Goal: Task Accomplishment & Management: Manage account settings

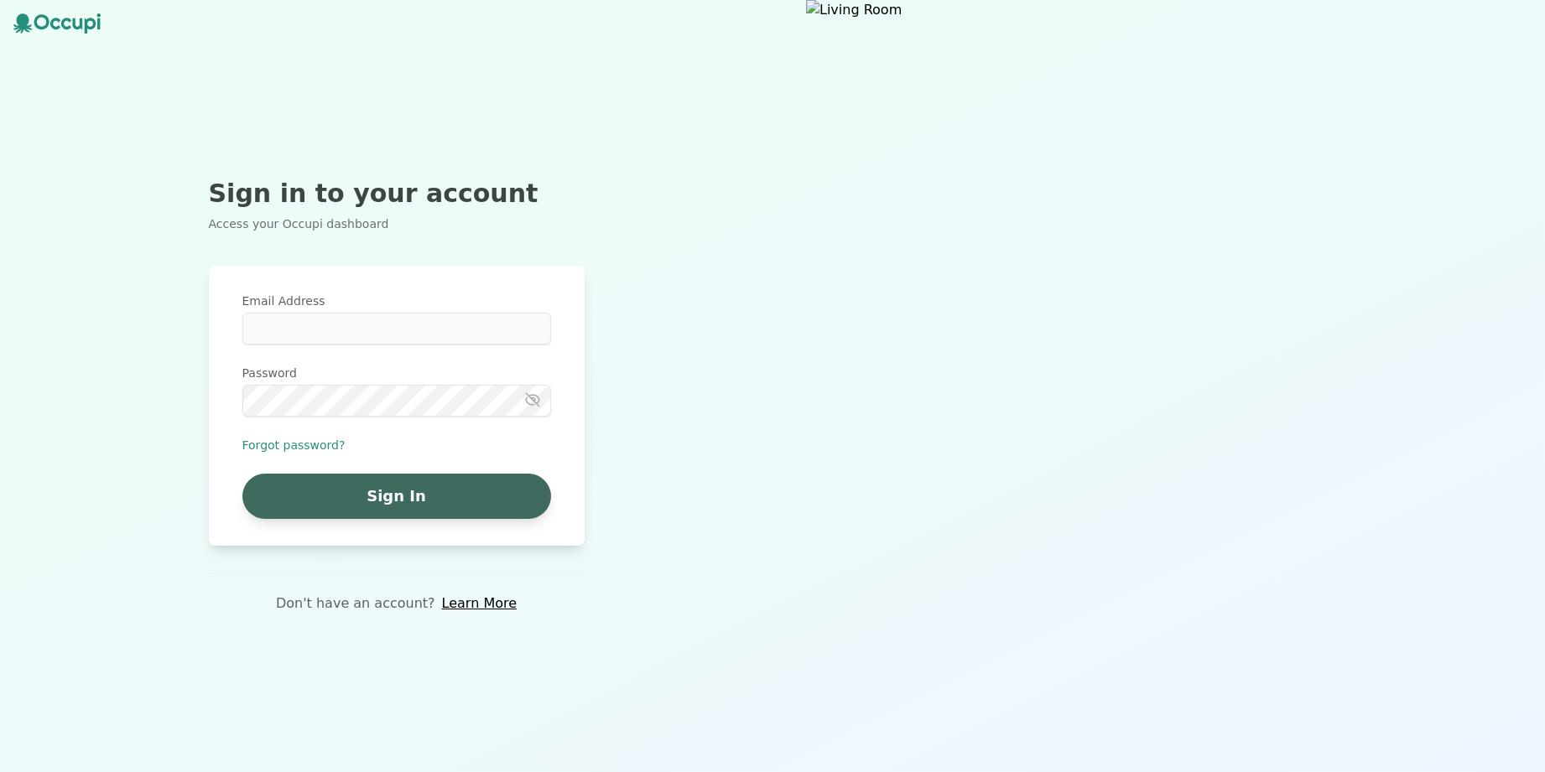
type input "**********"
click at [503, 482] on button "Sign In" at bounding box center [396, 496] width 309 height 45
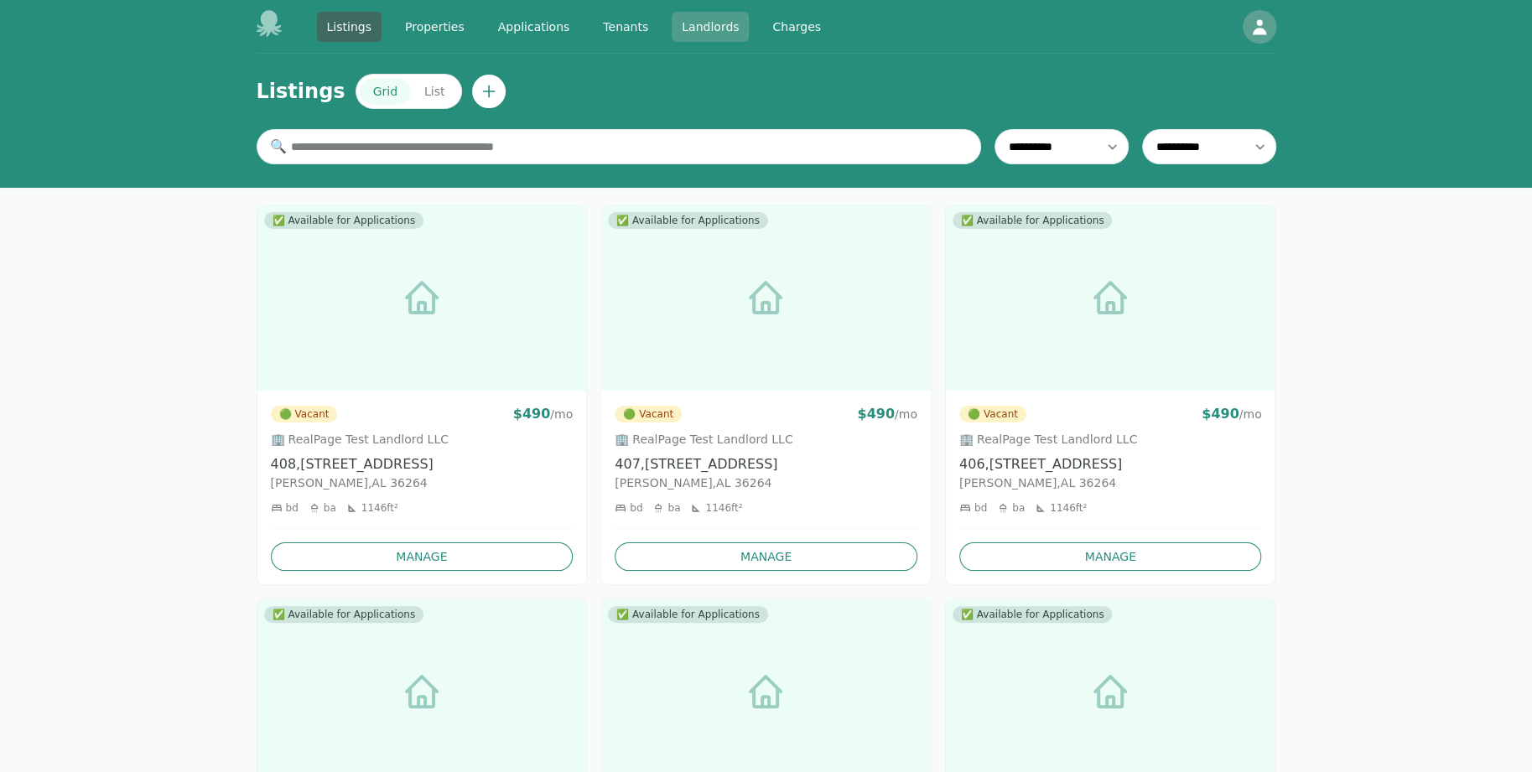
click at [699, 29] on link "Landlords" at bounding box center [710, 27] width 77 height 30
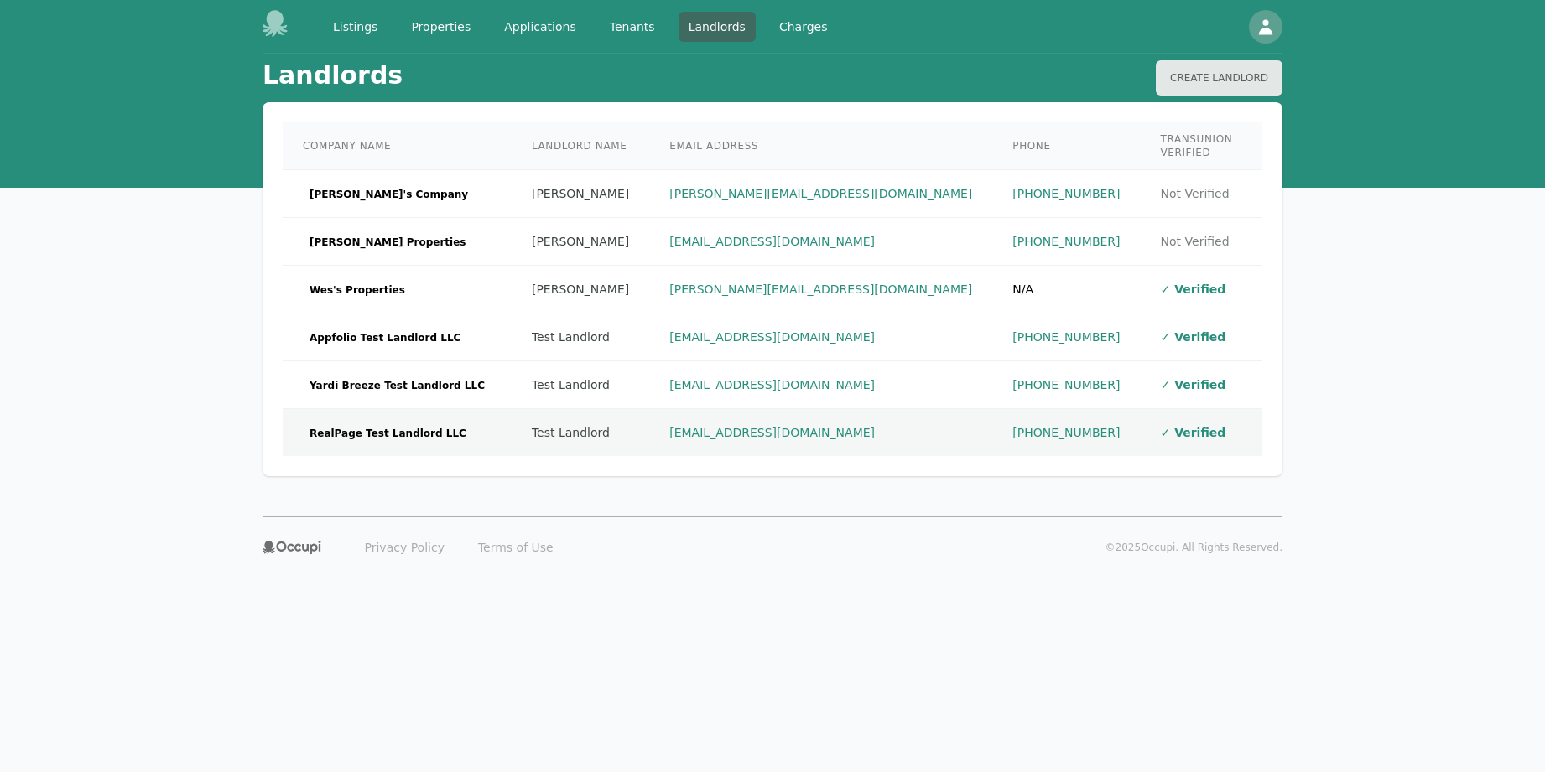
click at [481, 413] on td "RealPage Test Landlord LLC" at bounding box center [397, 433] width 229 height 48
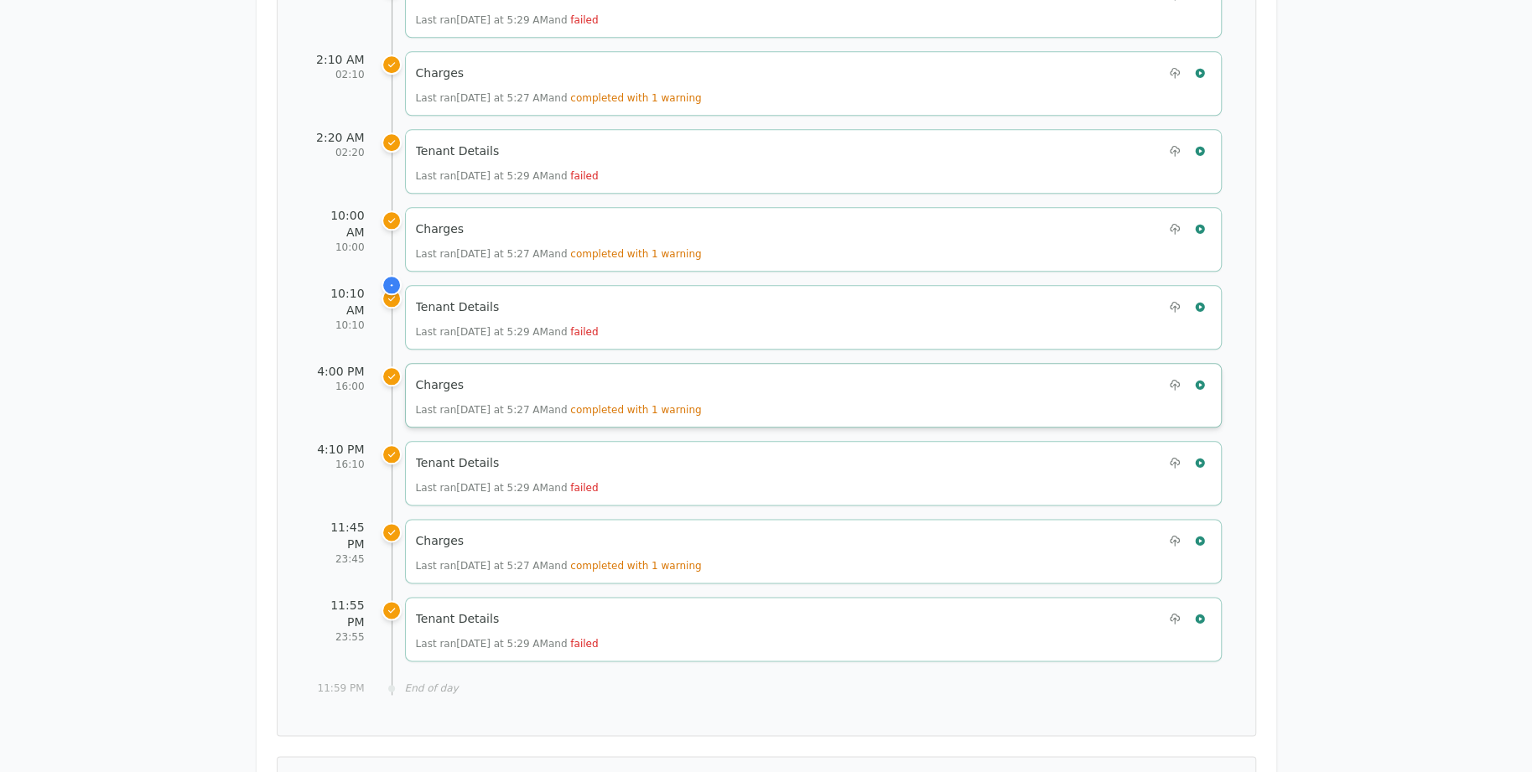
scroll to position [1258, 0]
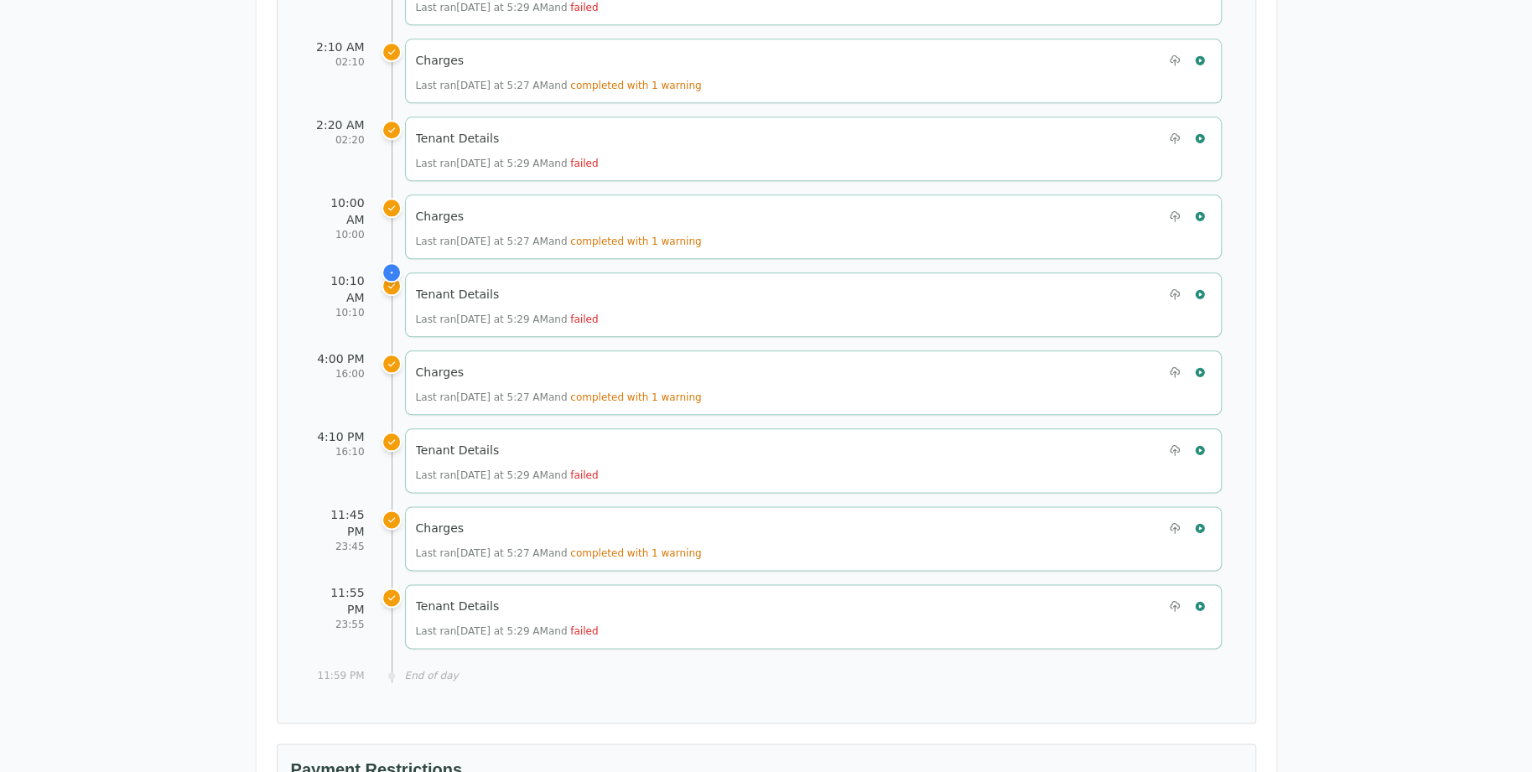
click at [1481, 368] on div "Test Landlord RealPage Test Landlord LLC landlord.realpage@occupi.app Details M…" at bounding box center [766, 102] width 1532 height 2613
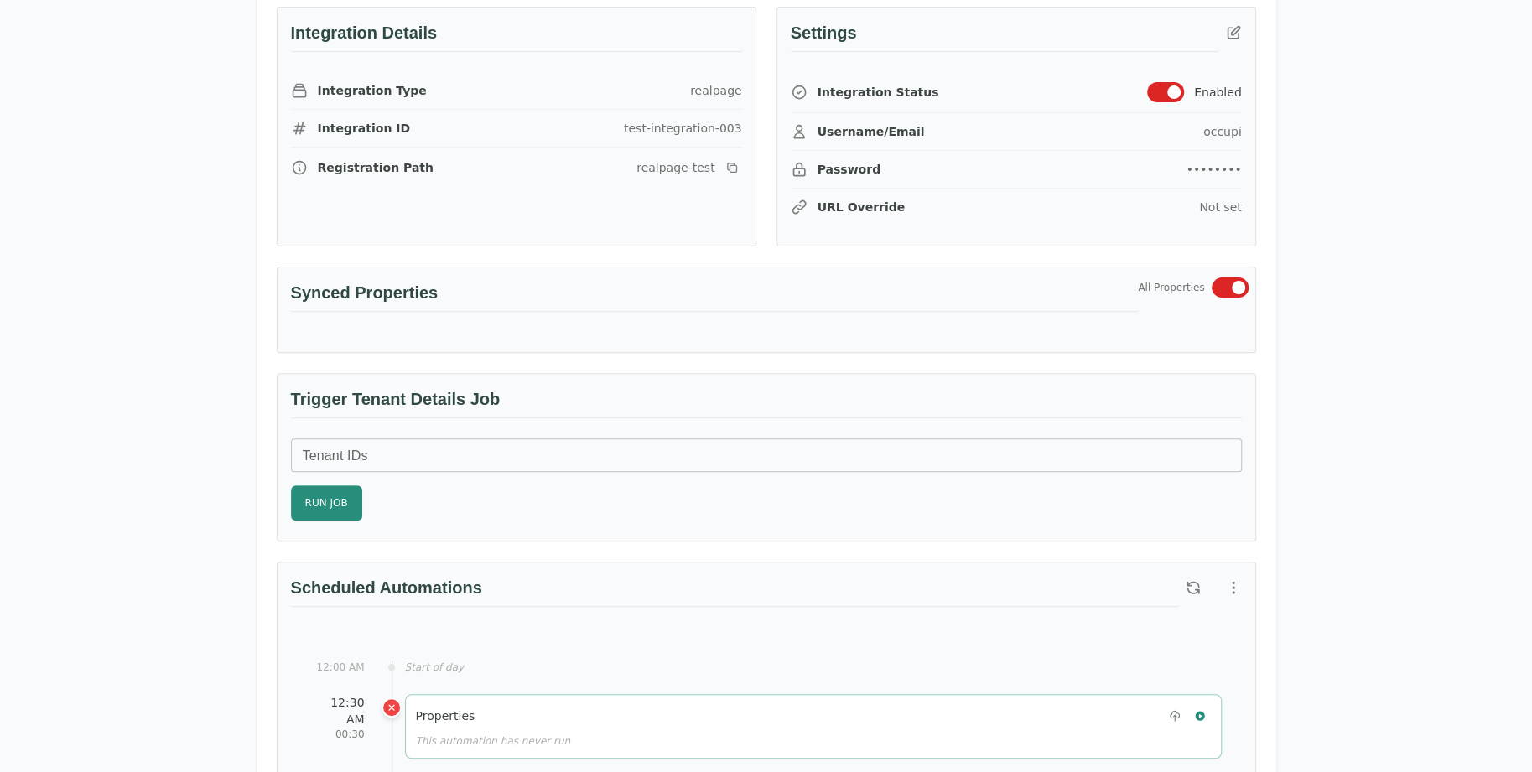
scroll to position [252, 0]
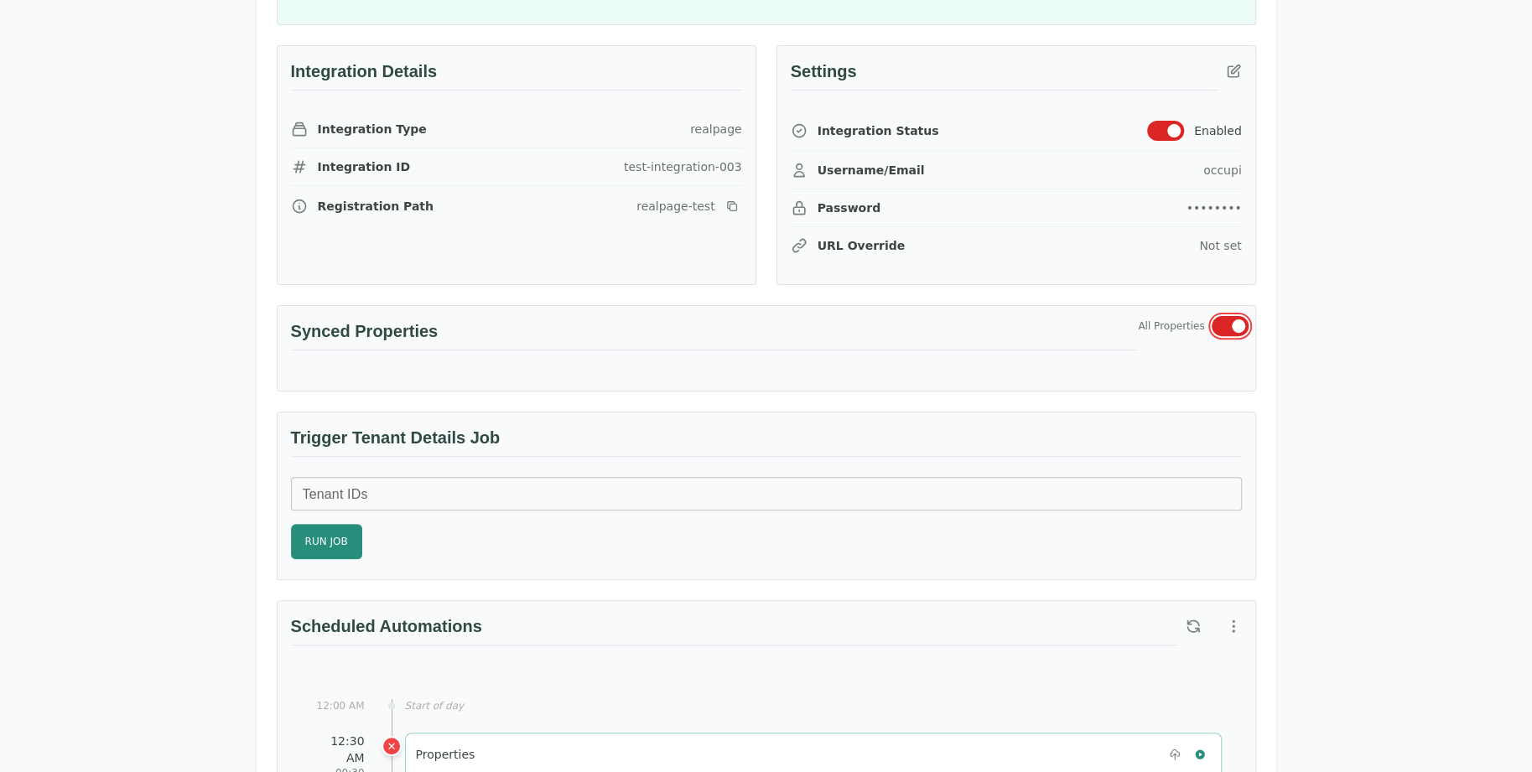
click at [1227, 326] on button "button" at bounding box center [1230, 326] width 37 height 20
click at [1241, 316] on button "button" at bounding box center [1230, 326] width 37 height 20
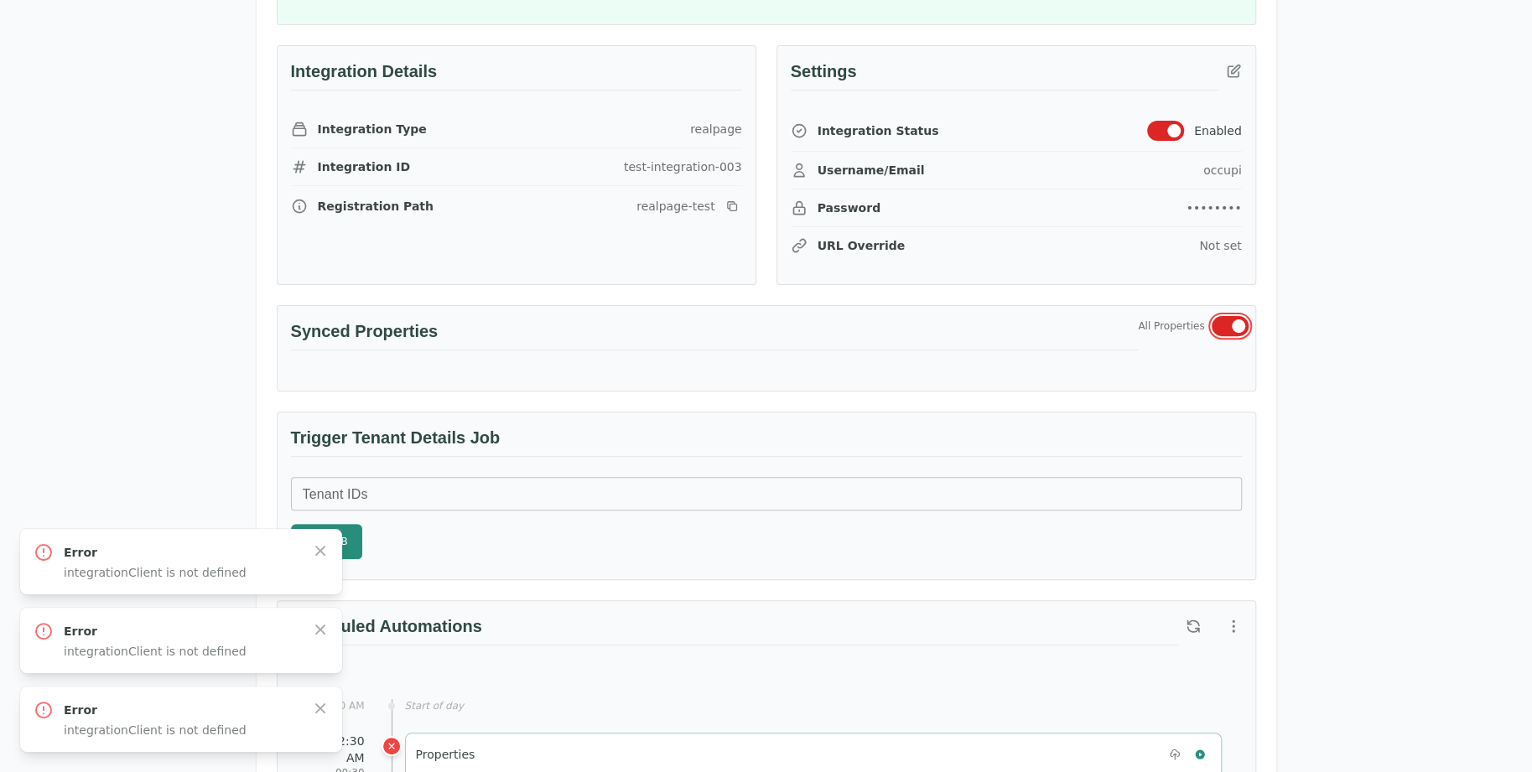
click at [1241, 316] on button "button" at bounding box center [1230, 326] width 37 height 20
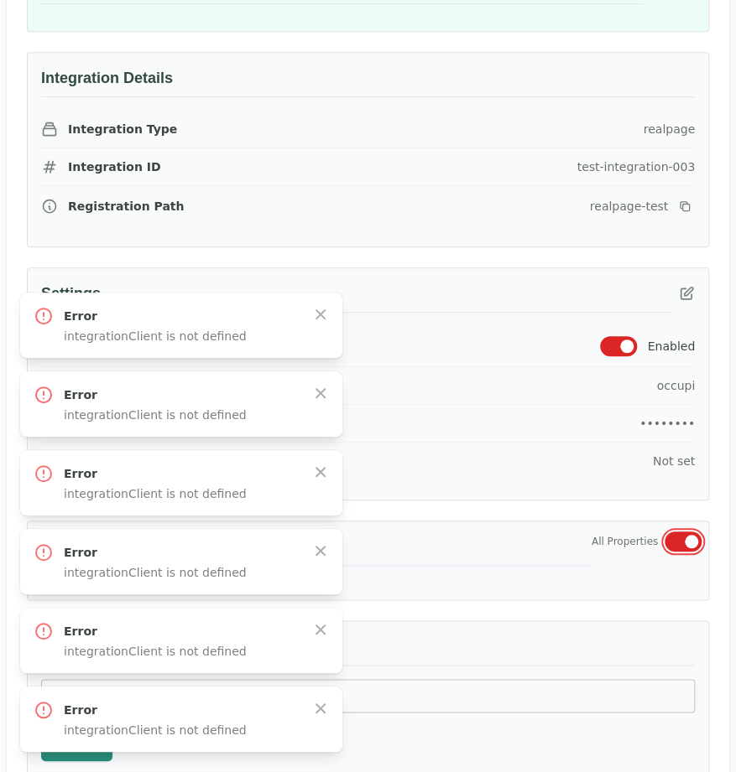
click at [684, 539] on button "button" at bounding box center [682, 542] width 37 height 20
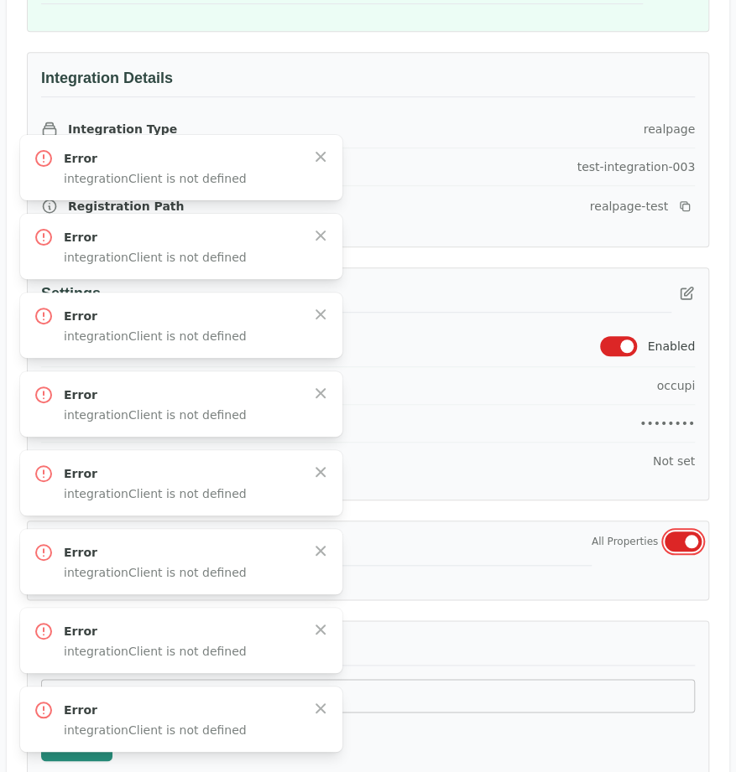
click at [684, 539] on button "button" at bounding box center [682, 542] width 37 height 20
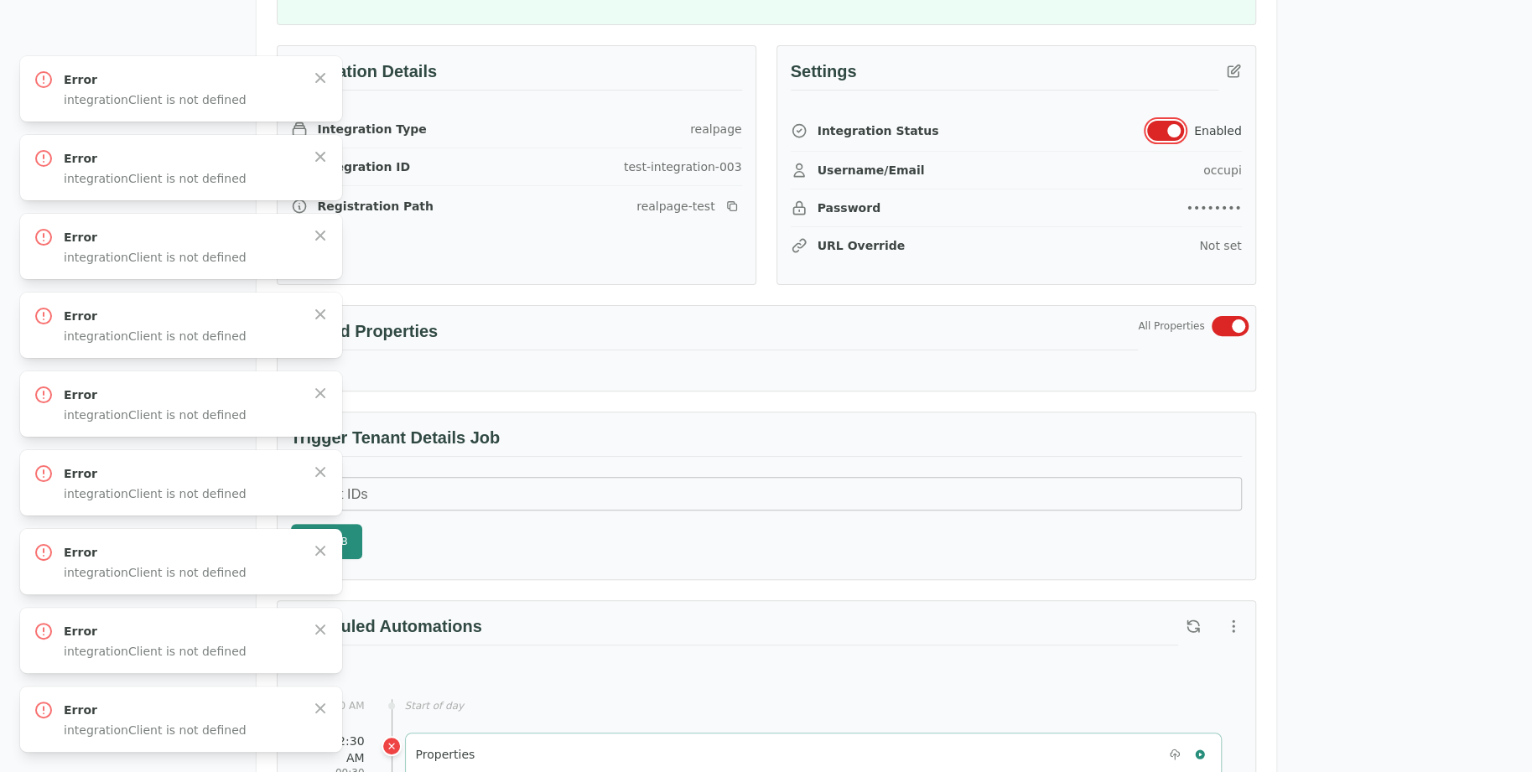
click at [1169, 125] on button "button" at bounding box center [1165, 131] width 37 height 20
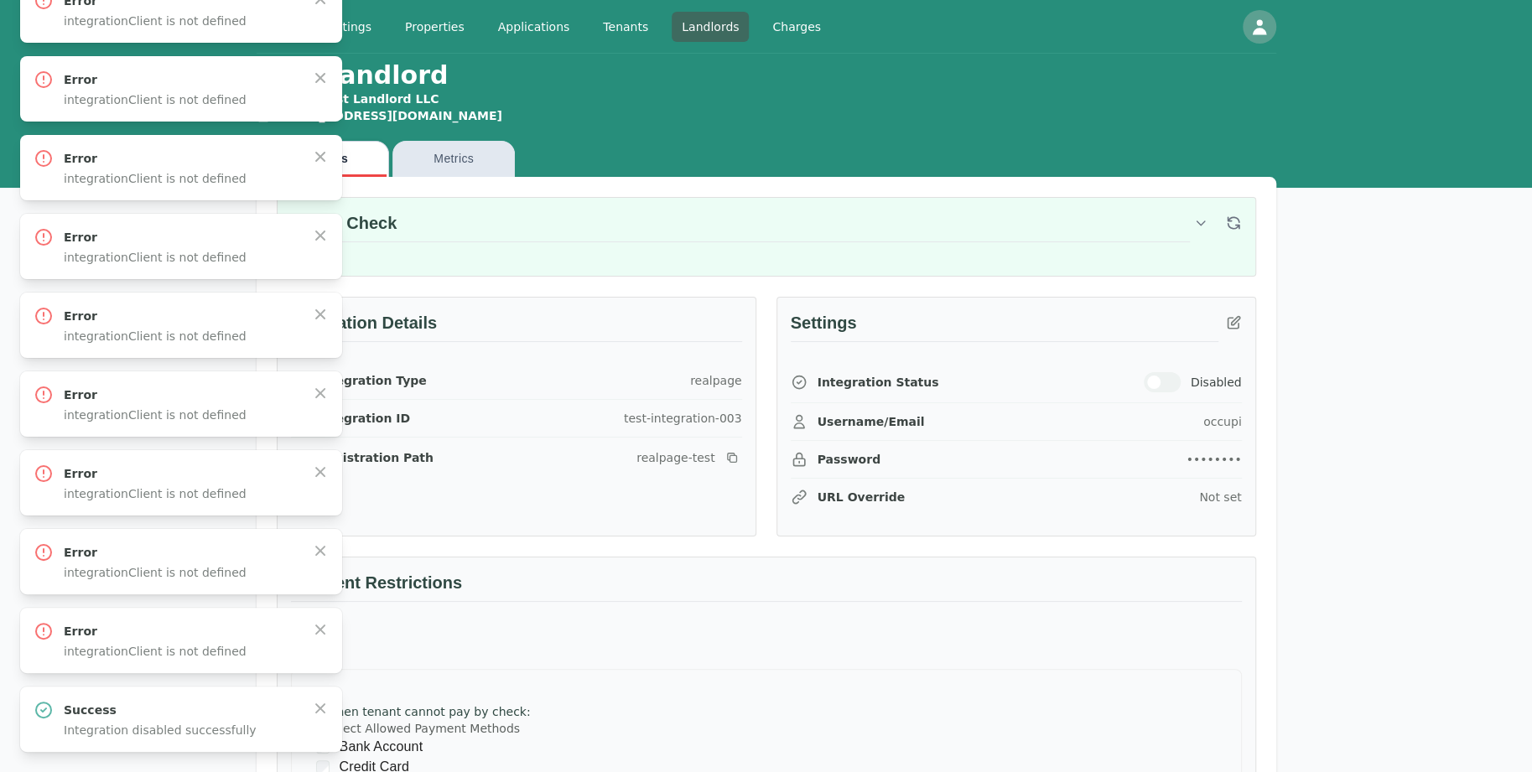
click at [1169, 368] on div "Integration Status Disabled" at bounding box center [1016, 382] width 451 height 41
click at [1171, 382] on button "button" at bounding box center [1162, 382] width 37 height 20
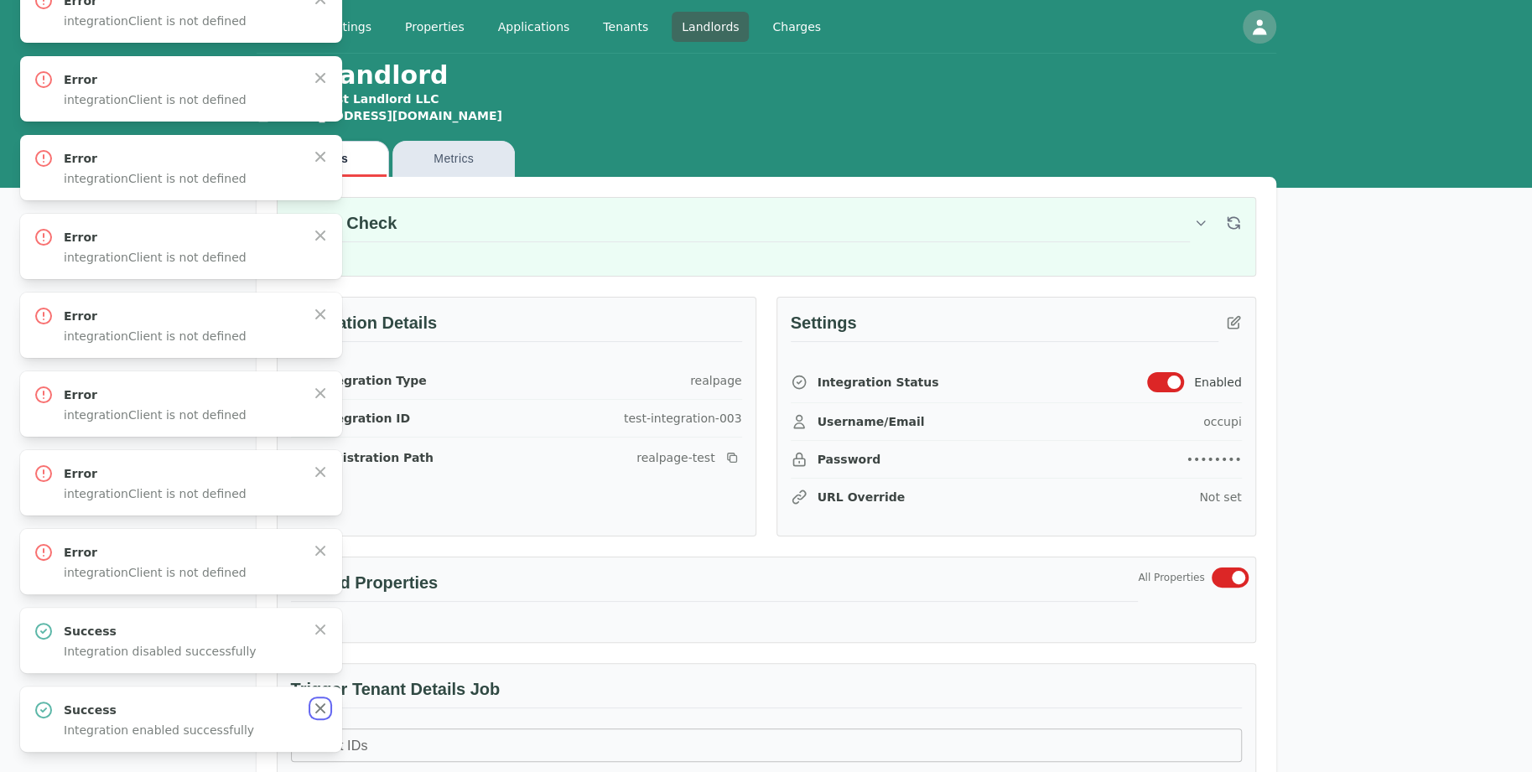
click at [322, 709] on icon "button" at bounding box center [320, 708] width 17 height 17
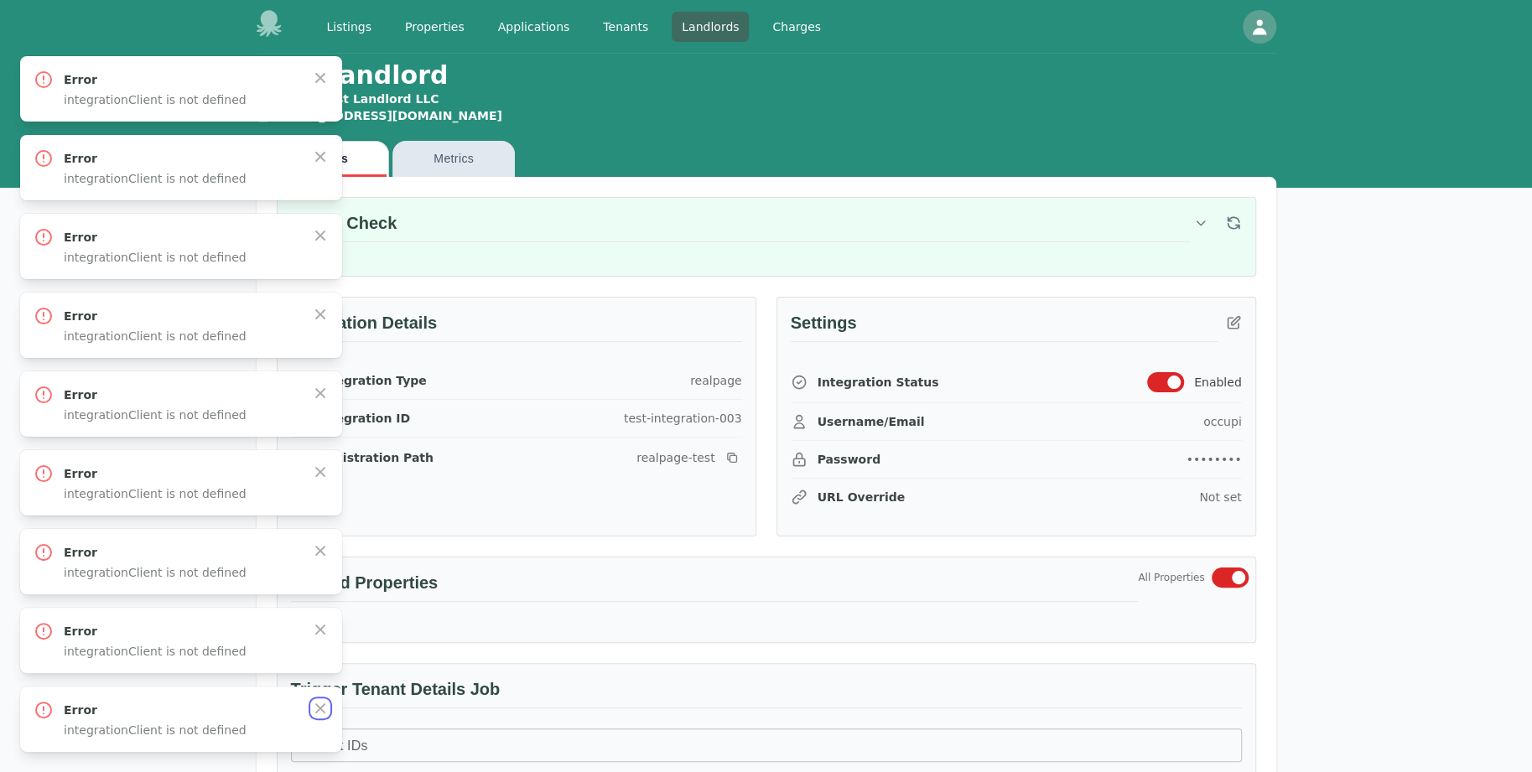
click at [322, 709] on icon "button" at bounding box center [320, 708] width 17 height 17
click at [322, 638] on icon "button" at bounding box center [320, 629] width 17 height 17
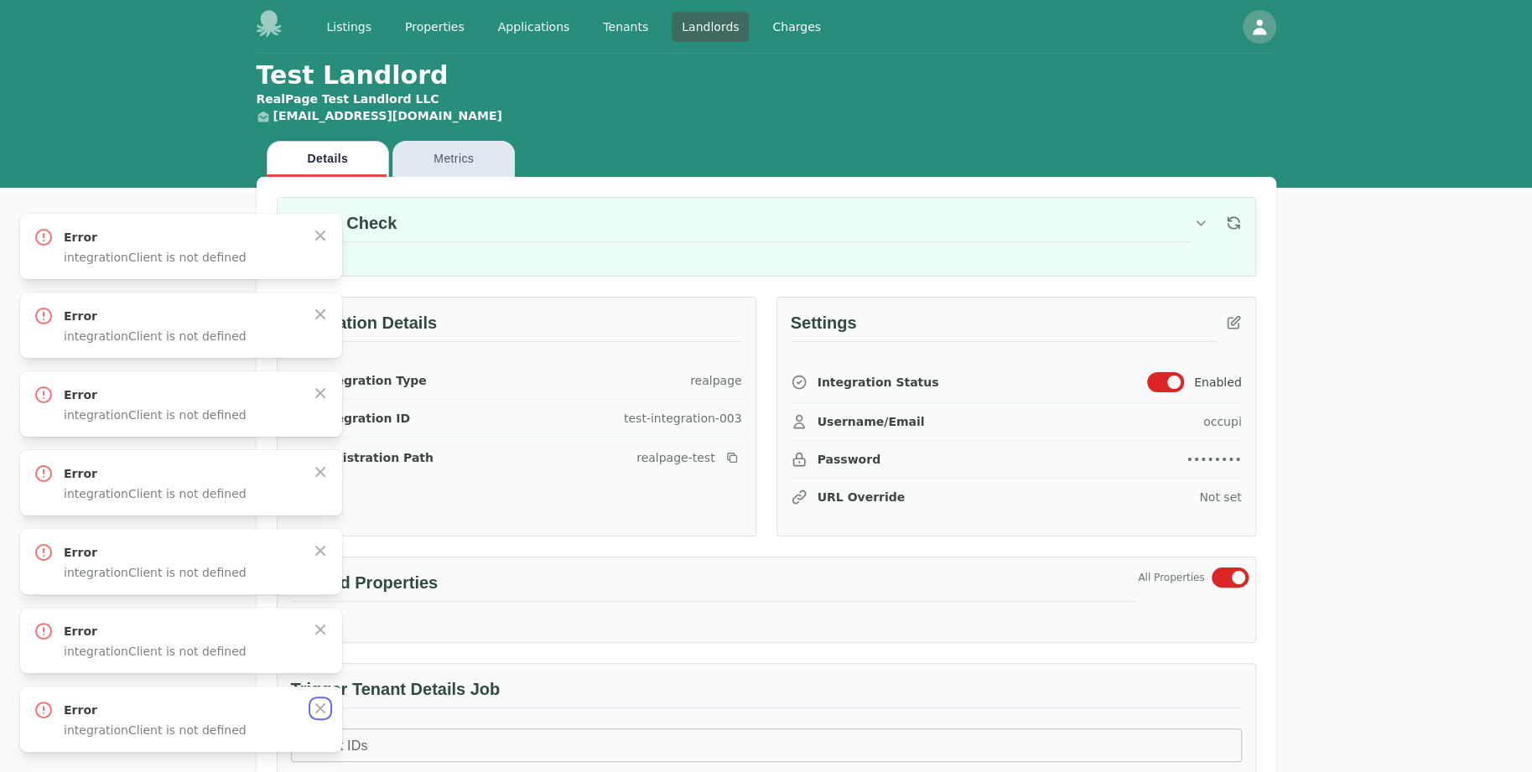
click at [322, 709] on icon "button" at bounding box center [320, 708] width 17 height 17
click at [322, 638] on icon "button" at bounding box center [320, 629] width 17 height 17
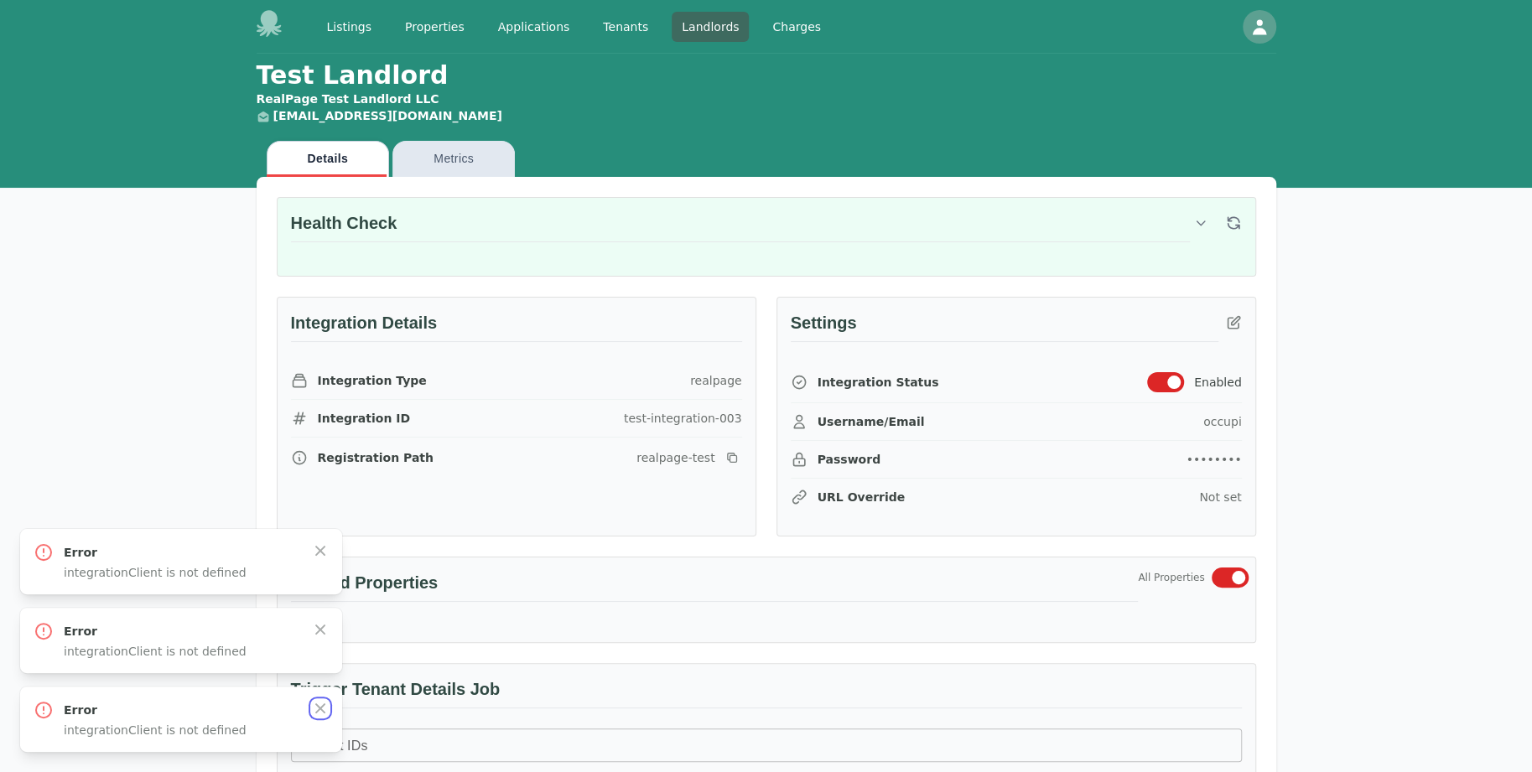
click at [322, 709] on icon "button" at bounding box center [320, 708] width 17 height 17
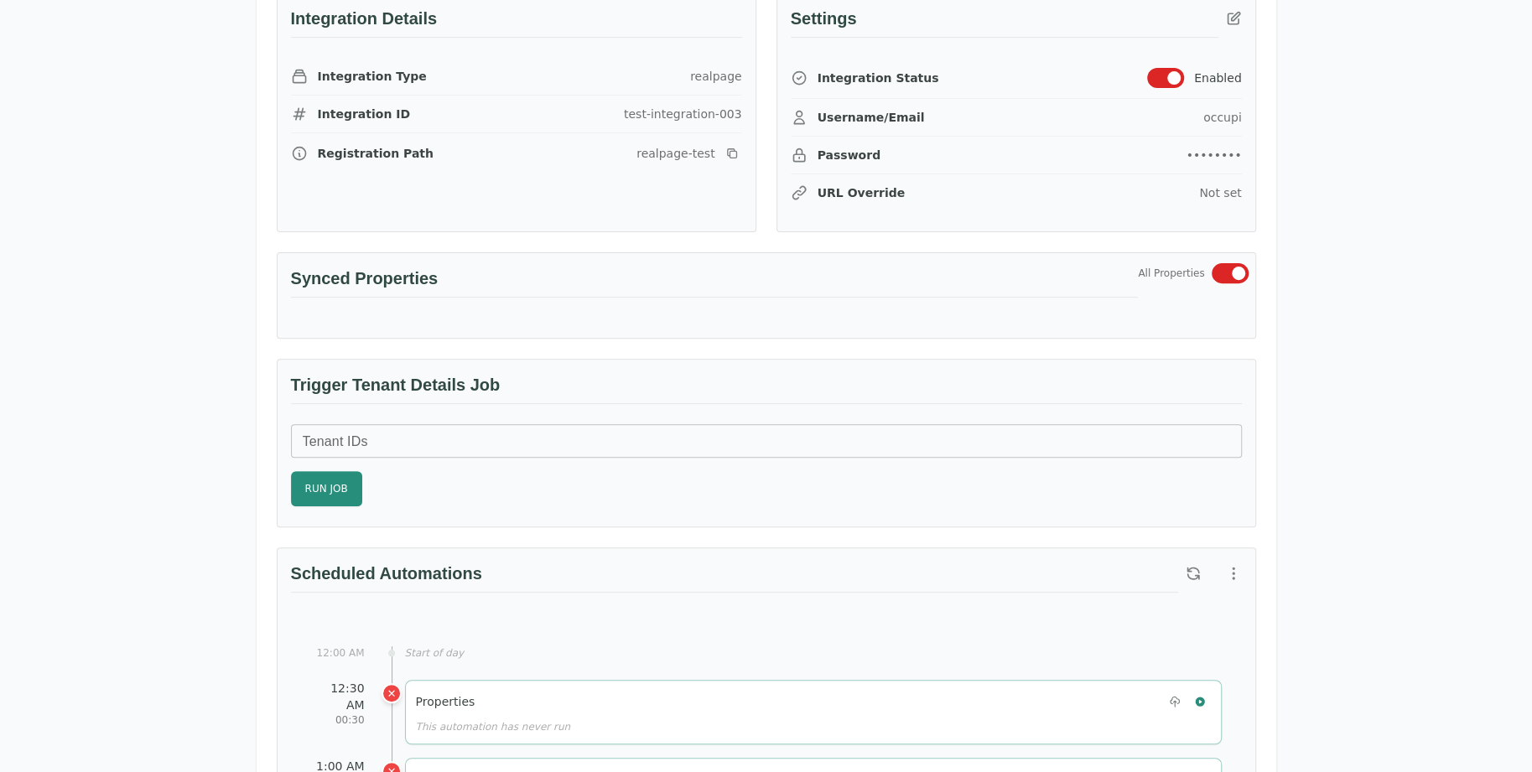
scroll to position [335, 0]
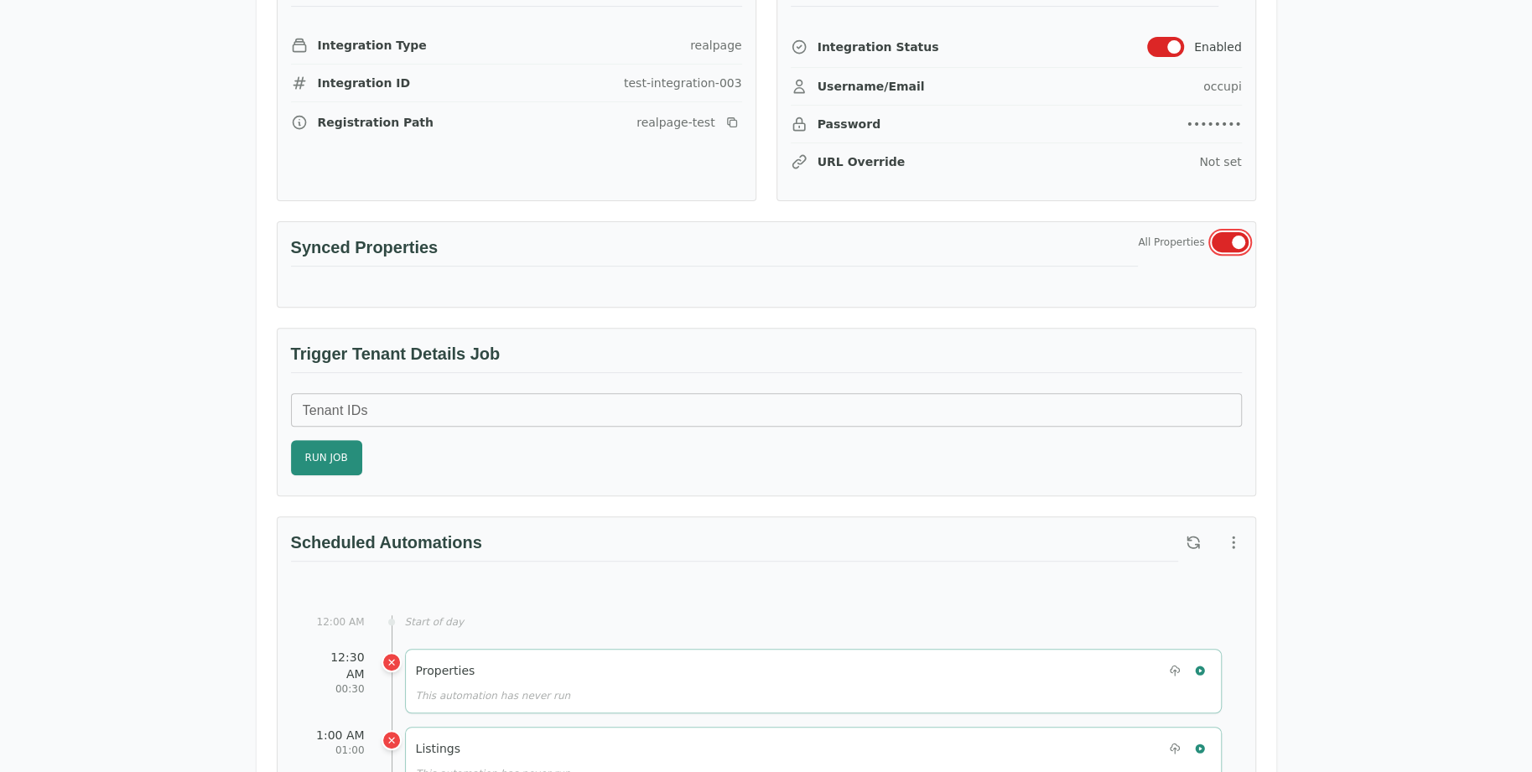
click at [1230, 232] on button "button" at bounding box center [1230, 242] width 37 height 20
click at [1230, 236] on button "button" at bounding box center [1230, 242] width 37 height 20
click at [1167, 236] on span "All Properties" at bounding box center [1171, 242] width 66 height 13
click at [1169, 236] on span "All Properties" at bounding box center [1171, 242] width 66 height 13
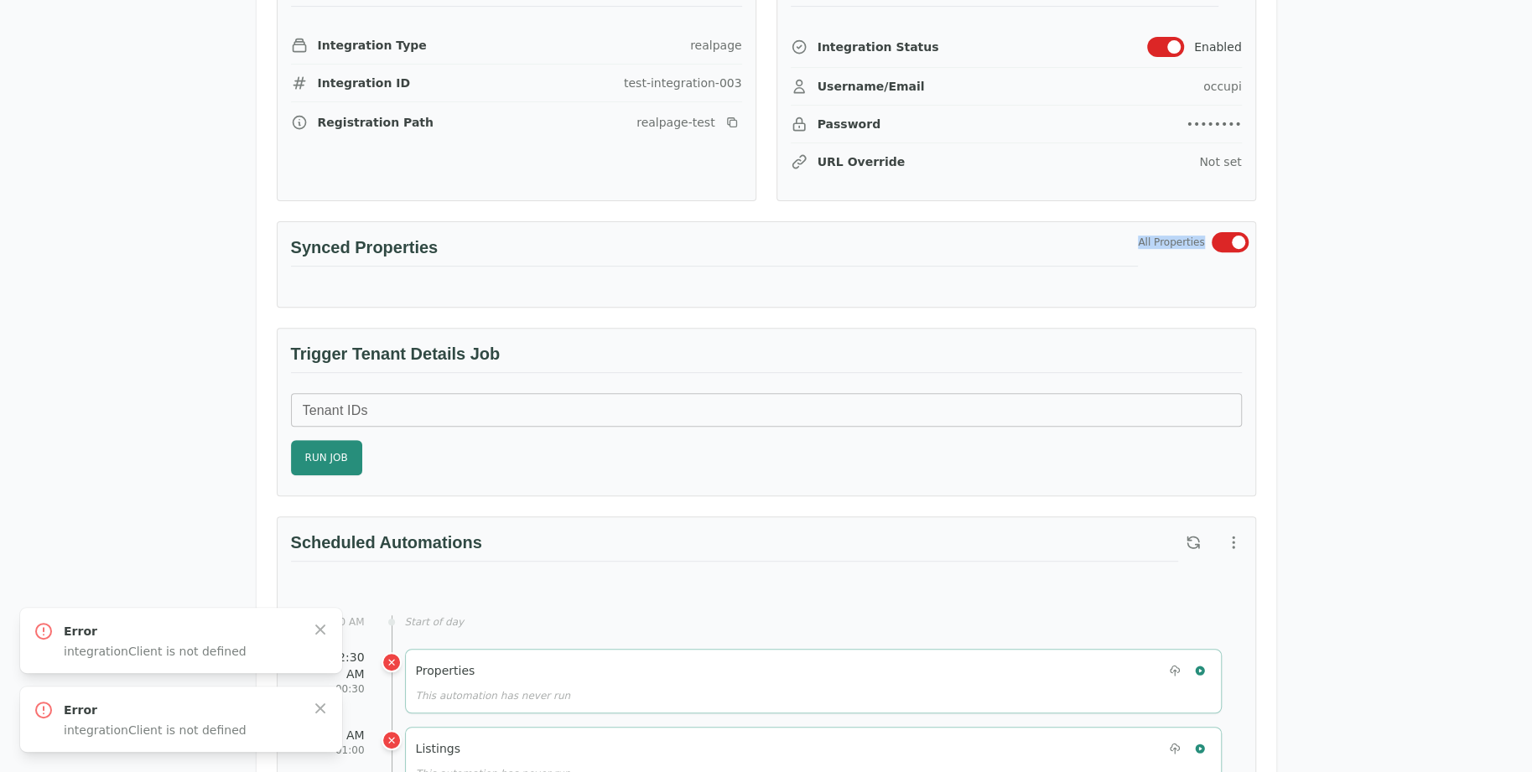
drag, startPoint x: 1137, startPoint y: 239, endPoint x: 1204, endPoint y: 246, distance: 67.4
click at [1204, 246] on div "Synced Properties All Properties" at bounding box center [767, 254] width 978 height 65
copy div "All Properties"
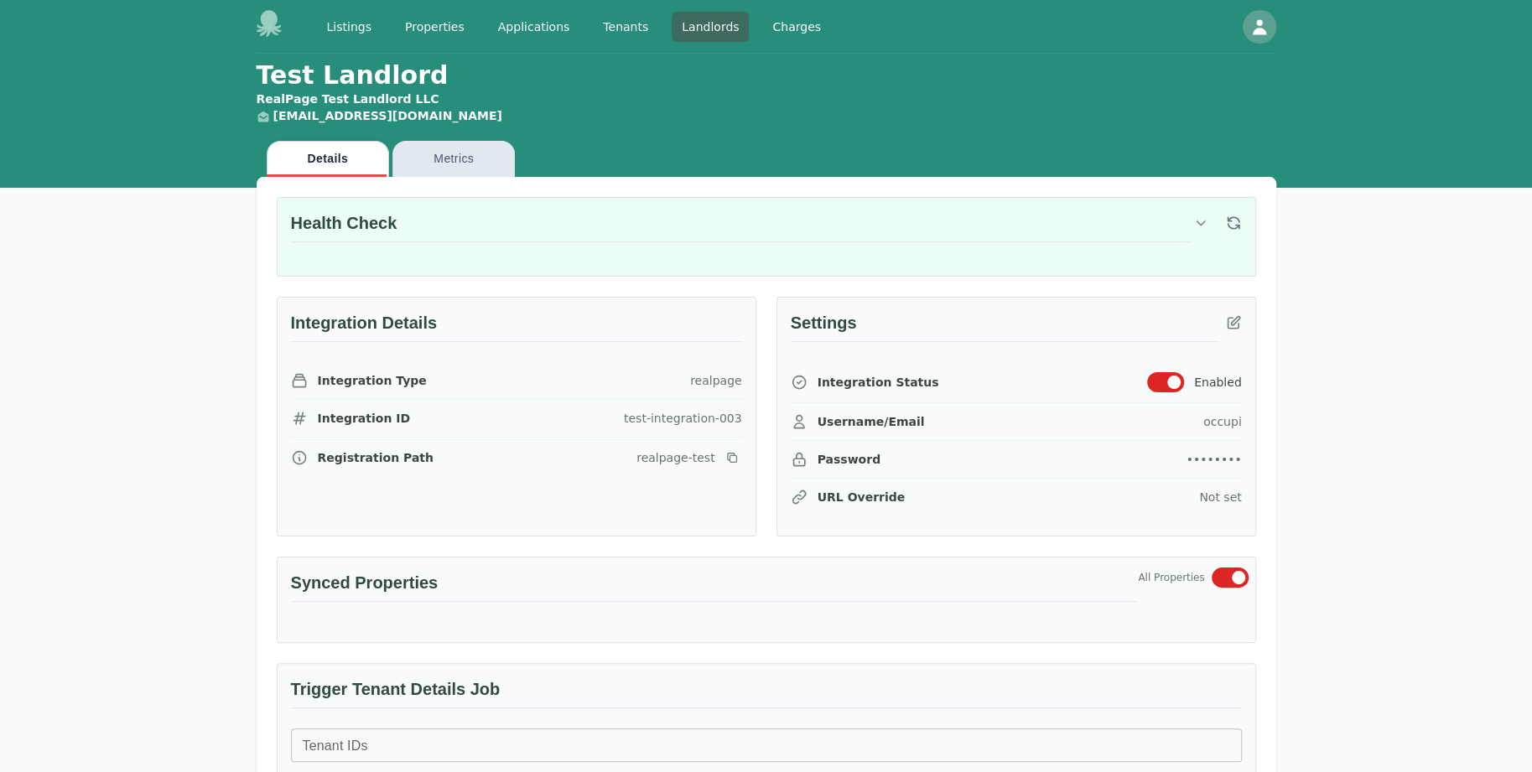
click at [1234, 571] on span "button" at bounding box center [1238, 577] width 13 height 13
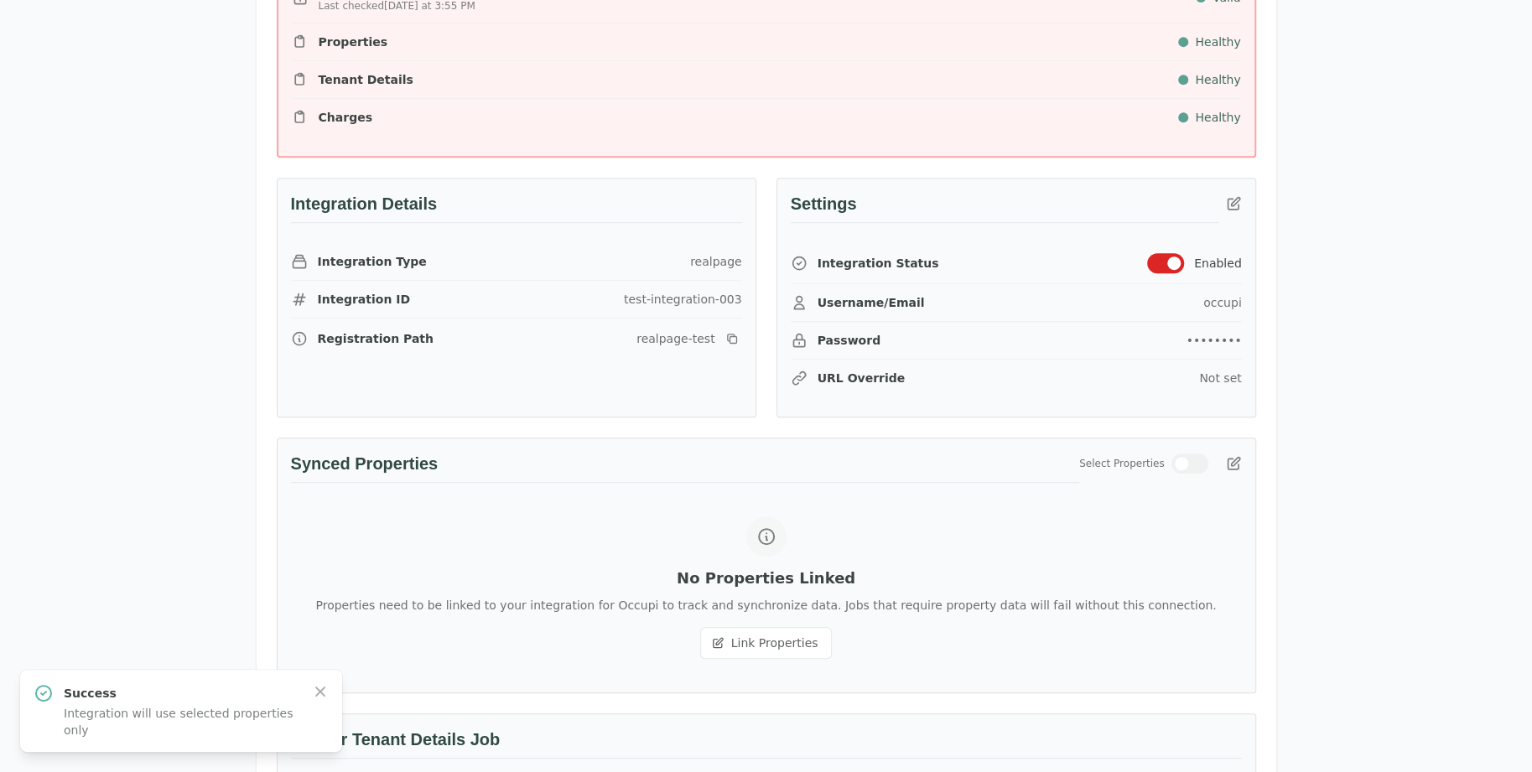
scroll to position [755, 0]
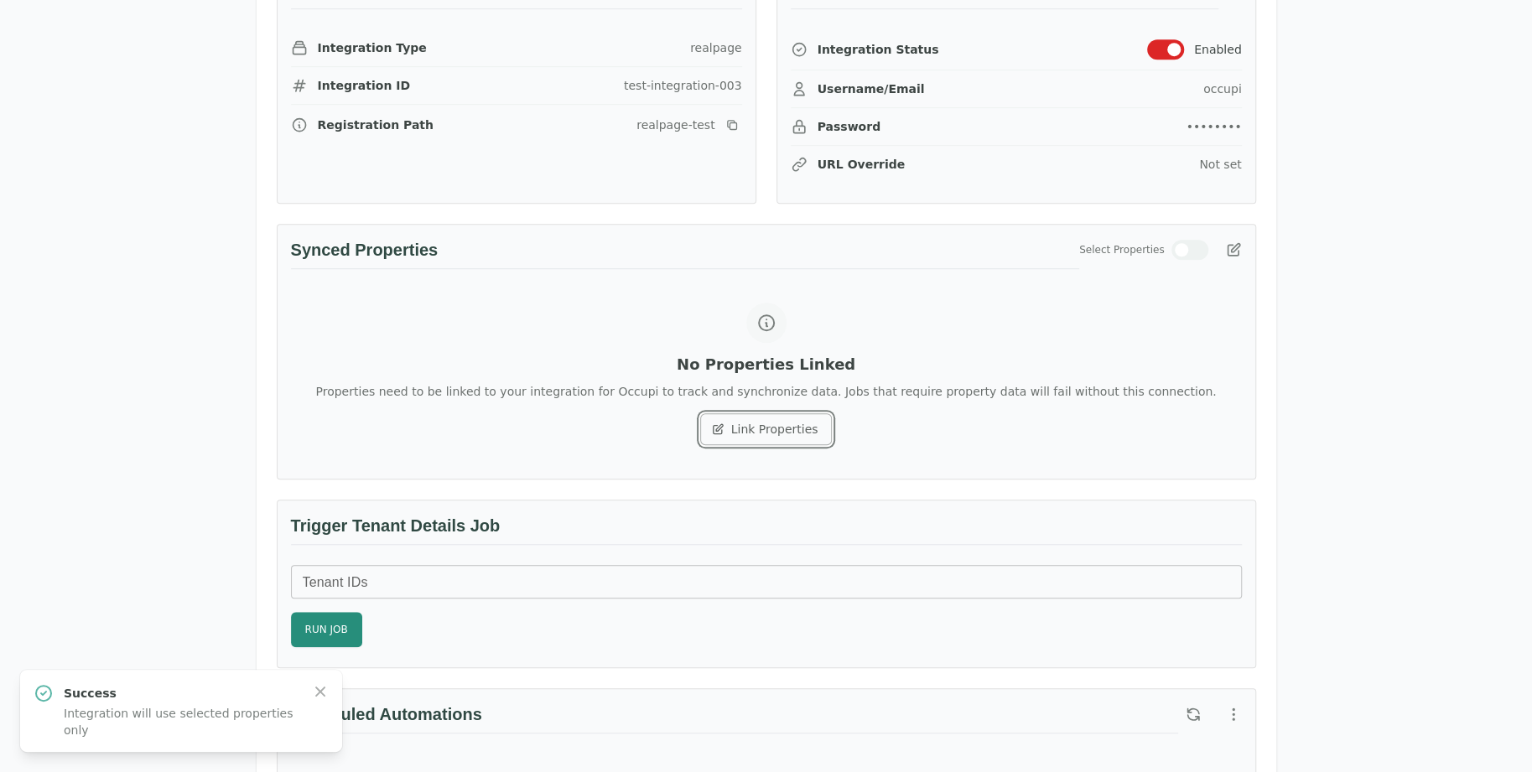
click at [768, 425] on button "Link Properties" at bounding box center [766, 429] width 133 height 32
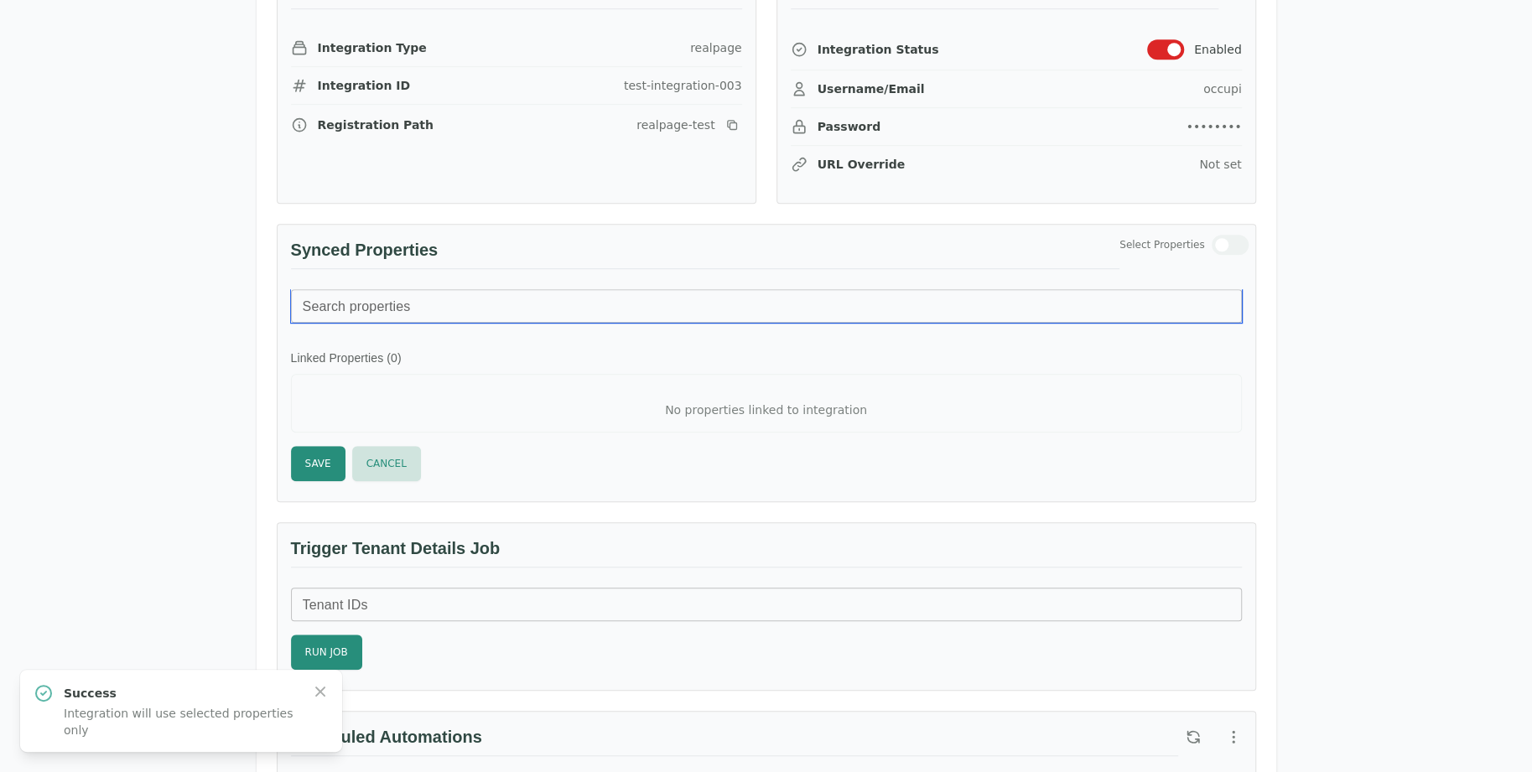
click at [428, 307] on input "Search properties" at bounding box center [766, 306] width 951 height 34
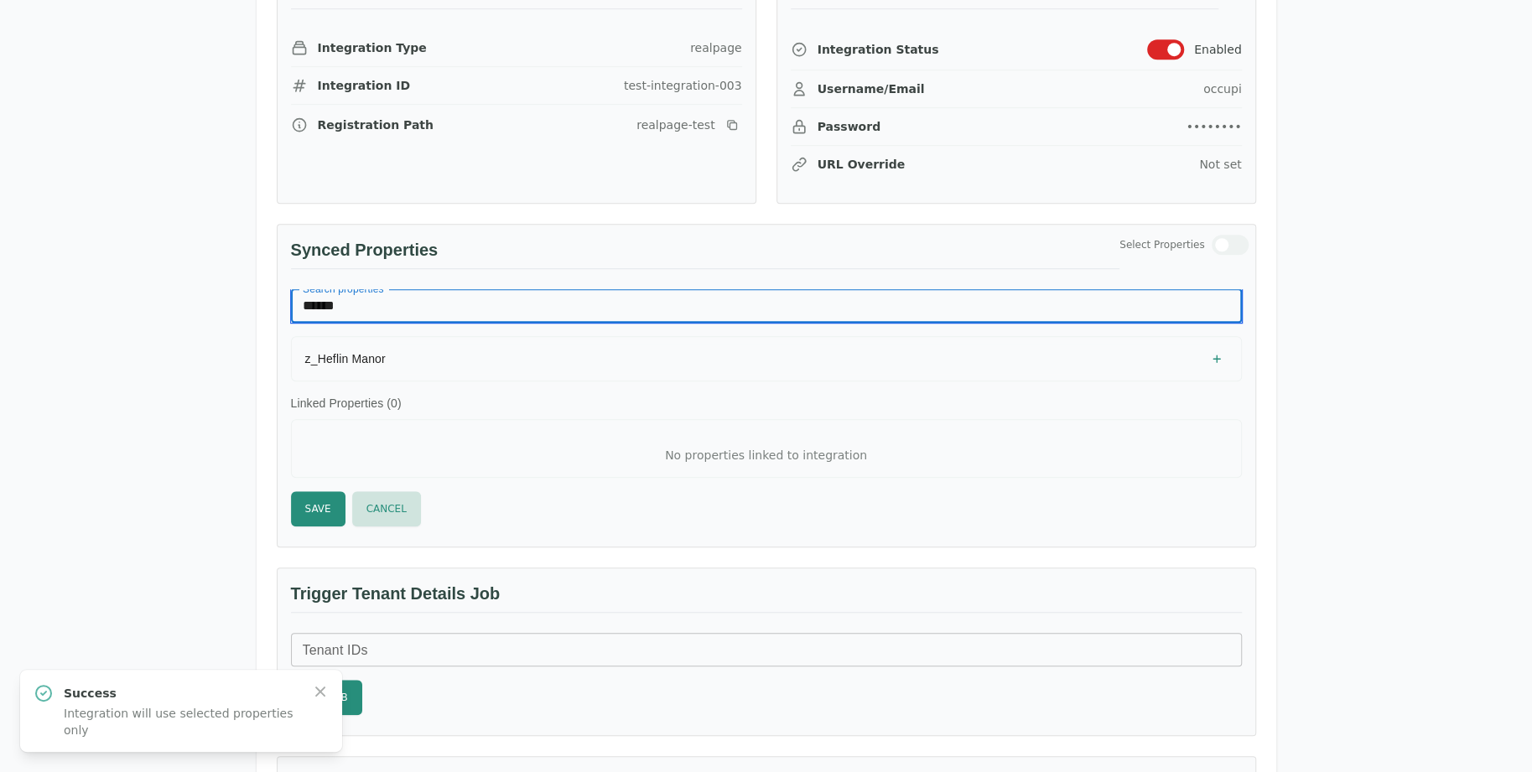
type input "******"
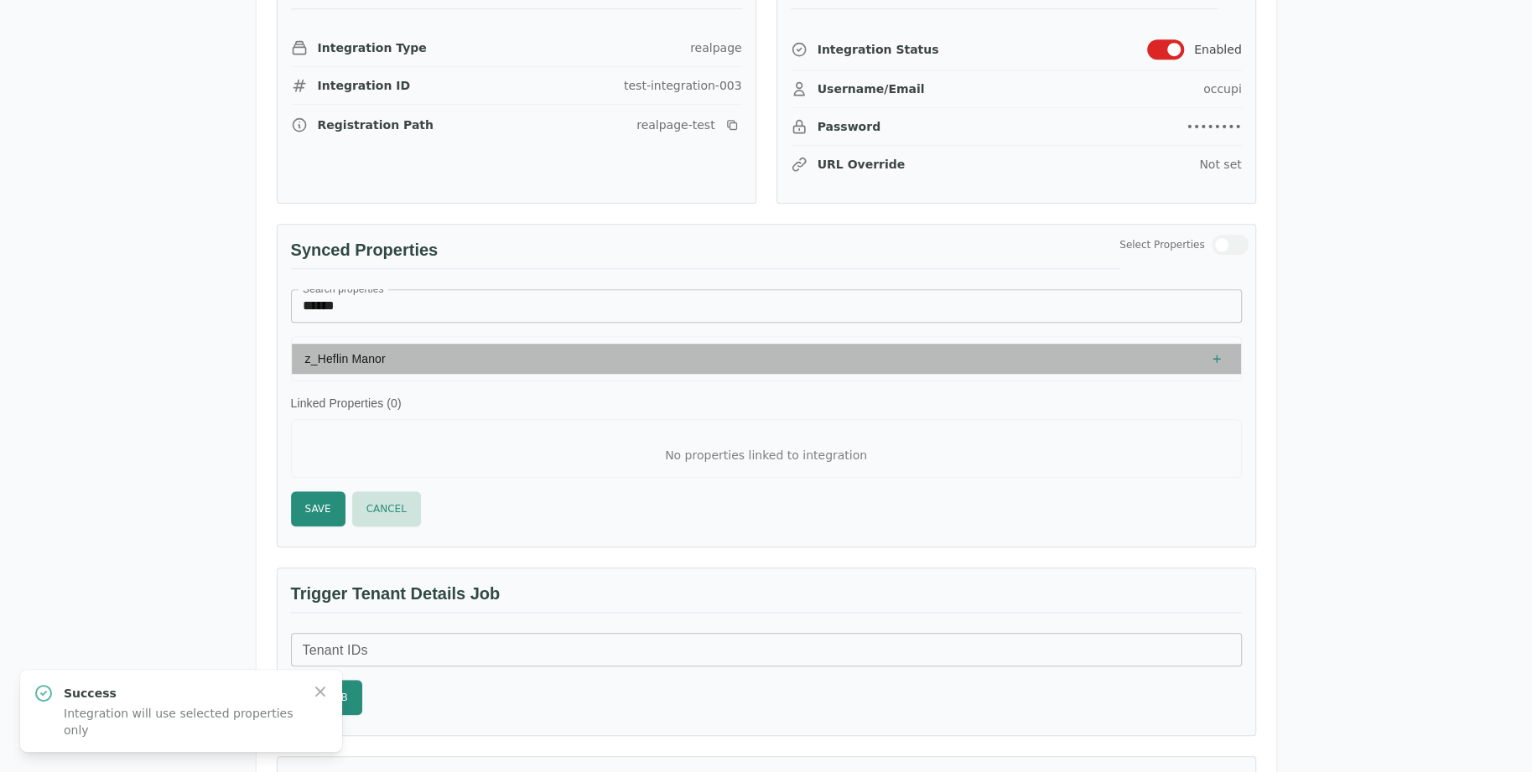
click at [483, 355] on span "z_Heflin Manor" at bounding box center [753, 359] width 896 height 17
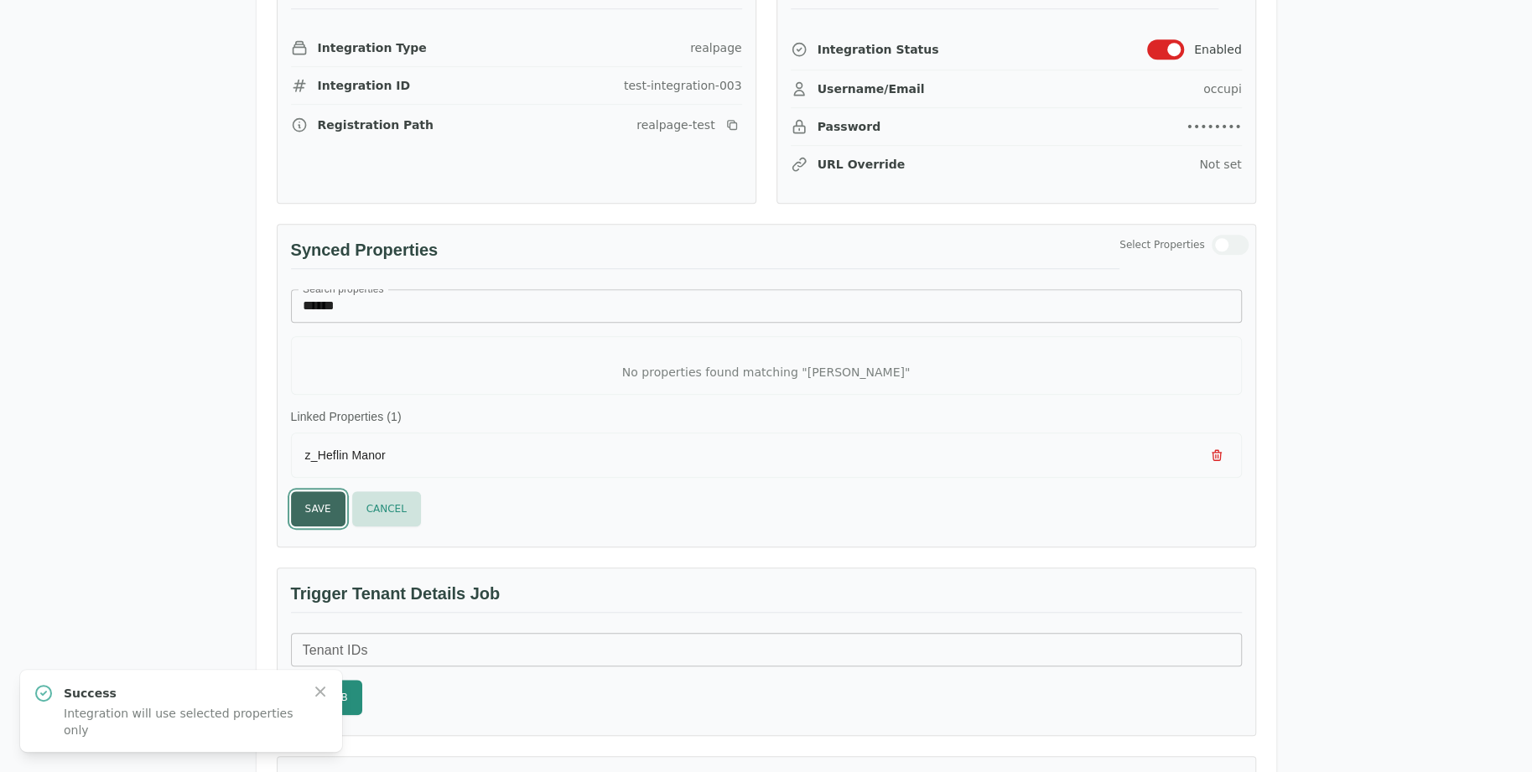
click at [314, 497] on button "Save" at bounding box center [318, 508] width 55 height 35
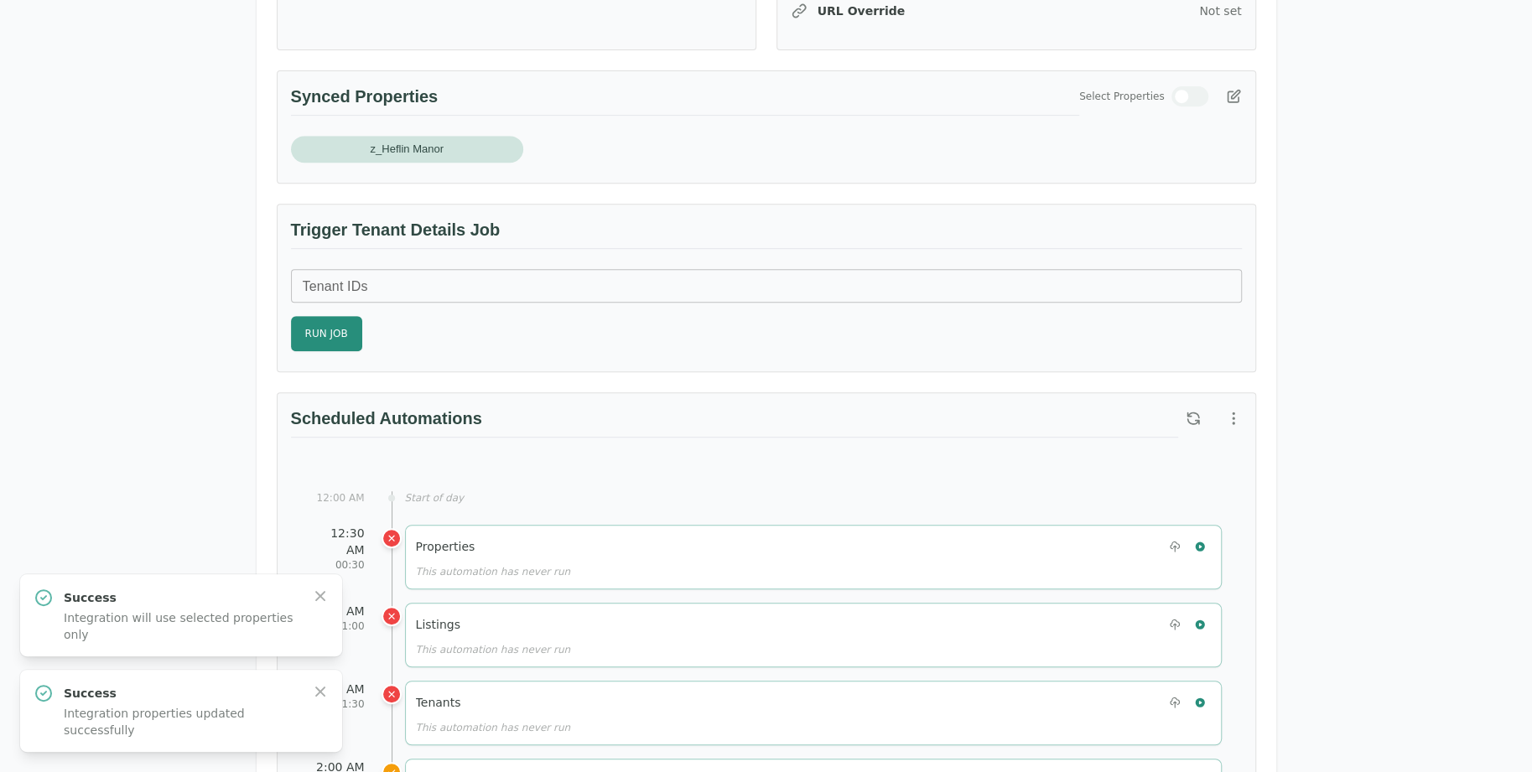
scroll to position [503, 0]
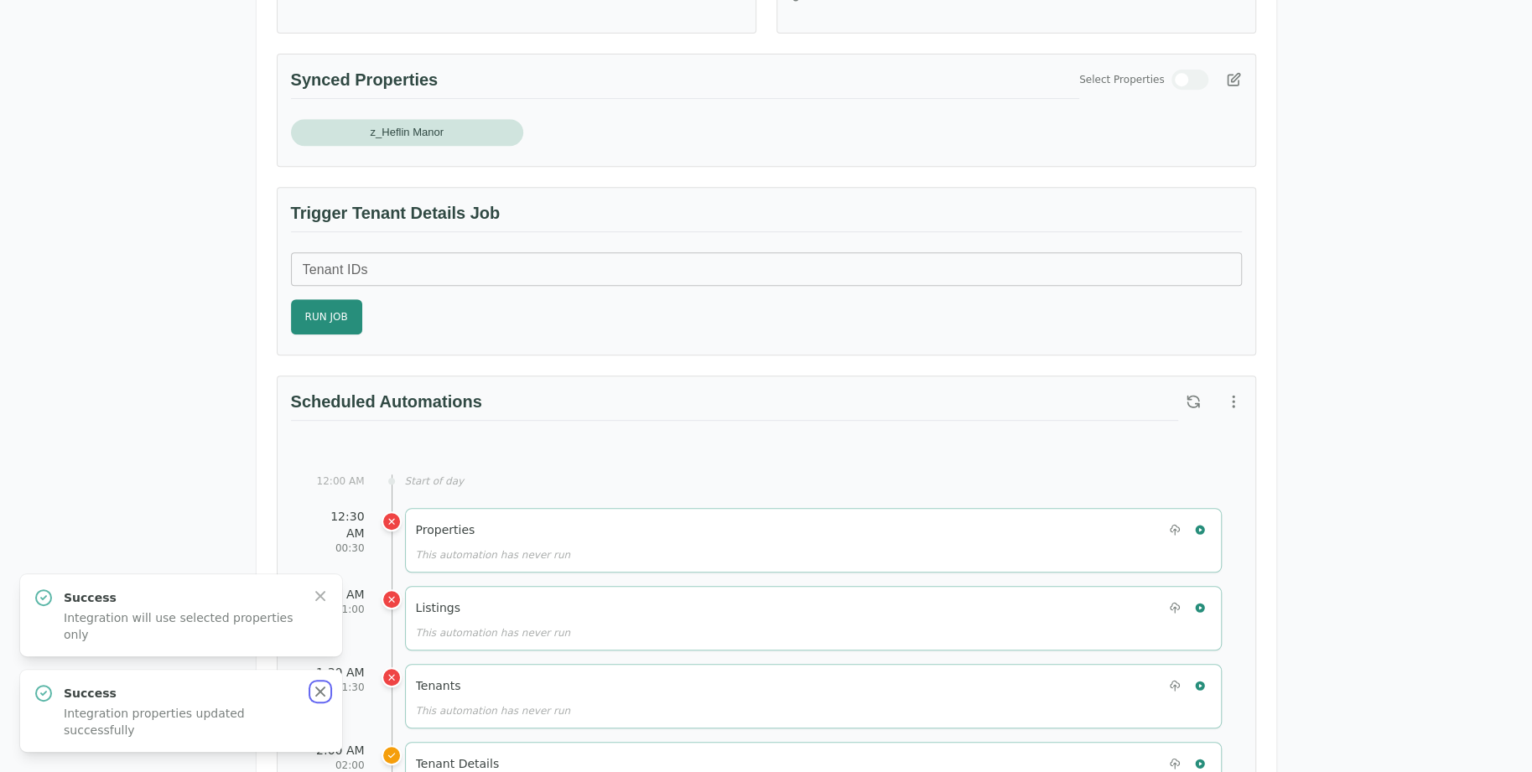
click at [316, 690] on icon "button" at bounding box center [320, 692] width 17 height 17
click at [317, 695] on icon "button" at bounding box center [320, 692] width 10 height 10
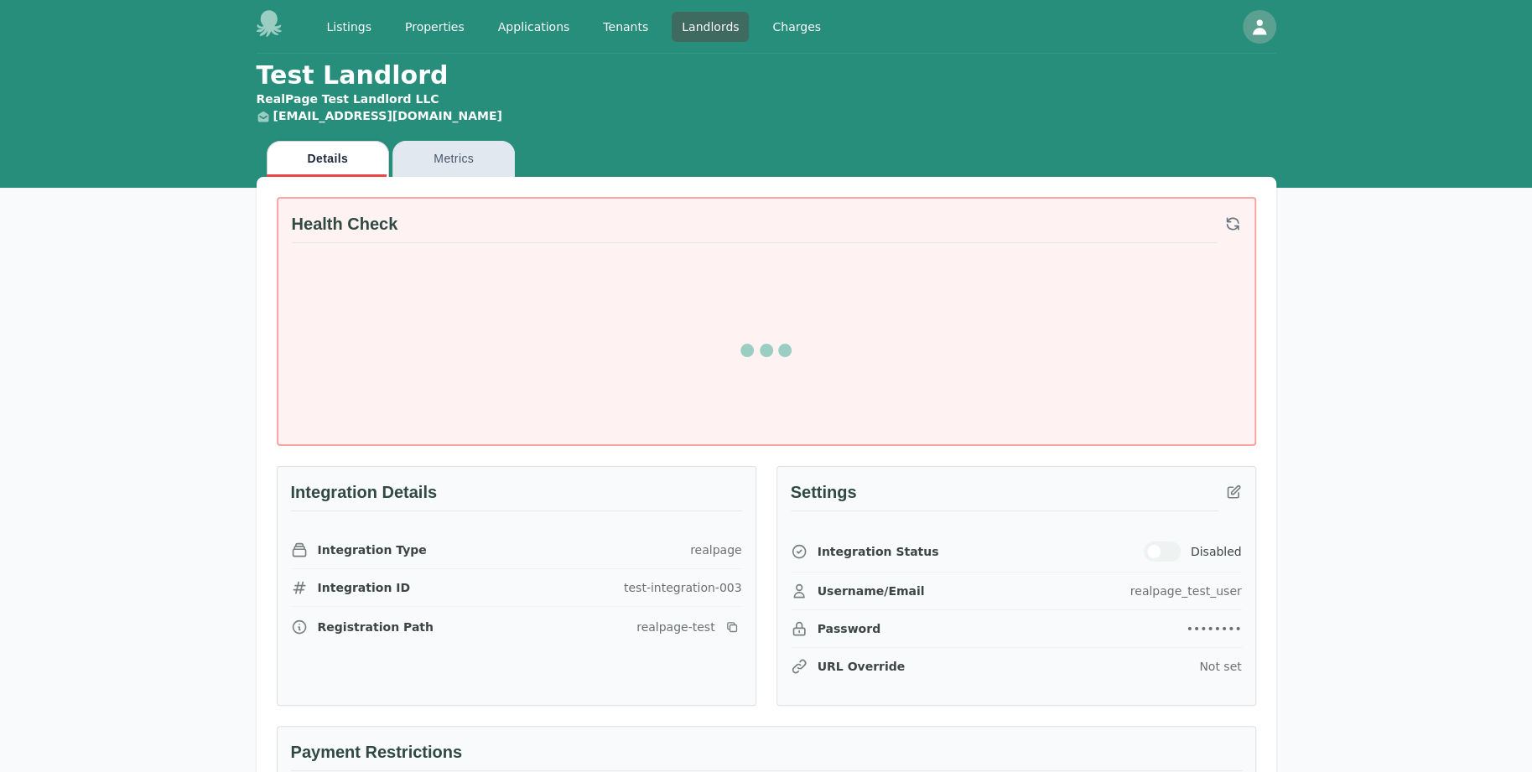
click at [1380, 397] on div "Test Landlord RealPage Test Landlord LLC landlord.realpage@occupi.app Details M…" at bounding box center [766, 723] width 1532 height 1338
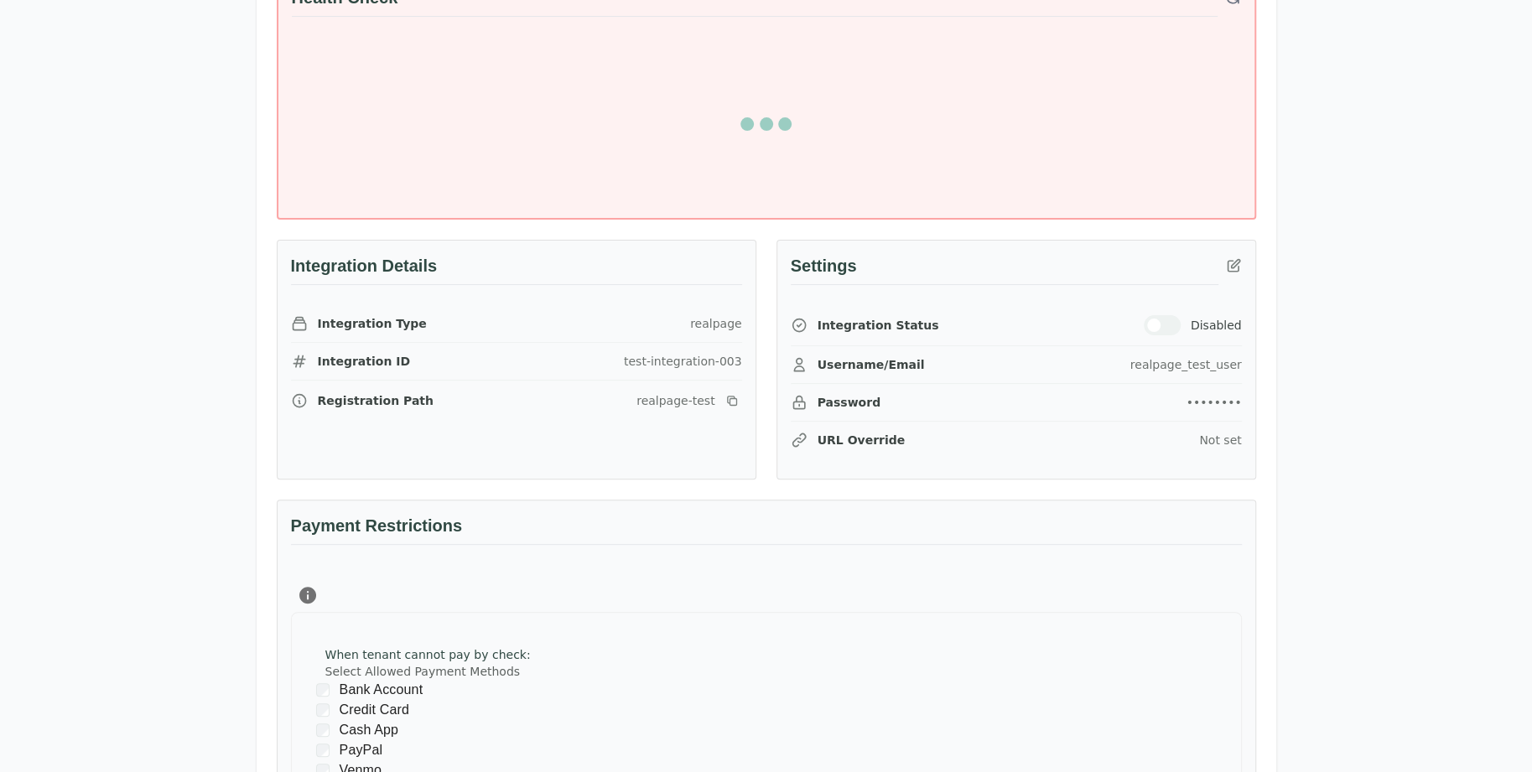
scroll to position [252, 0]
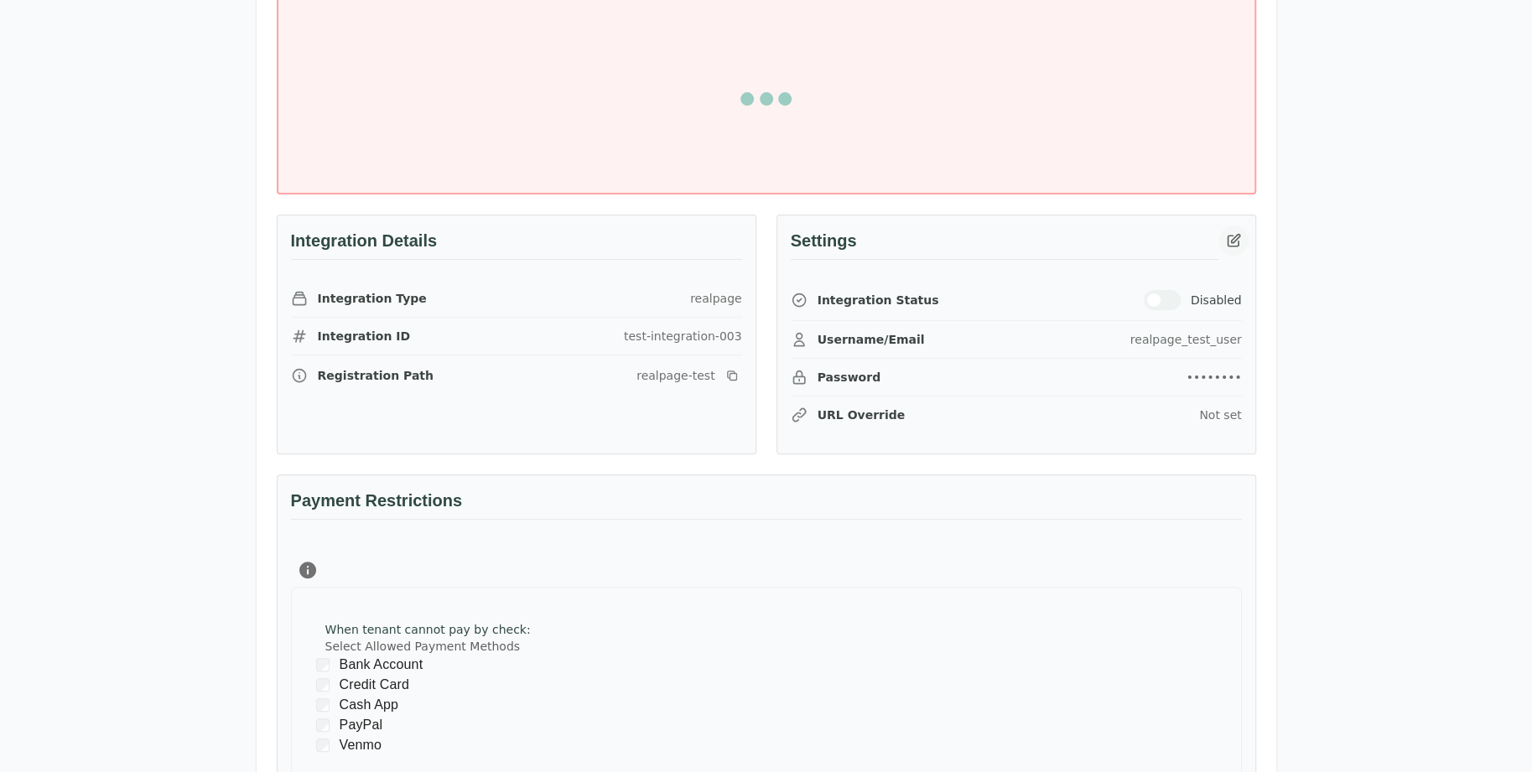
click at [1240, 242] on icon "button" at bounding box center [1233, 240] width 17 height 17
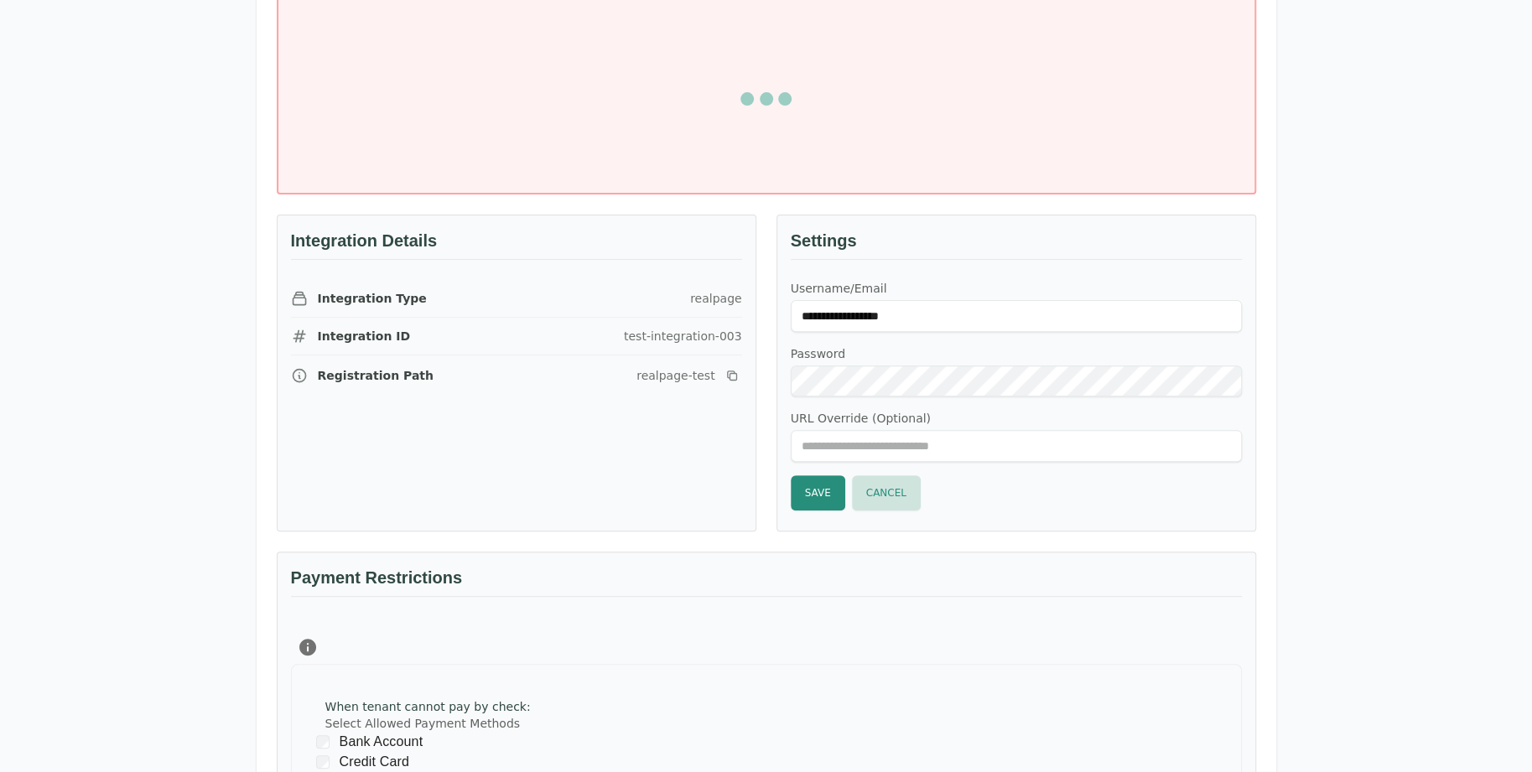
type input "******"
click at [827, 478] on button "Save" at bounding box center [818, 493] width 55 height 35
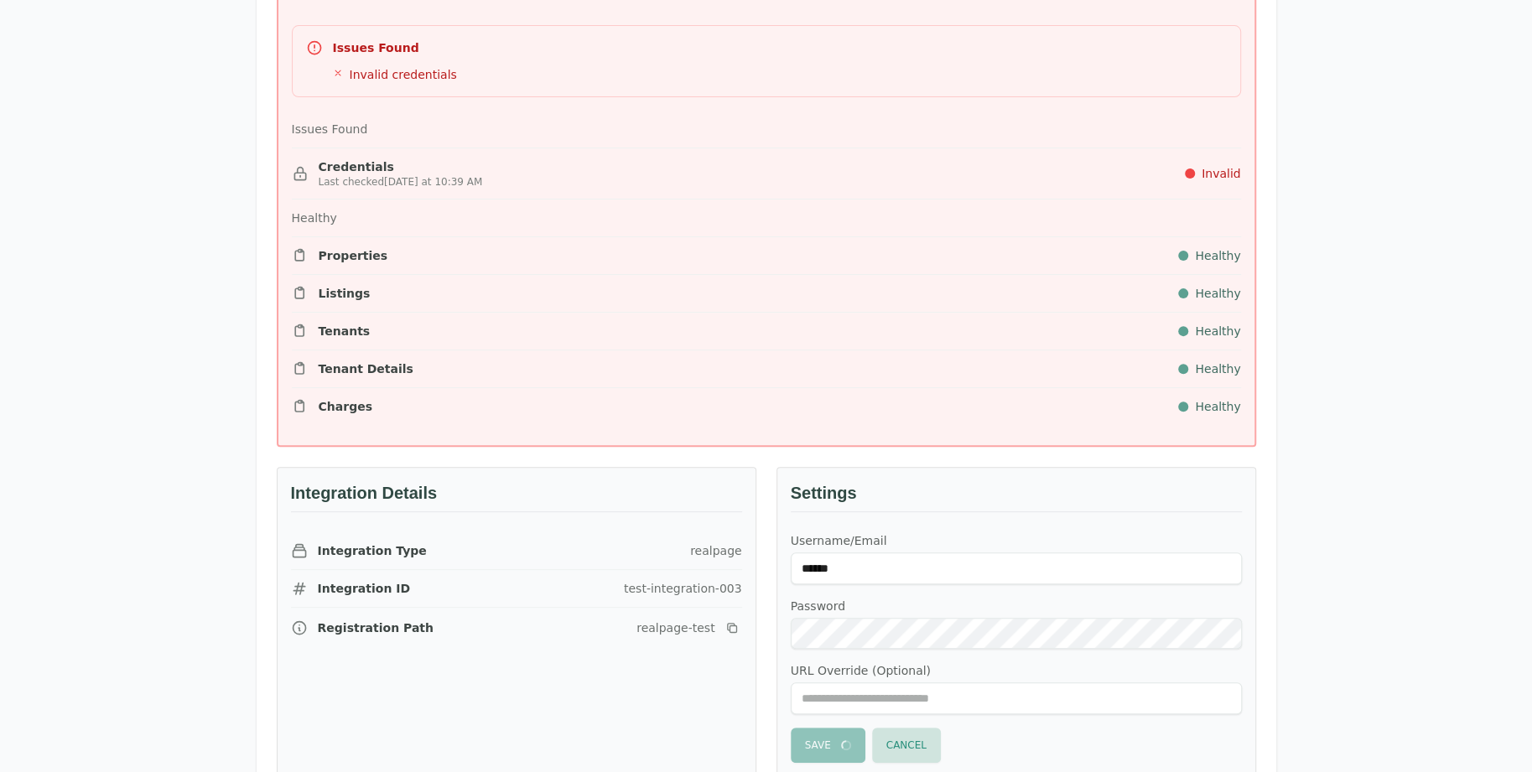
scroll to position [0, 0]
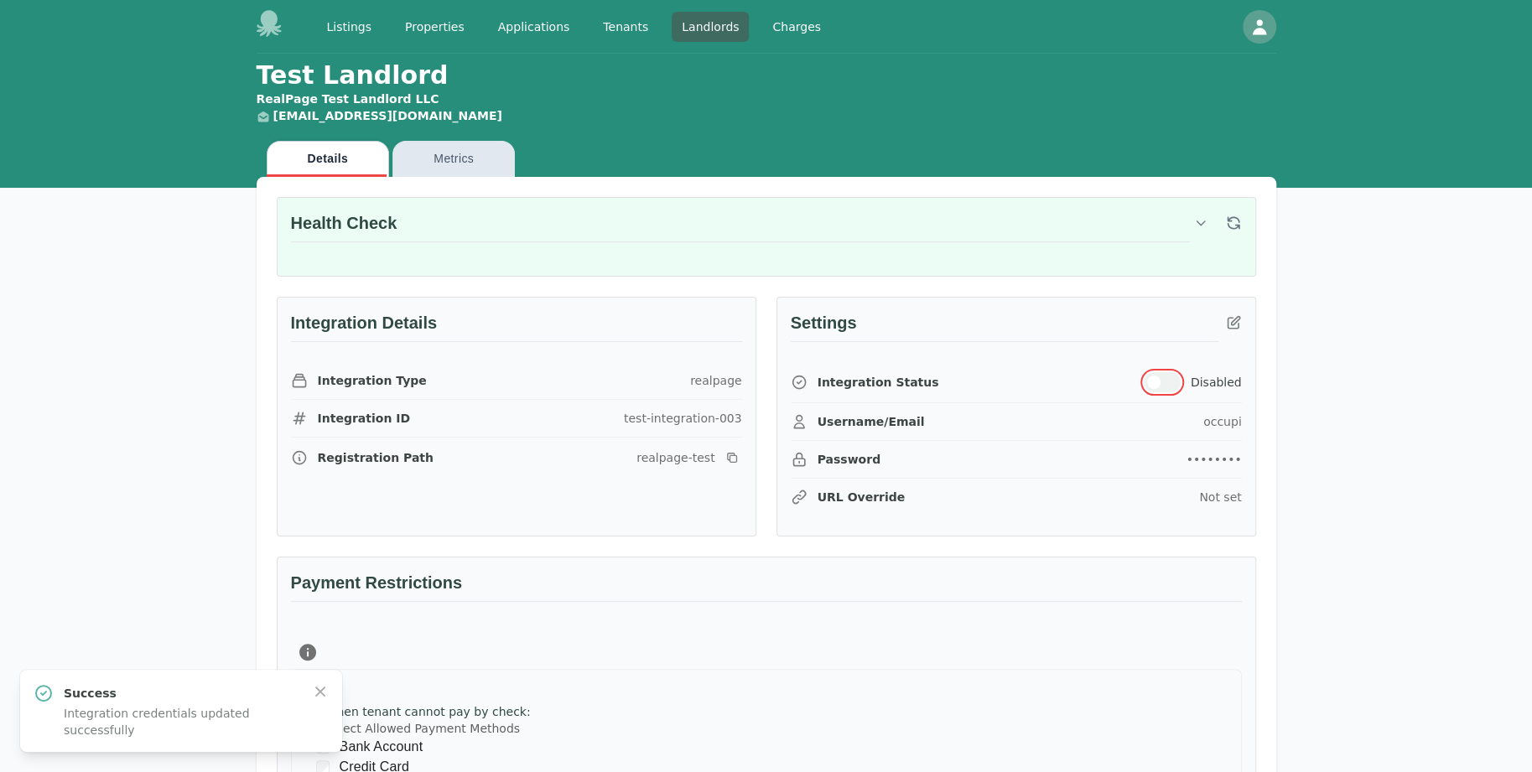
click at [1165, 383] on button "button" at bounding box center [1162, 382] width 37 height 20
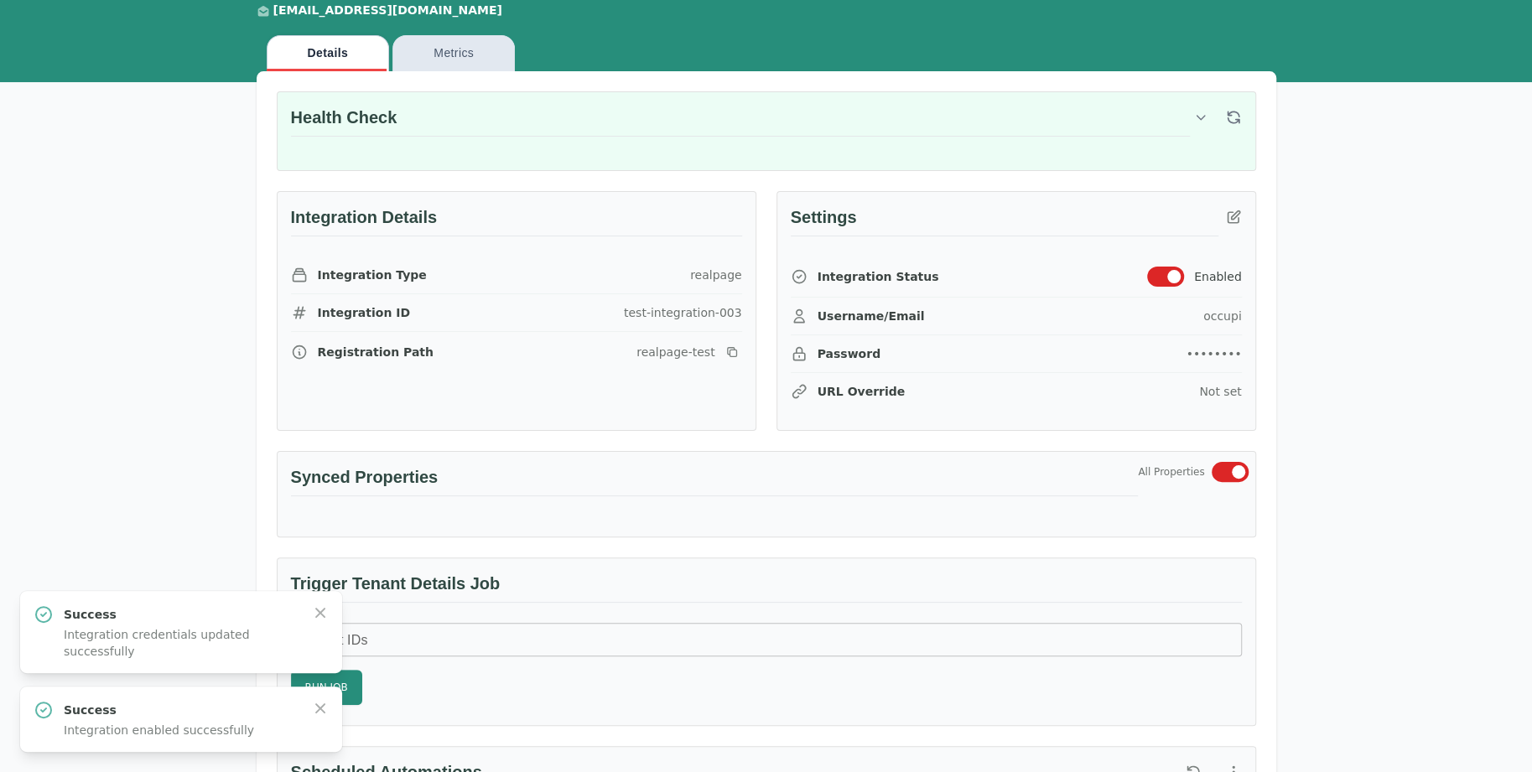
scroll to position [252, 0]
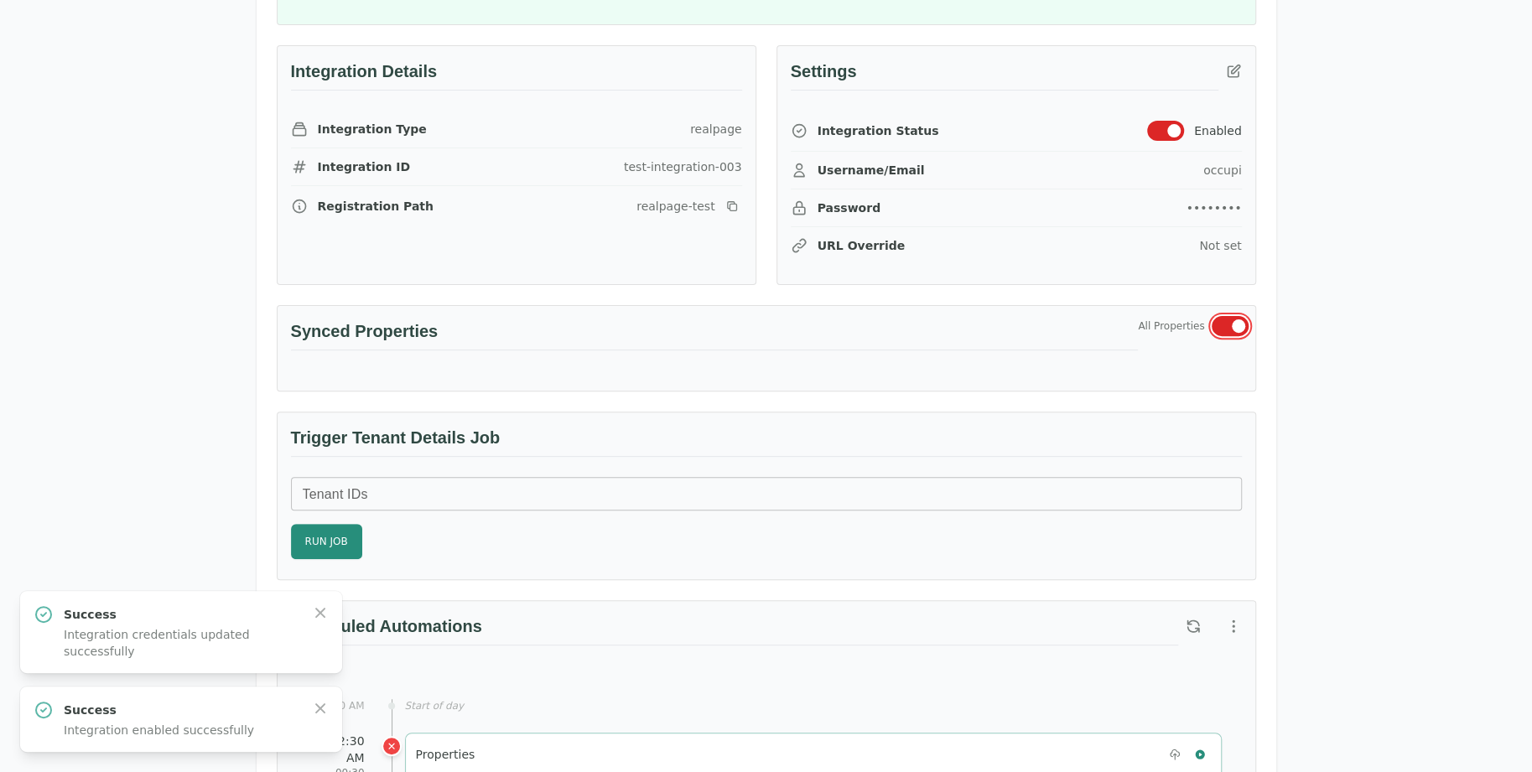
click at [1234, 321] on span "button" at bounding box center [1238, 326] width 13 height 13
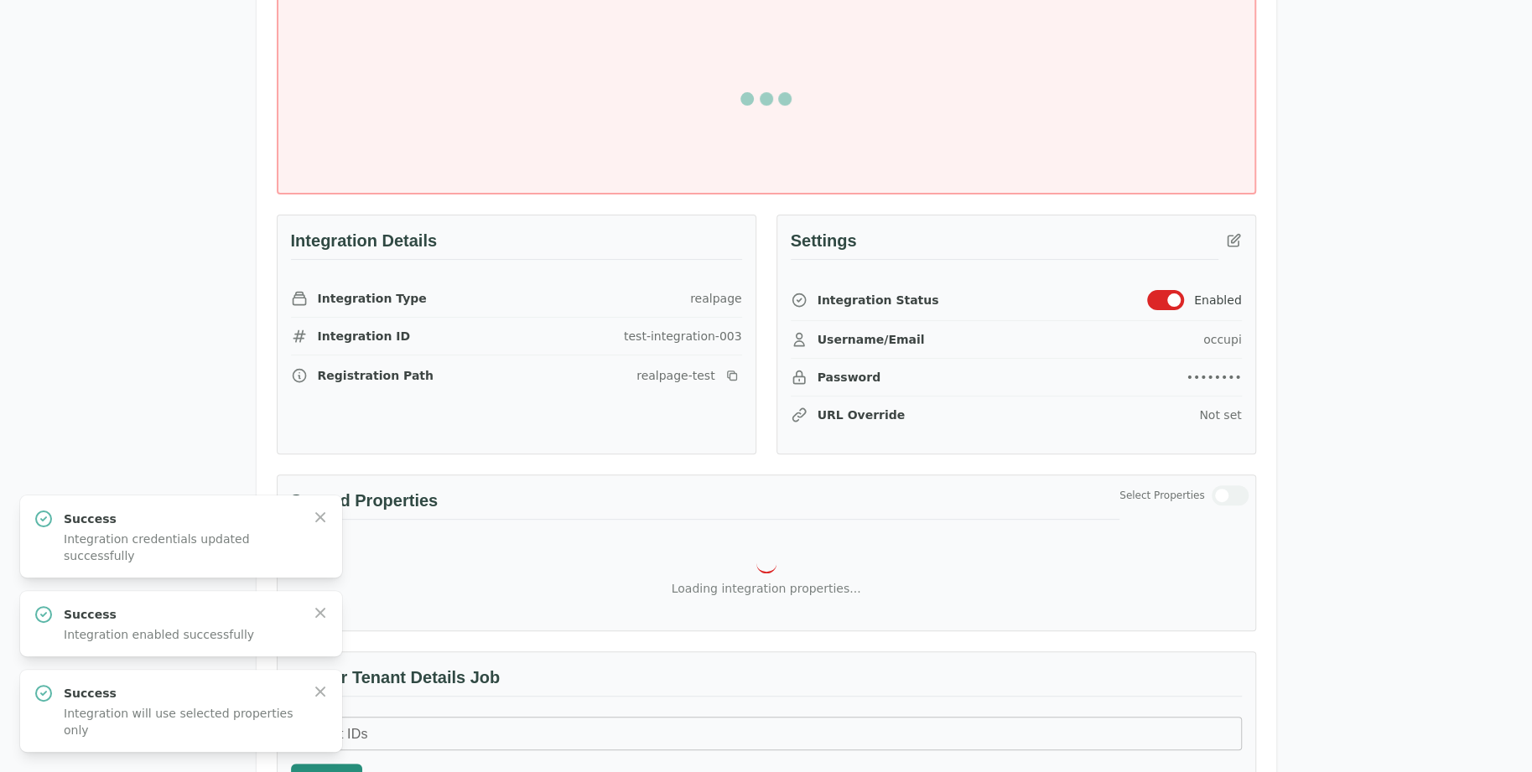
scroll to position [0, 0]
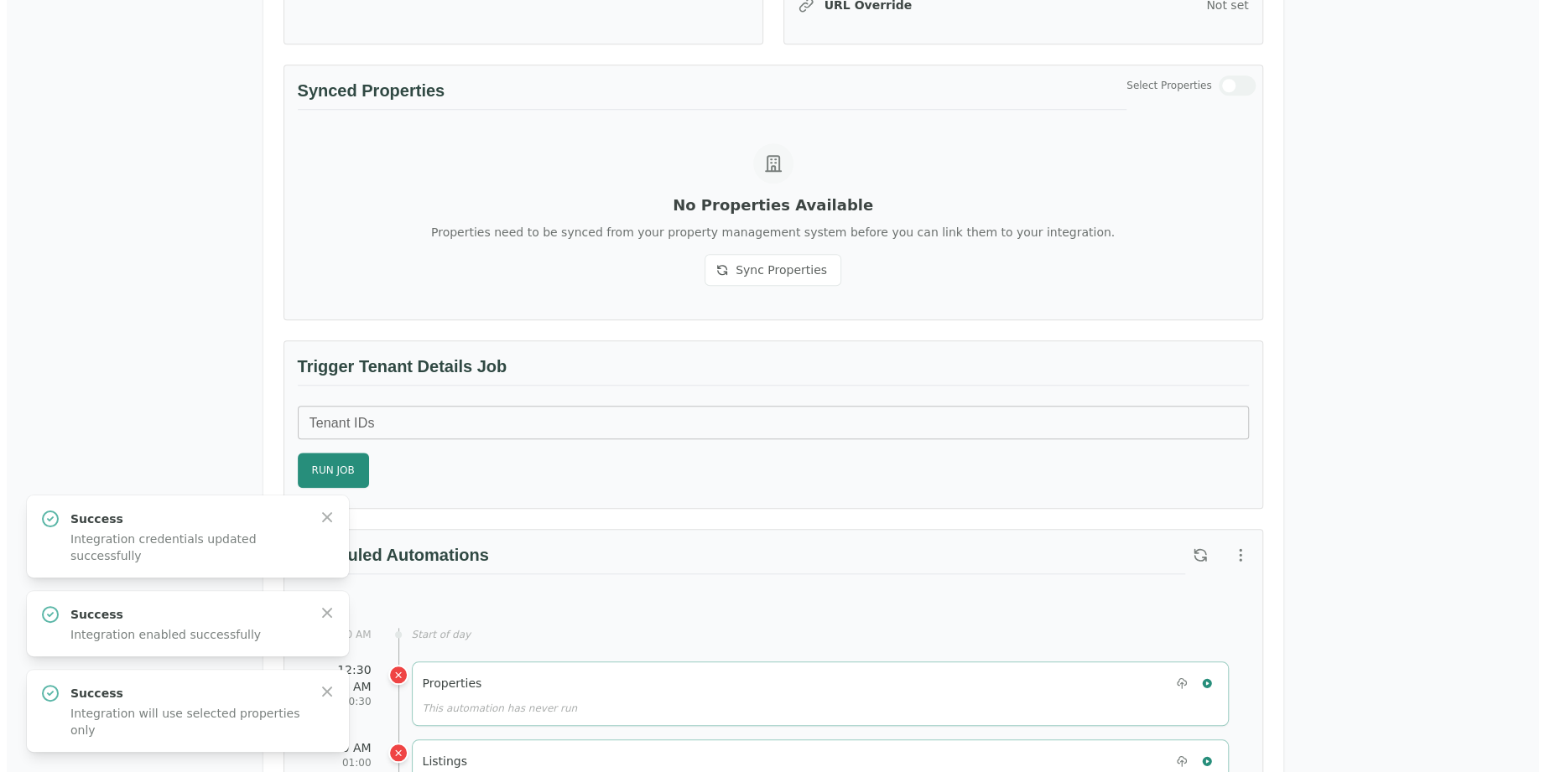
scroll to position [1258, 0]
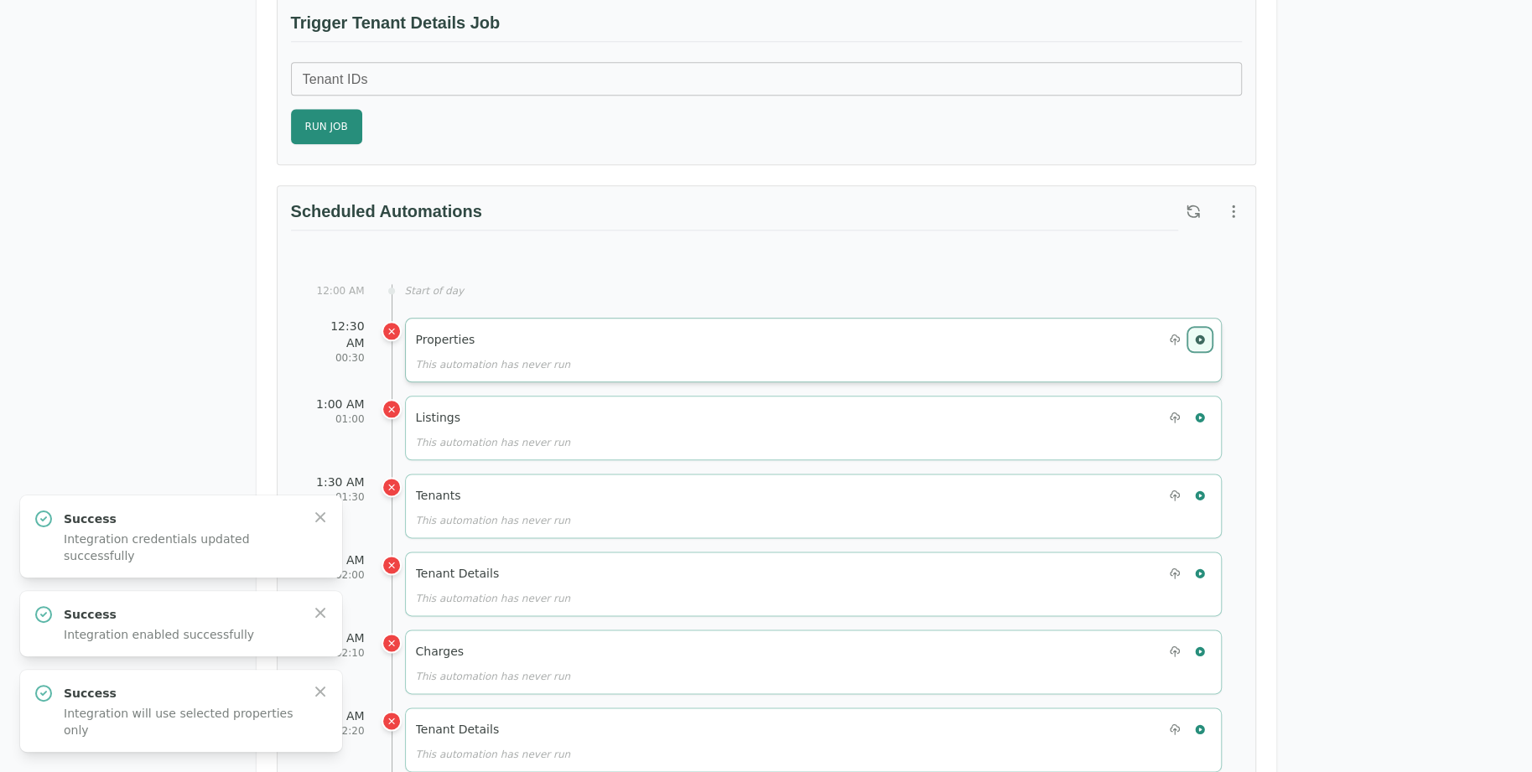
click at [1196, 334] on icon "button" at bounding box center [1200, 340] width 12 height 12
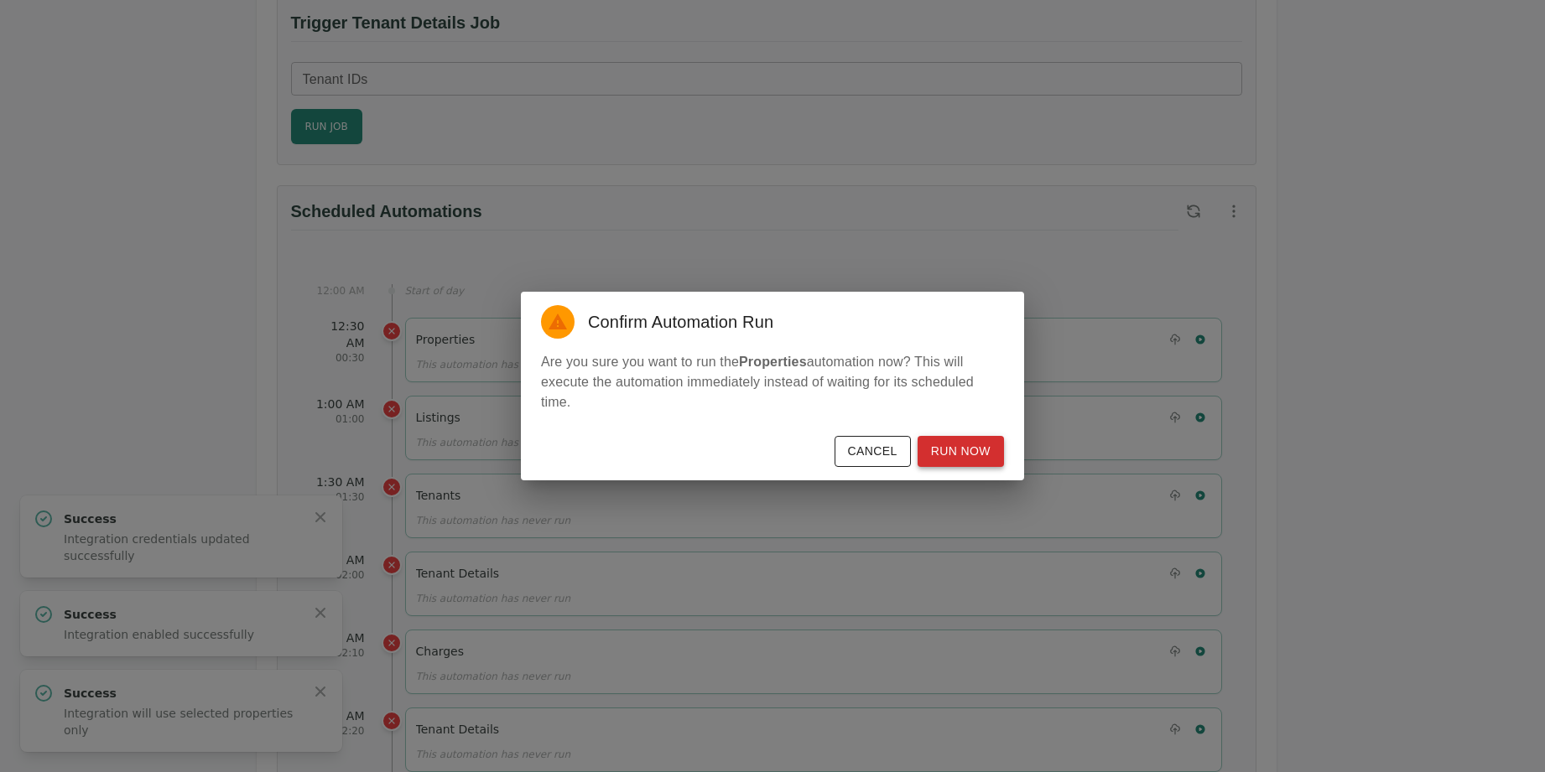
click at [963, 439] on button "Run Now" at bounding box center [961, 451] width 86 height 31
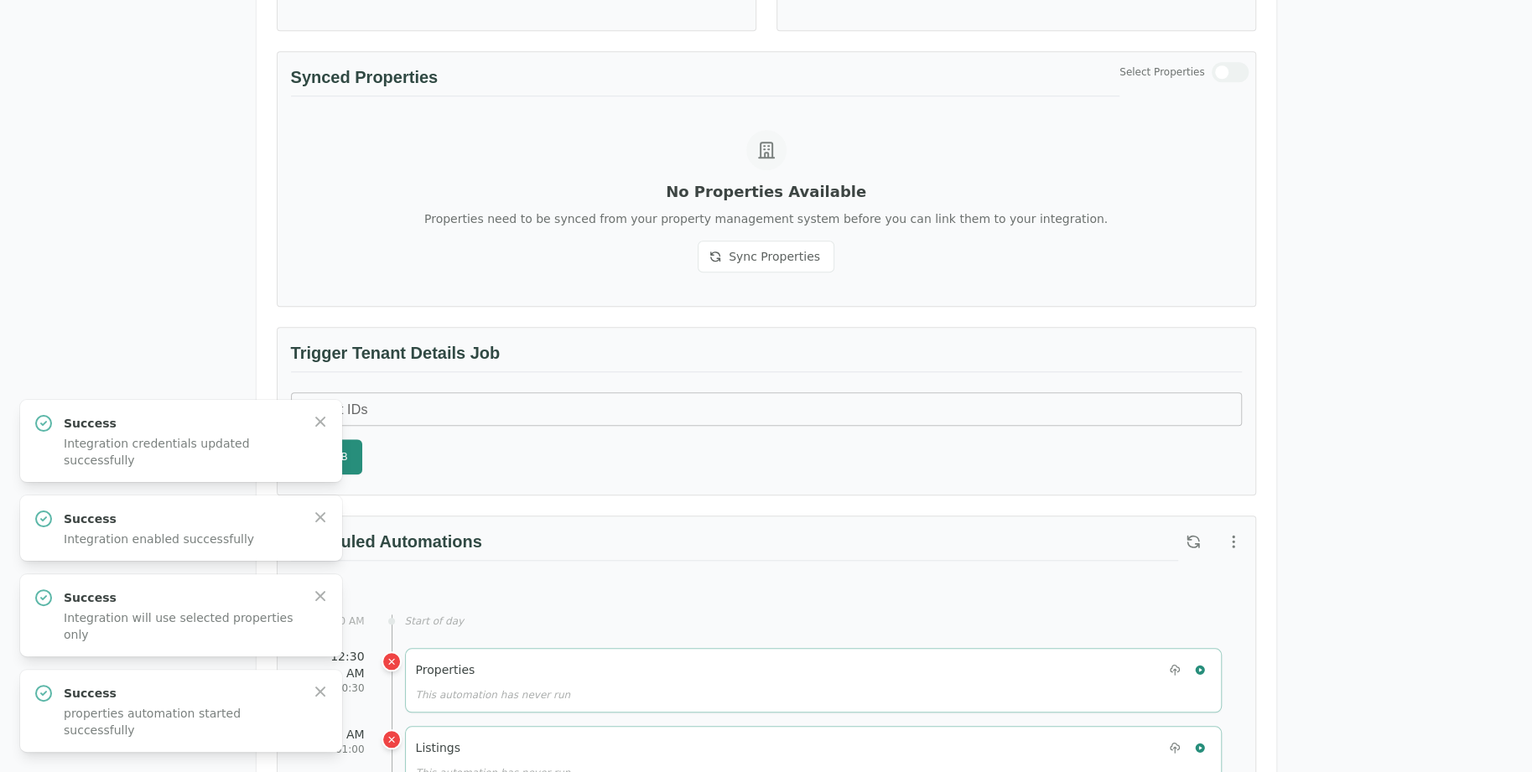
scroll to position [923, 0]
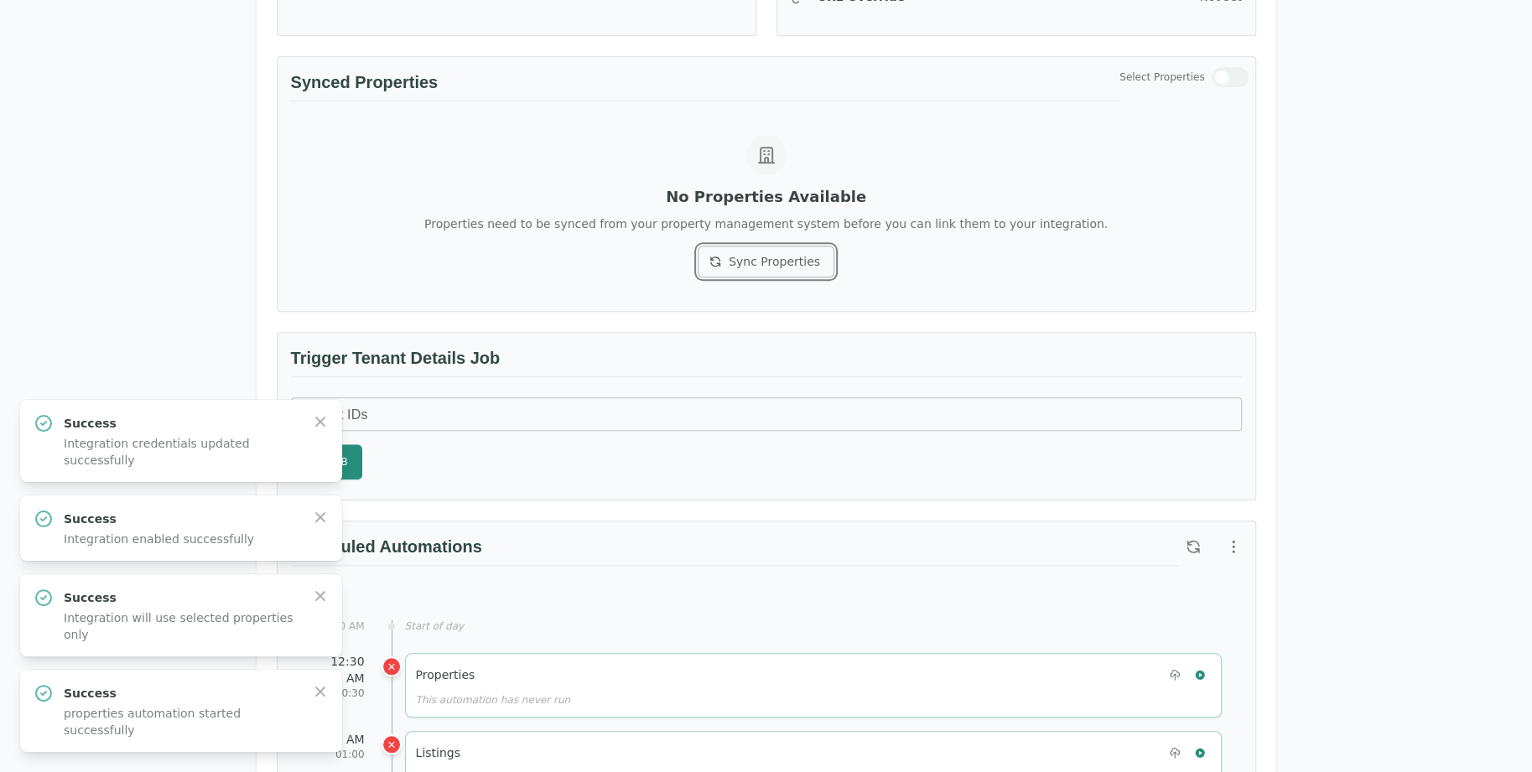
click at [748, 246] on button "Sync Properties" at bounding box center [766, 262] width 137 height 32
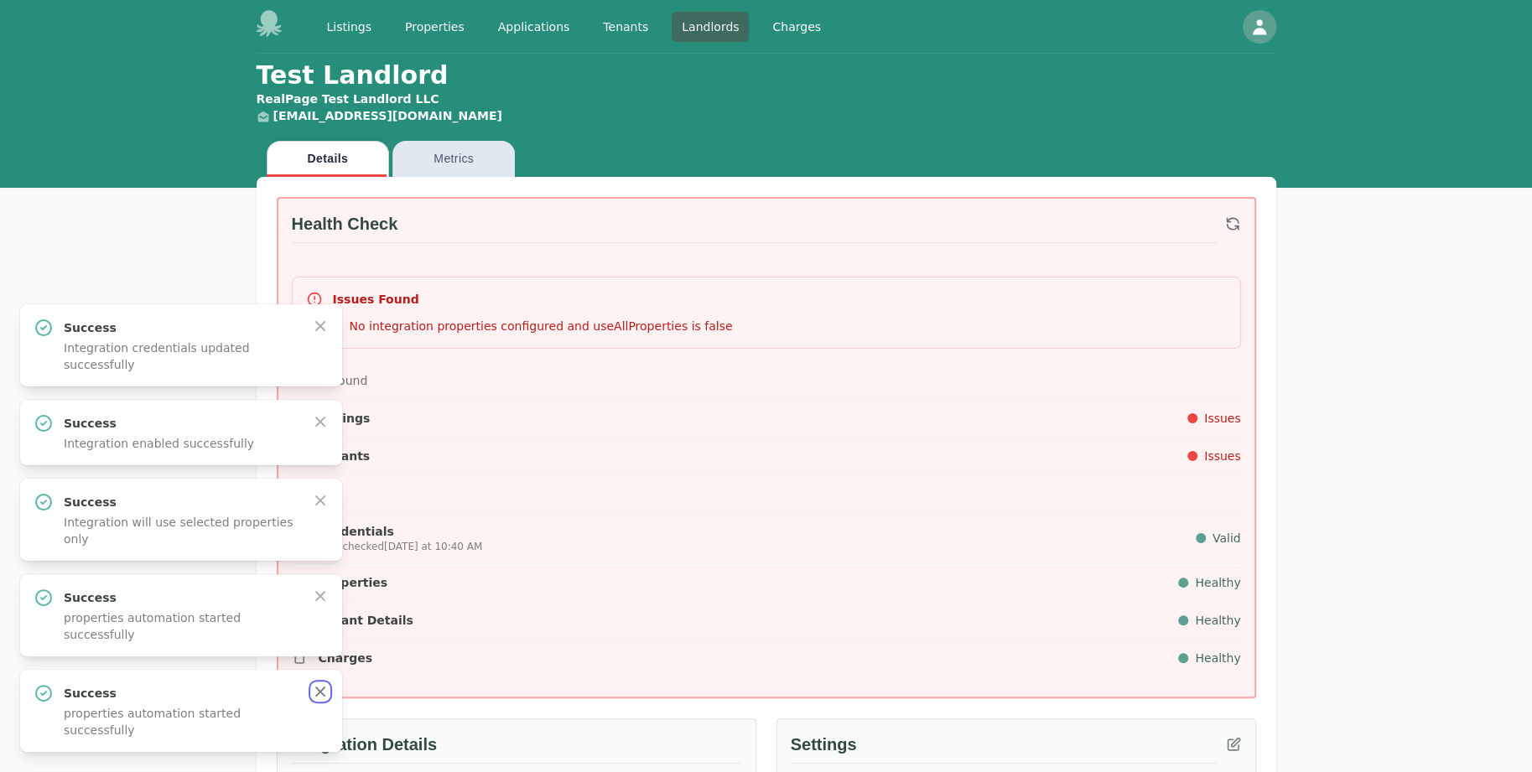
click at [322, 687] on icon "button" at bounding box center [320, 692] width 17 height 17
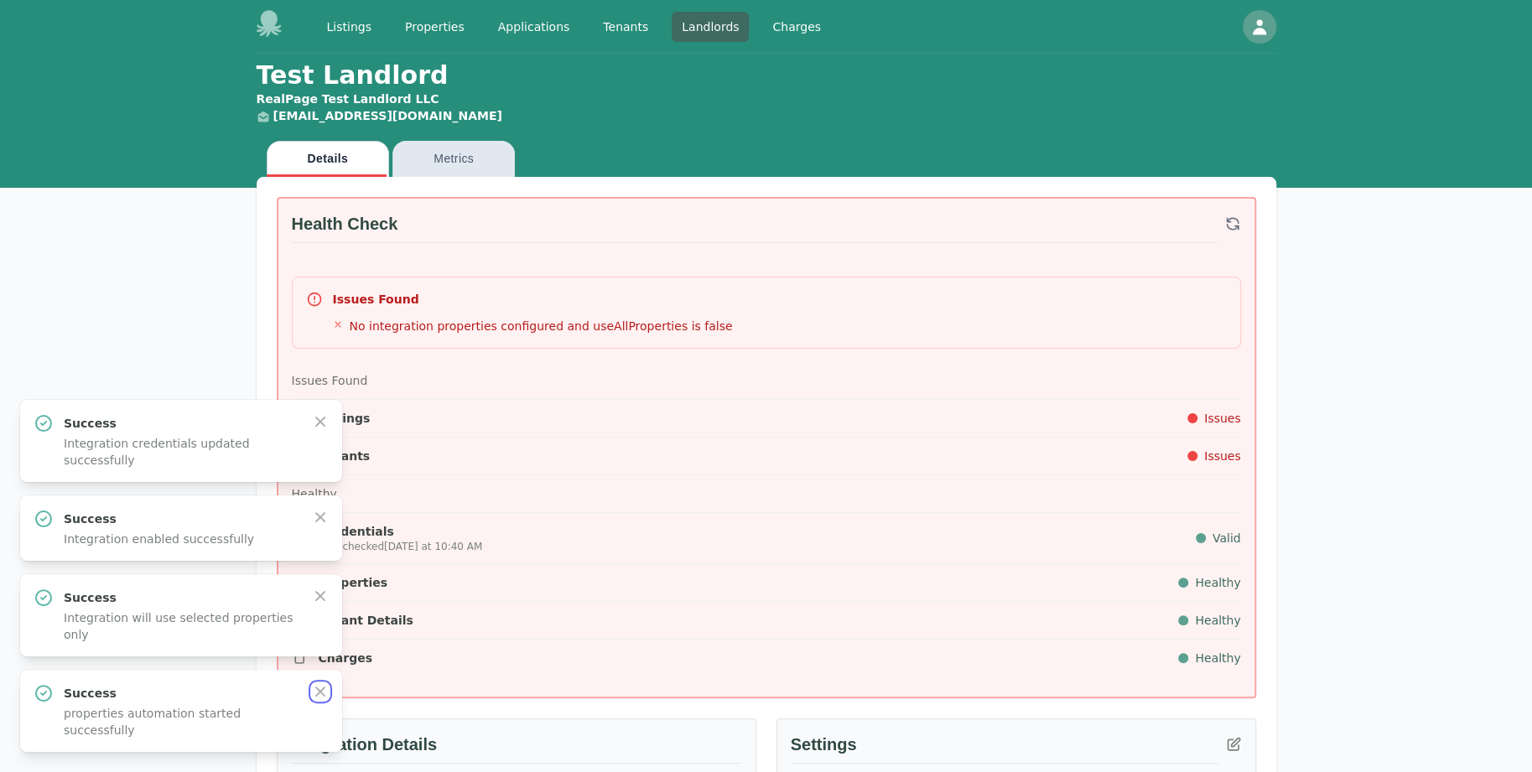
click at [322, 687] on icon "button" at bounding box center [320, 692] width 17 height 17
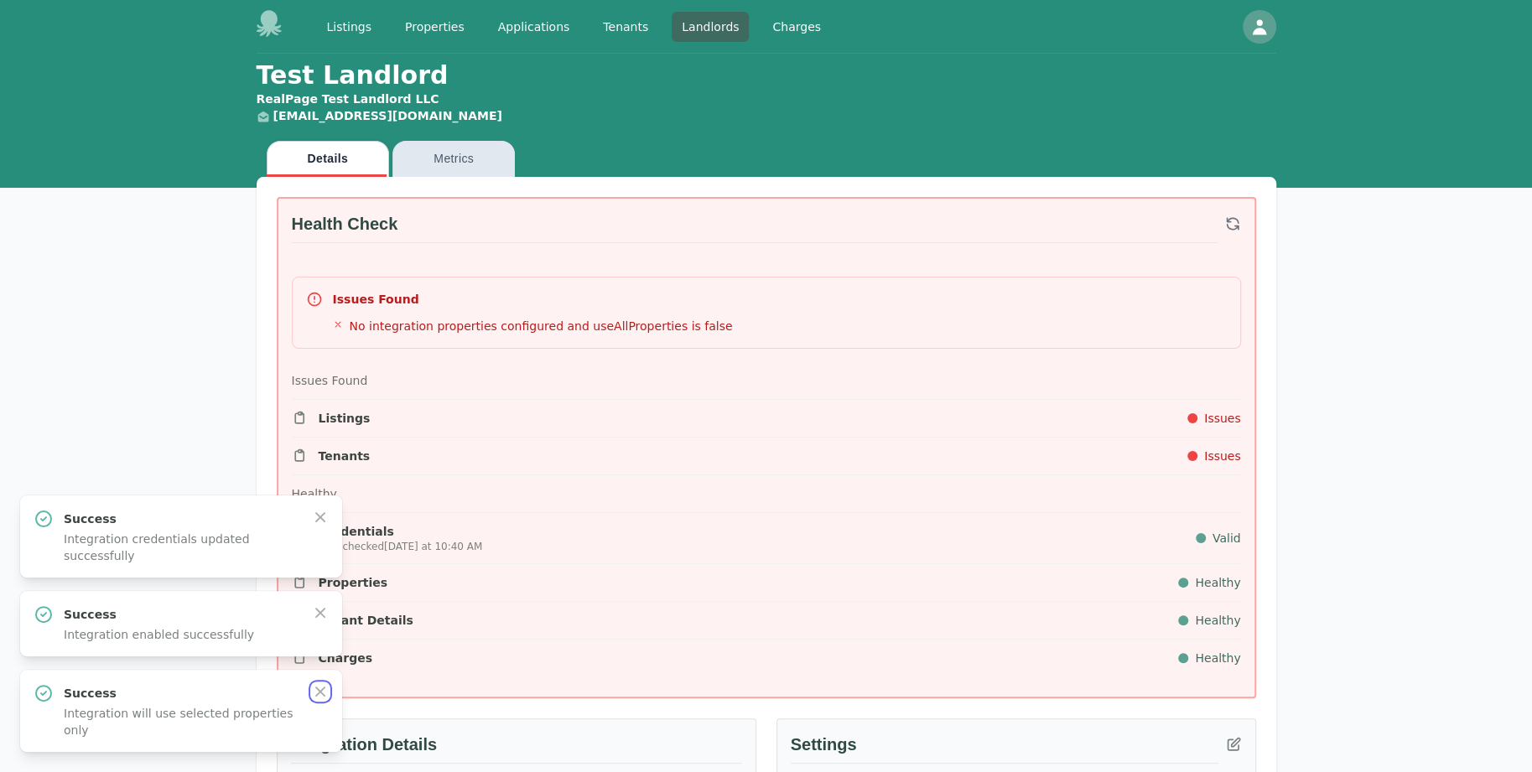
click at [322, 687] on icon "button" at bounding box center [320, 692] width 17 height 17
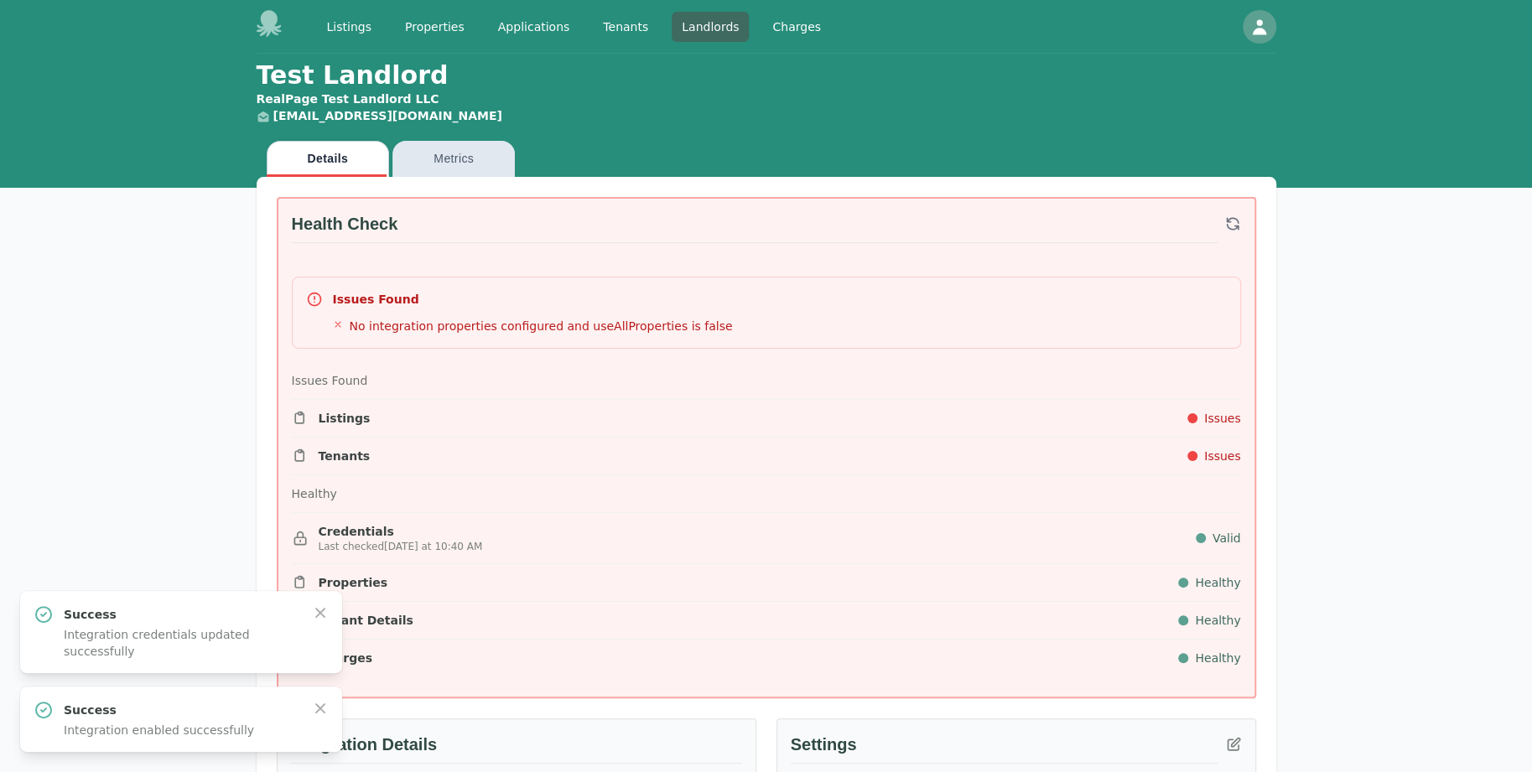
click at [322, 687] on div "Success Integration enabled successfully Close" at bounding box center [181, 719] width 322 height 65
click at [319, 729] on div "Success Integration enabled successfully Close" at bounding box center [181, 719] width 295 height 39
click at [325, 714] on icon "button" at bounding box center [320, 708] width 17 height 17
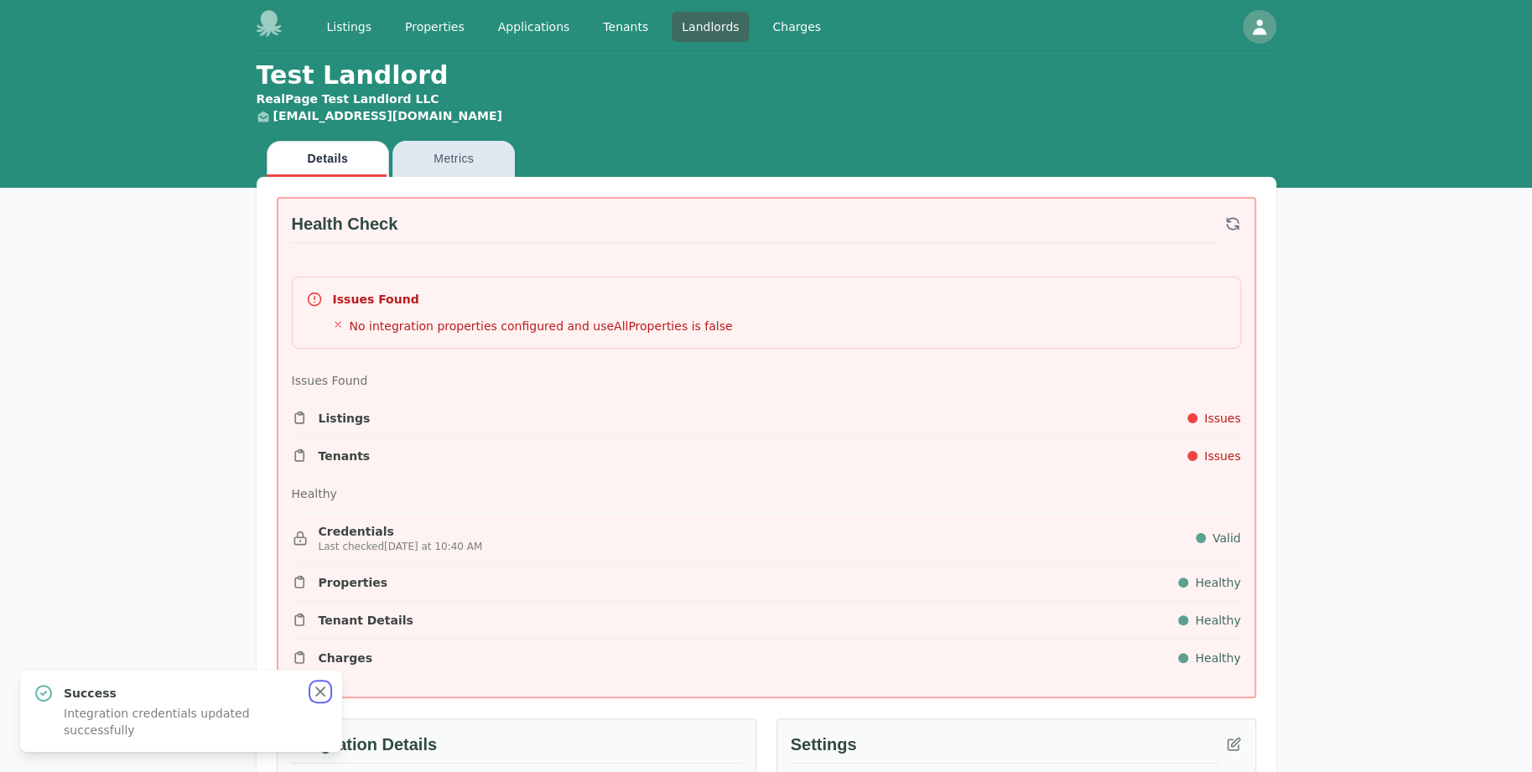
click at [324, 694] on icon "button" at bounding box center [320, 692] width 17 height 17
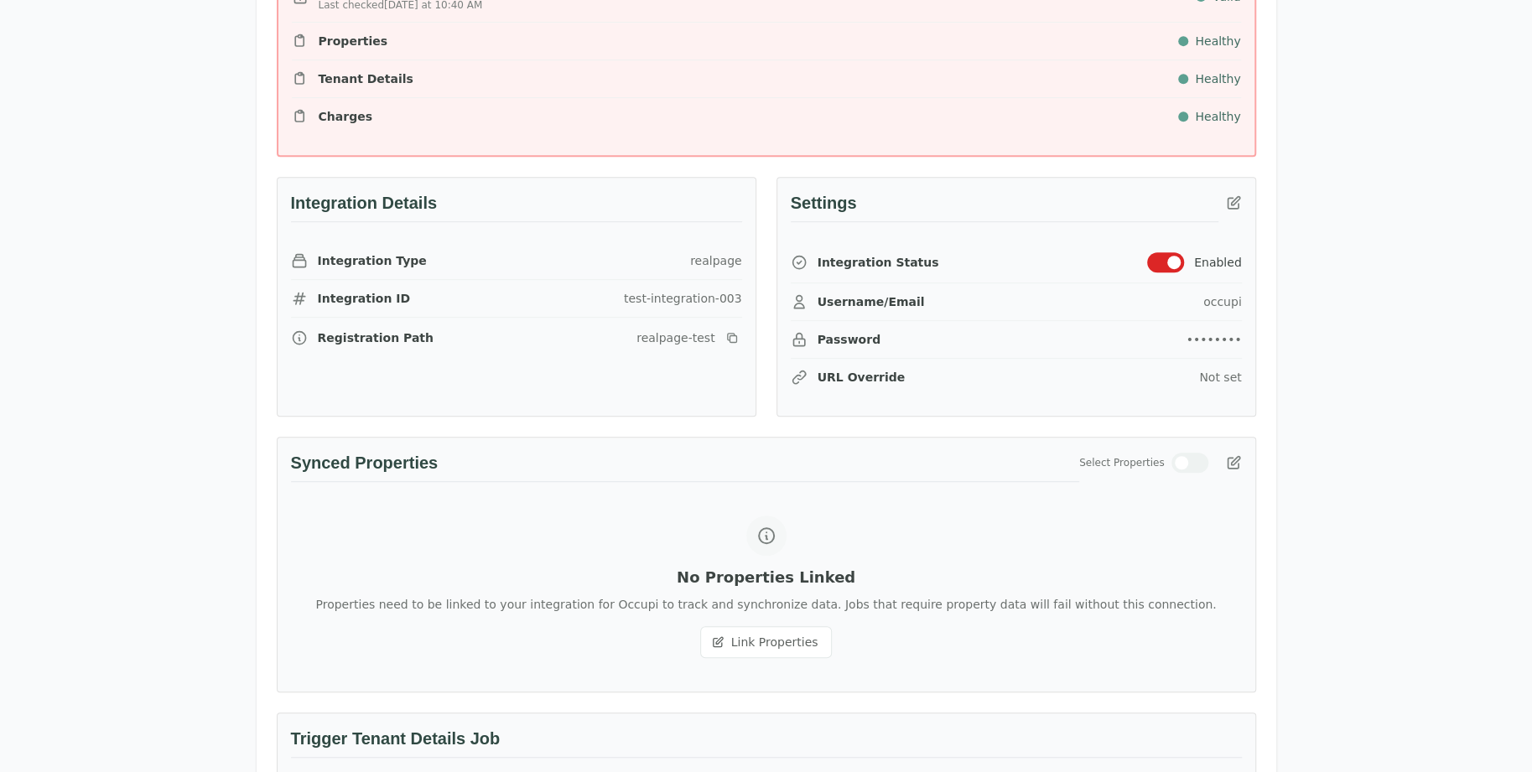
scroll to position [755, 0]
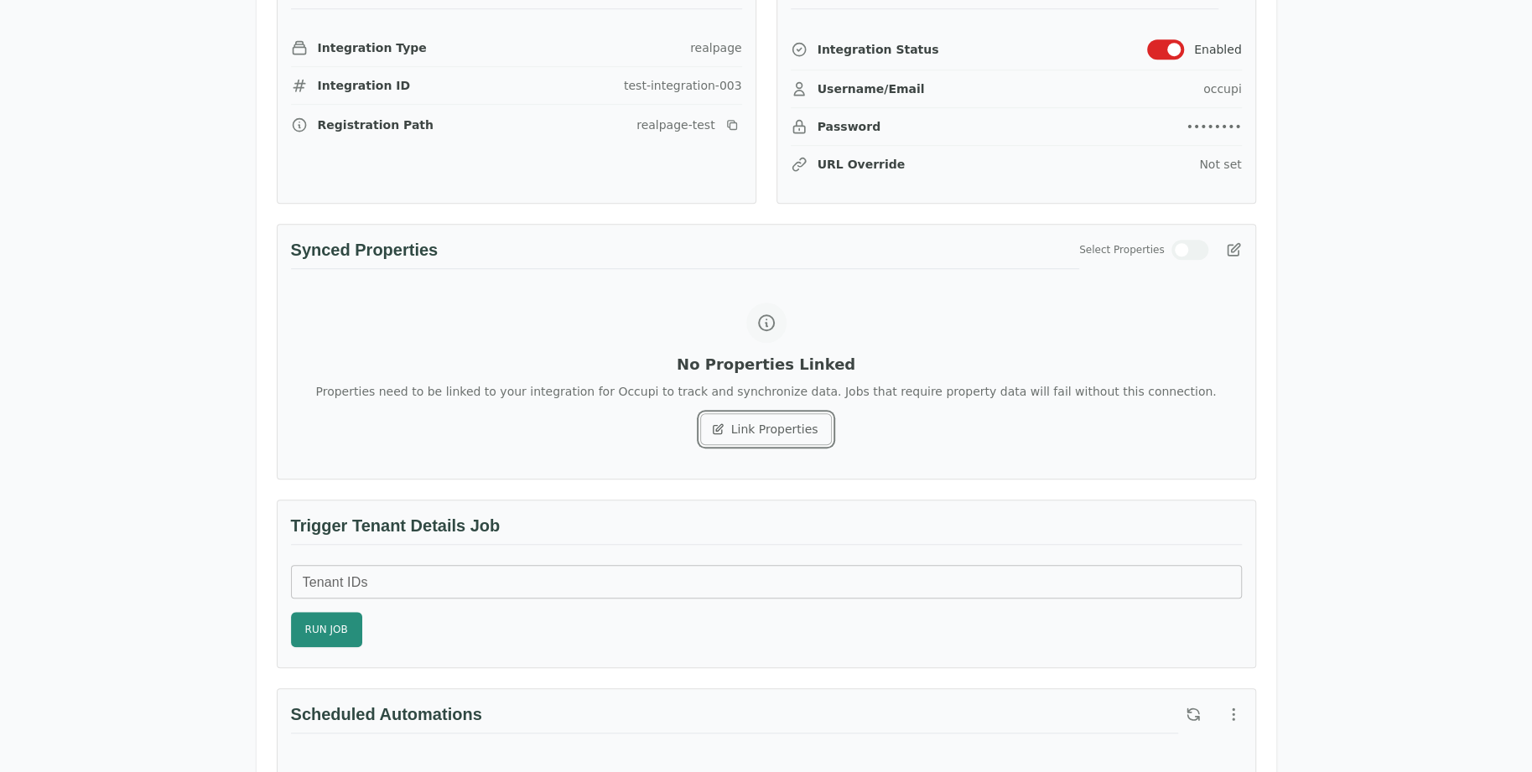
click at [773, 434] on button "Link Properties" at bounding box center [766, 429] width 133 height 32
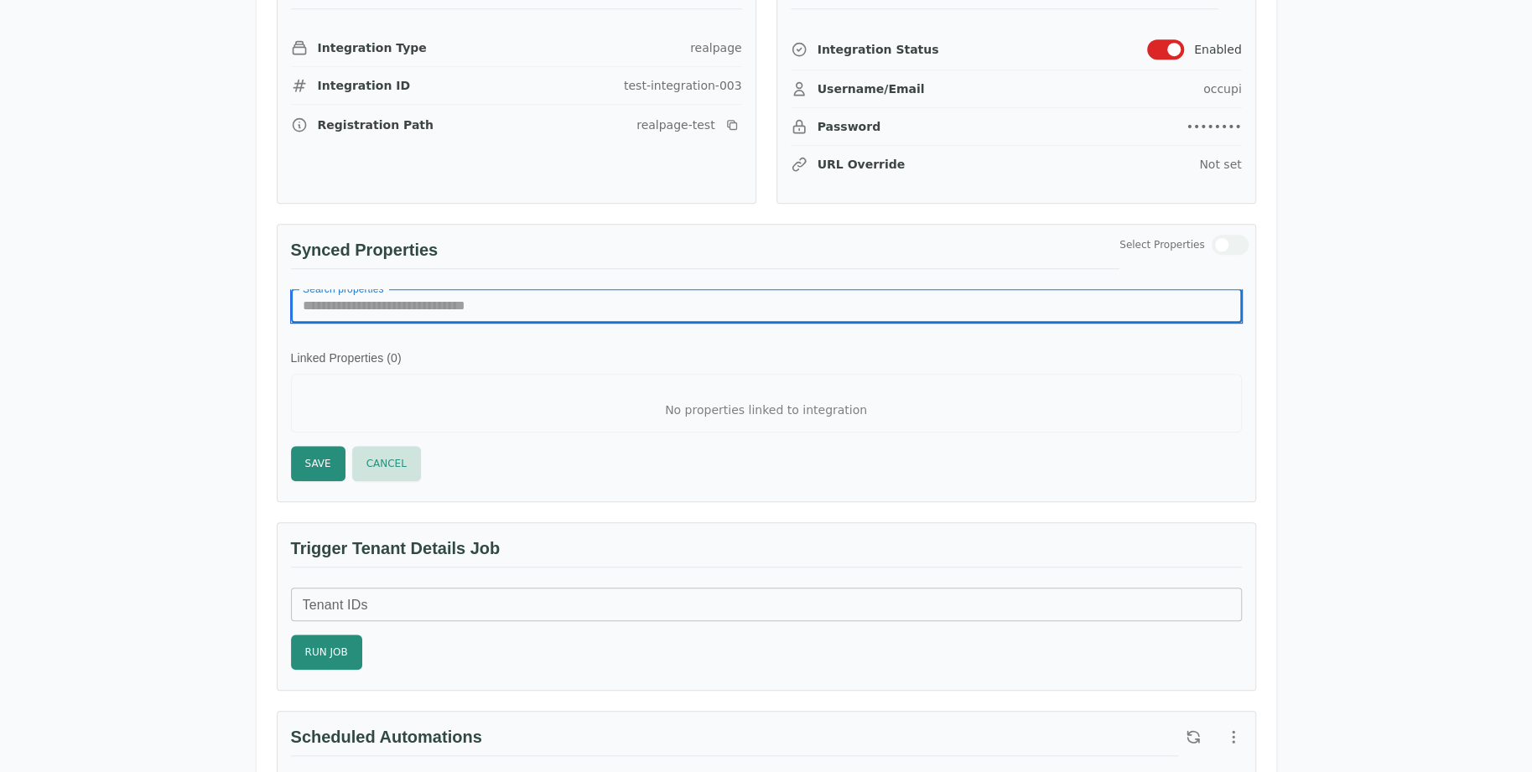
click at [451, 303] on input "Search properties" at bounding box center [766, 306] width 951 height 34
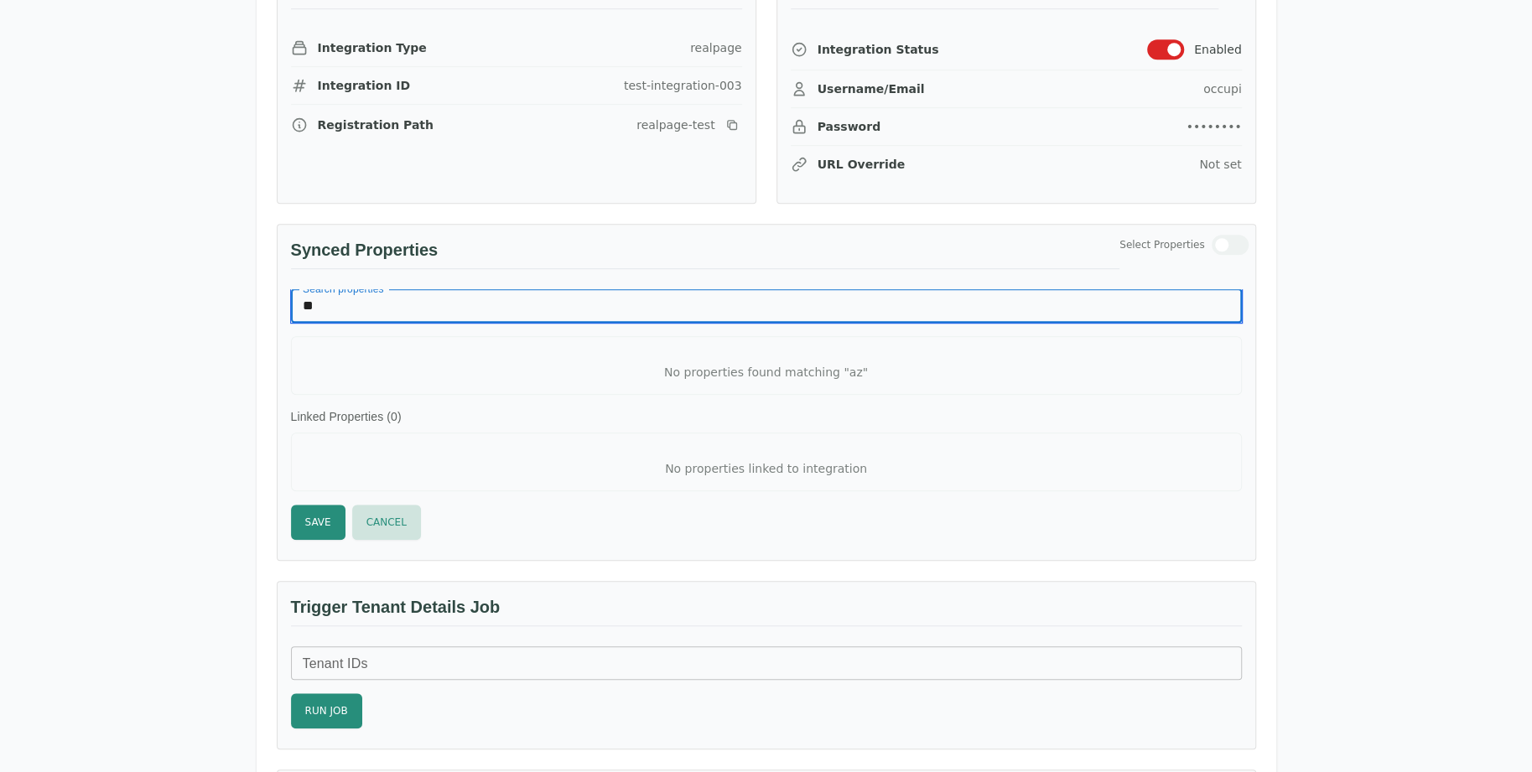
type input "*"
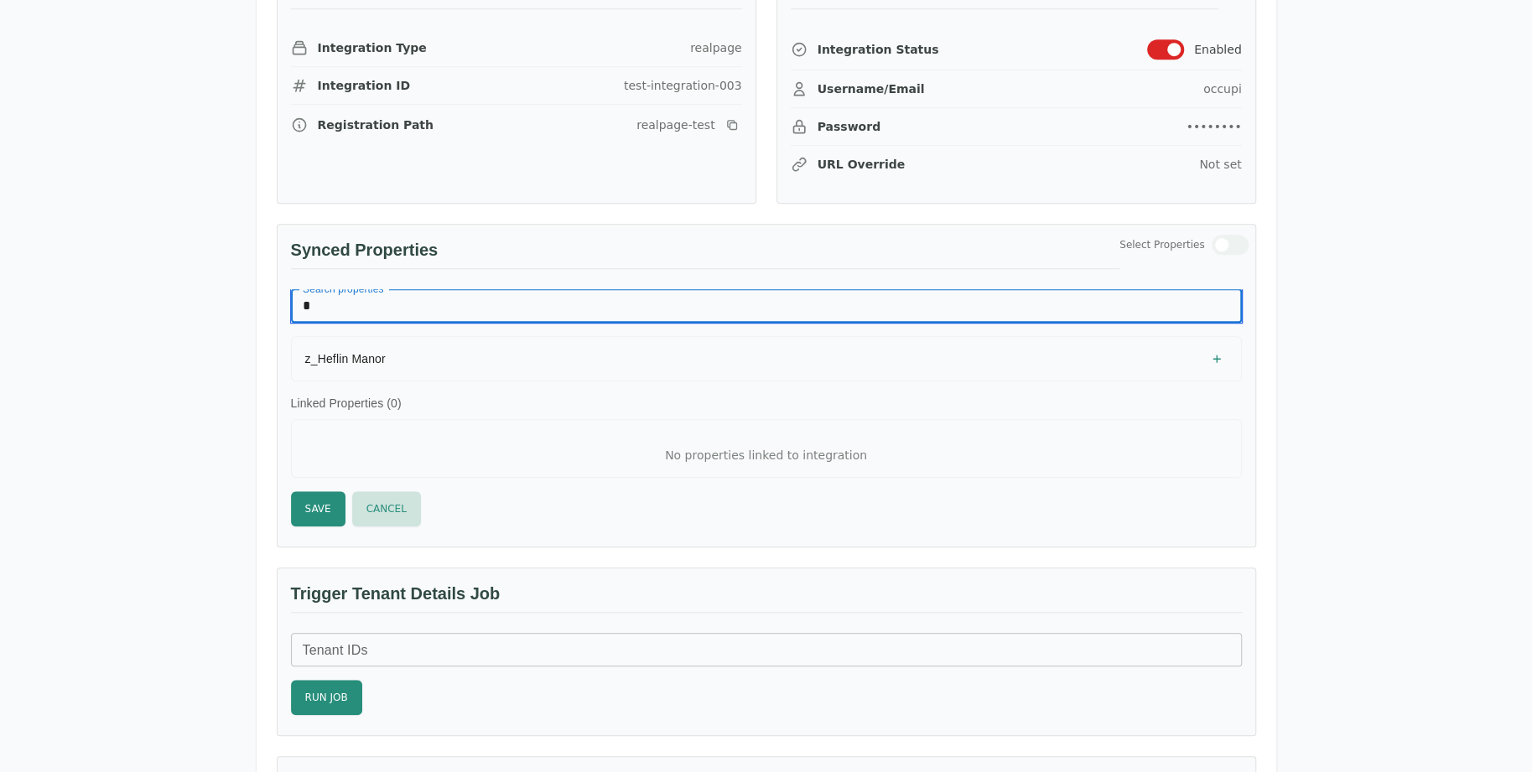
type input "*"
click at [364, 353] on span "z_Heflin Manor" at bounding box center [345, 358] width 81 height 13
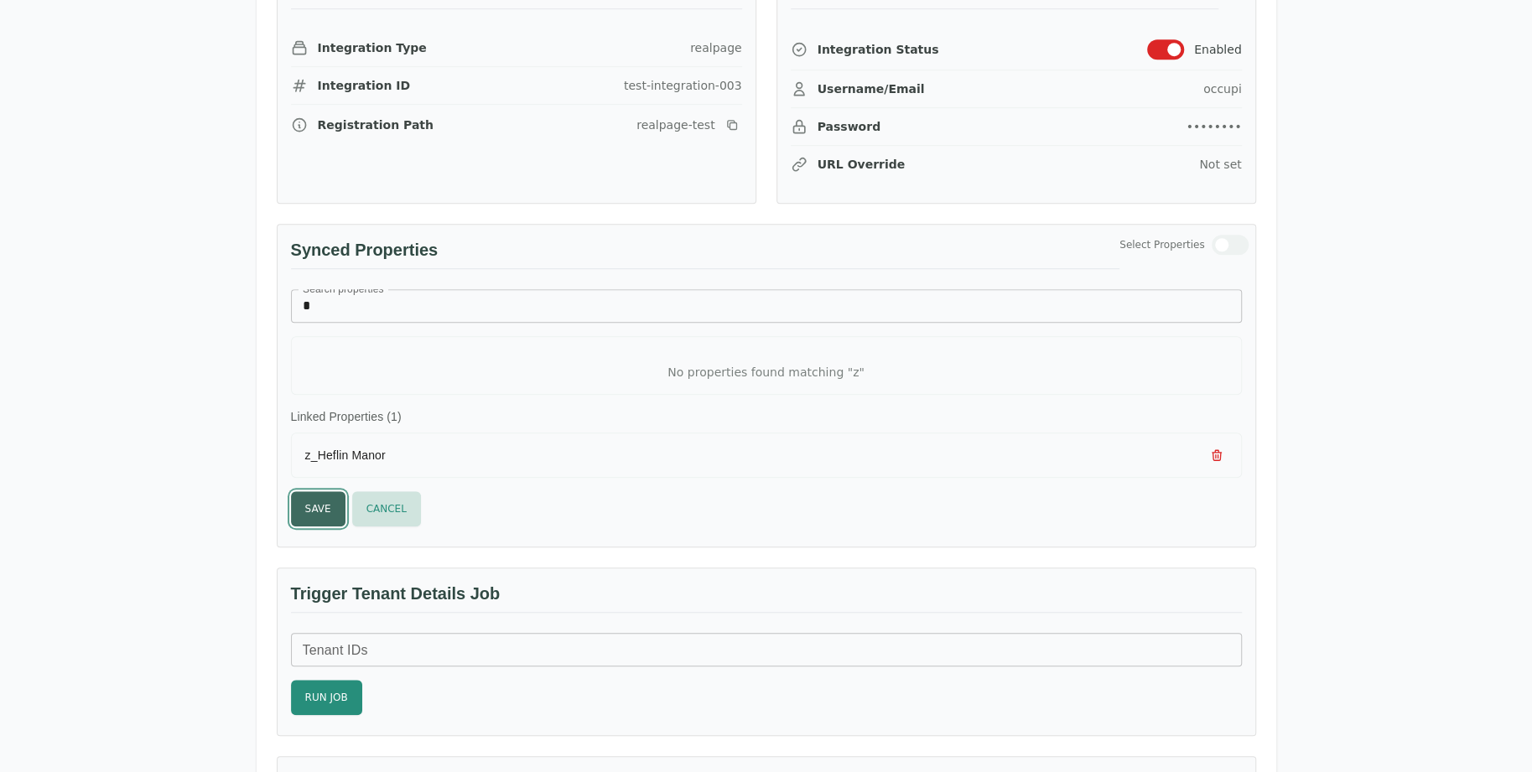
click at [327, 514] on button "Save" at bounding box center [318, 508] width 55 height 35
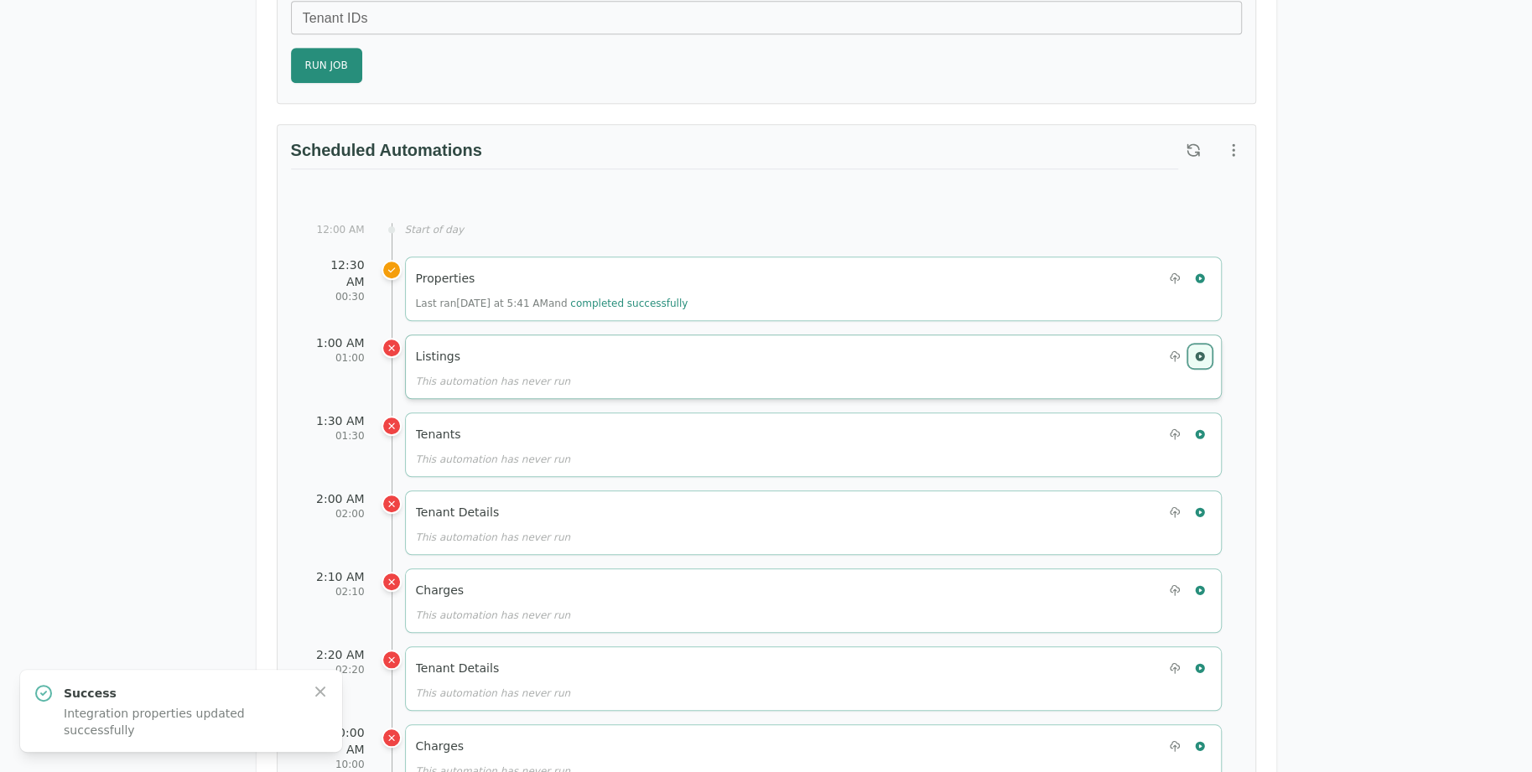
click at [1198, 351] on icon "button" at bounding box center [1199, 355] width 9 height 9
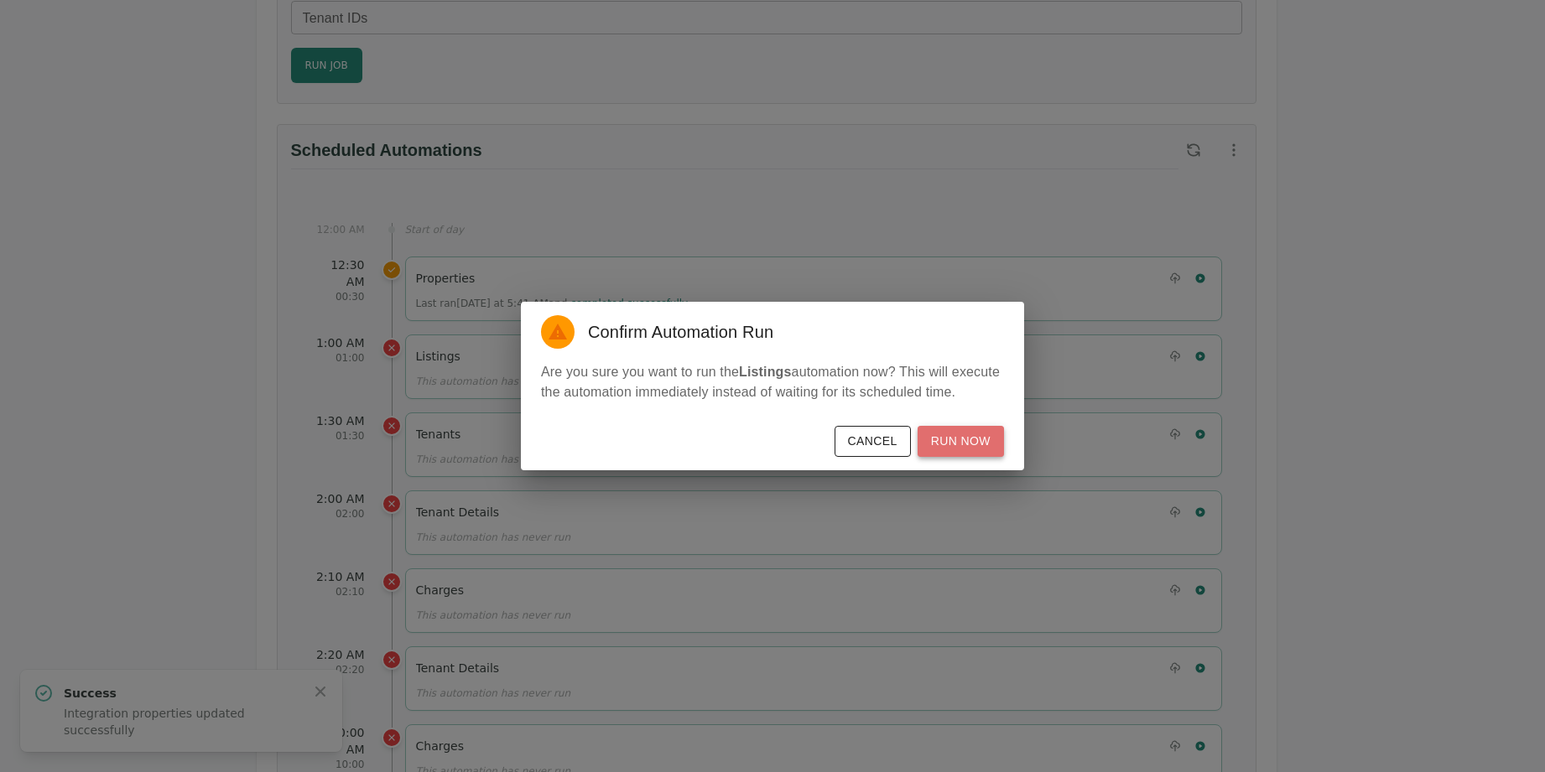
click at [973, 444] on button "Run Now" at bounding box center [961, 441] width 86 height 31
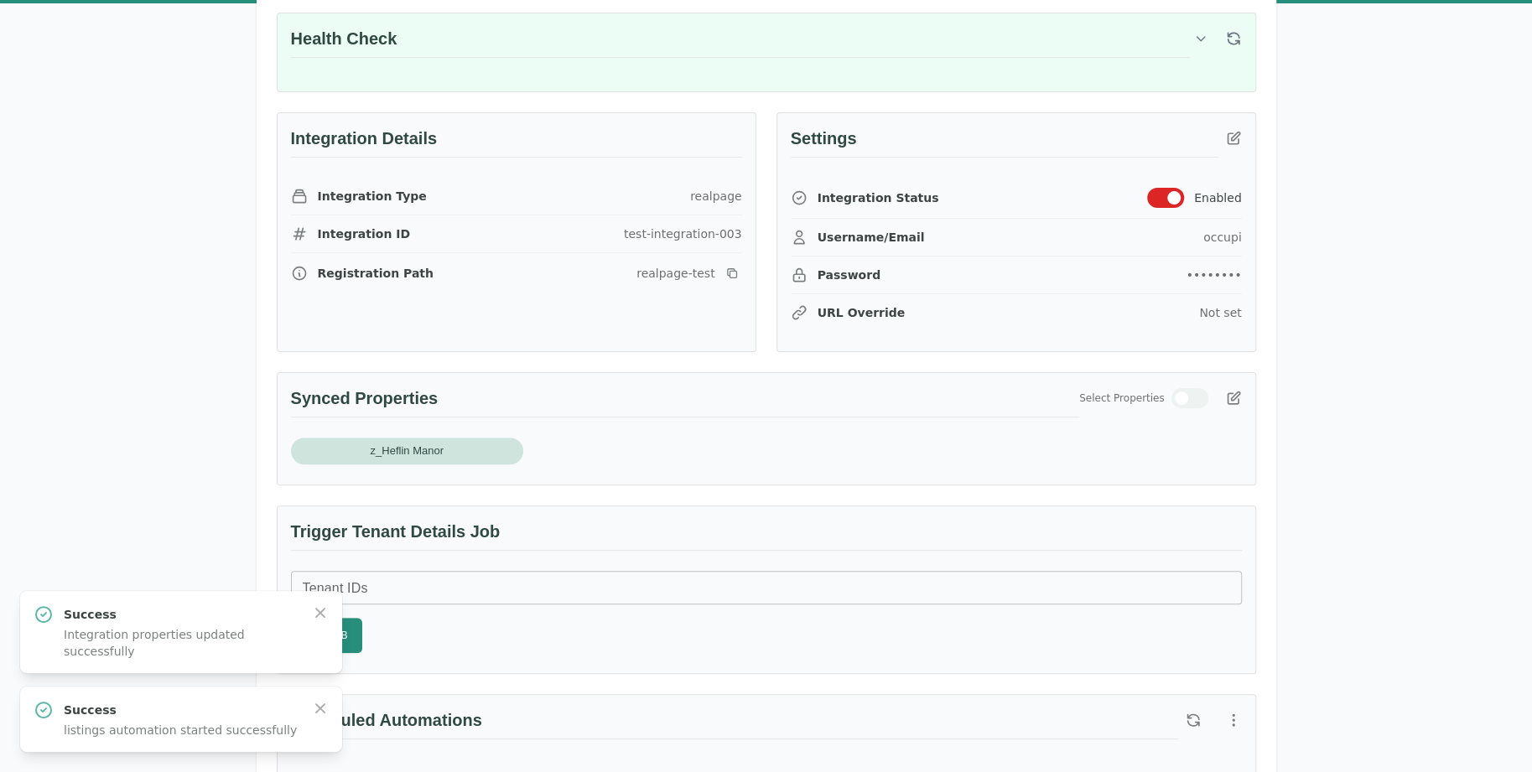
scroll to position [84, 0]
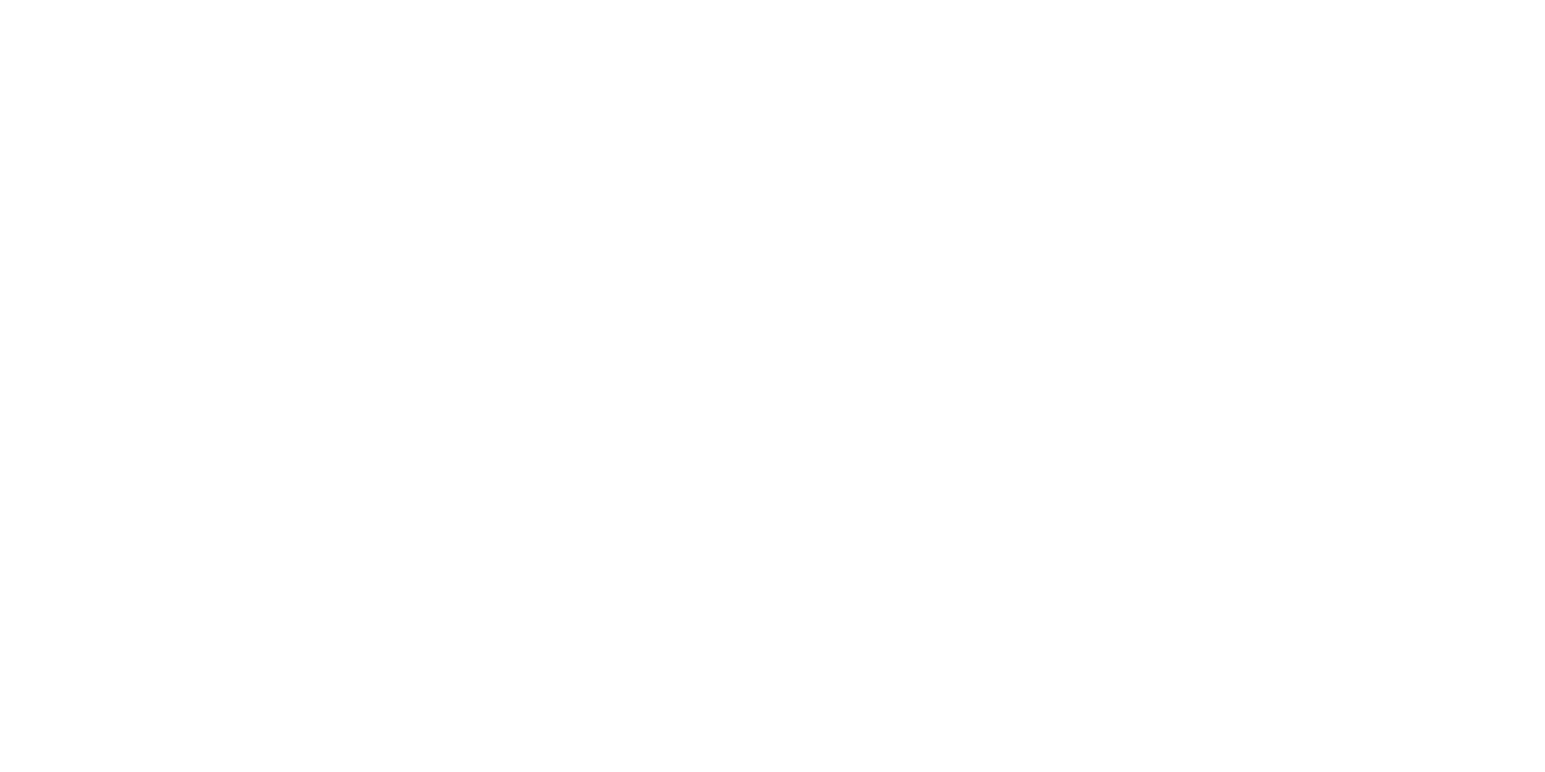
click at [318, 7] on html at bounding box center [772, 3] width 1545 height 7
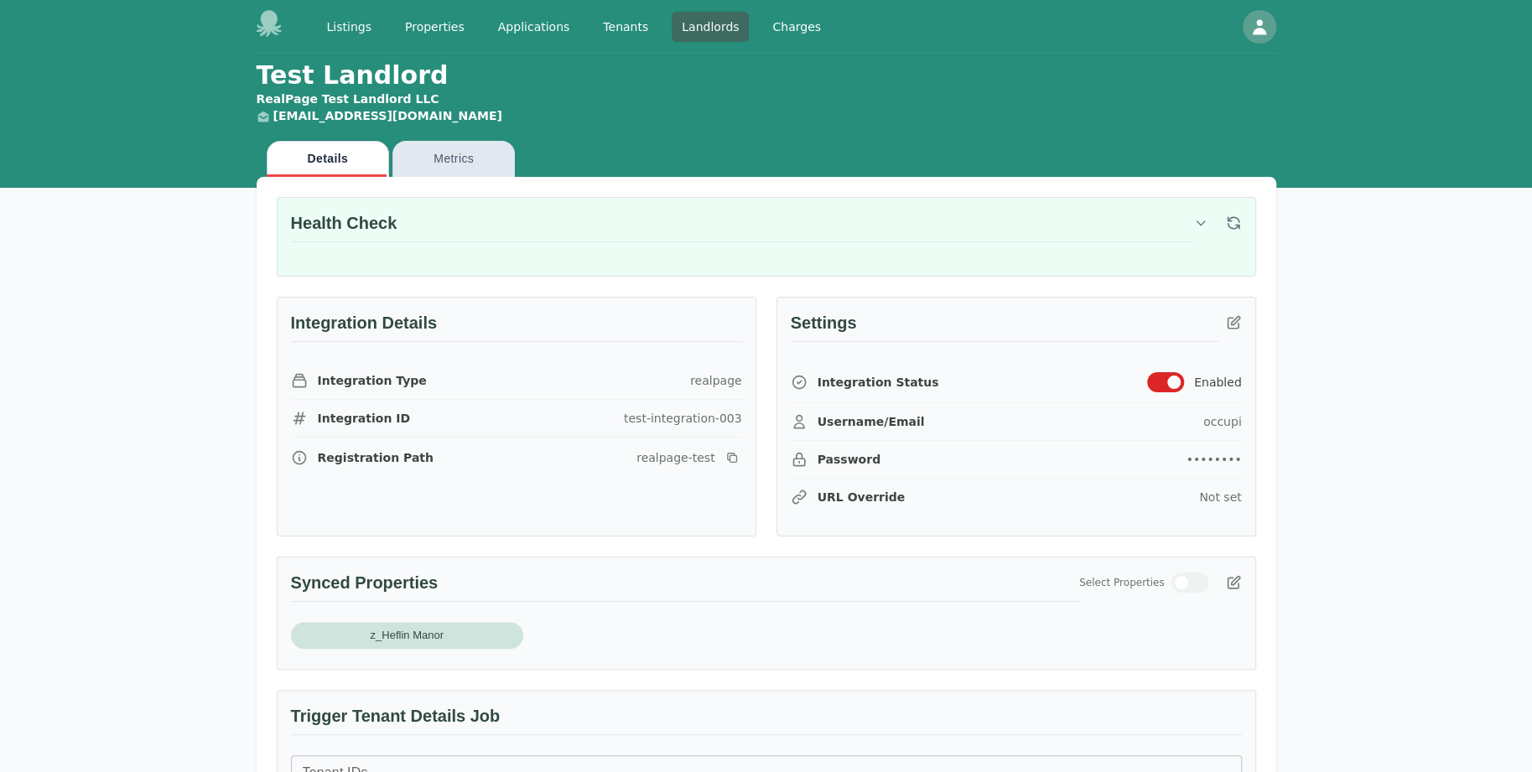
click at [377, 632] on span "z_Heflin Manor" at bounding box center [407, 635] width 93 height 17
click at [1235, 582] on icon "button" at bounding box center [1233, 583] width 17 height 17
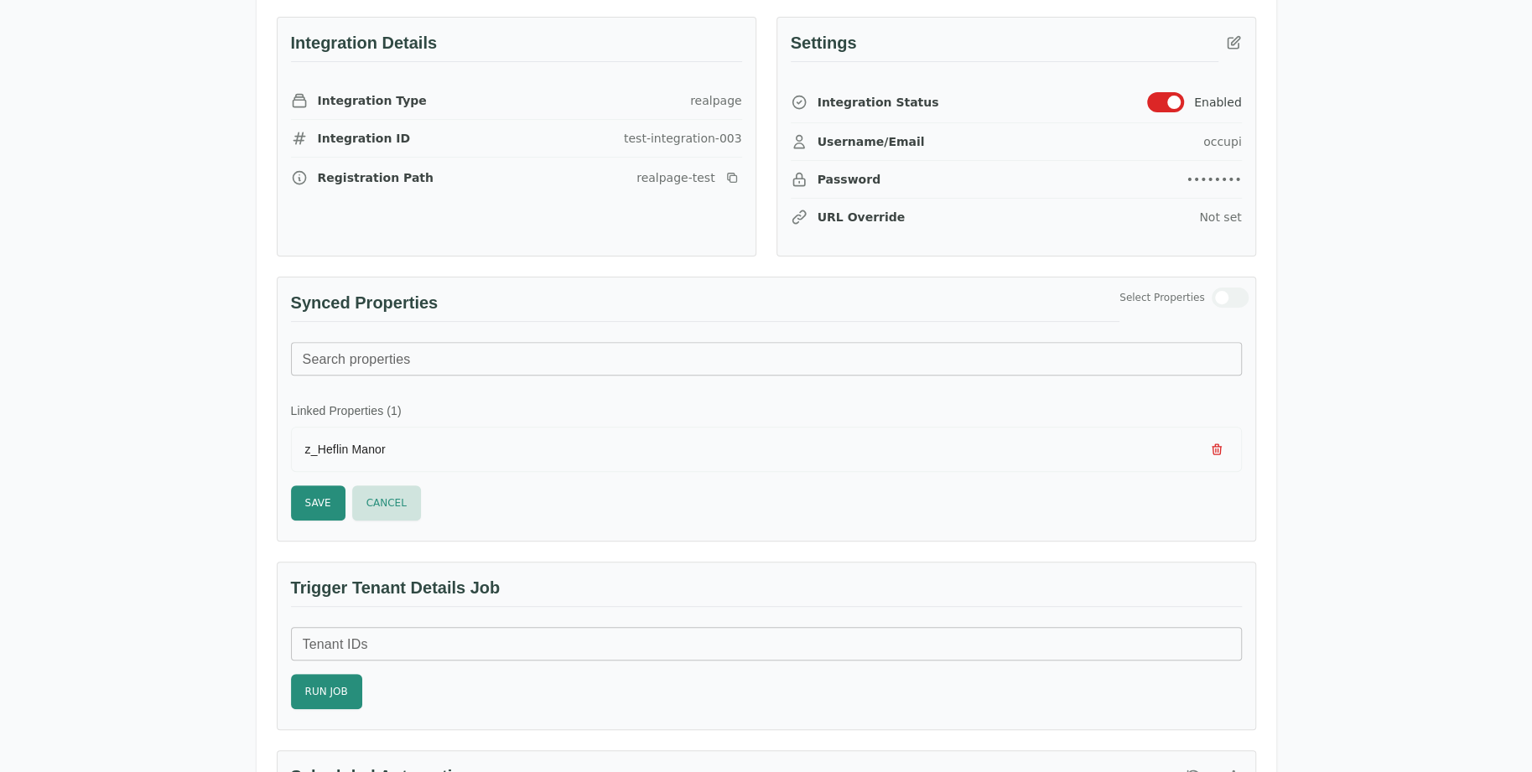
scroll to position [335, 0]
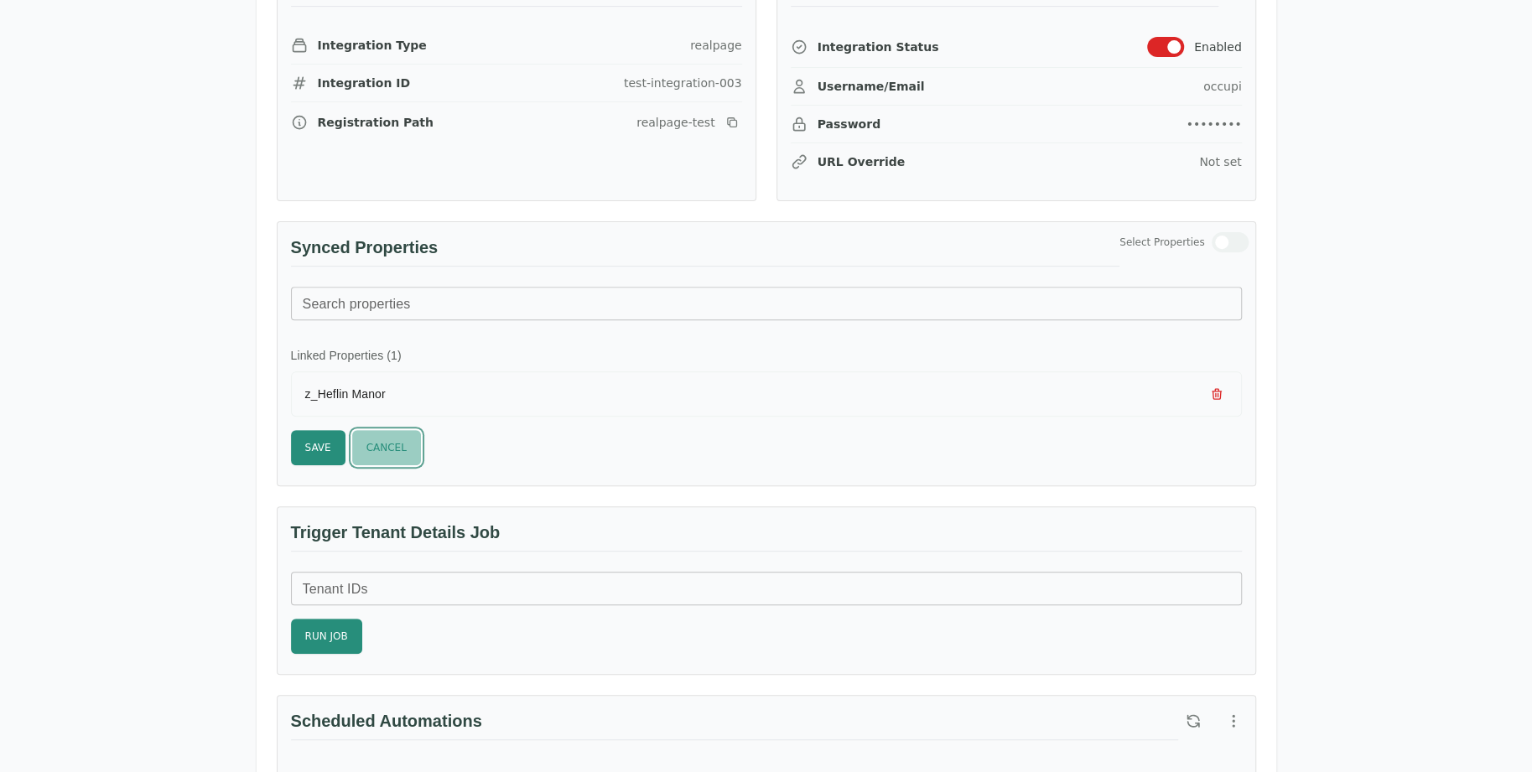
click at [394, 440] on button "Cancel" at bounding box center [386, 447] width 69 height 35
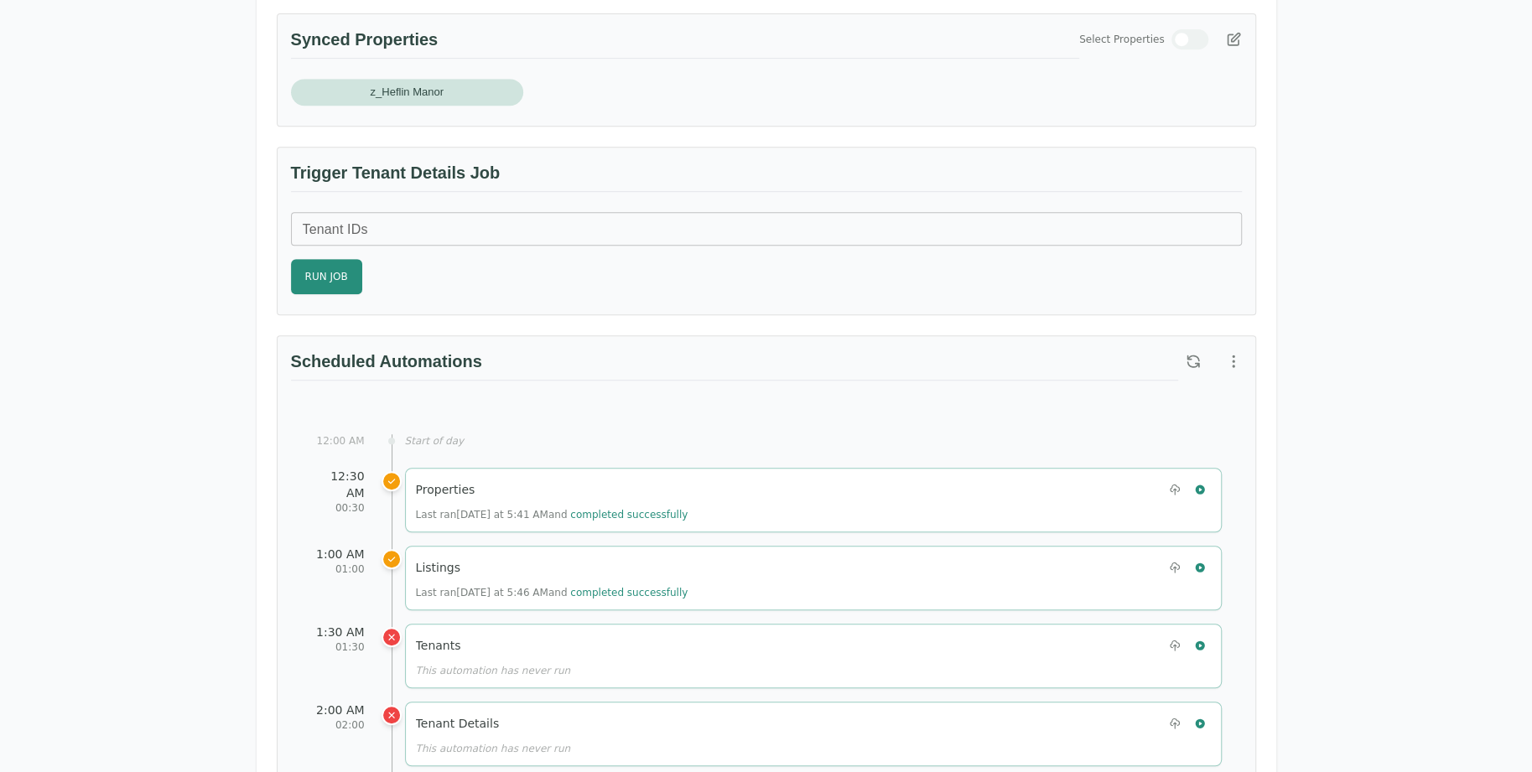
scroll to position [671, 0]
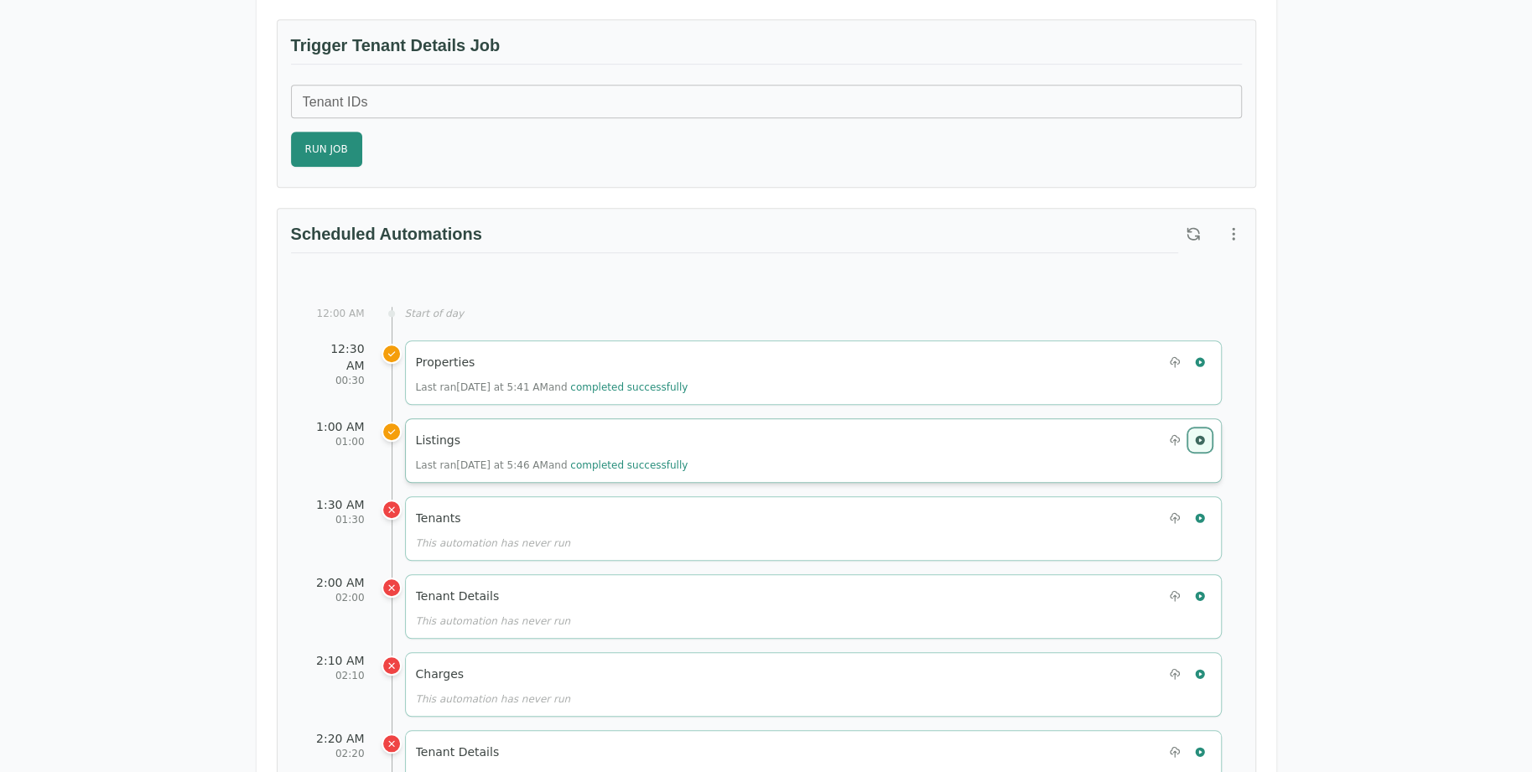
click at [1209, 430] on button "button" at bounding box center [1200, 440] width 22 height 22
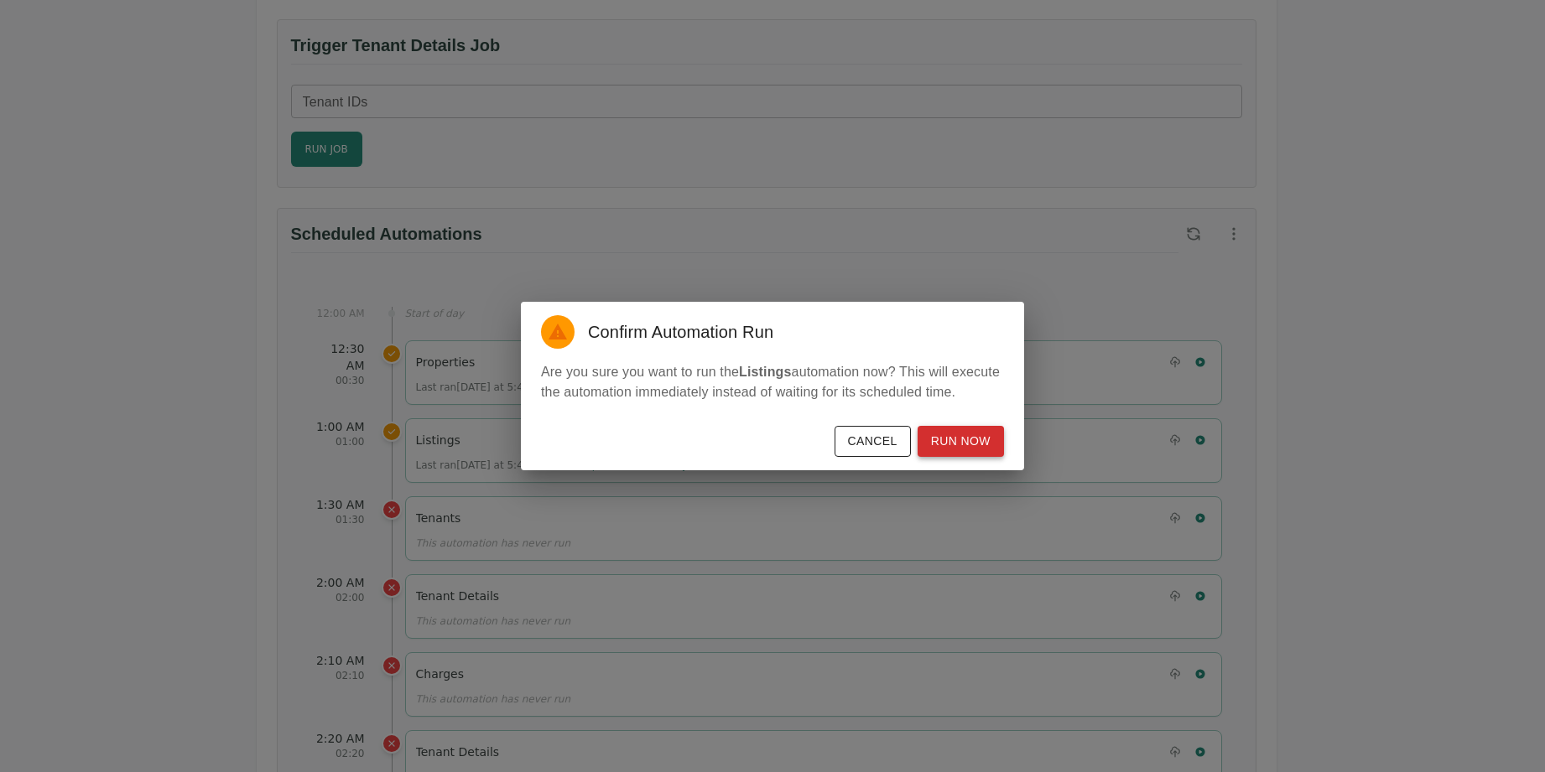
click at [976, 436] on button "Run Now" at bounding box center [961, 441] width 86 height 31
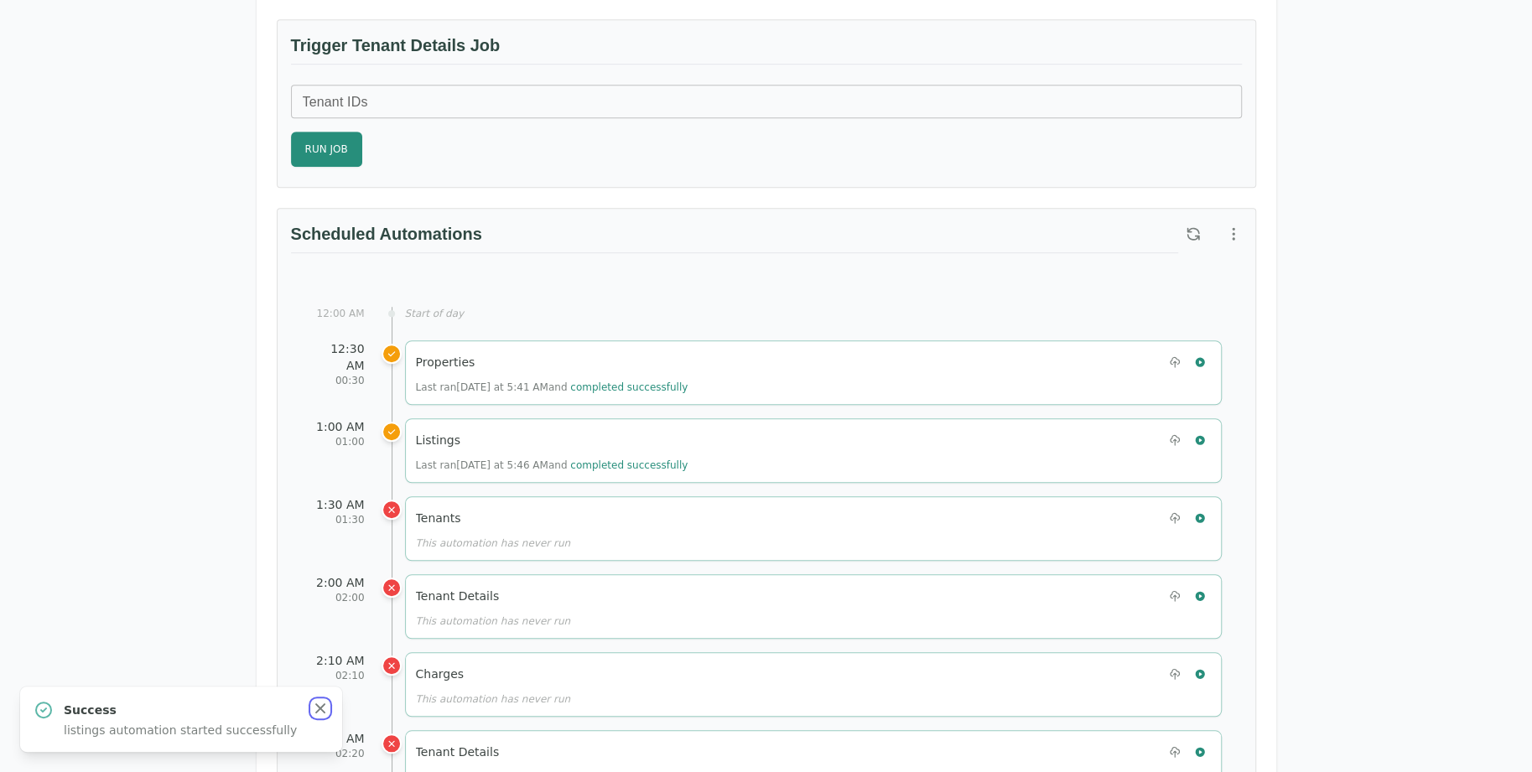
click at [325, 705] on icon "button" at bounding box center [320, 709] width 10 height 10
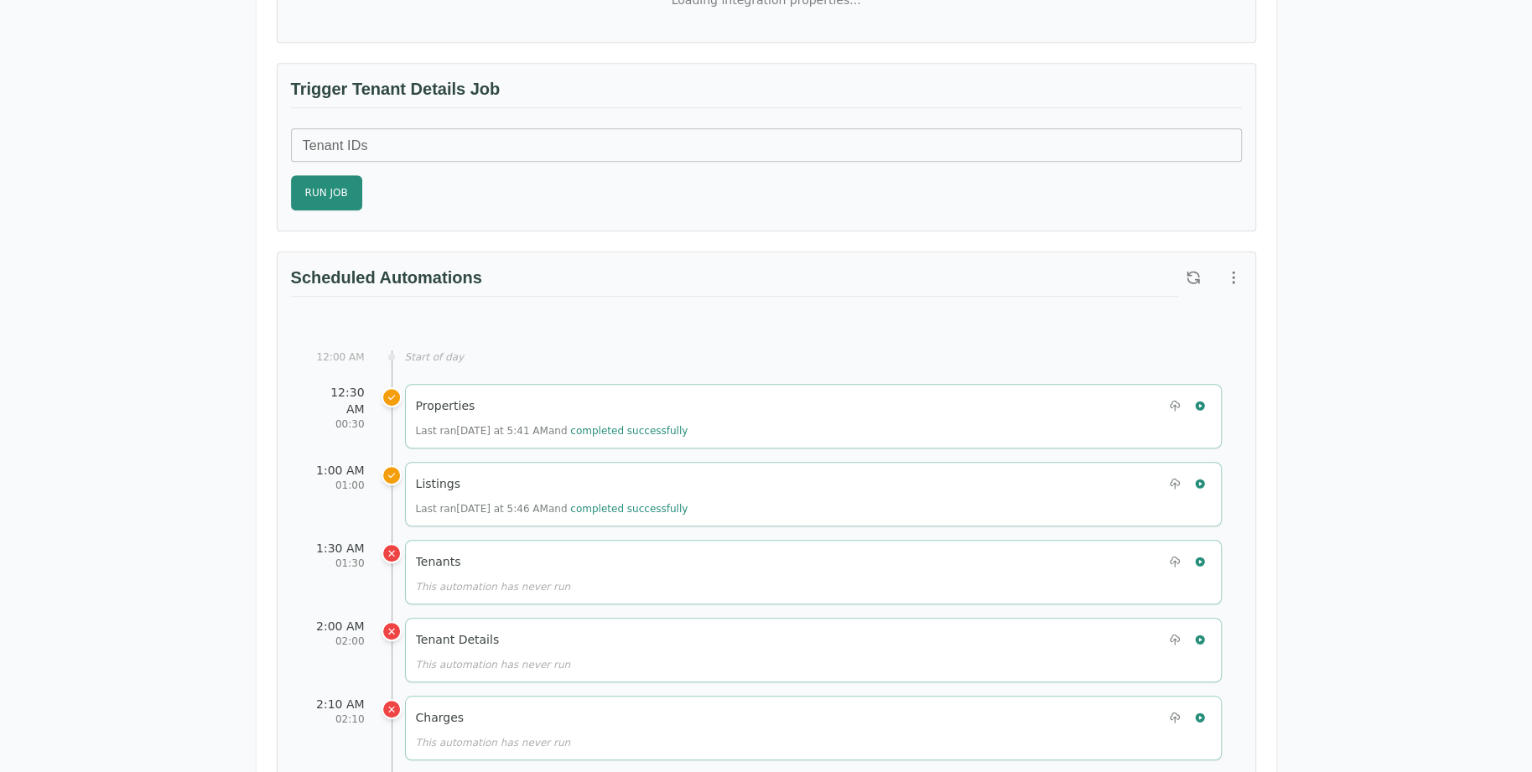
scroll to position [715, 0]
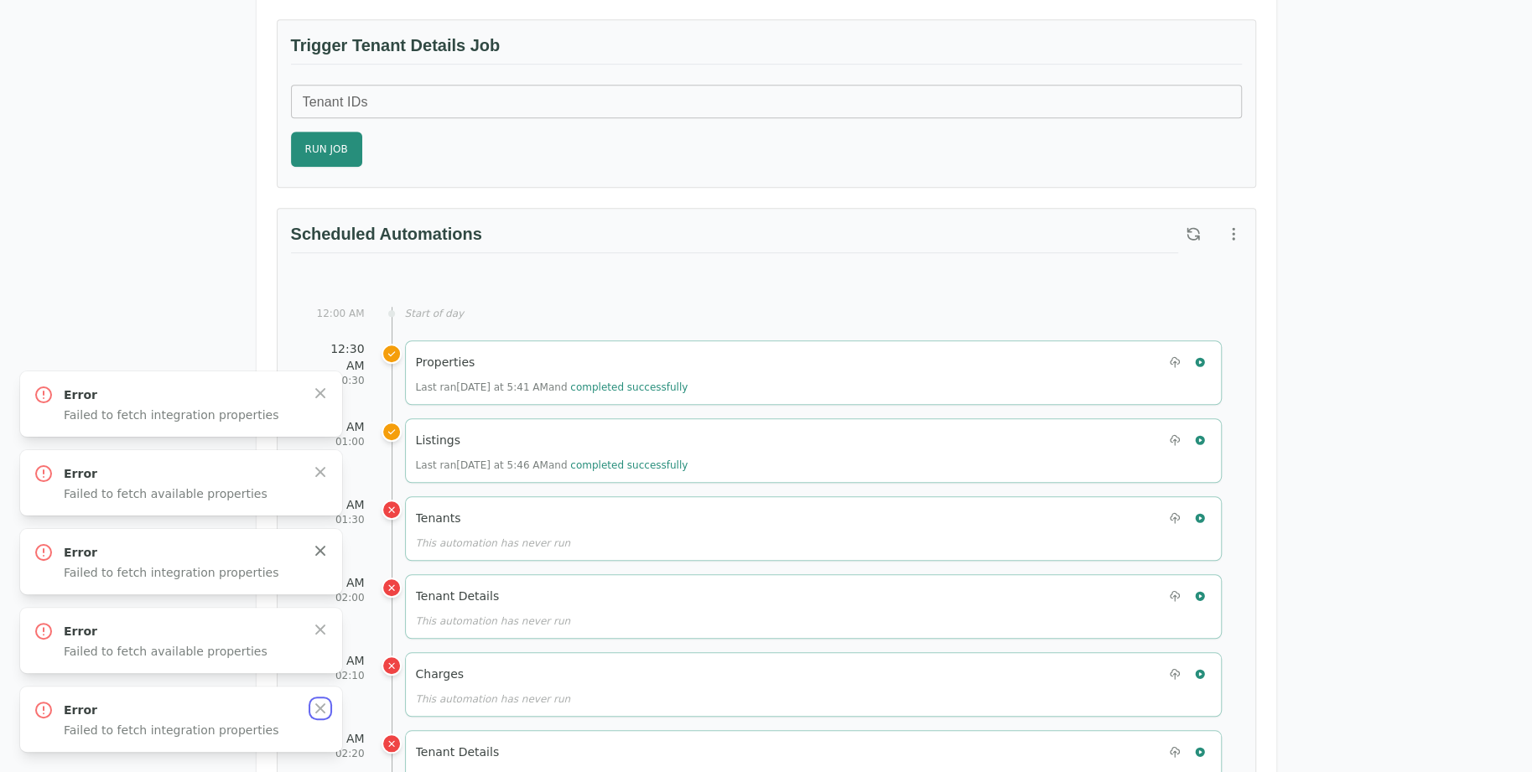
click at [325, 712] on icon "button" at bounding box center [320, 708] width 17 height 17
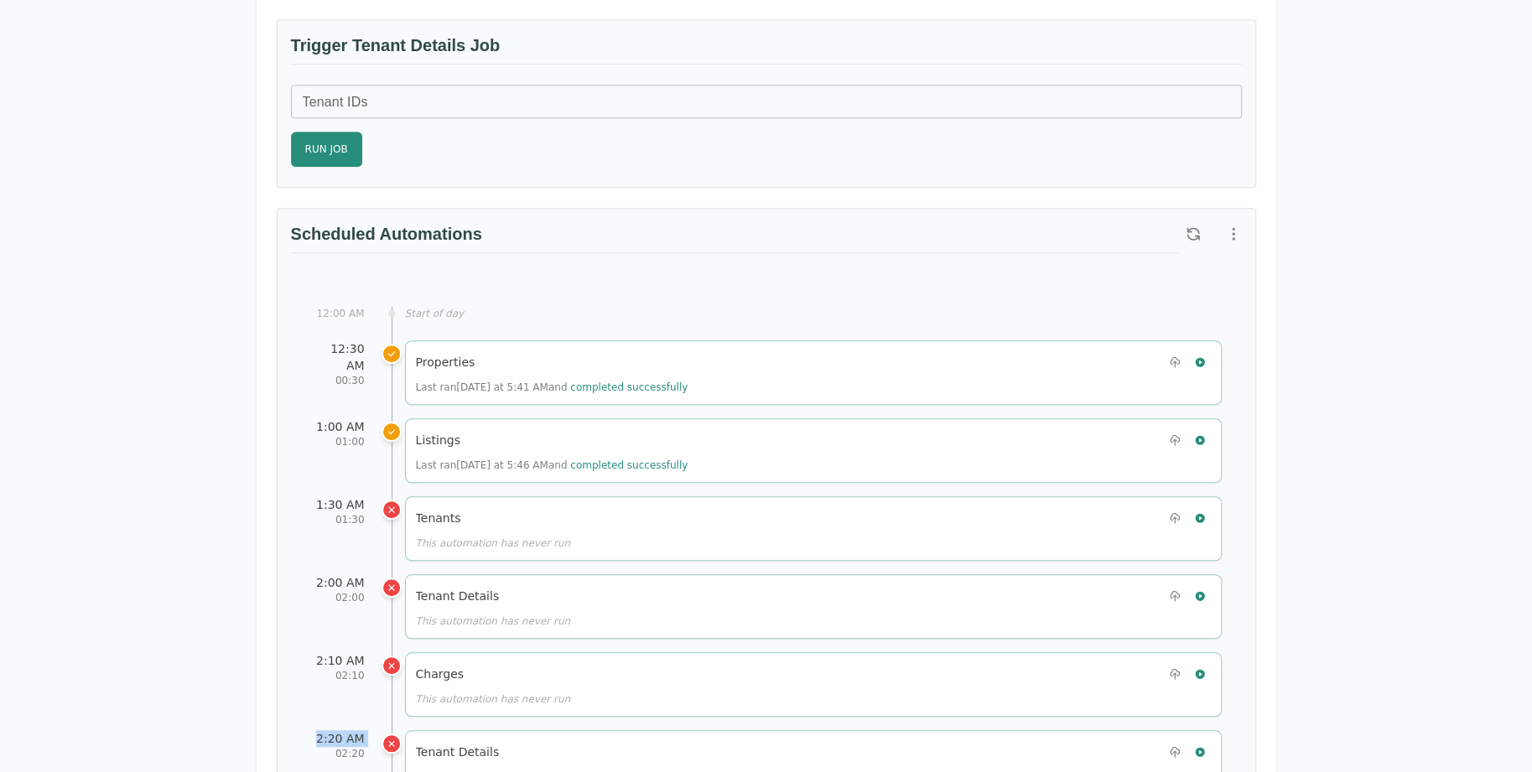
click at [335, 731] on div "2:20 AM" at bounding box center [338, 739] width 54 height 17
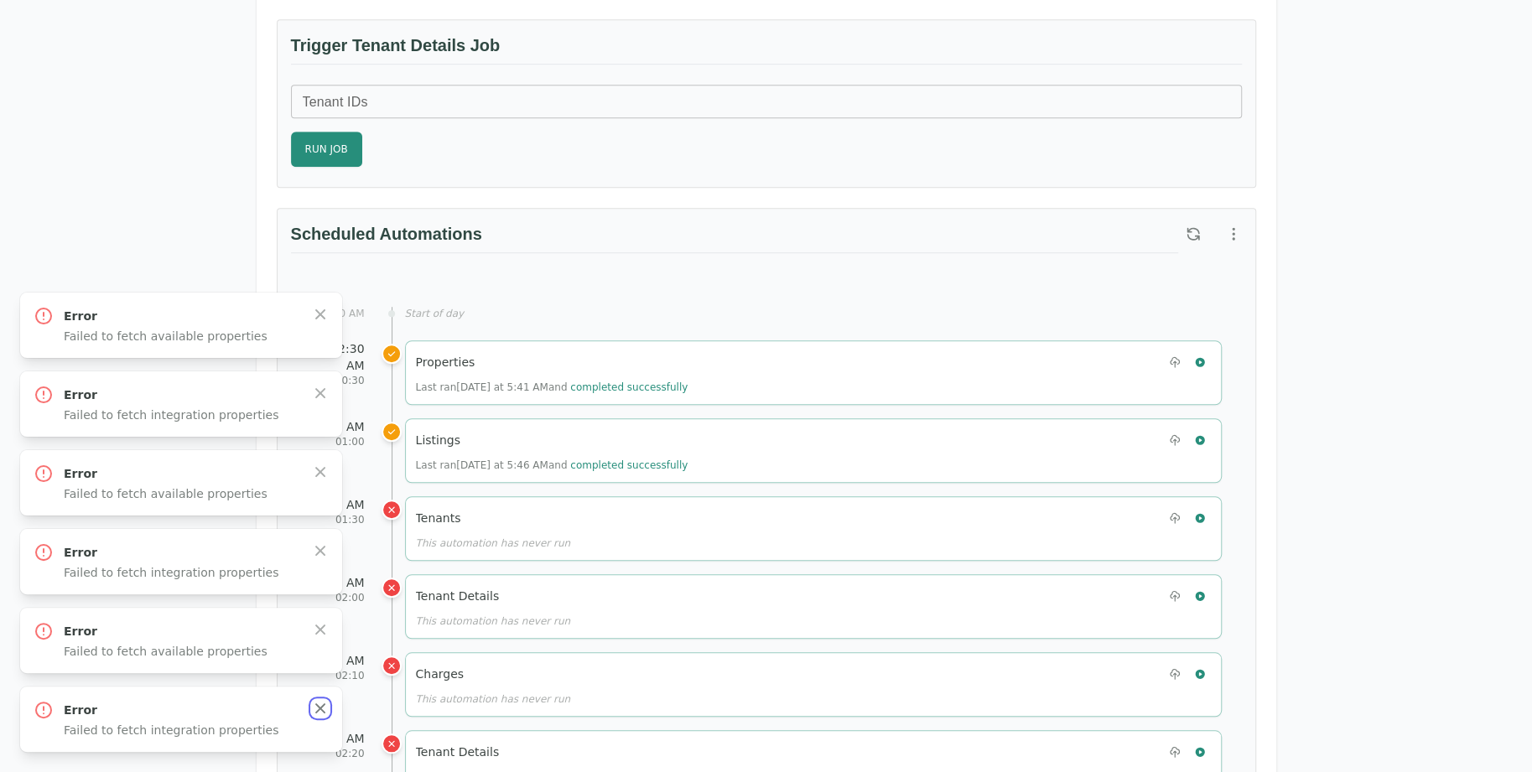
click at [325, 714] on icon "button" at bounding box center [320, 708] width 17 height 17
click at [325, 713] on icon "button" at bounding box center [320, 708] width 17 height 17
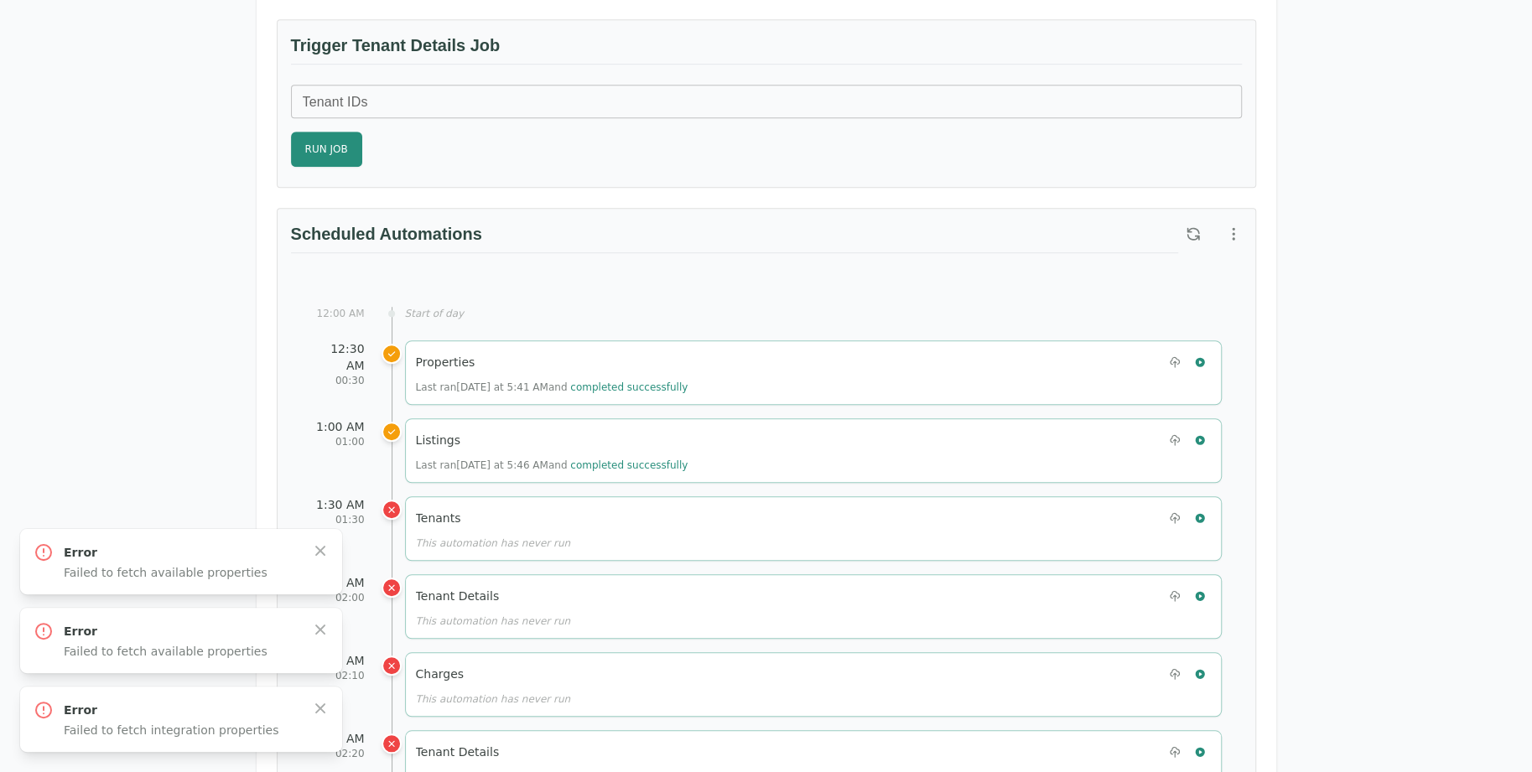
click at [325, 713] on icon "button" at bounding box center [320, 708] width 17 height 17
click at [325, 559] on icon "button" at bounding box center [320, 551] width 17 height 17
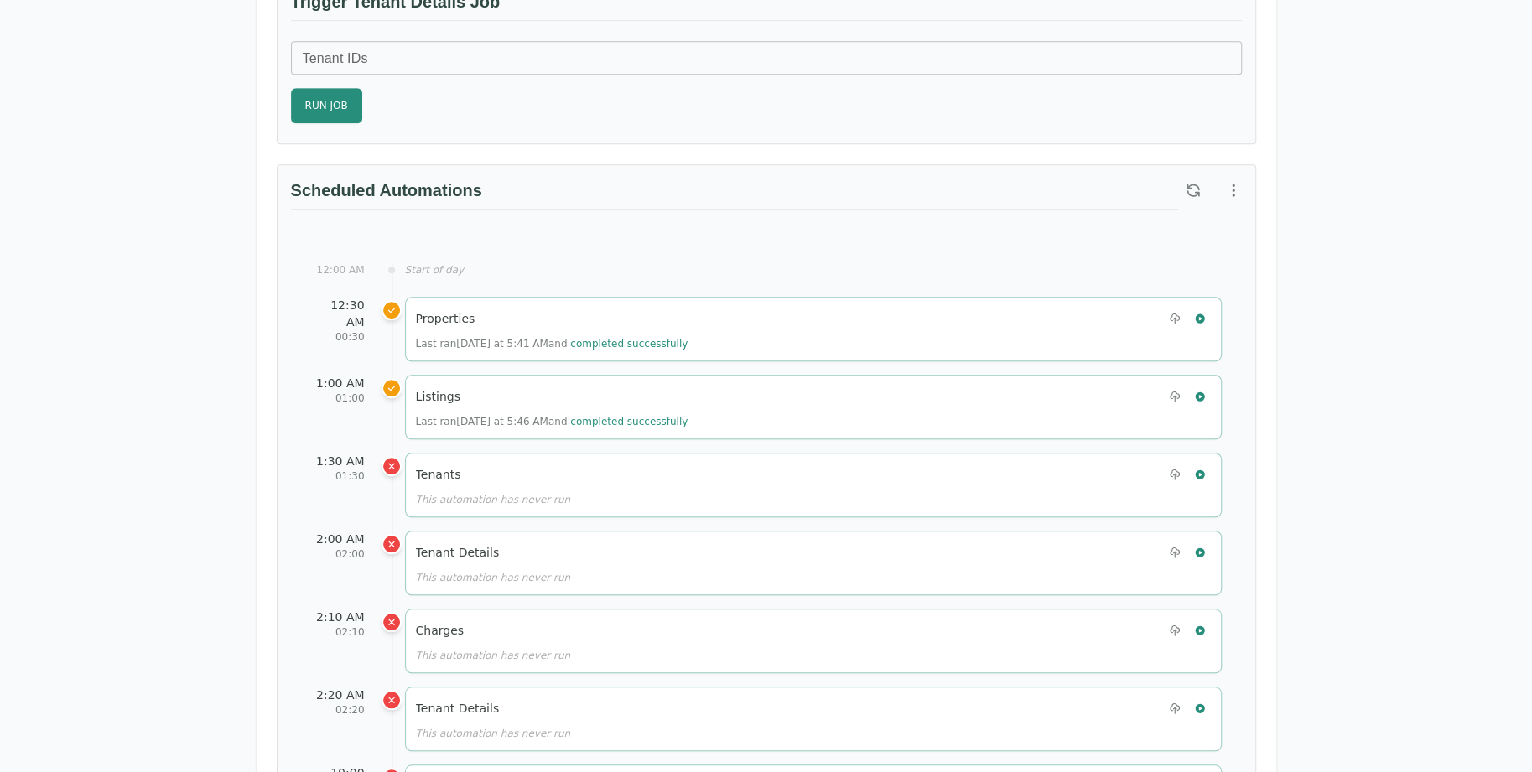
scroll to position [671, 0]
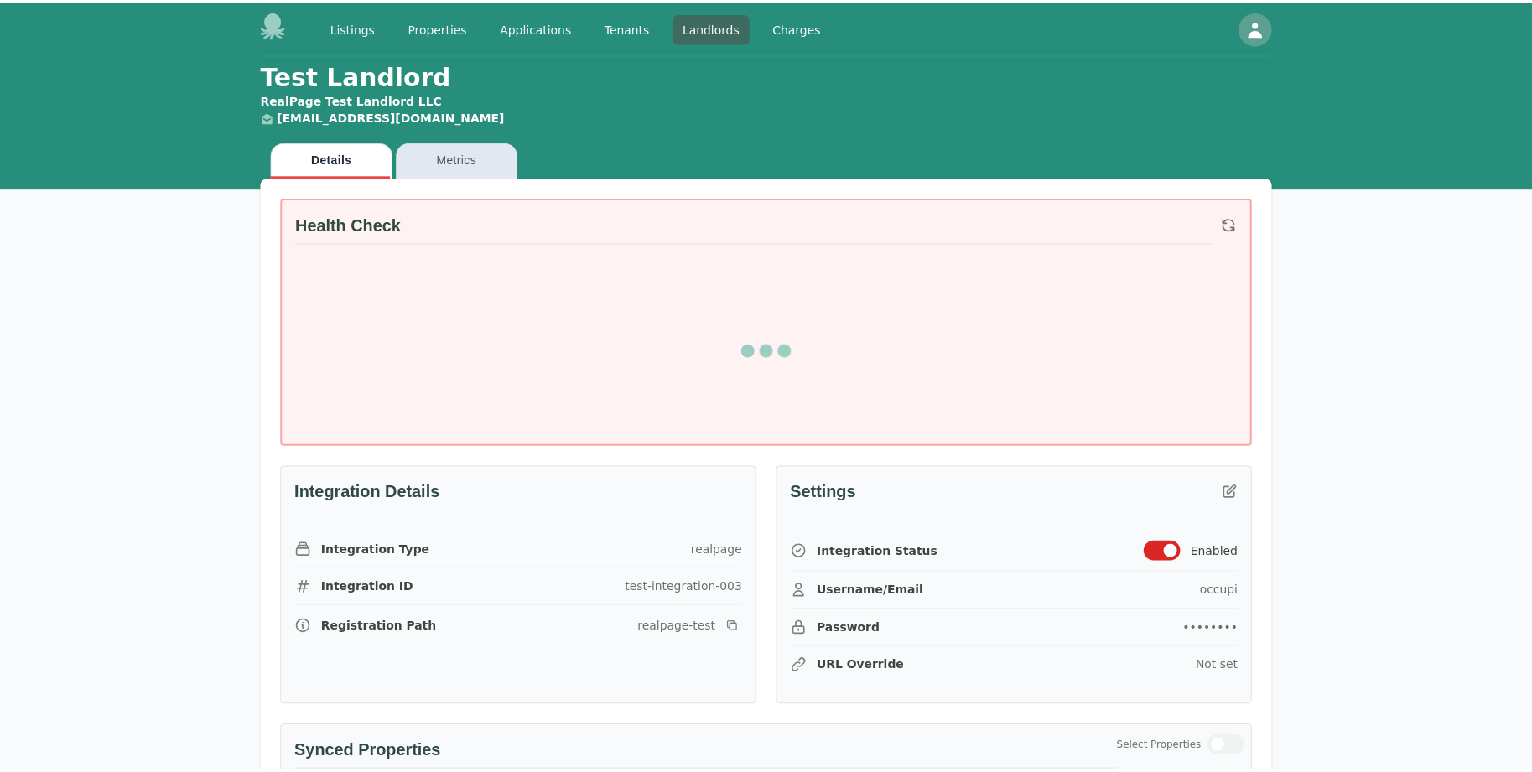
scroll to position [671, 0]
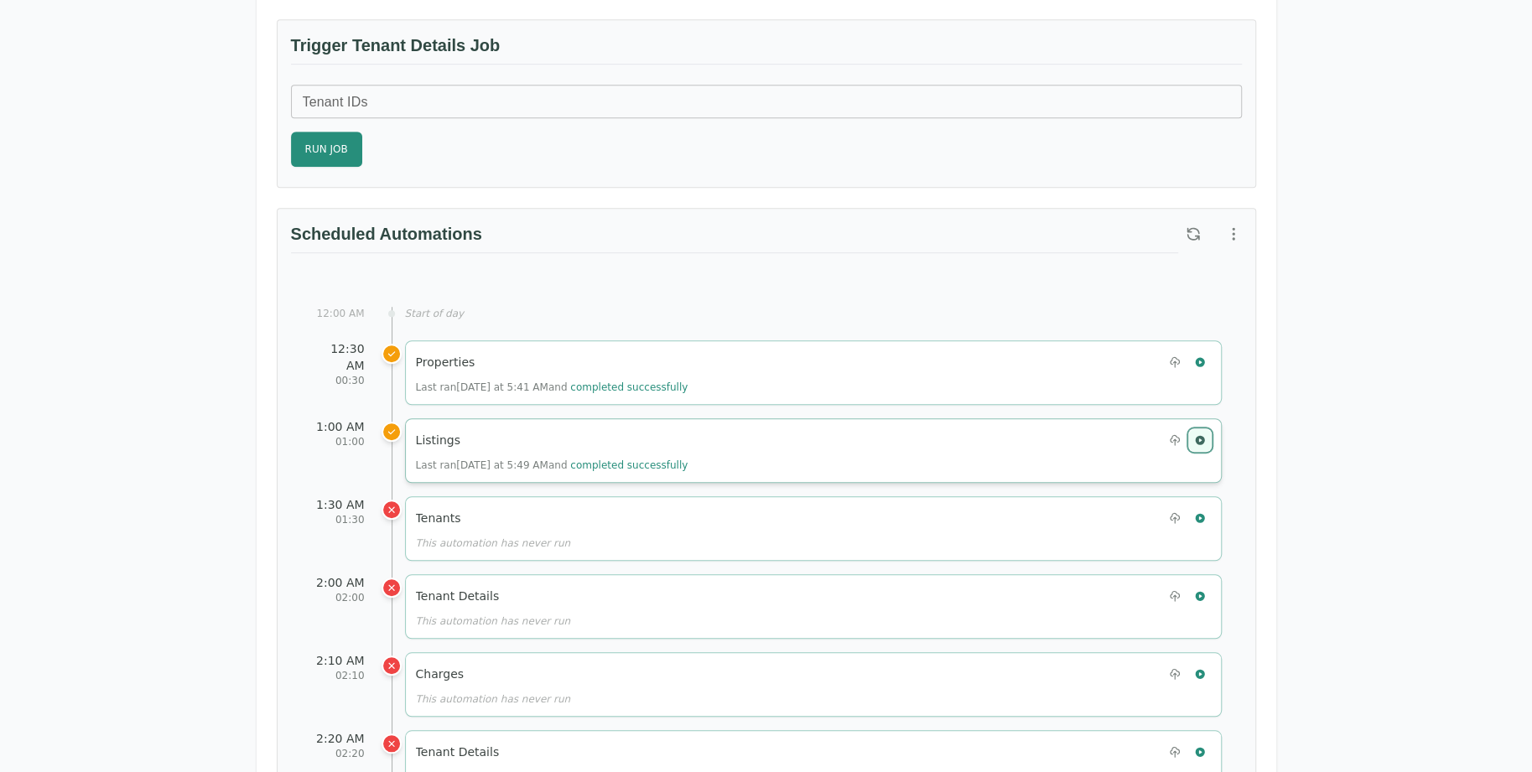
click at [1203, 435] on icon "button" at bounding box center [1199, 439] width 9 height 9
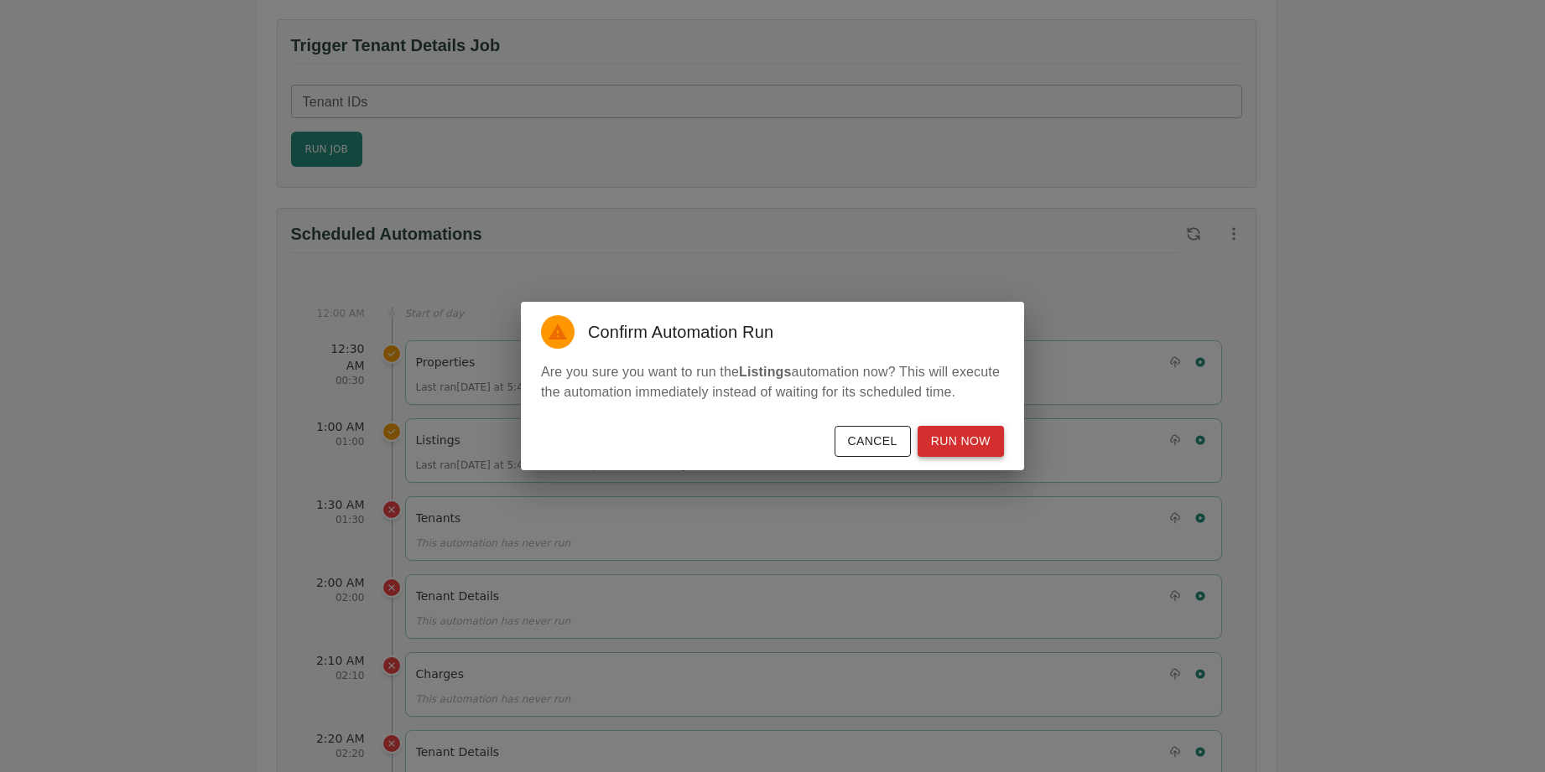
click at [998, 442] on button "Run Now" at bounding box center [961, 441] width 86 height 31
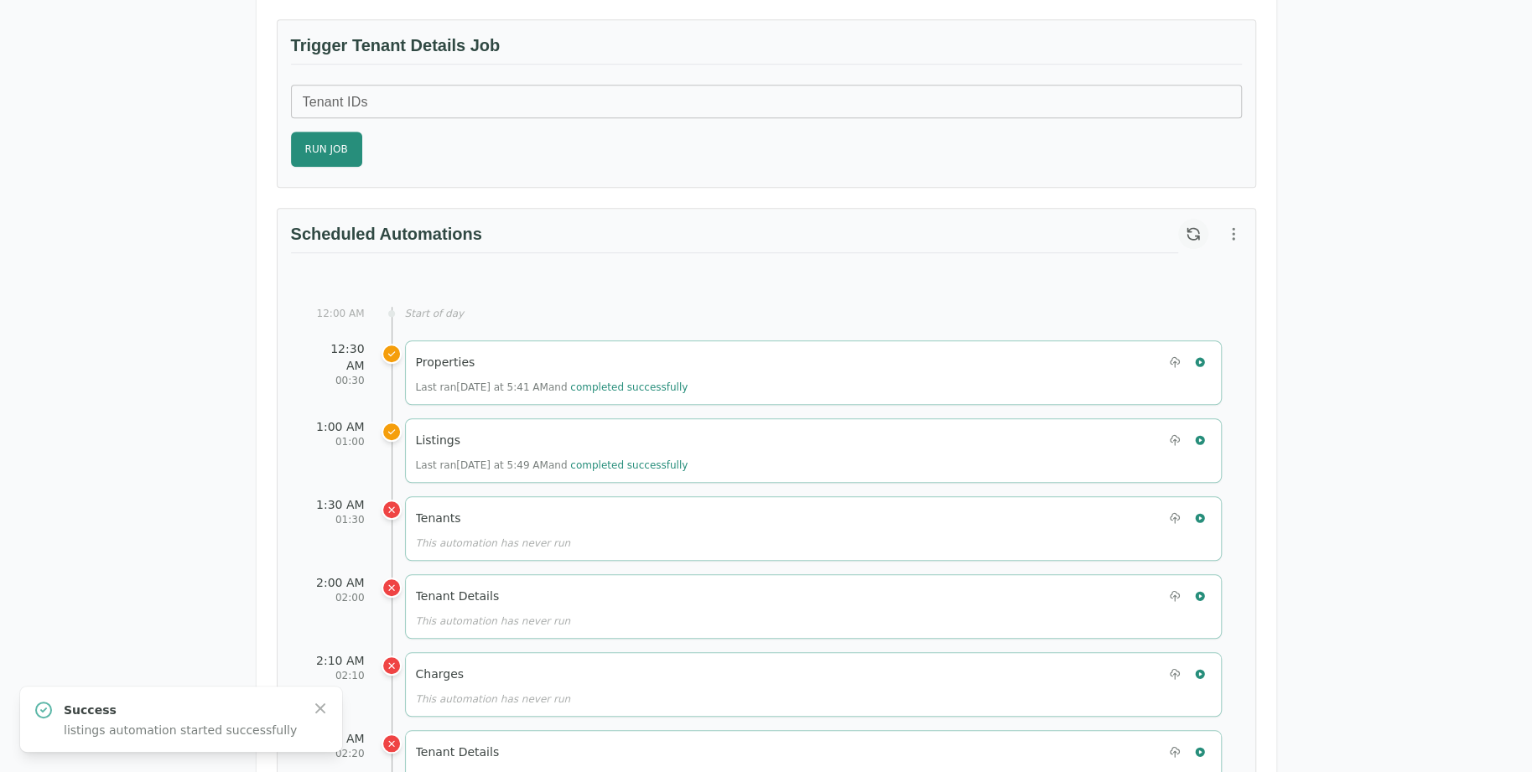
click at [1179, 231] on button "button" at bounding box center [1193, 234] width 30 height 30
click at [1201, 435] on icon "button" at bounding box center [1199, 439] width 9 height 9
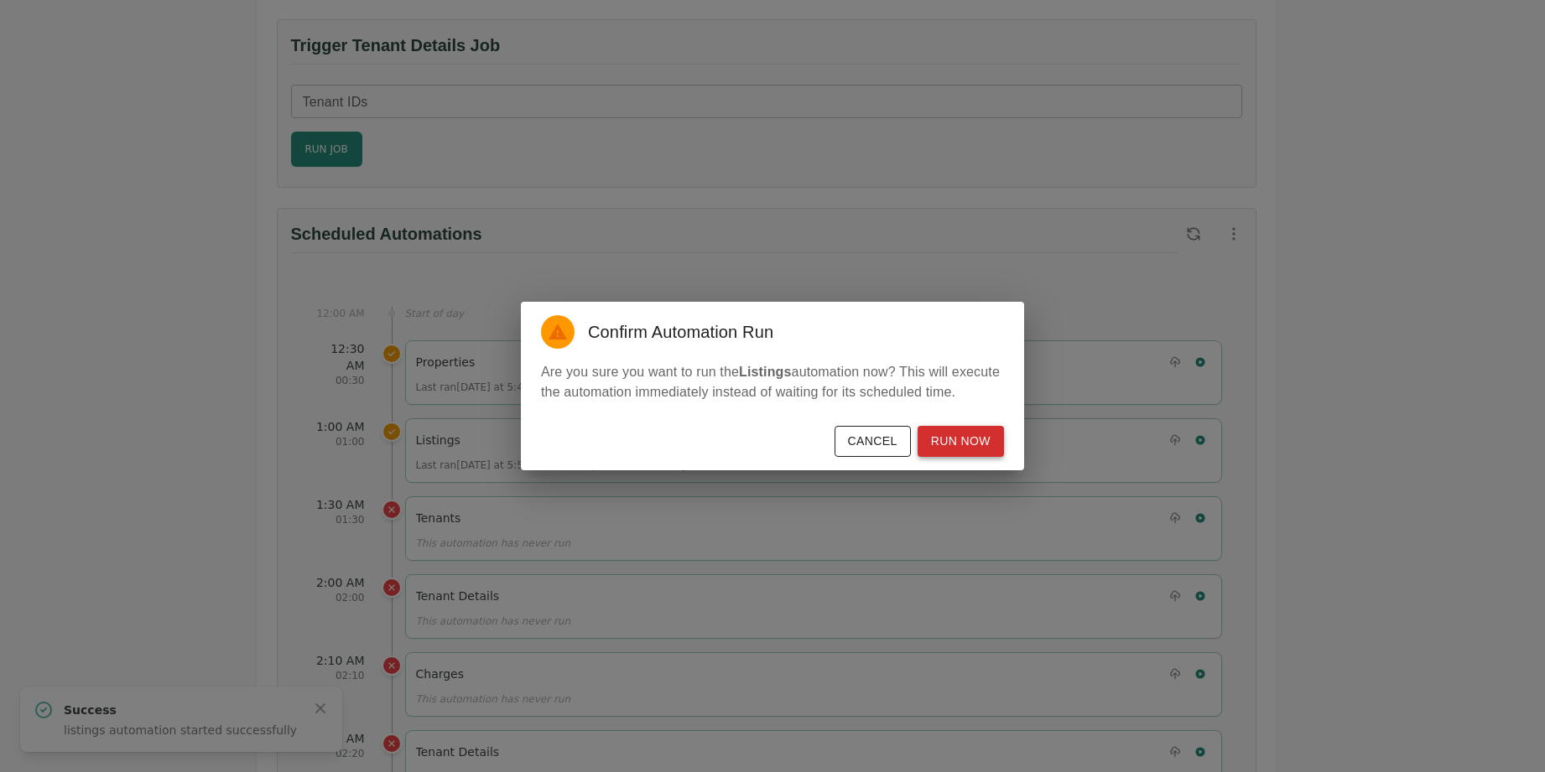
click at [944, 440] on button "Run Now" at bounding box center [961, 441] width 86 height 31
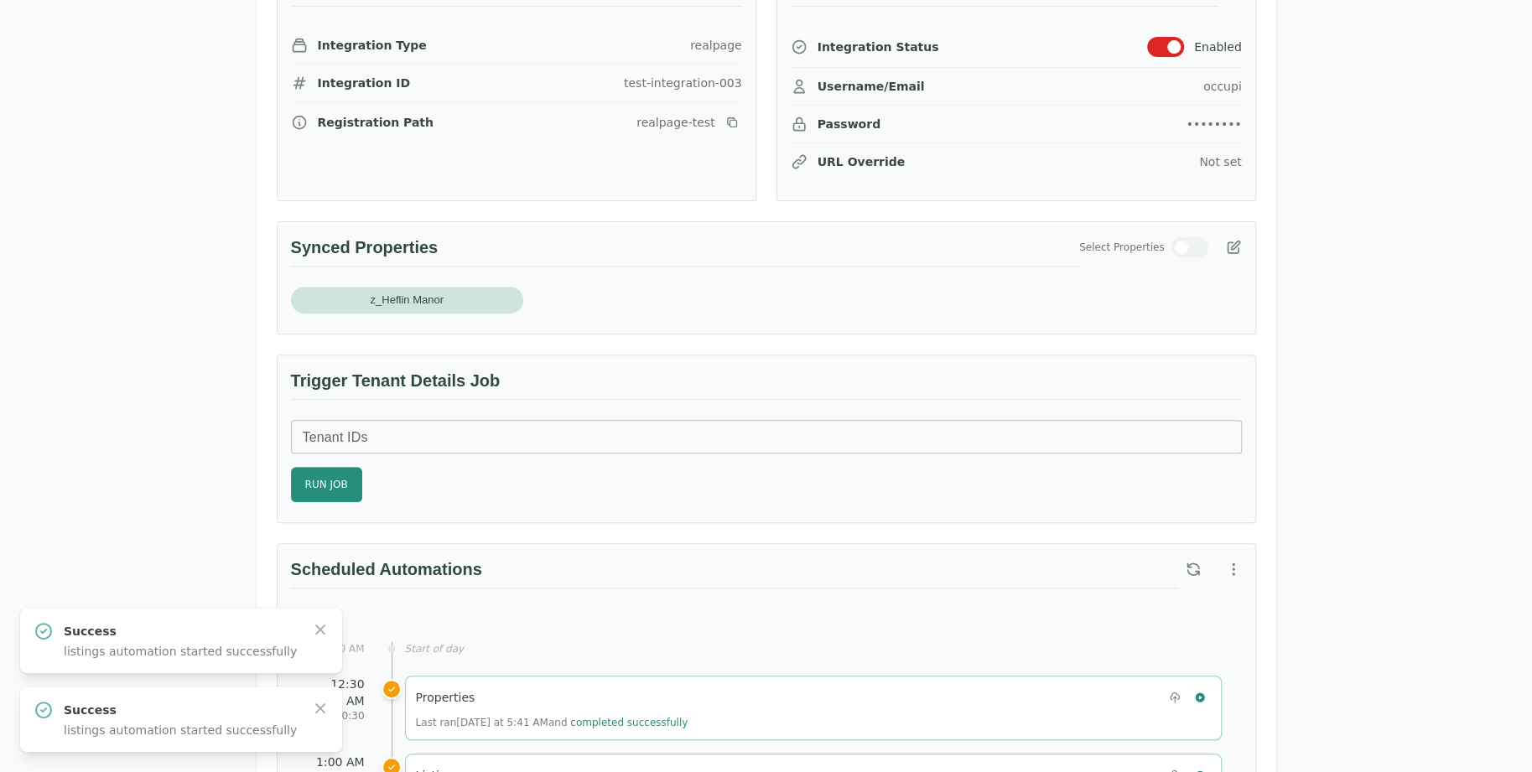
scroll to position [335, 0]
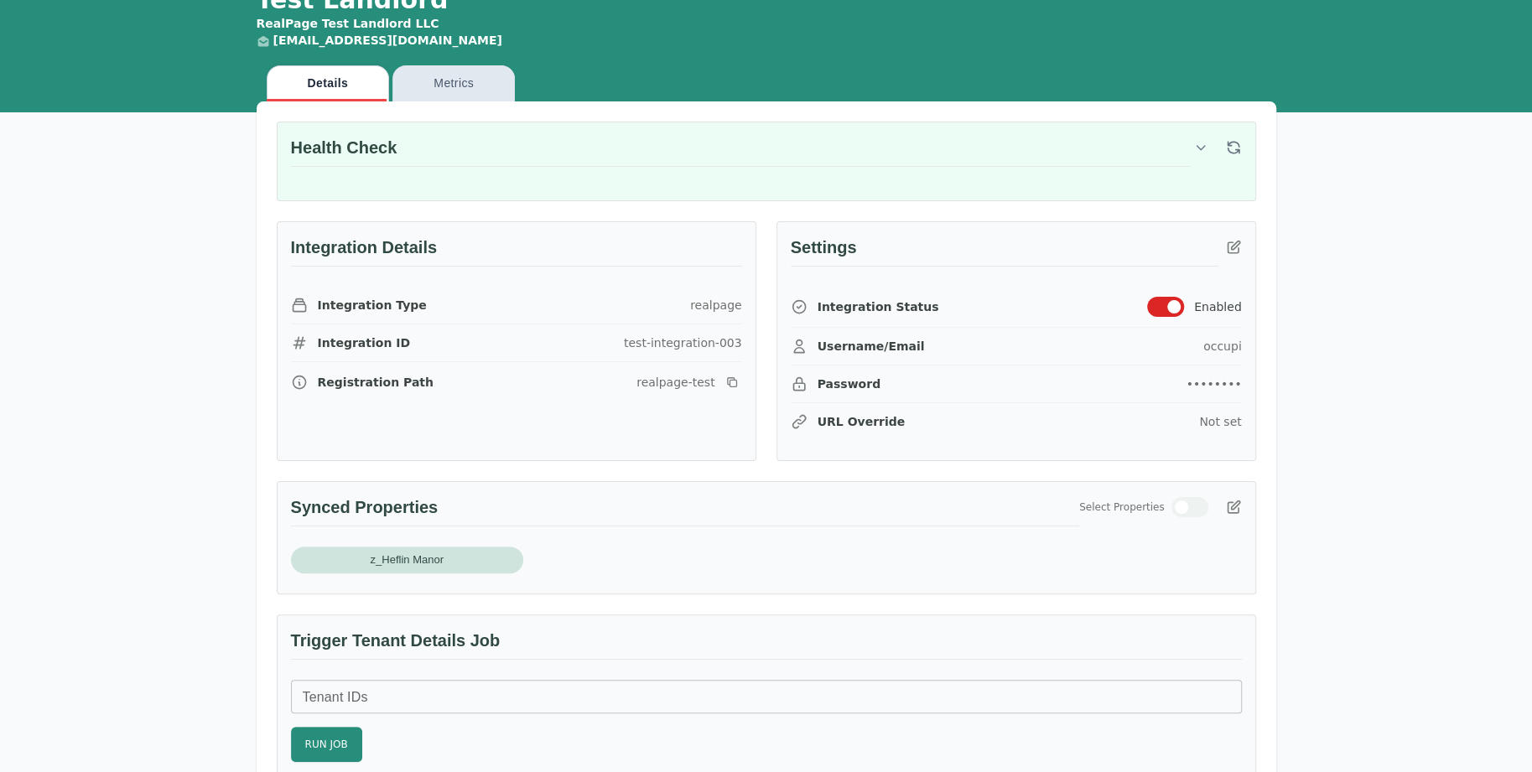
scroll to position [587, 0]
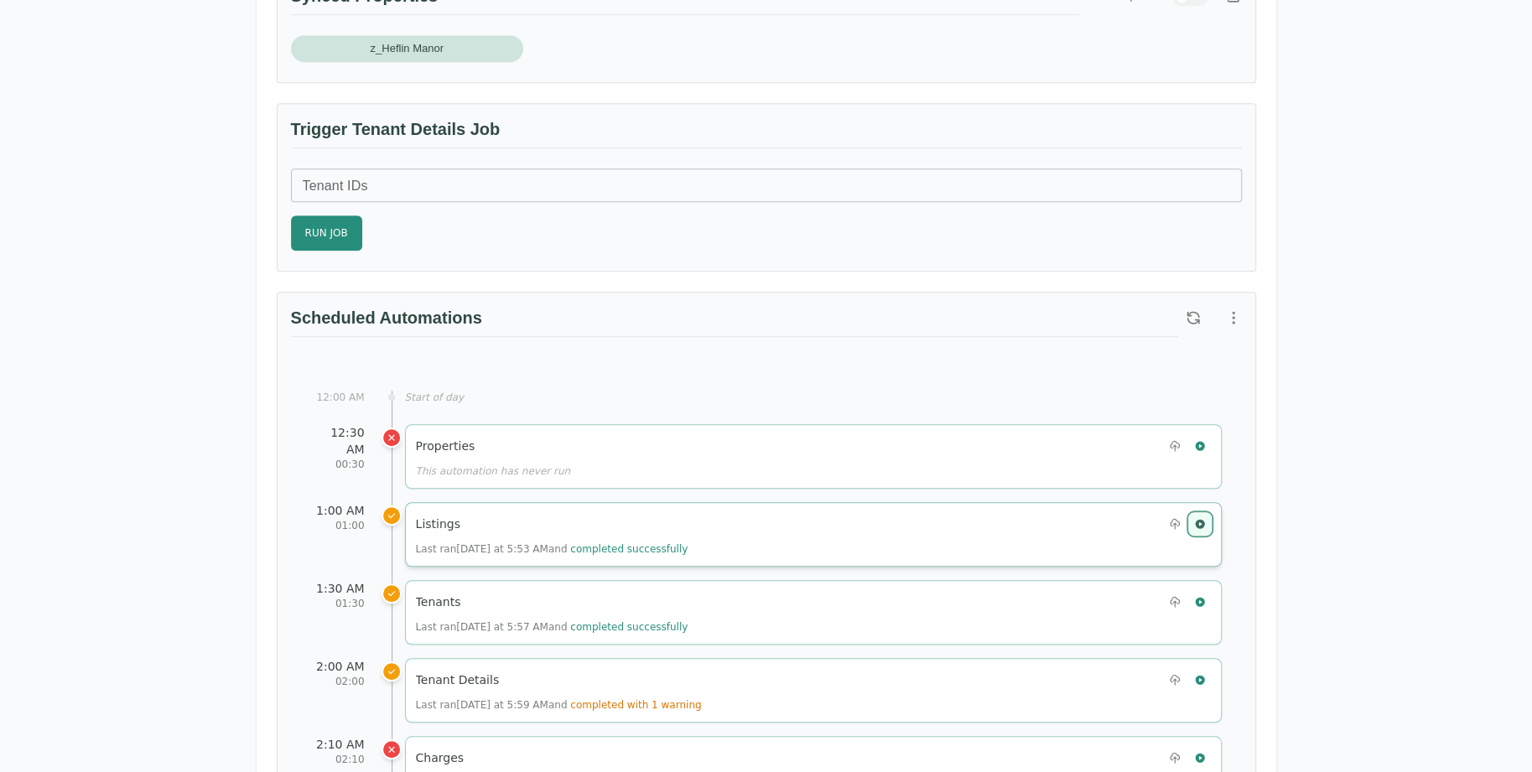
click at [1204, 518] on icon "button" at bounding box center [1200, 524] width 12 height 12
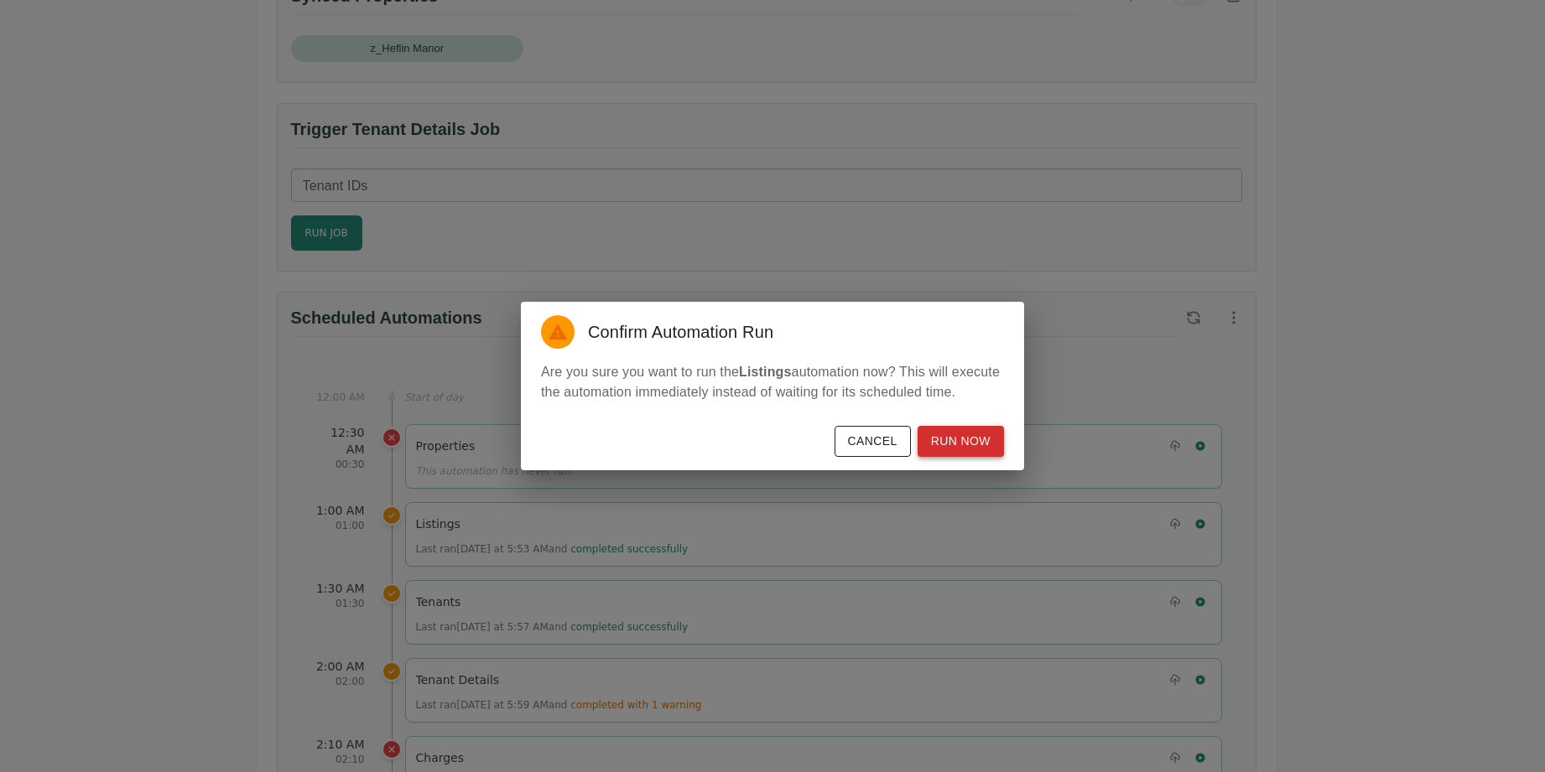
click at [959, 432] on button "Run Now" at bounding box center [961, 441] width 86 height 31
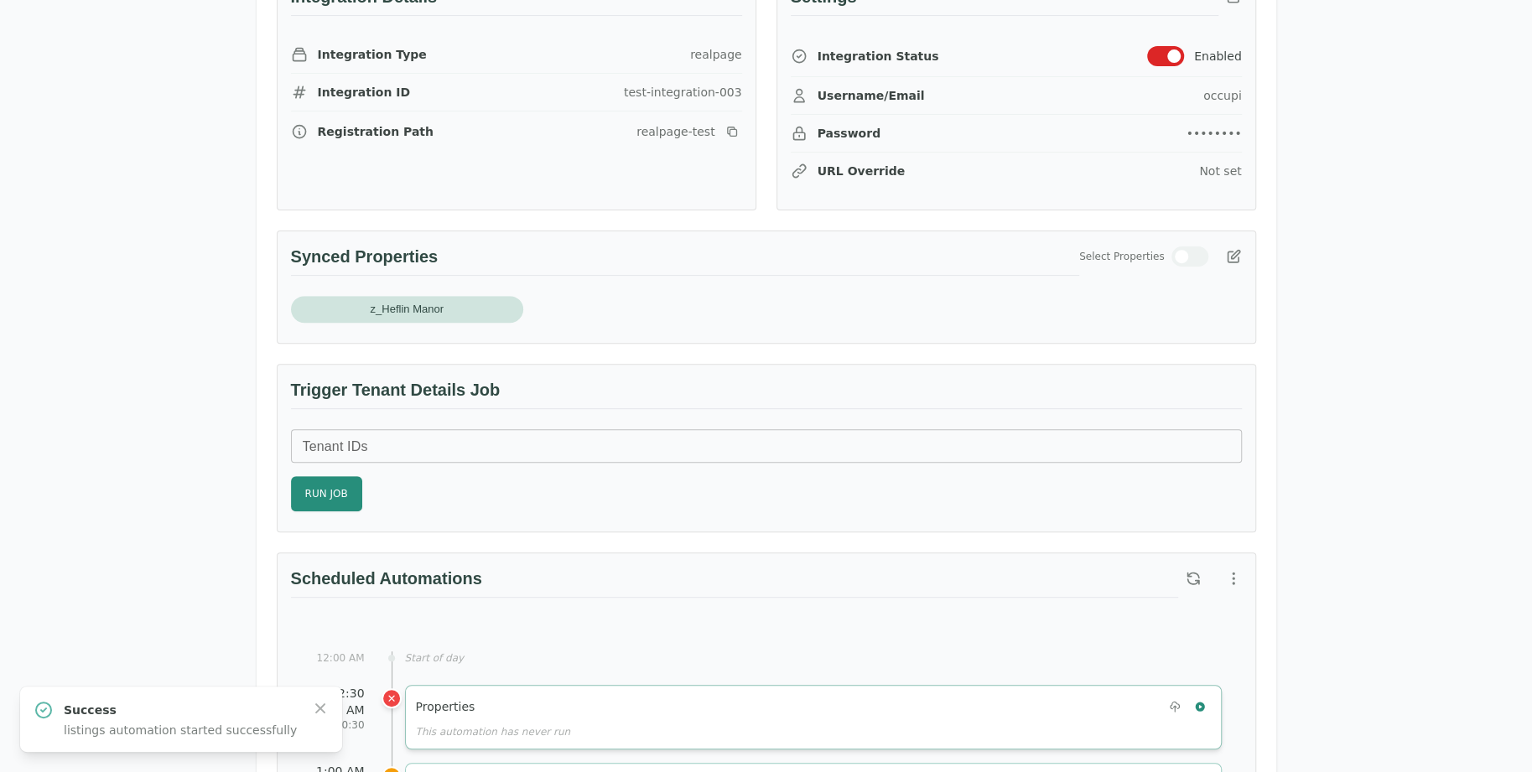
scroll to position [252, 0]
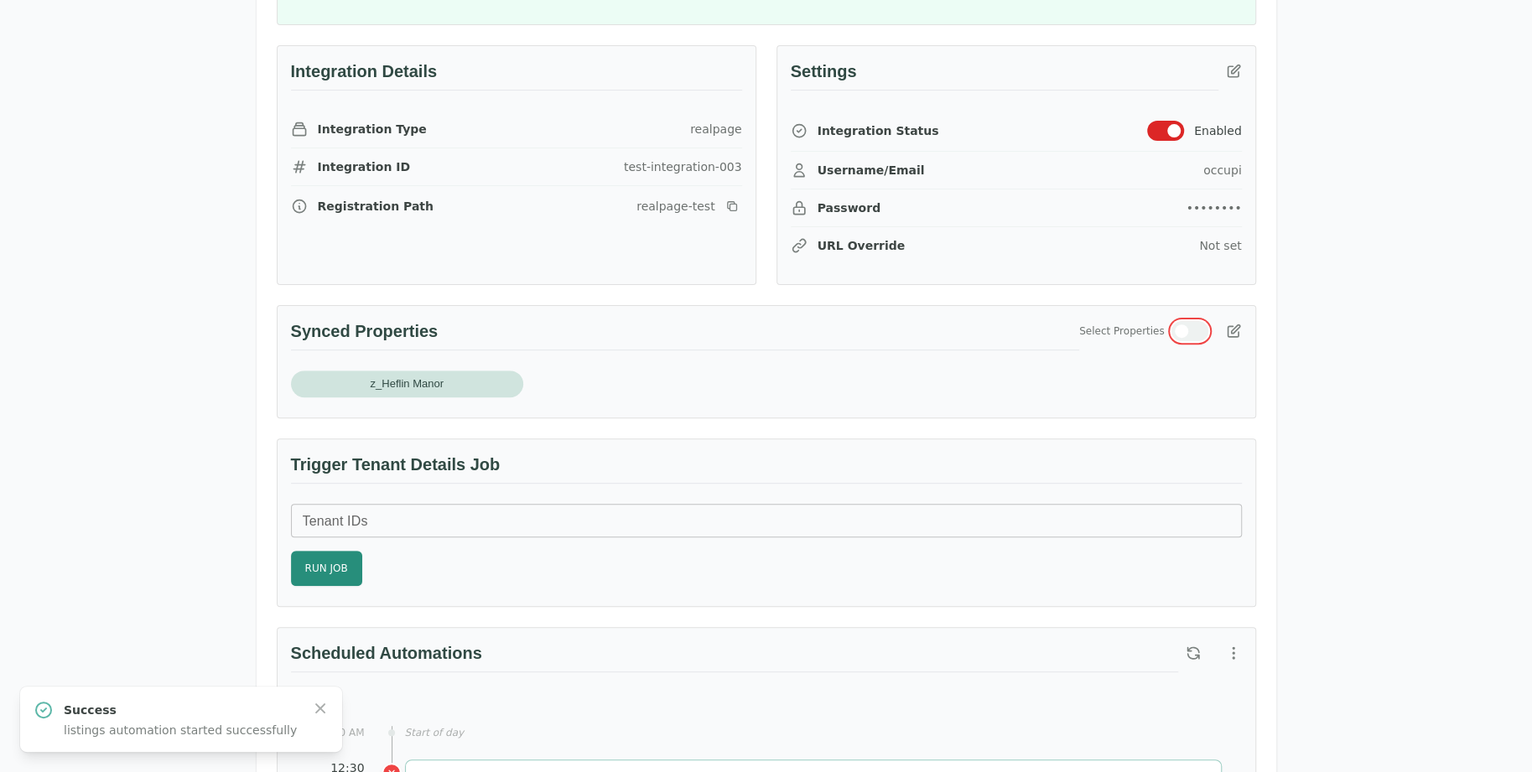
click at [1173, 330] on button "button" at bounding box center [1190, 331] width 37 height 20
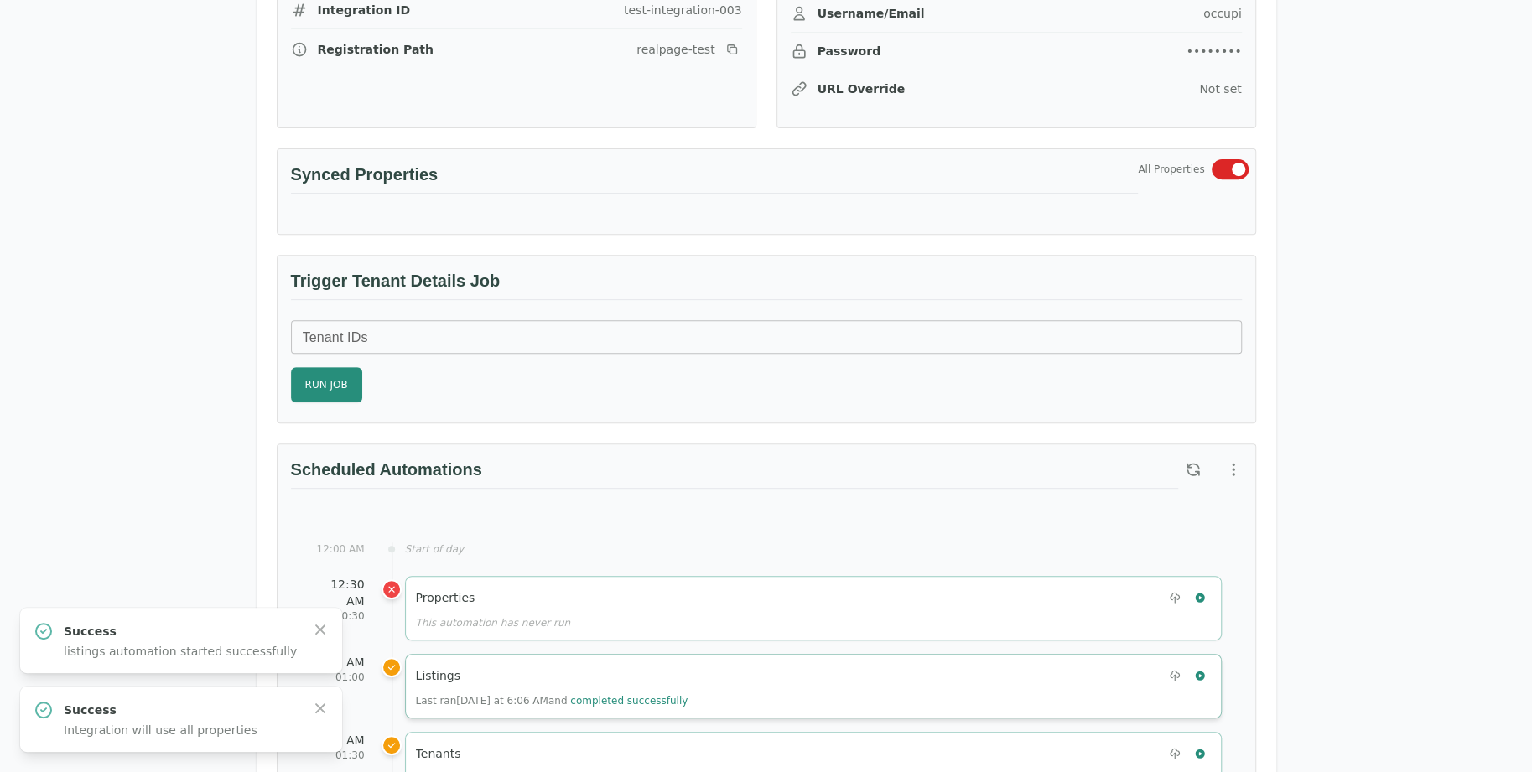
scroll to position [755, 0]
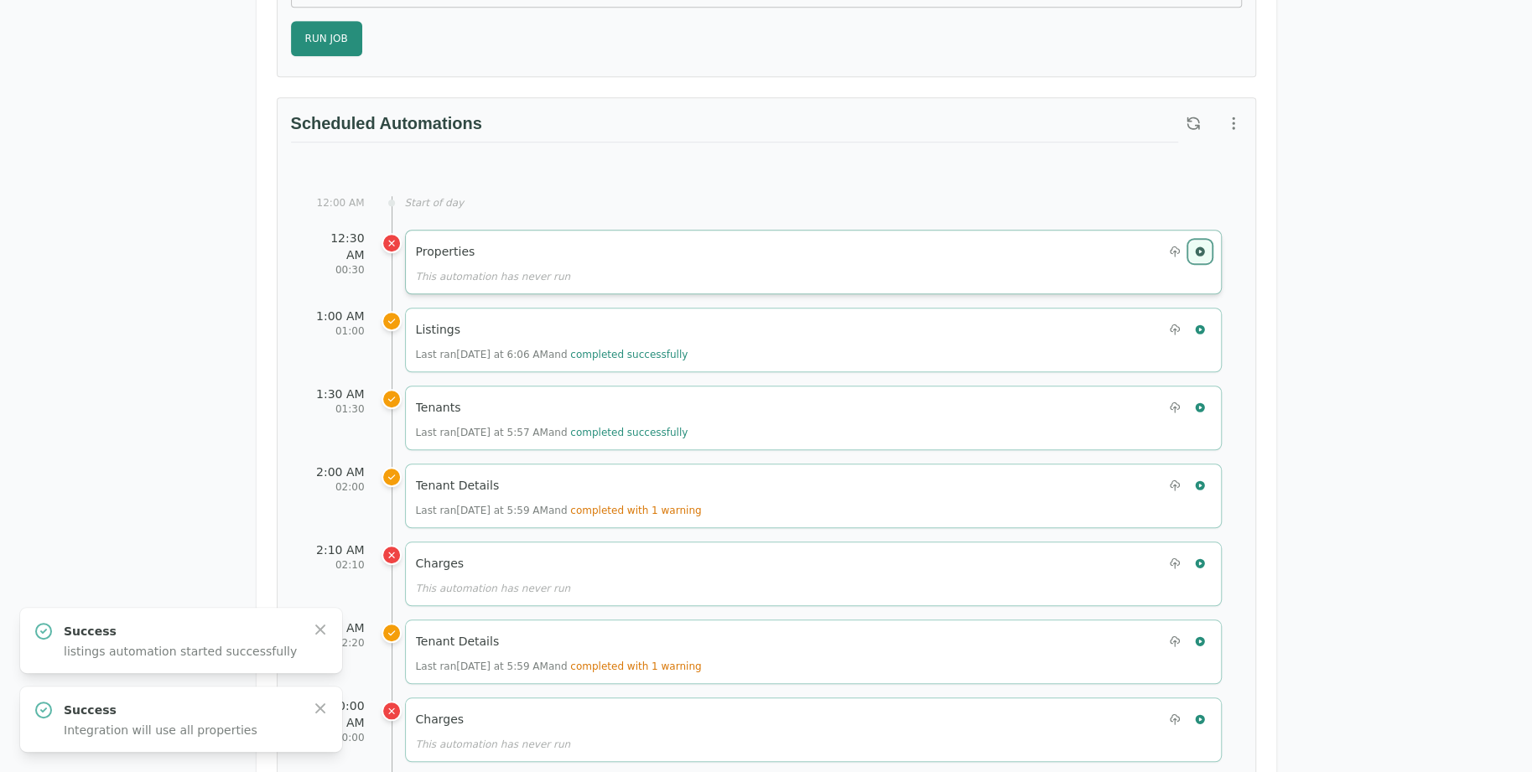
click at [1204, 253] on button "button" at bounding box center [1200, 252] width 22 height 22
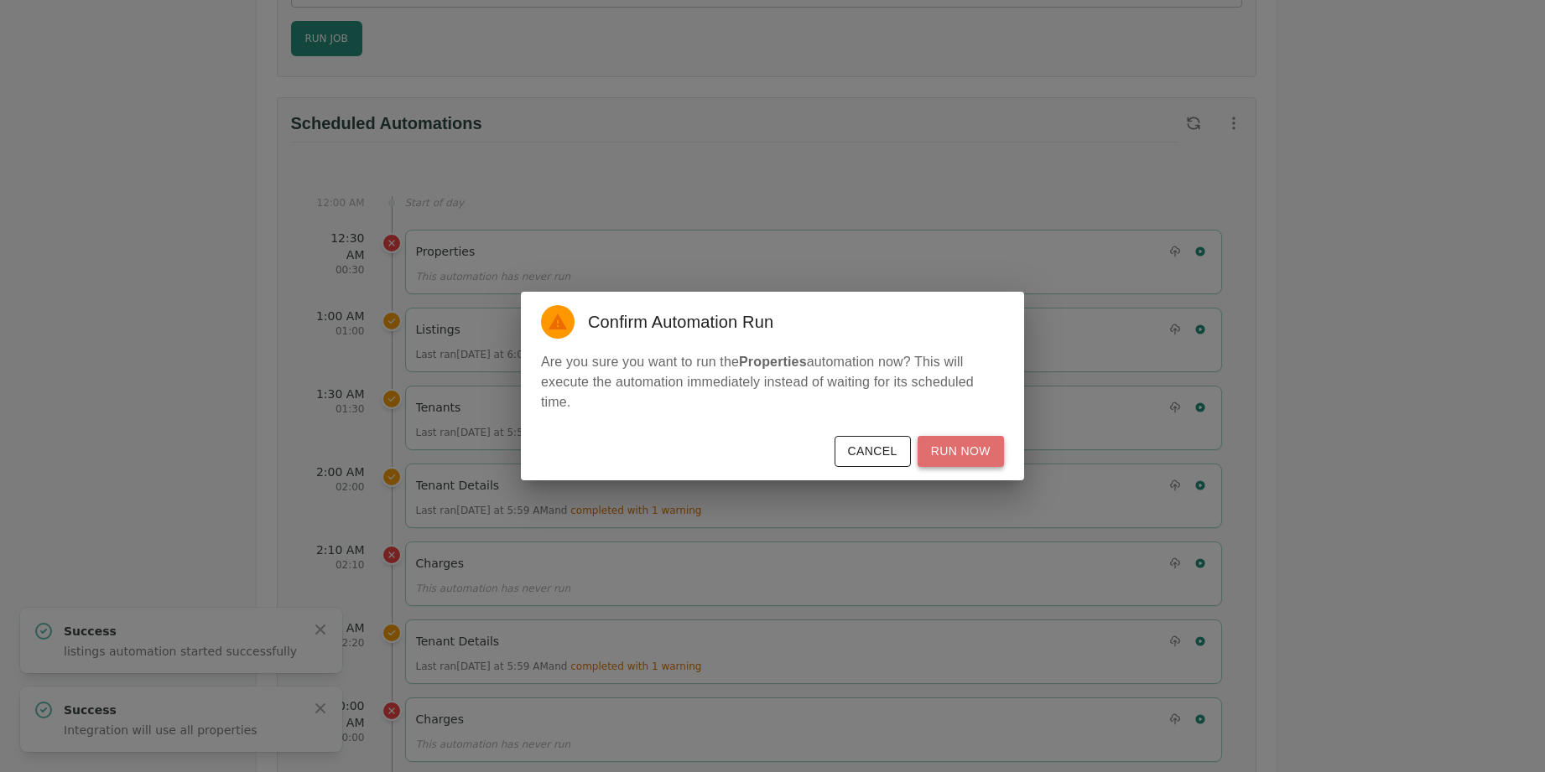
click at [975, 445] on button "Run Now" at bounding box center [961, 451] width 86 height 31
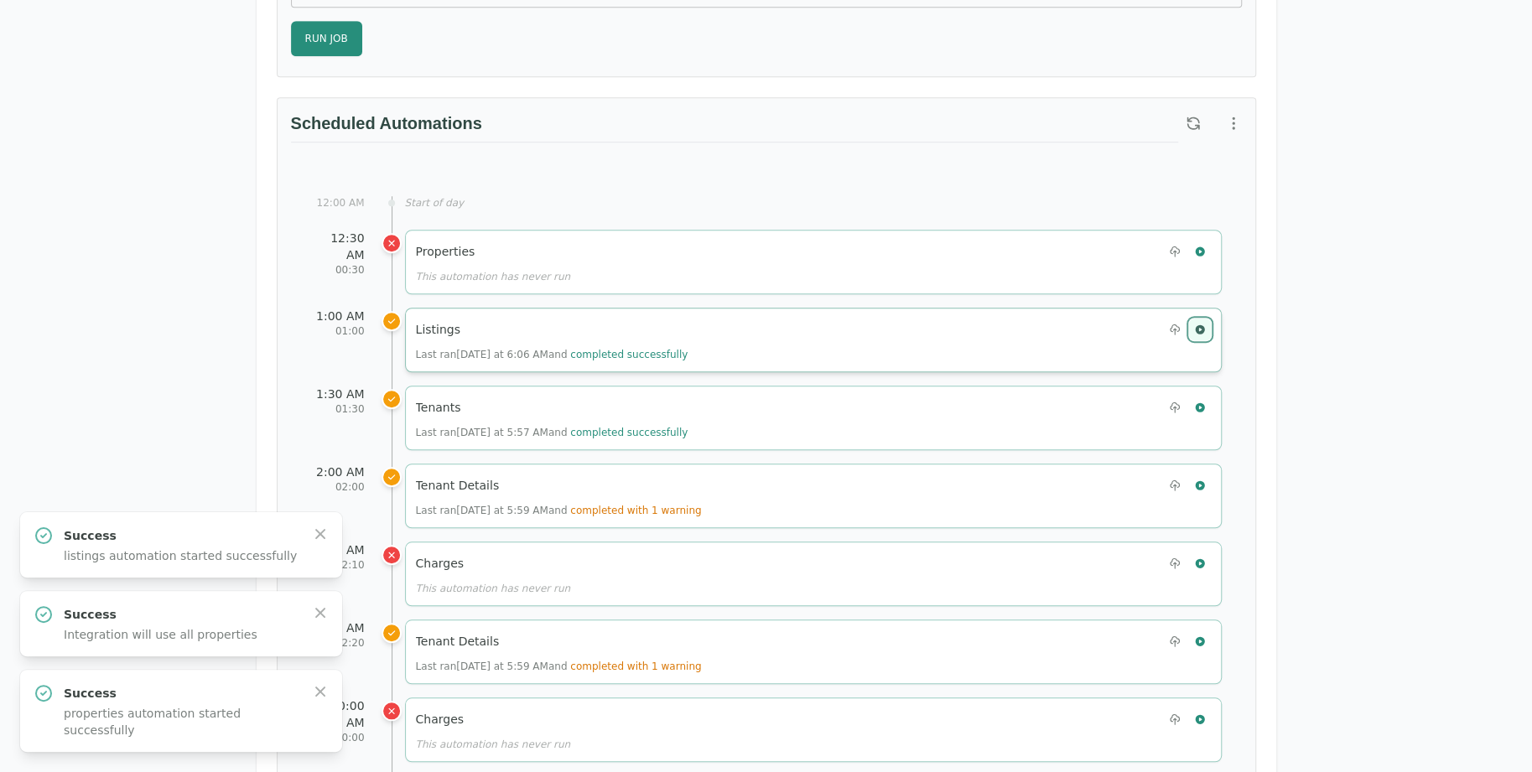
click at [1210, 321] on button "button" at bounding box center [1200, 330] width 22 height 22
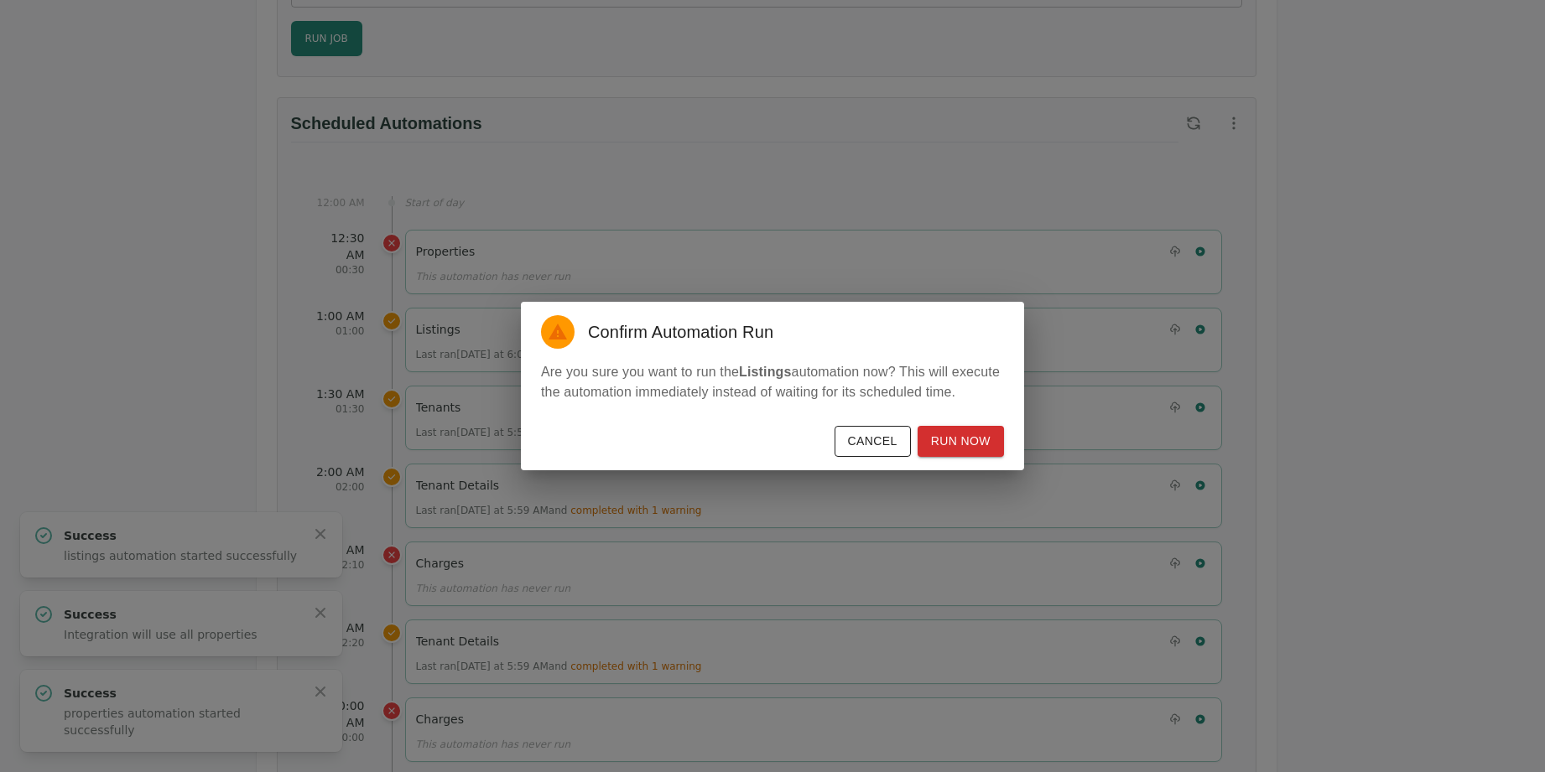
click at [971, 462] on div "Cancel Run Now" at bounding box center [772, 444] width 503 height 51
click at [969, 444] on button "Run Now" at bounding box center [961, 441] width 86 height 31
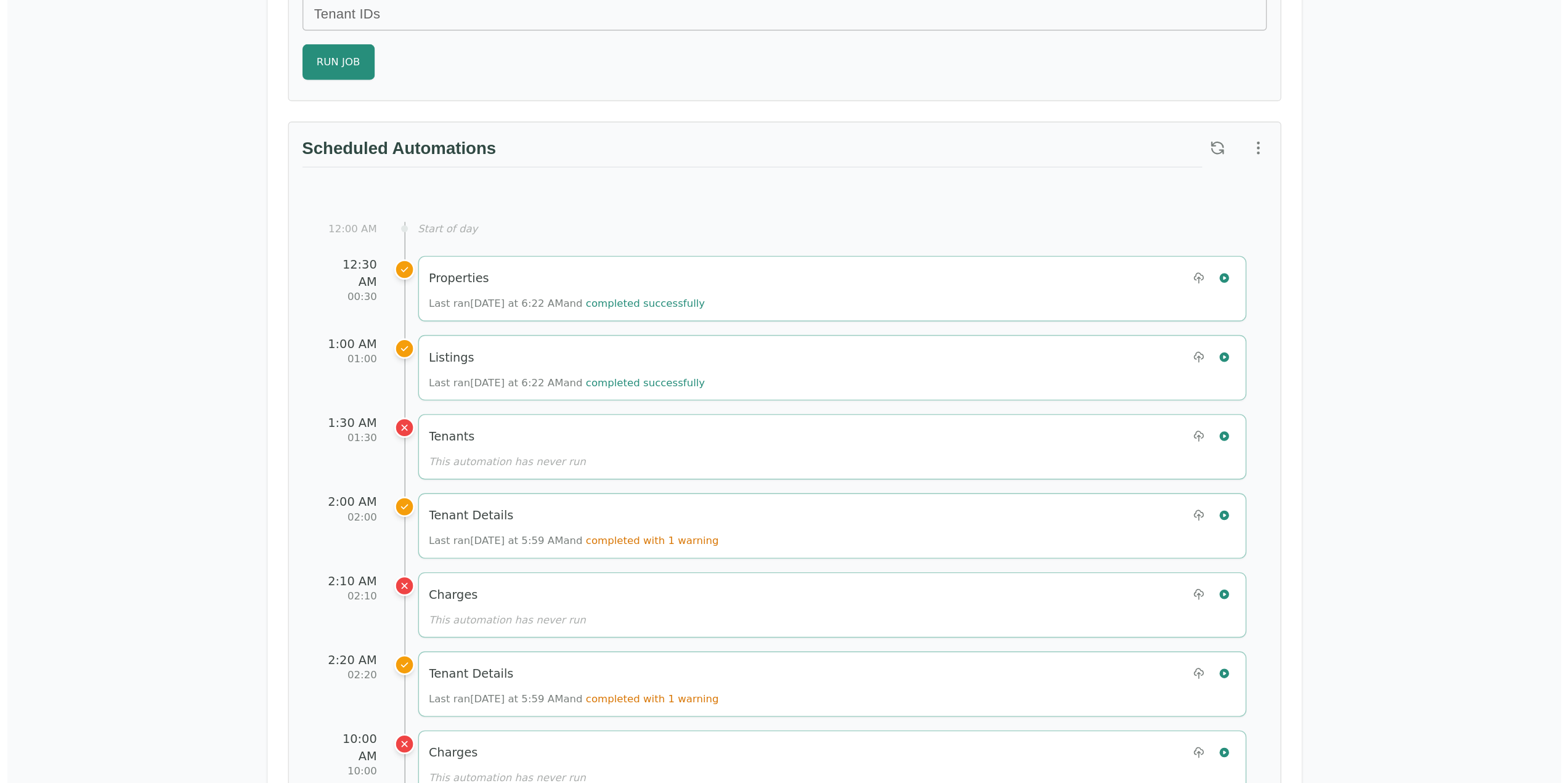
scroll to position [616, 0]
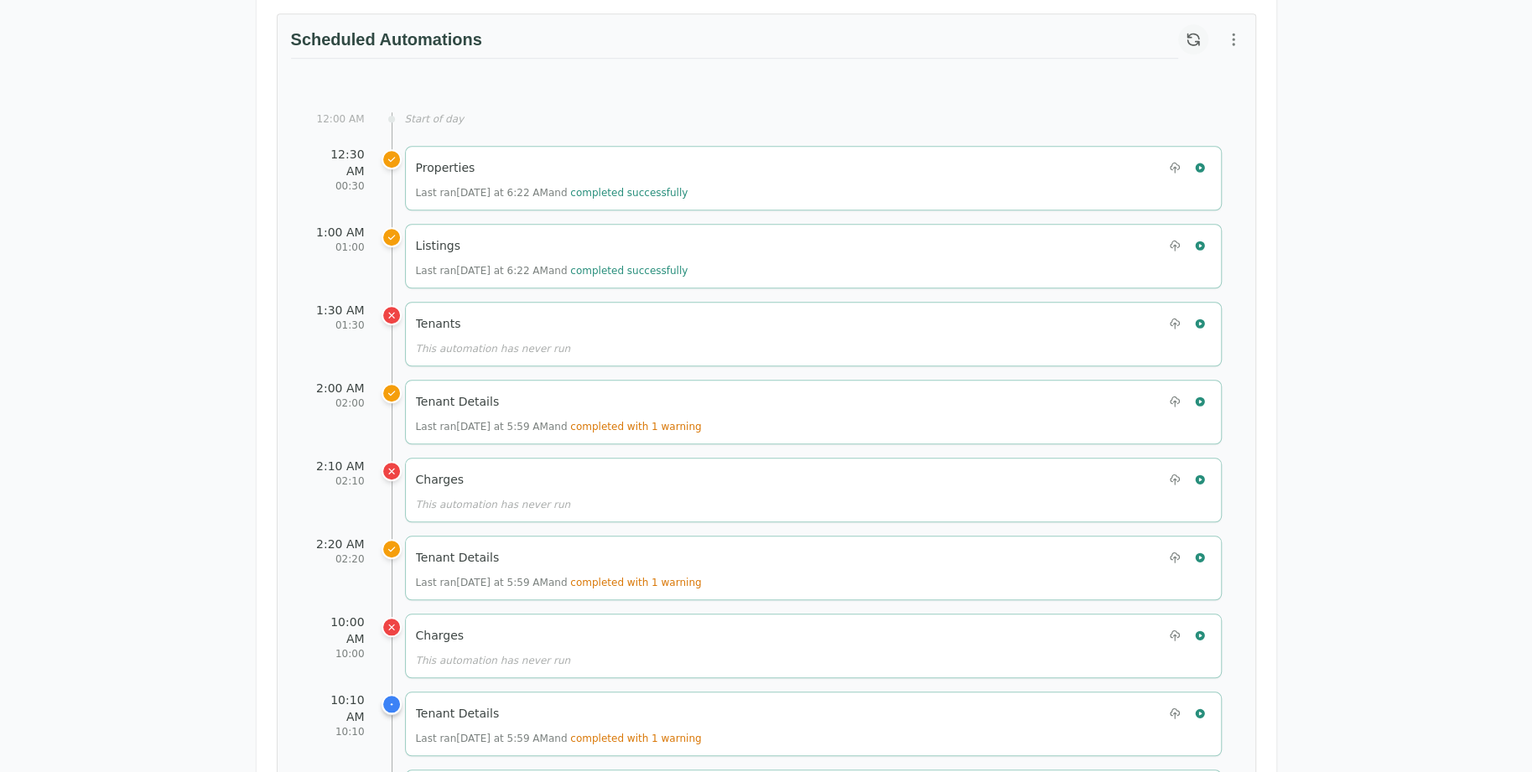
click at [1197, 33] on icon "button" at bounding box center [1193, 39] width 17 height 17
click at [1194, 164] on icon "button" at bounding box center [1200, 168] width 12 height 12
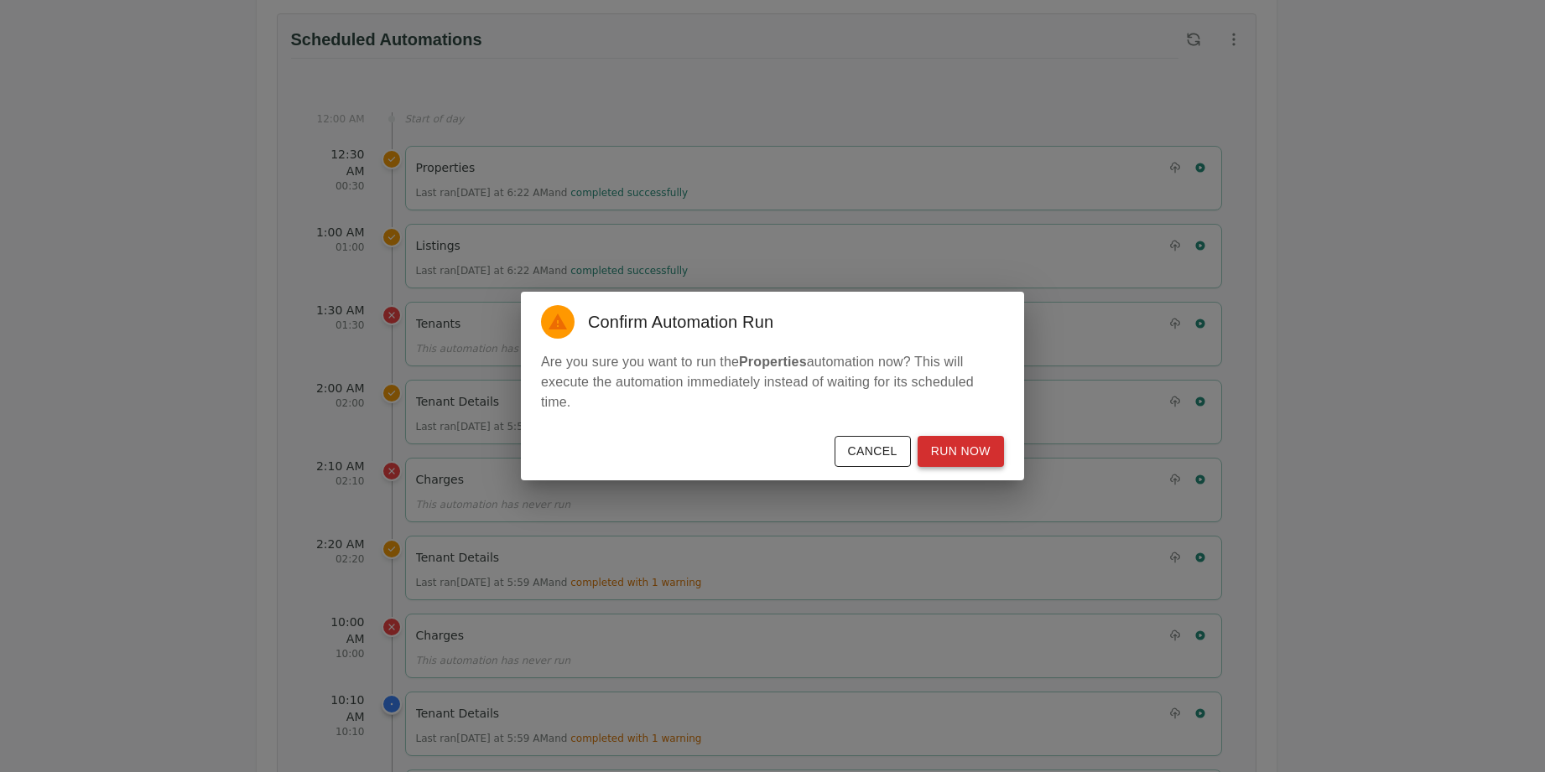
click at [964, 453] on button "Run Now" at bounding box center [961, 451] width 86 height 31
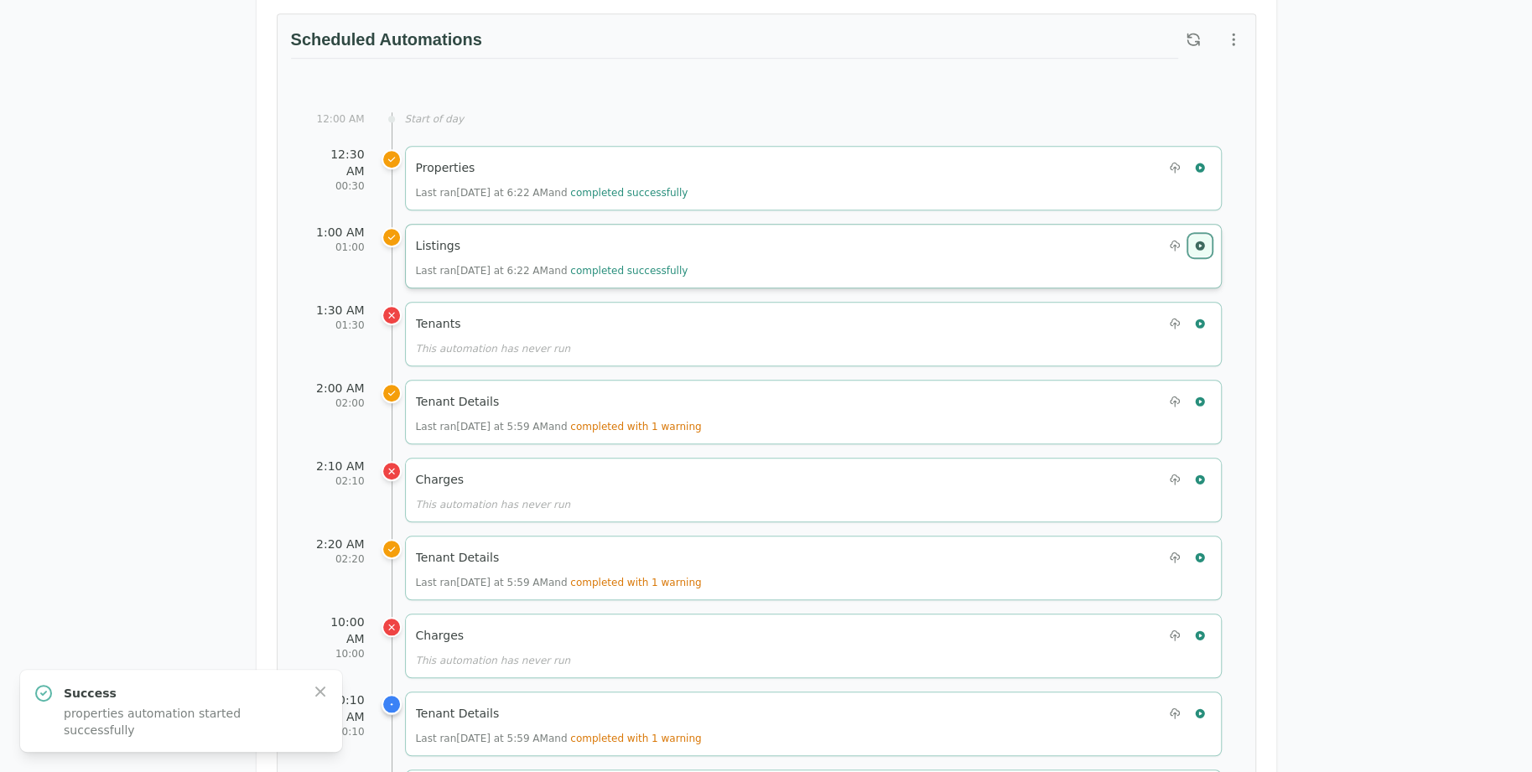
click at [1202, 241] on icon "button" at bounding box center [1199, 245] width 9 height 9
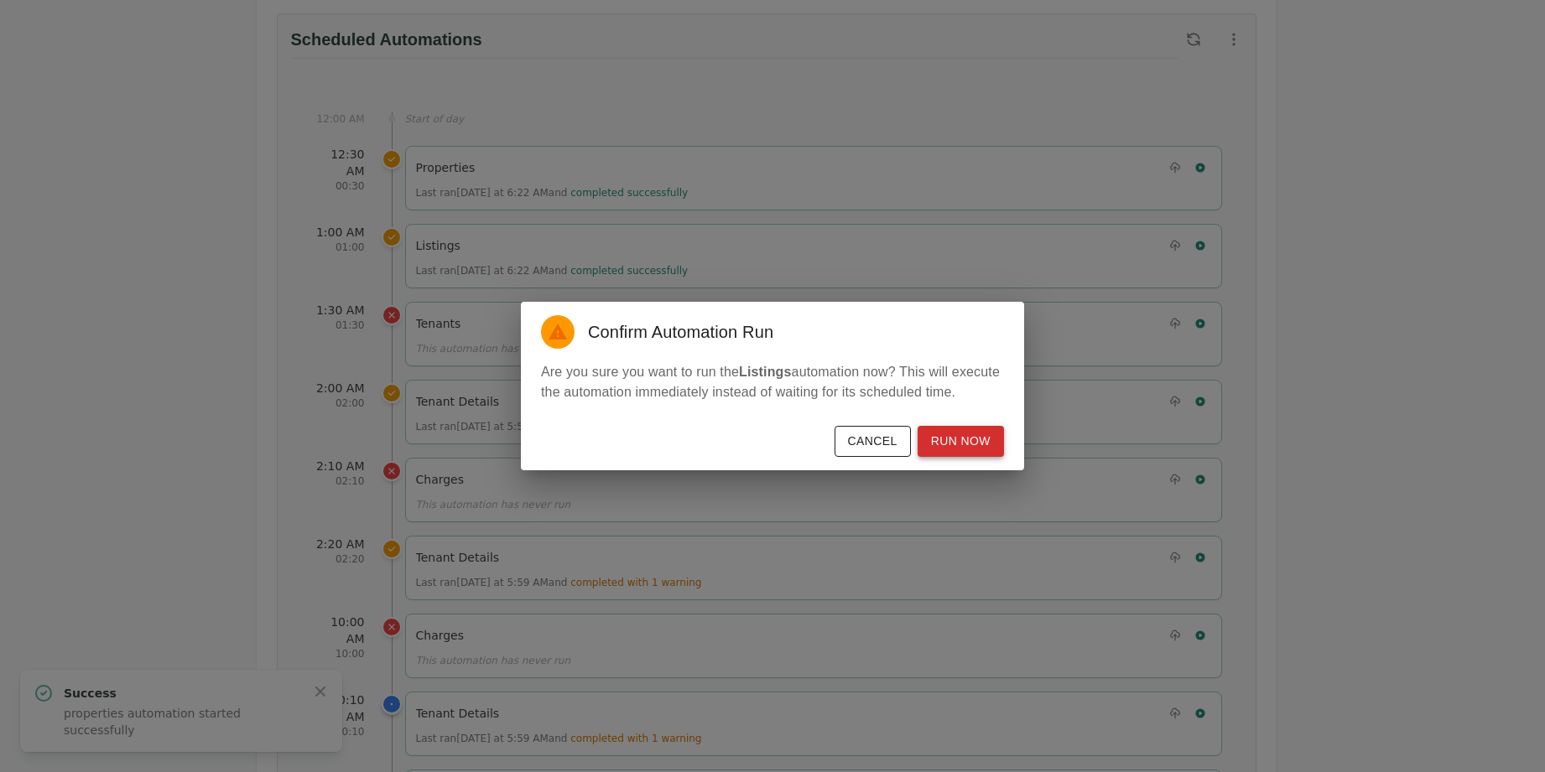
click at [989, 439] on button "Run Now" at bounding box center [961, 441] width 86 height 31
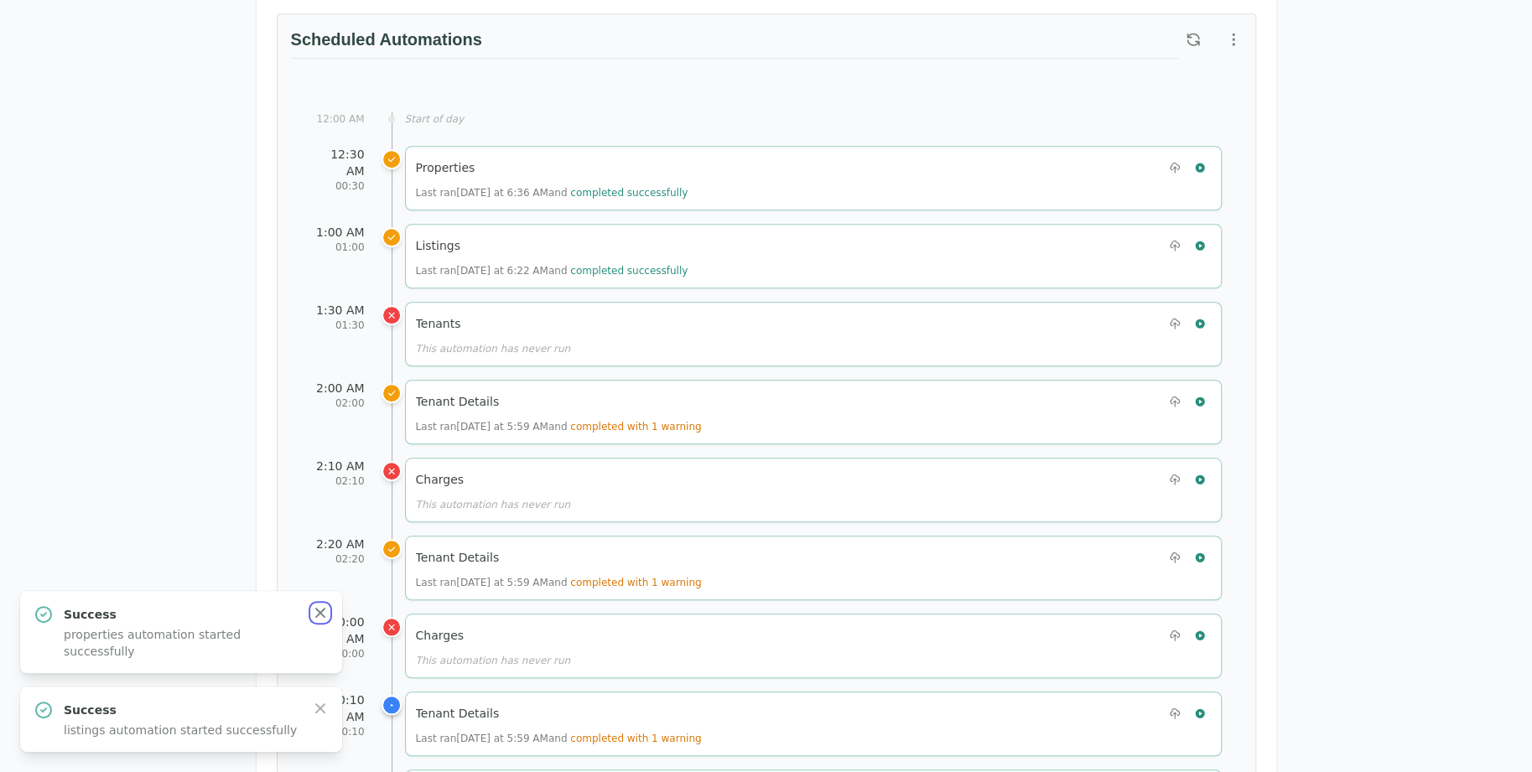
click at [326, 620] on icon "button" at bounding box center [320, 613] width 17 height 17
click at [323, 710] on icon "button" at bounding box center [320, 708] width 17 height 17
click at [1205, 163] on icon "button" at bounding box center [1200, 168] width 12 height 12
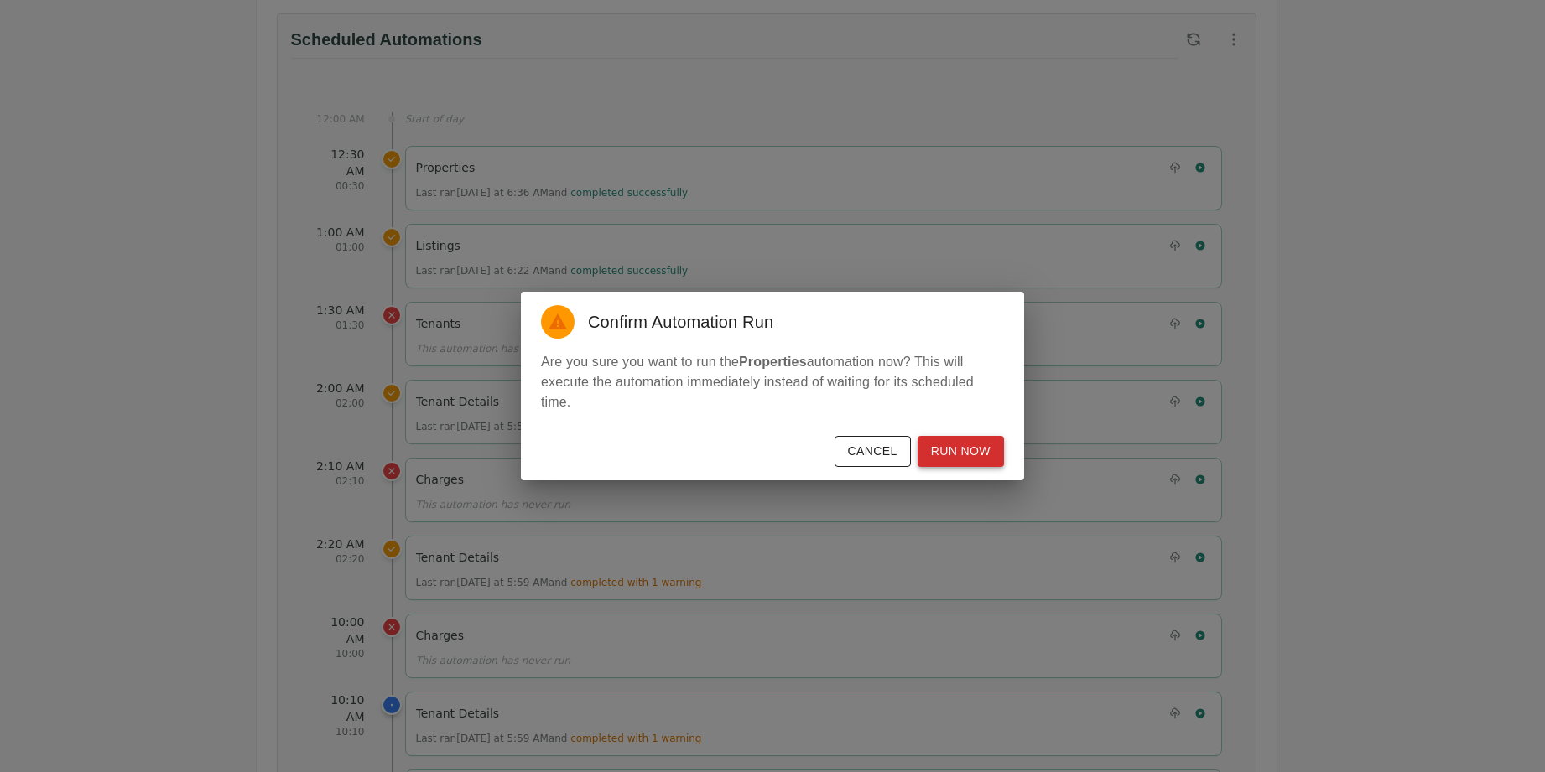
click at [996, 444] on button "Run Now" at bounding box center [961, 451] width 86 height 31
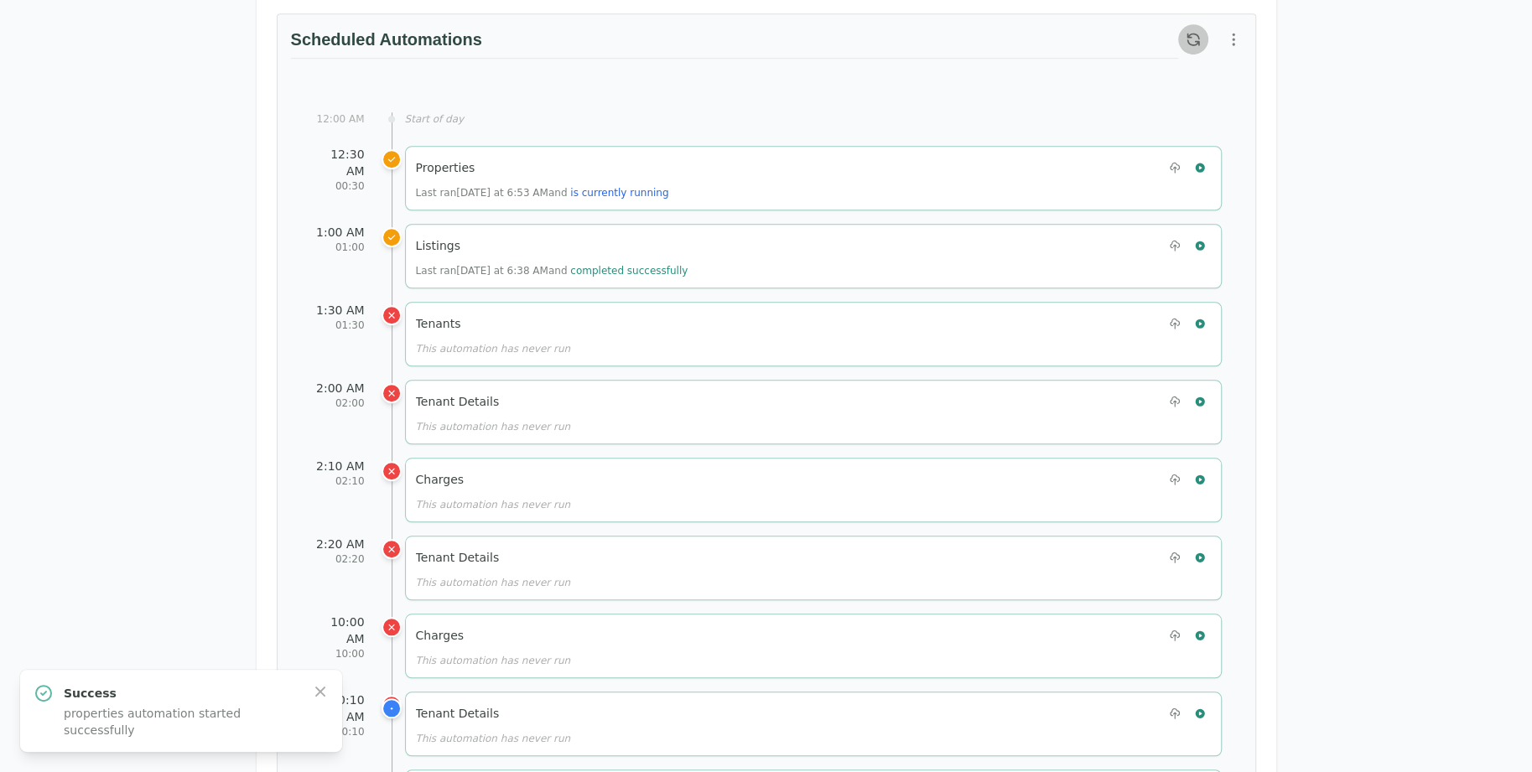
click at [1188, 24] on button "button" at bounding box center [1193, 39] width 30 height 30
click at [1195, 162] on icon "button" at bounding box center [1200, 168] width 12 height 12
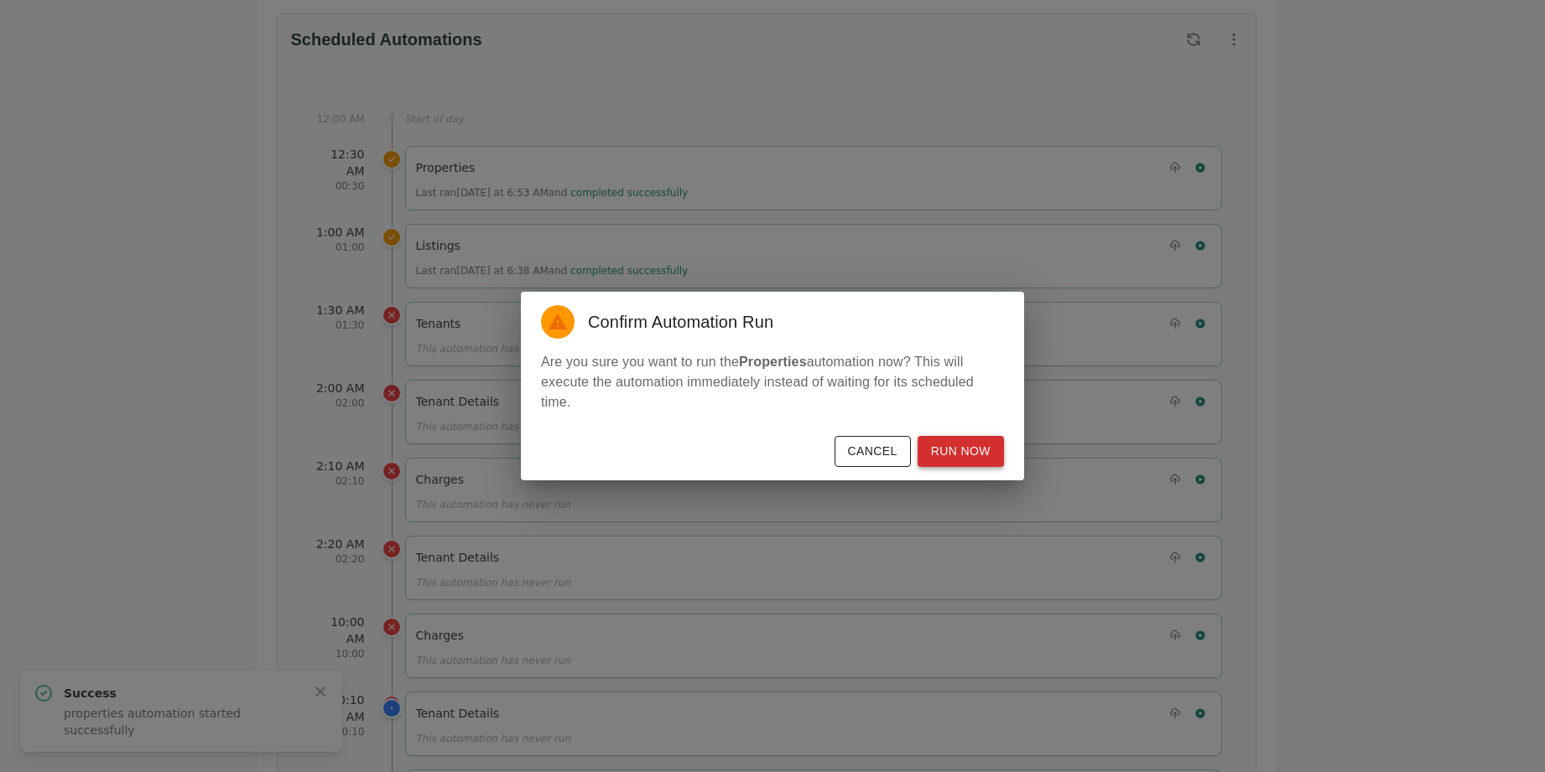
click at [980, 454] on button "Run Now" at bounding box center [961, 451] width 86 height 31
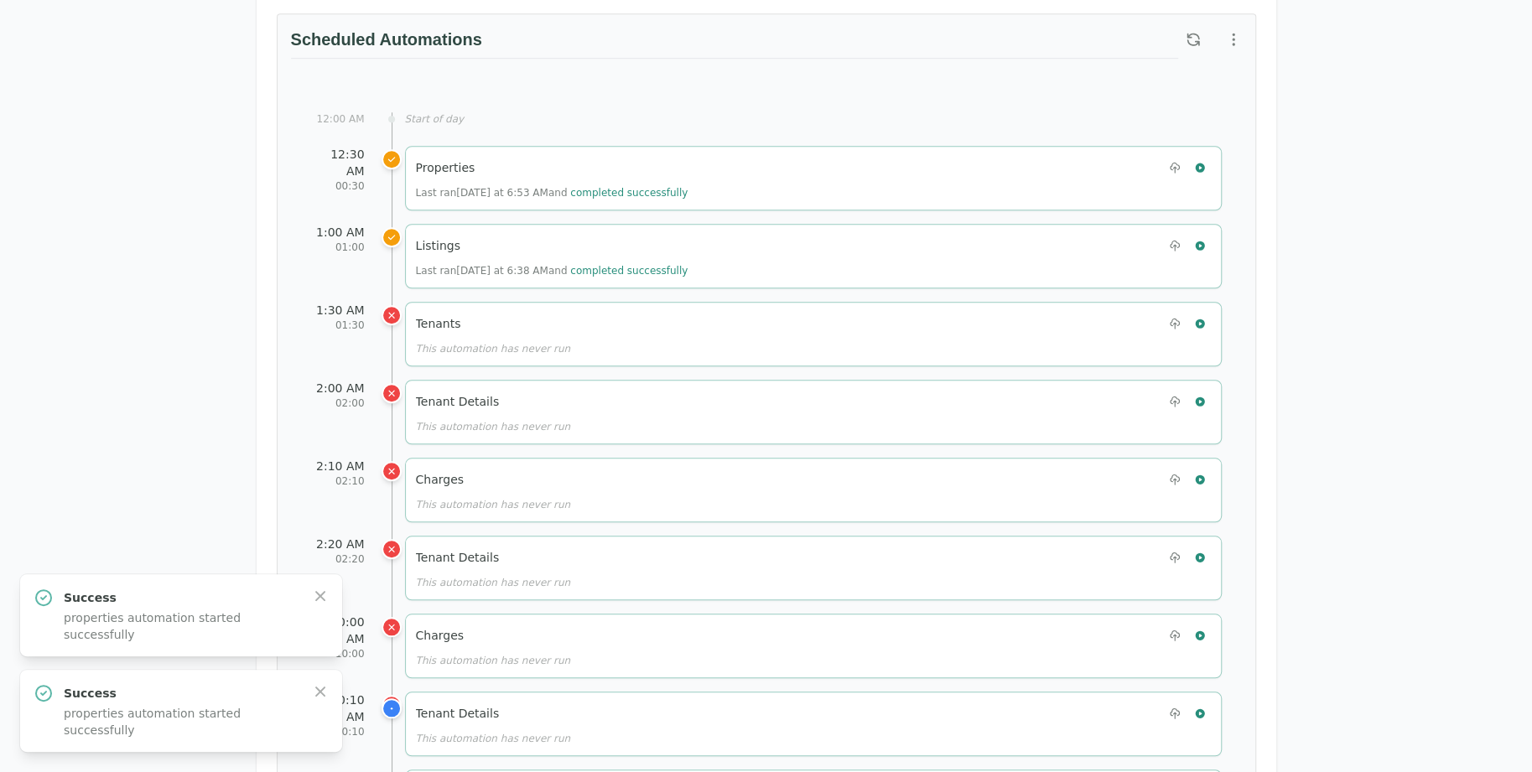
click at [1387, 317] on div "Test Landlord RealPage Test Landlord LLC landlord.realpage@occupi.app Details M…" at bounding box center [766, 521] width 1532 height 2613
click at [1203, 240] on icon "button" at bounding box center [1200, 246] width 12 height 12
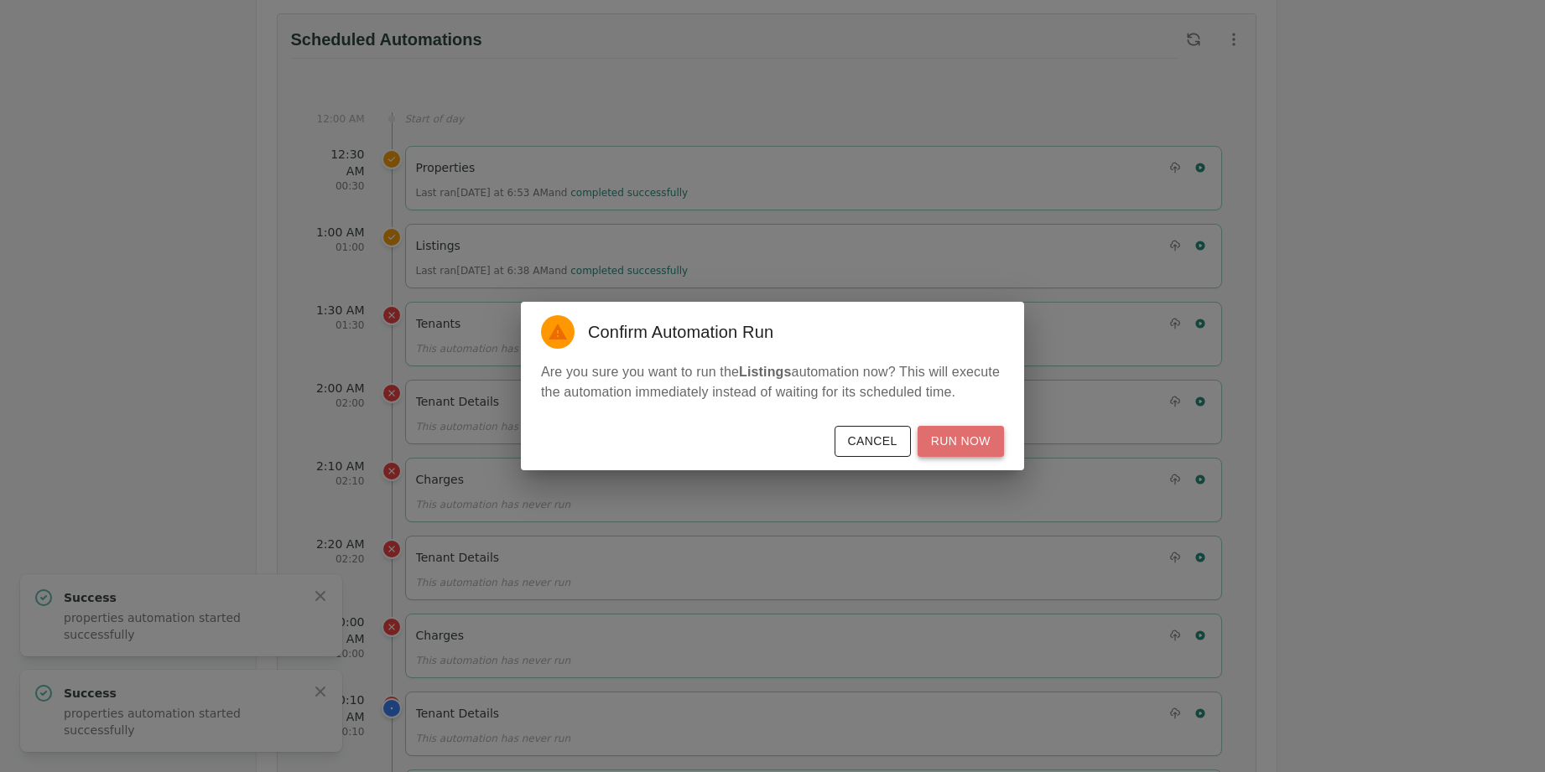
click at [985, 444] on button "Run Now" at bounding box center [961, 441] width 86 height 31
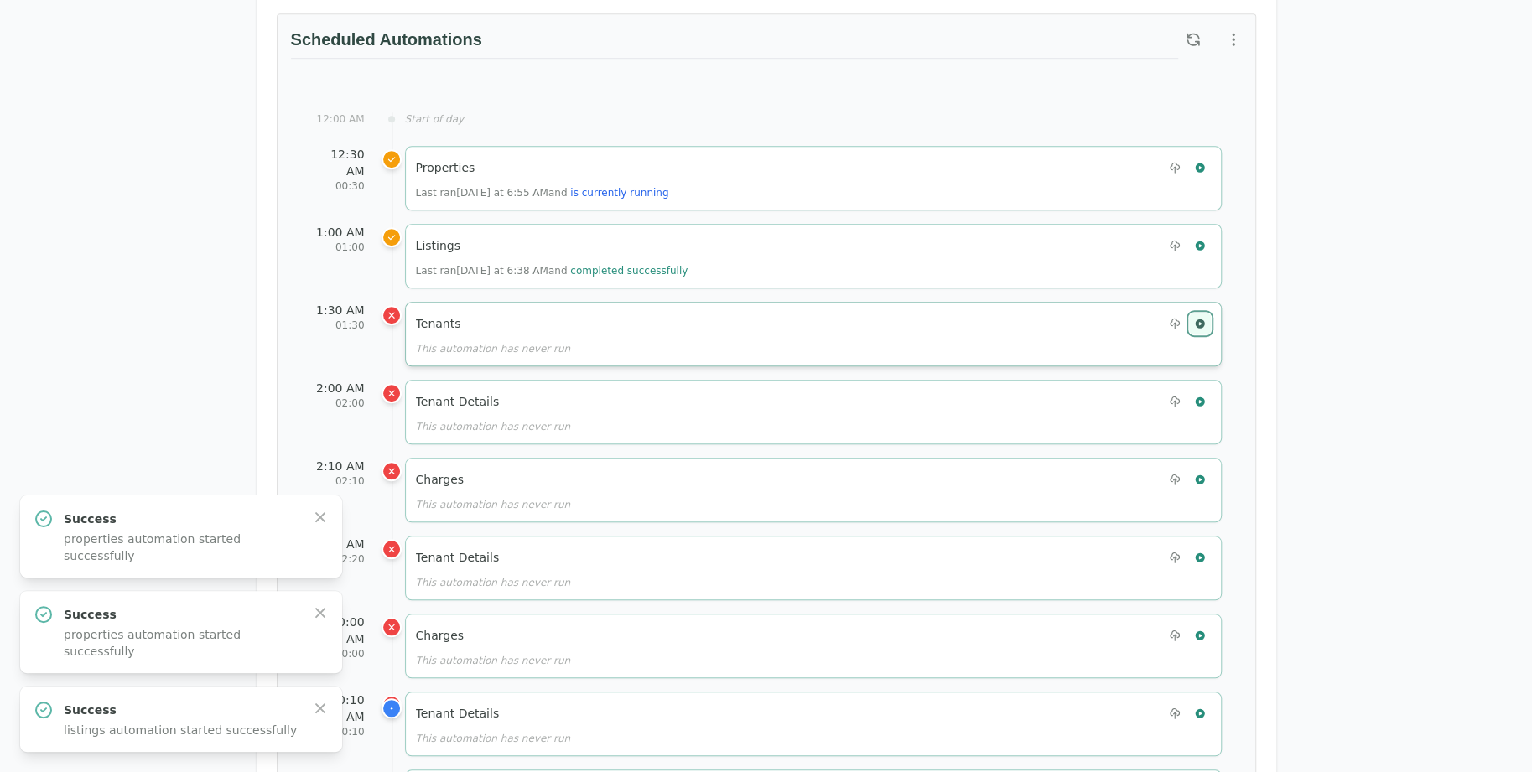
click at [1203, 320] on icon "button" at bounding box center [1199, 323] width 9 height 9
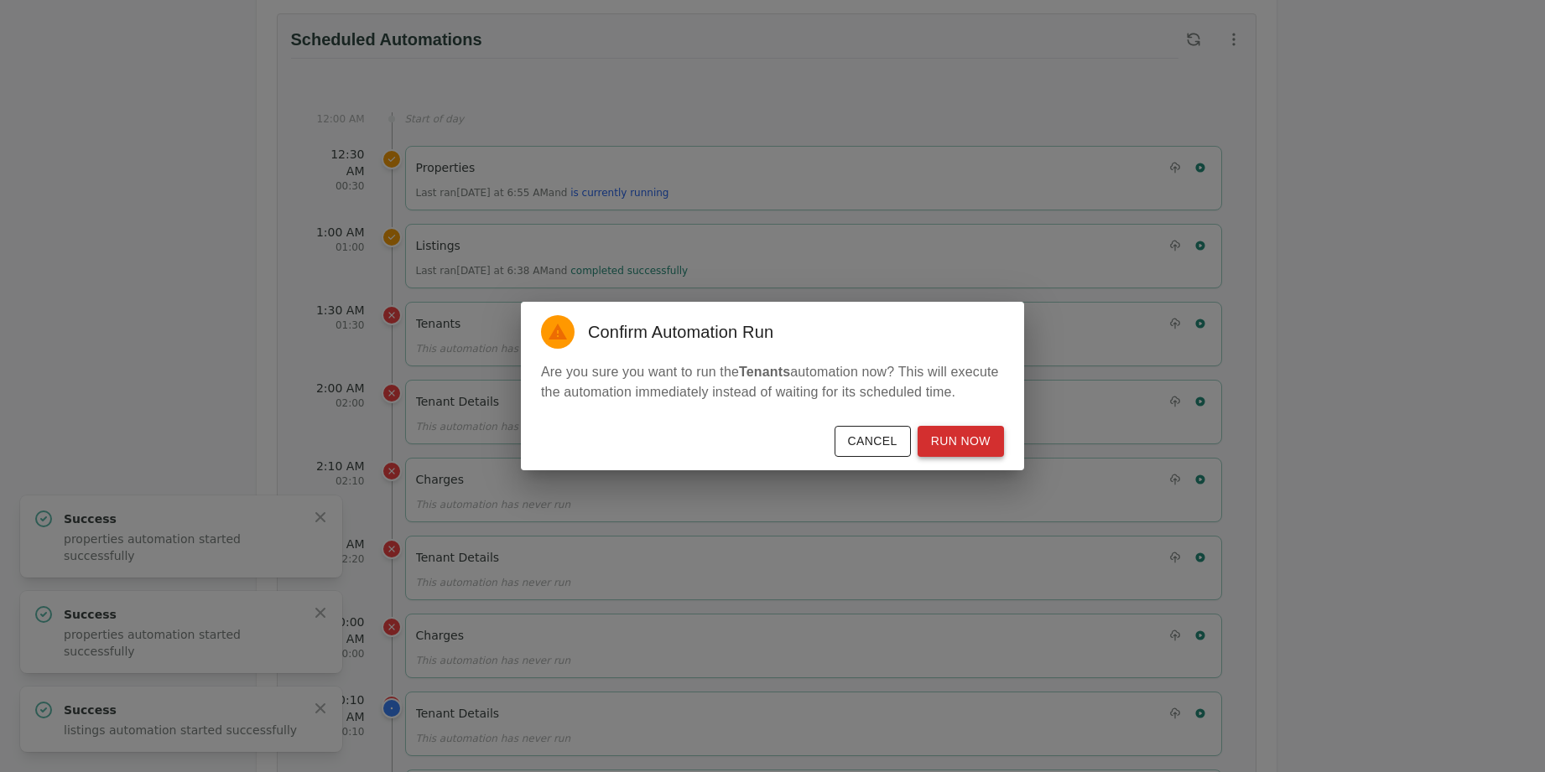
click at [991, 444] on button "Run Now" at bounding box center [961, 441] width 86 height 31
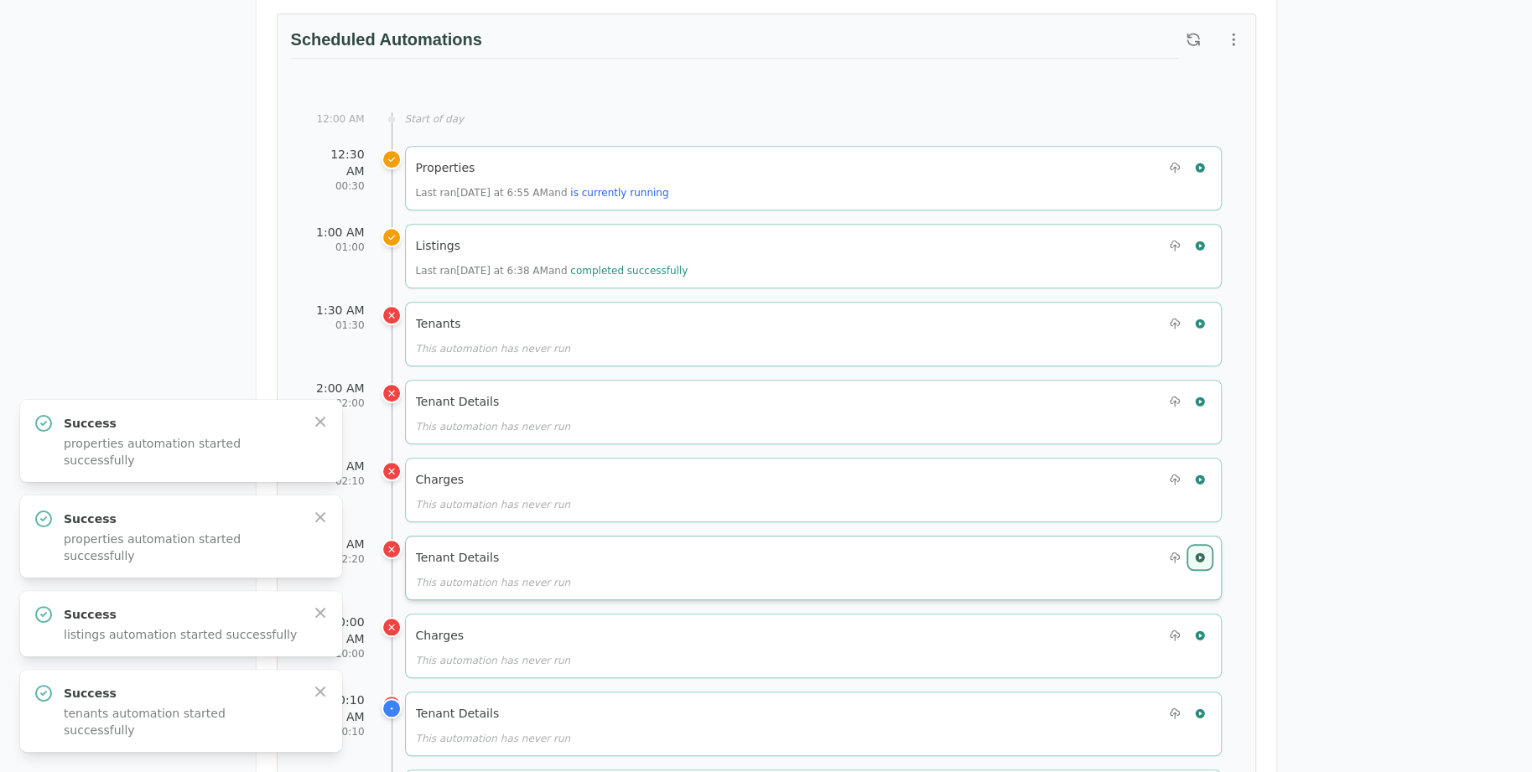
click at [1203, 552] on icon "button" at bounding box center [1200, 558] width 12 height 12
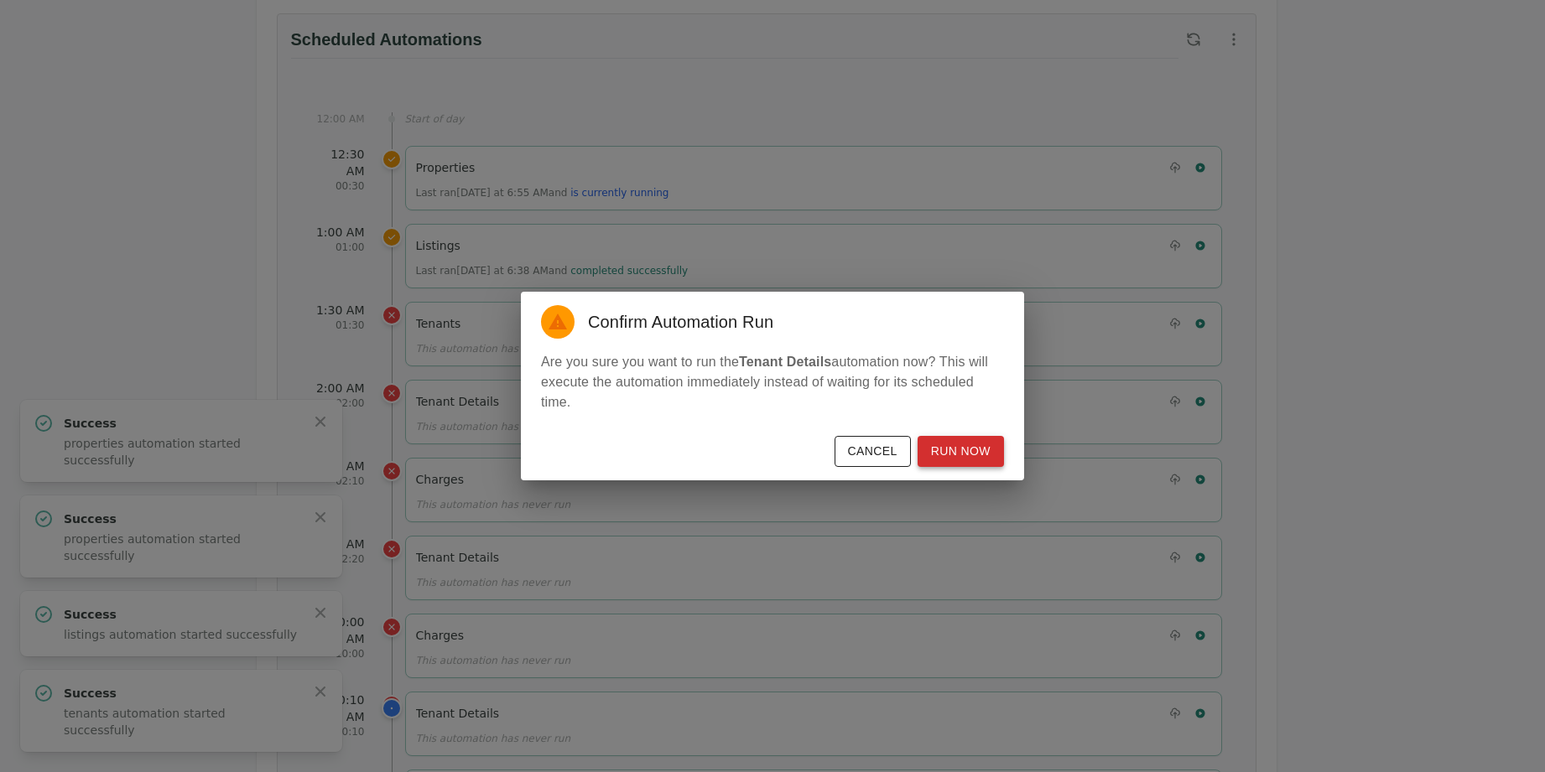
click at [963, 458] on button "Run Now" at bounding box center [961, 451] width 86 height 31
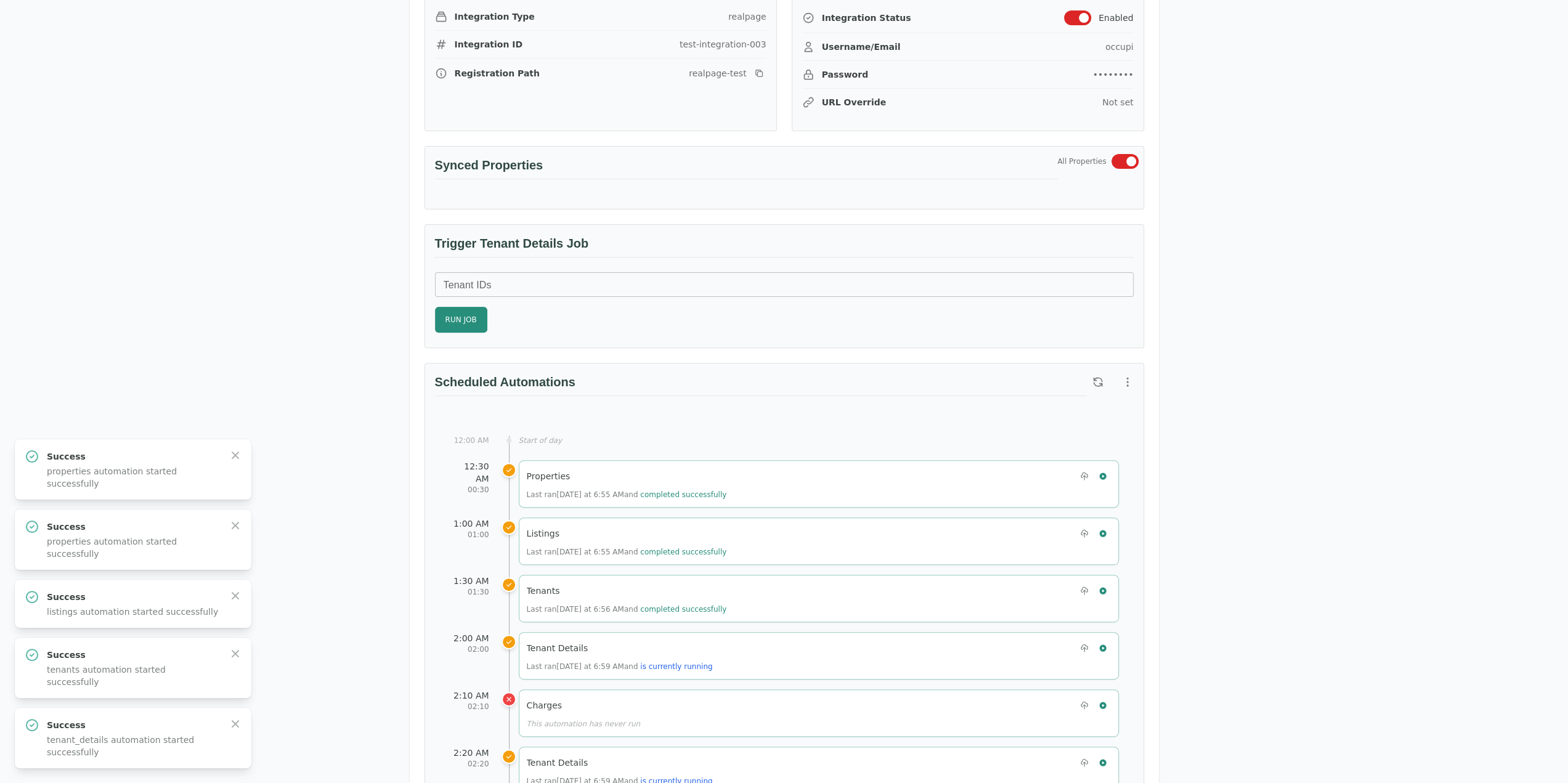
scroll to position [123, 0]
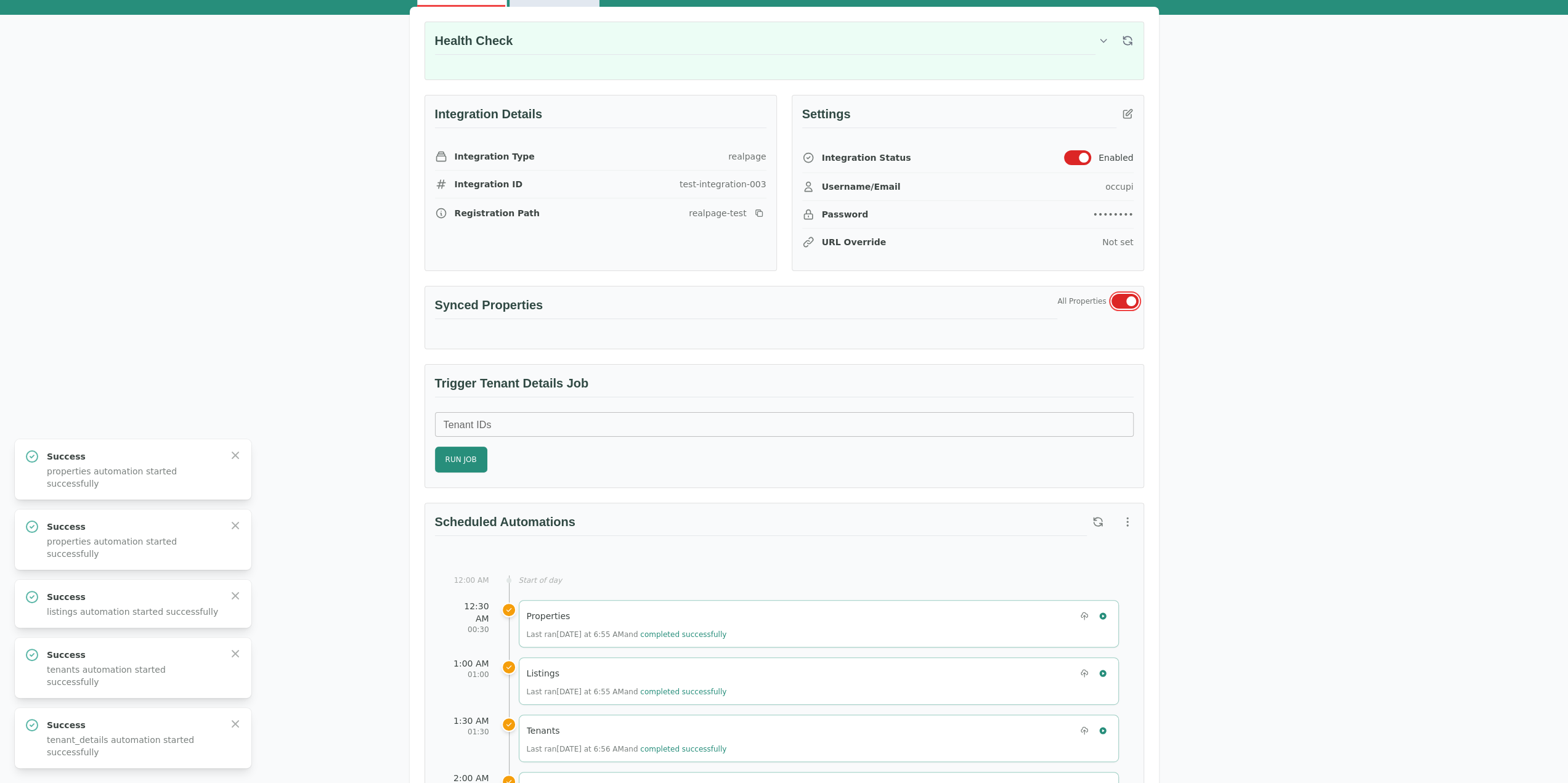
click at [1125, 301] on button "button" at bounding box center [1125, 301] width 27 height 15
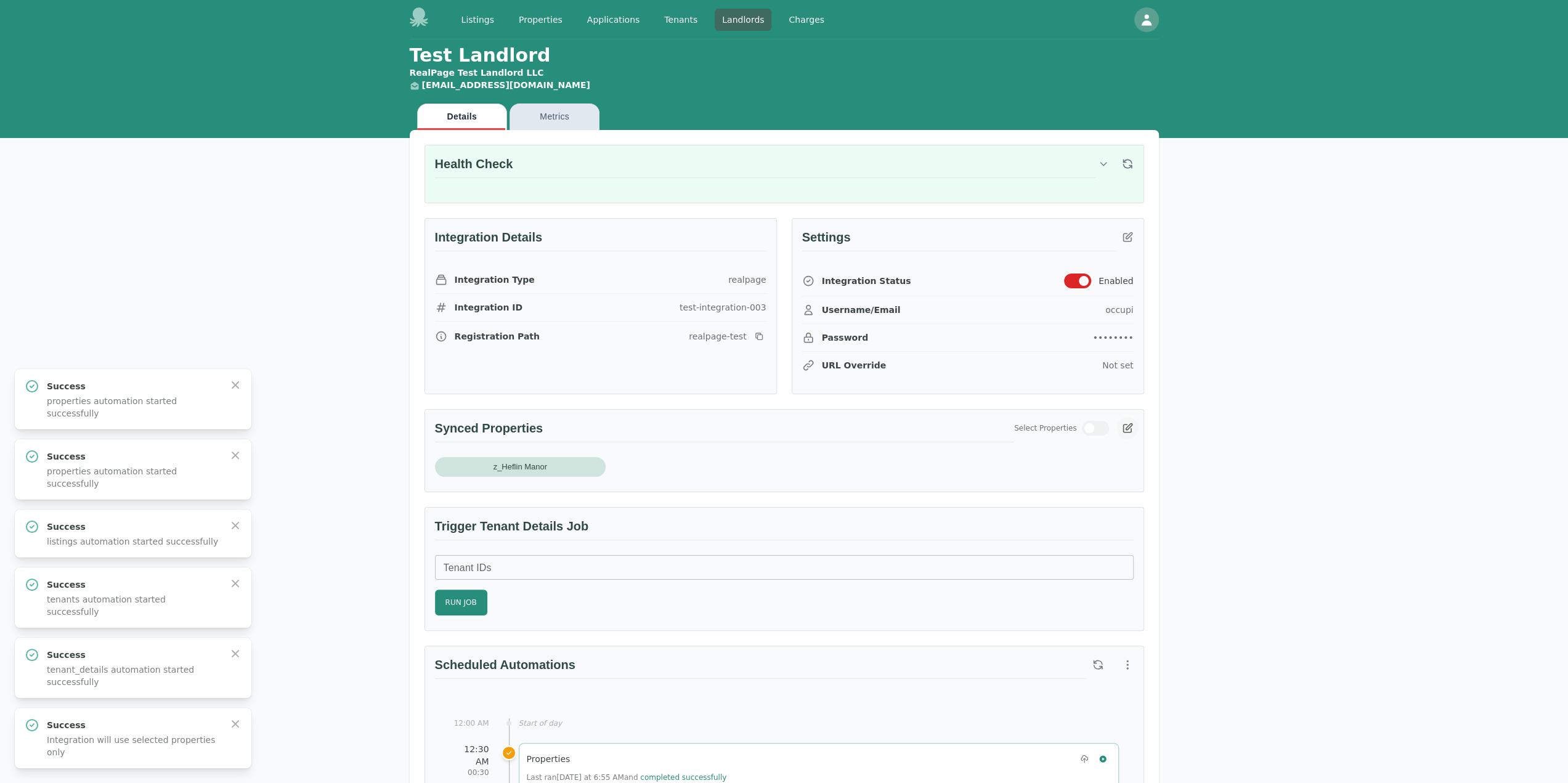
click at [1121, 425] on icon "button" at bounding box center [1127, 428] width 12 height 12
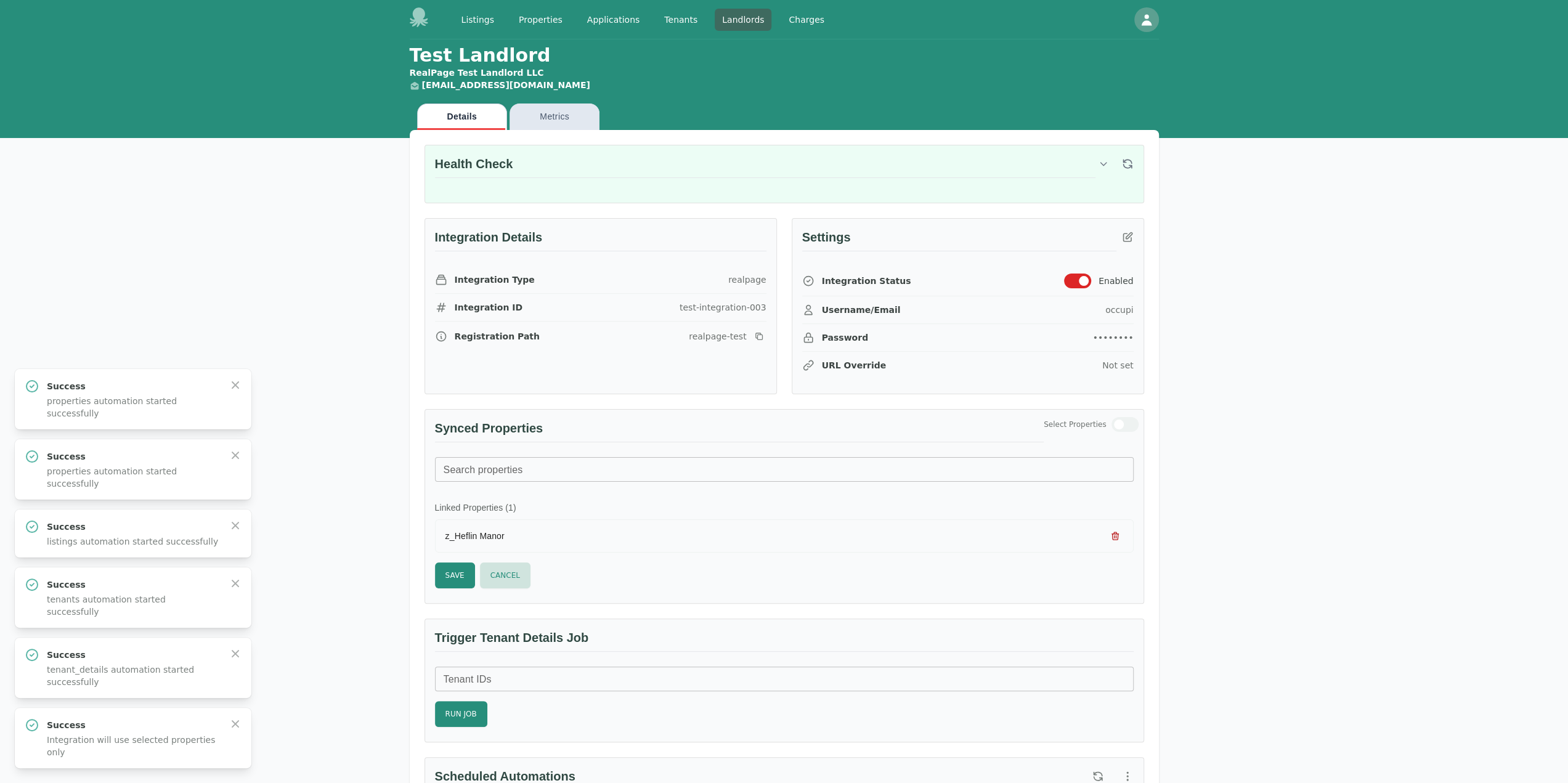
click at [1118, 533] on icon "button" at bounding box center [1115, 536] width 7 height 7
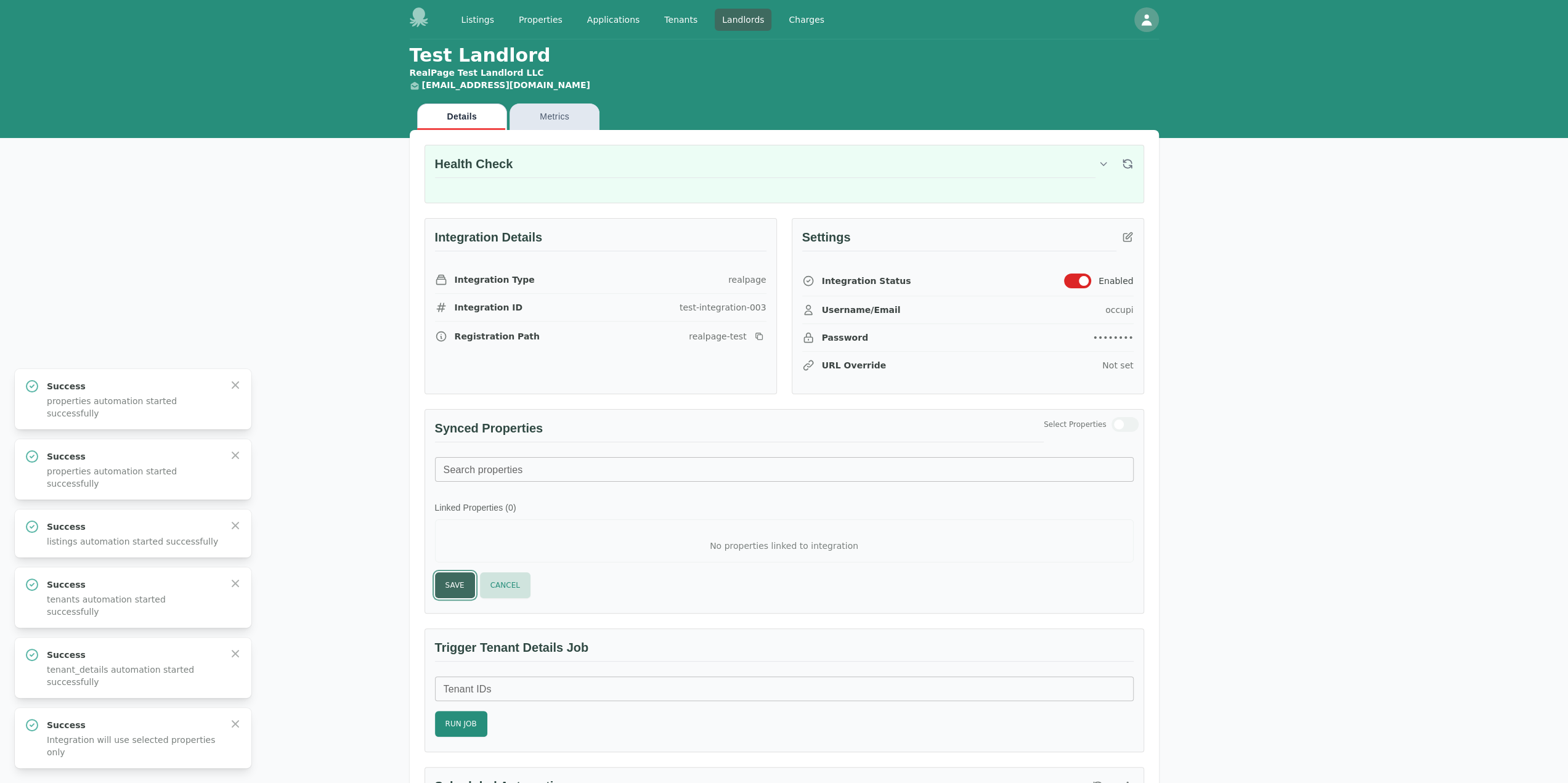
click at [449, 567] on button "Save" at bounding box center [455, 585] width 40 height 26
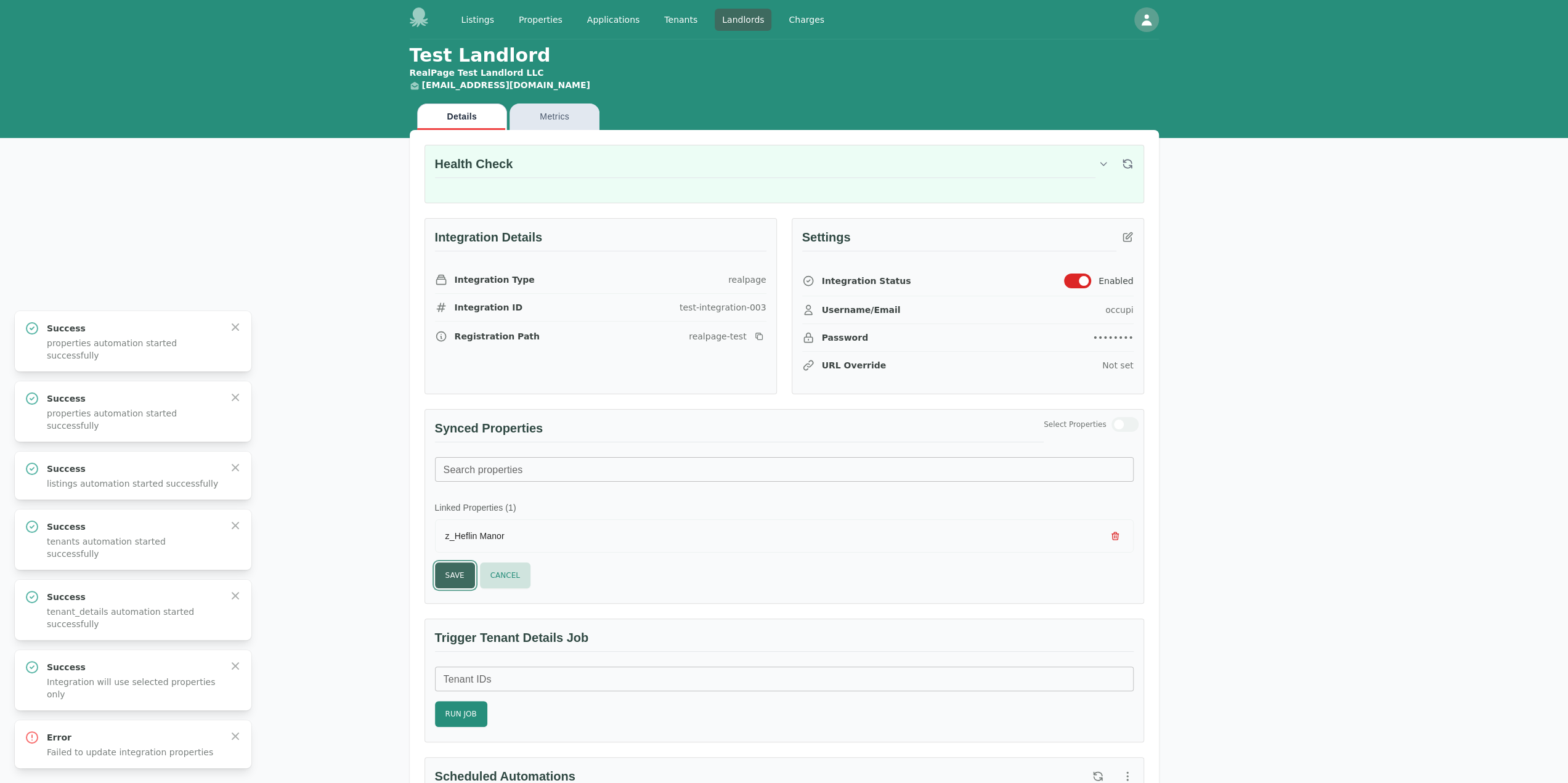
click at [445, 567] on button "Save" at bounding box center [455, 575] width 40 height 26
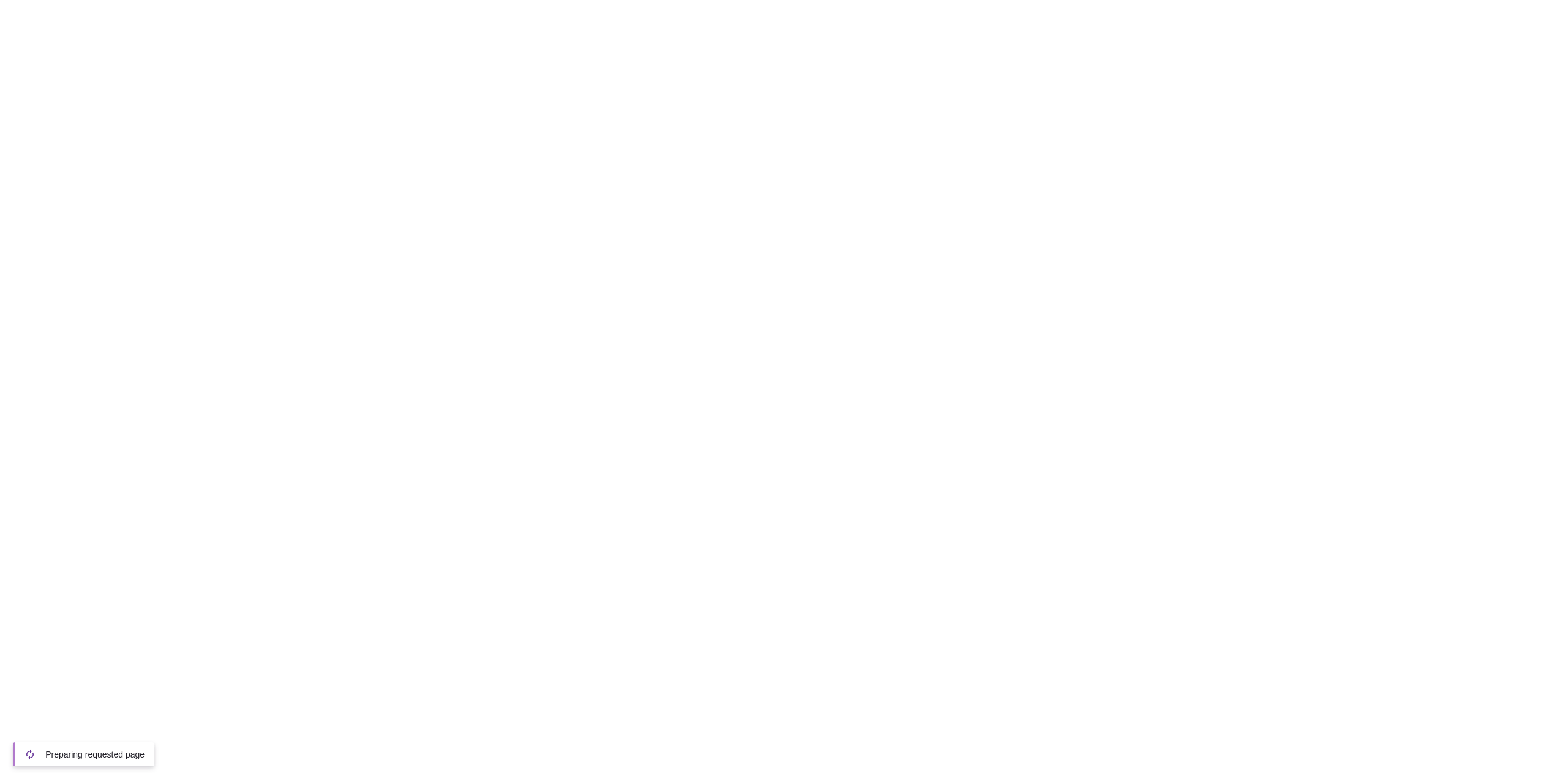
click at [1378, 5] on html at bounding box center [784, 2] width 1568 height 5
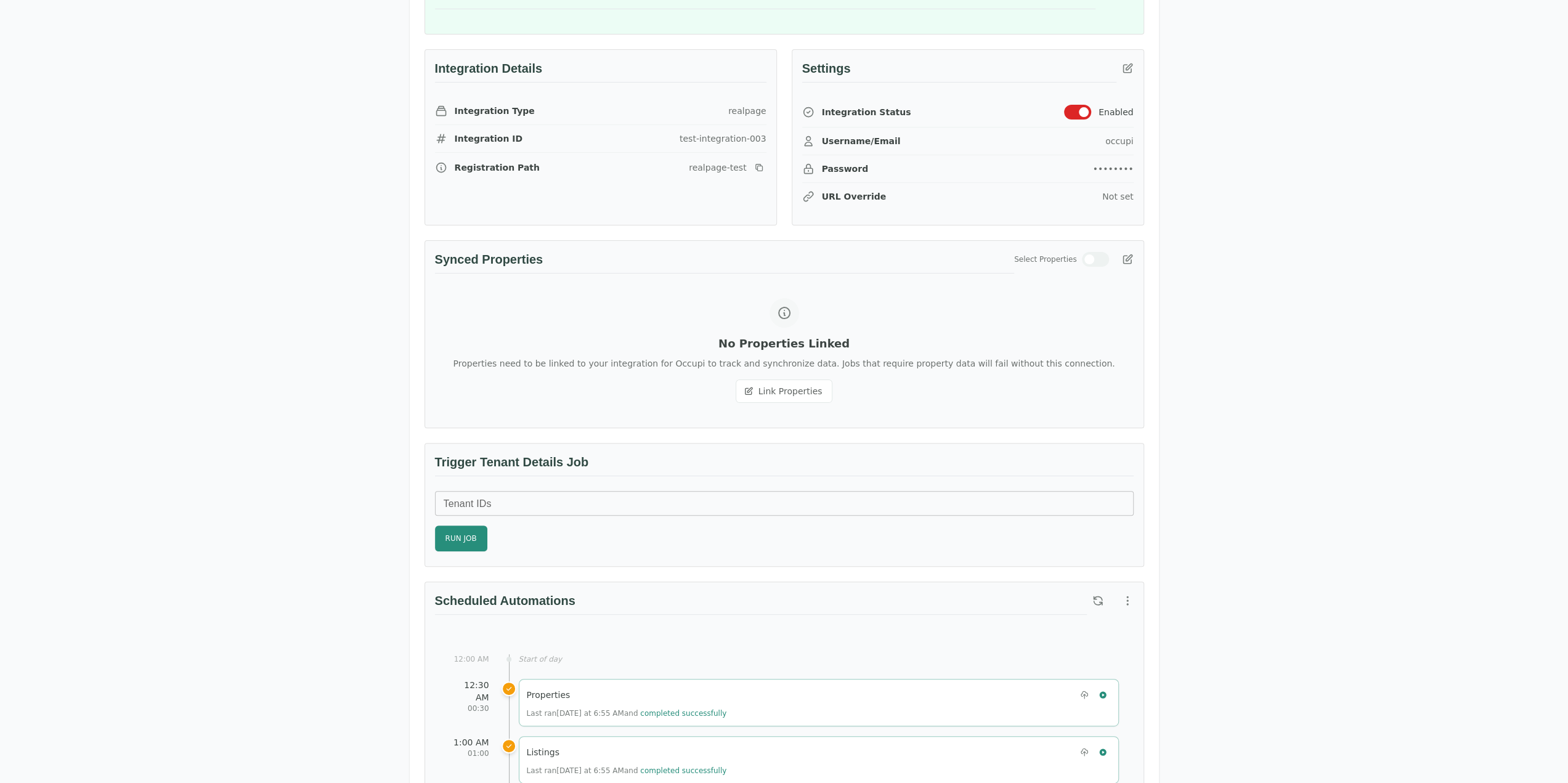
scroll to position [185, 0]
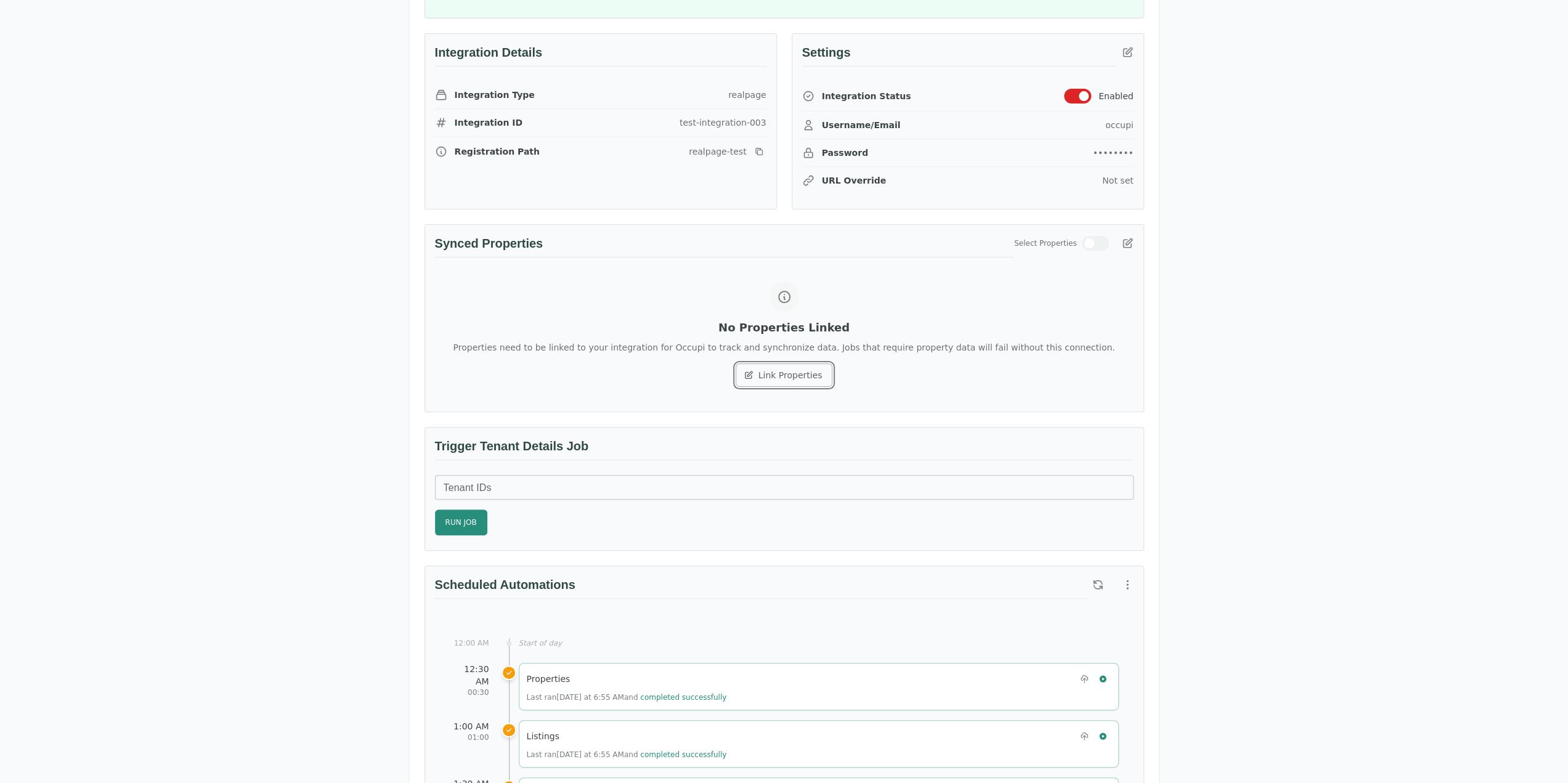
click at [772, 379] on button "Link Properties" at bounding box center [784, 375] width 98 height 24
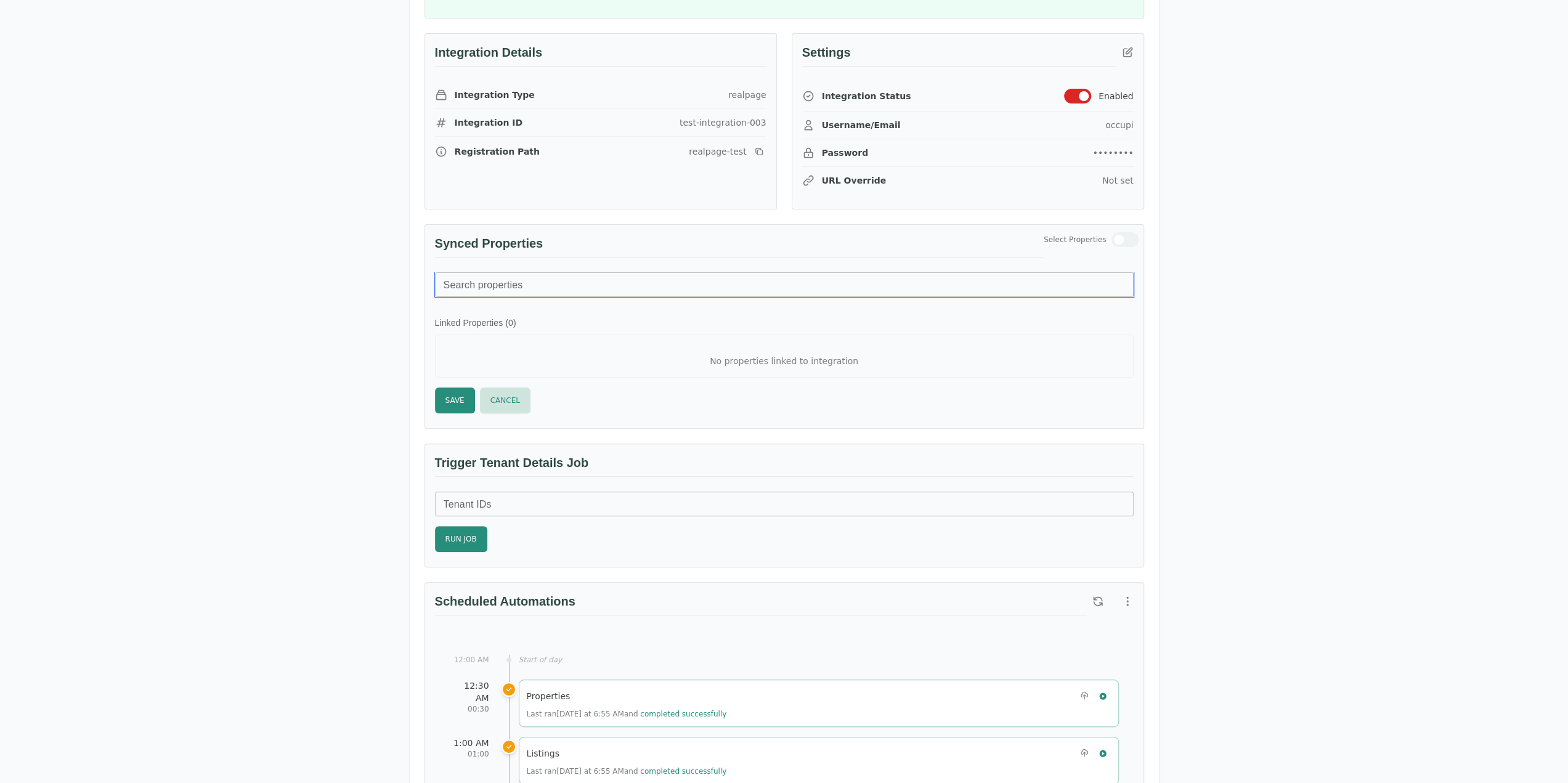
click at [540, 286] on input "Search properties" at bounding box center [784, 285] width 699 height 25
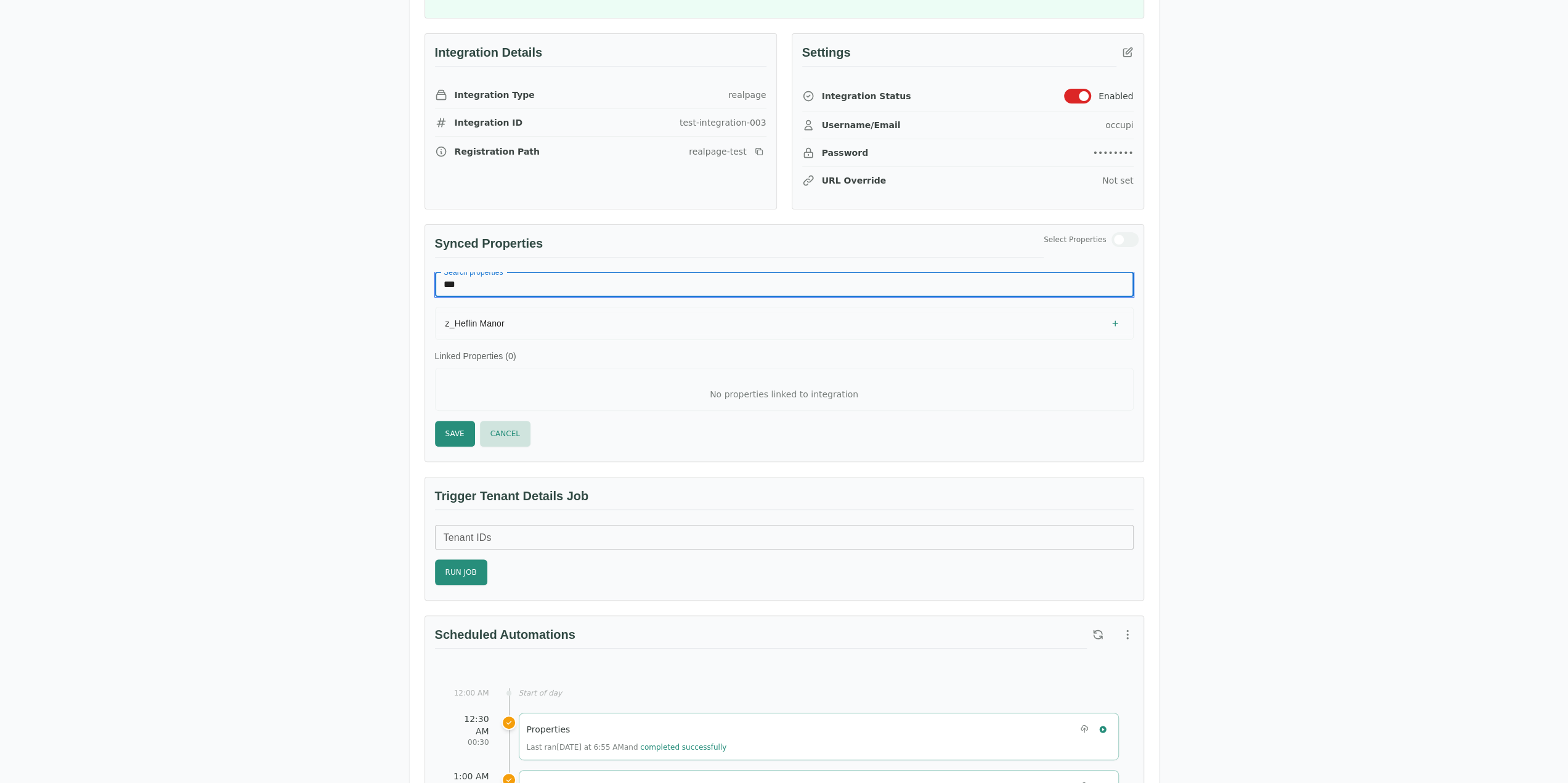
type input "***"
click at [497, 319] on span "z_Heflin Manor" at bounding box center [475, 323] width 60 height 10
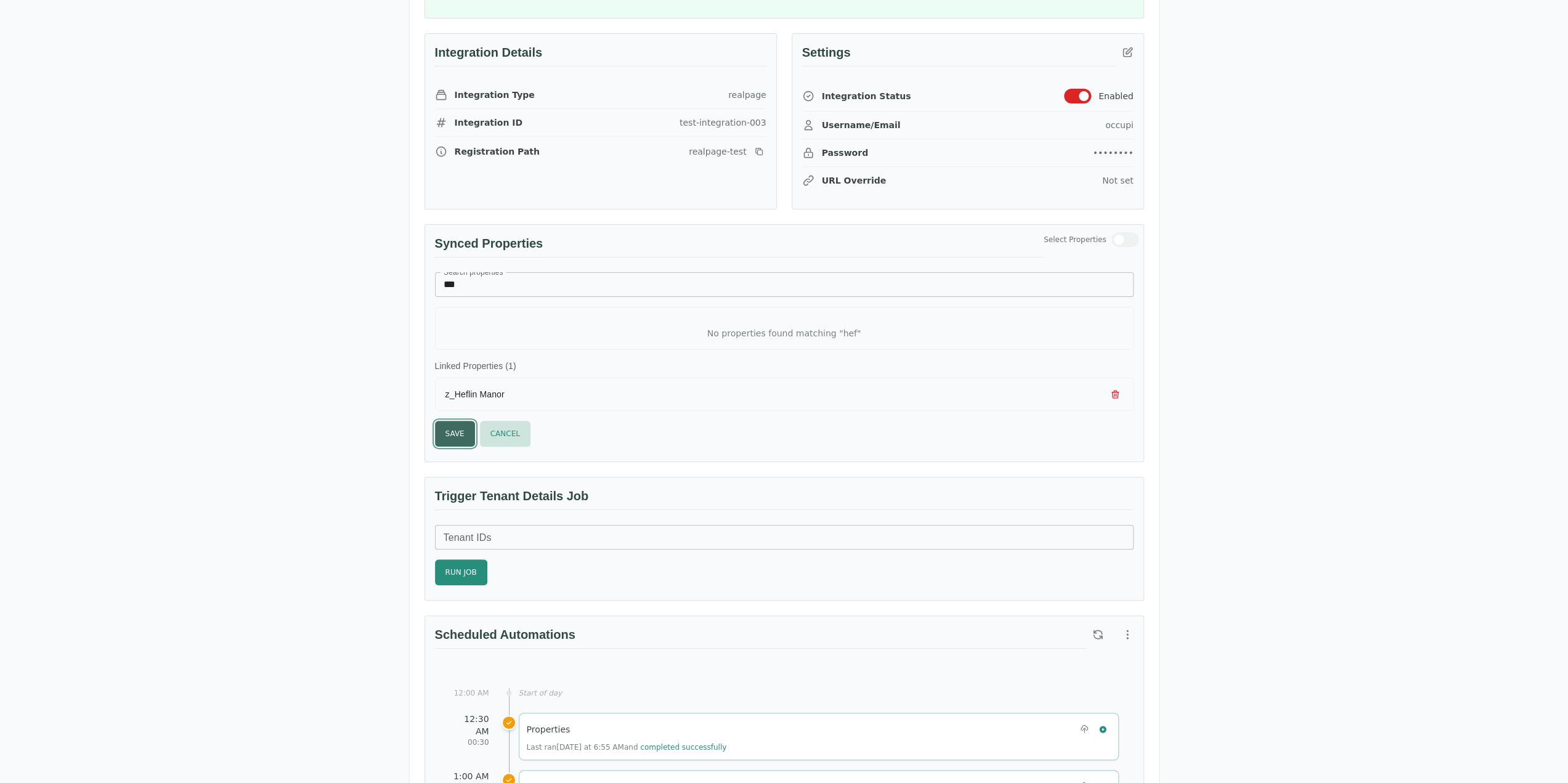
click at [456, 426] on button "Save" at bounding box center [455, 433] width 40 height 26
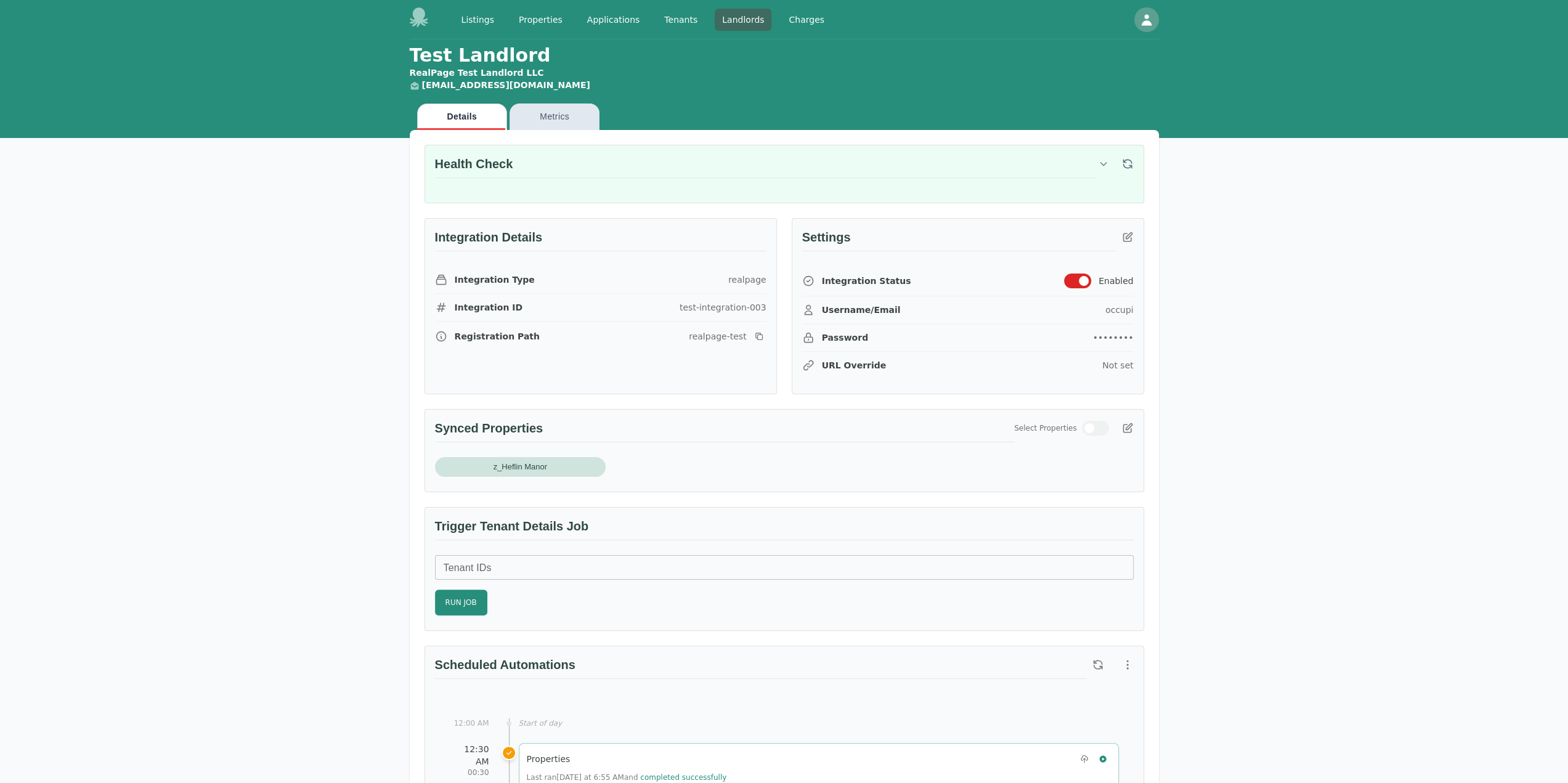
click at [1129, 426] on icon "button" at bounding box center [1127, 428] width 12 height 12
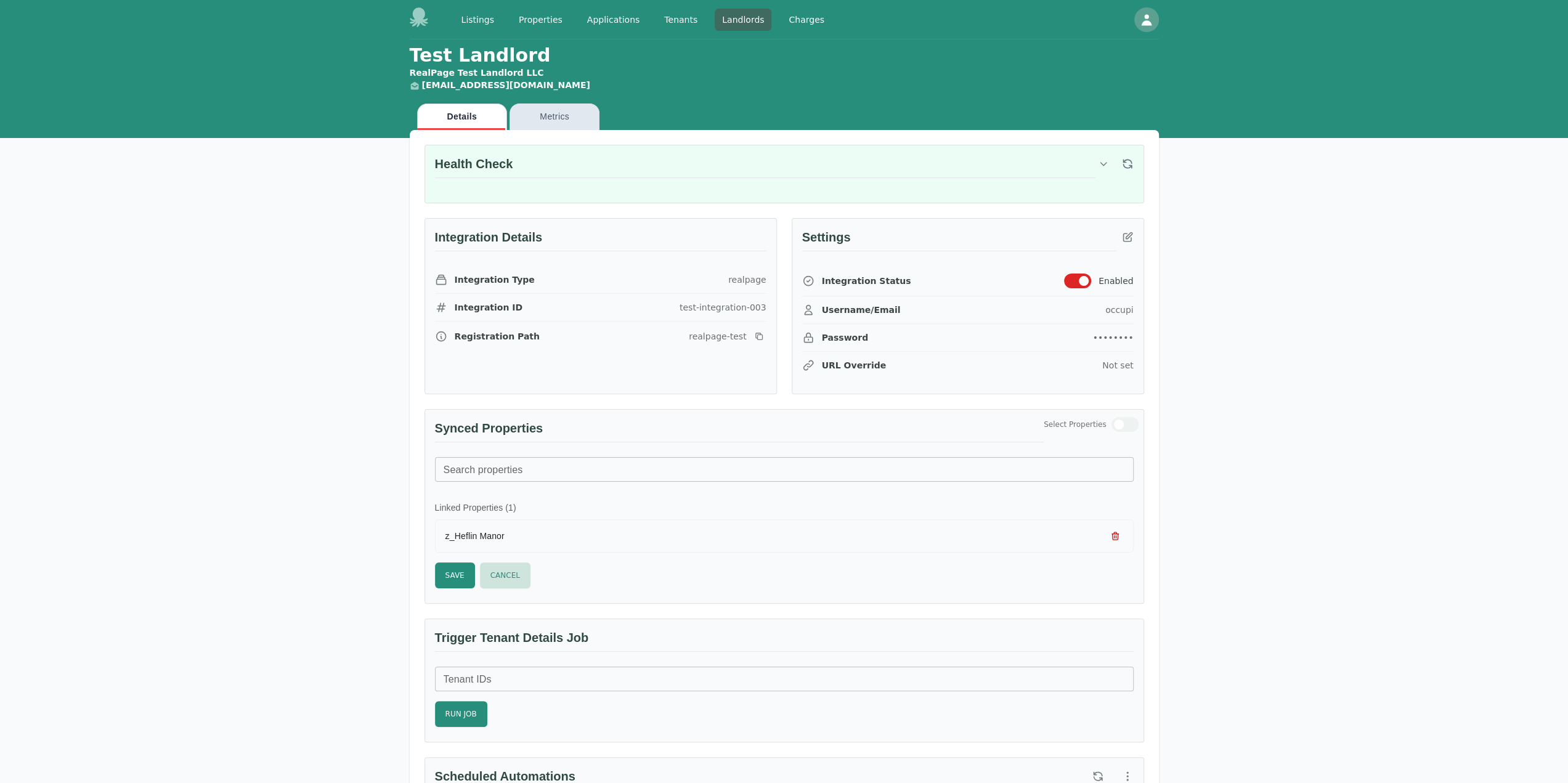
click at [1118, 537] on icon "button" at bounding box center [1115, 535] width 10 height 10
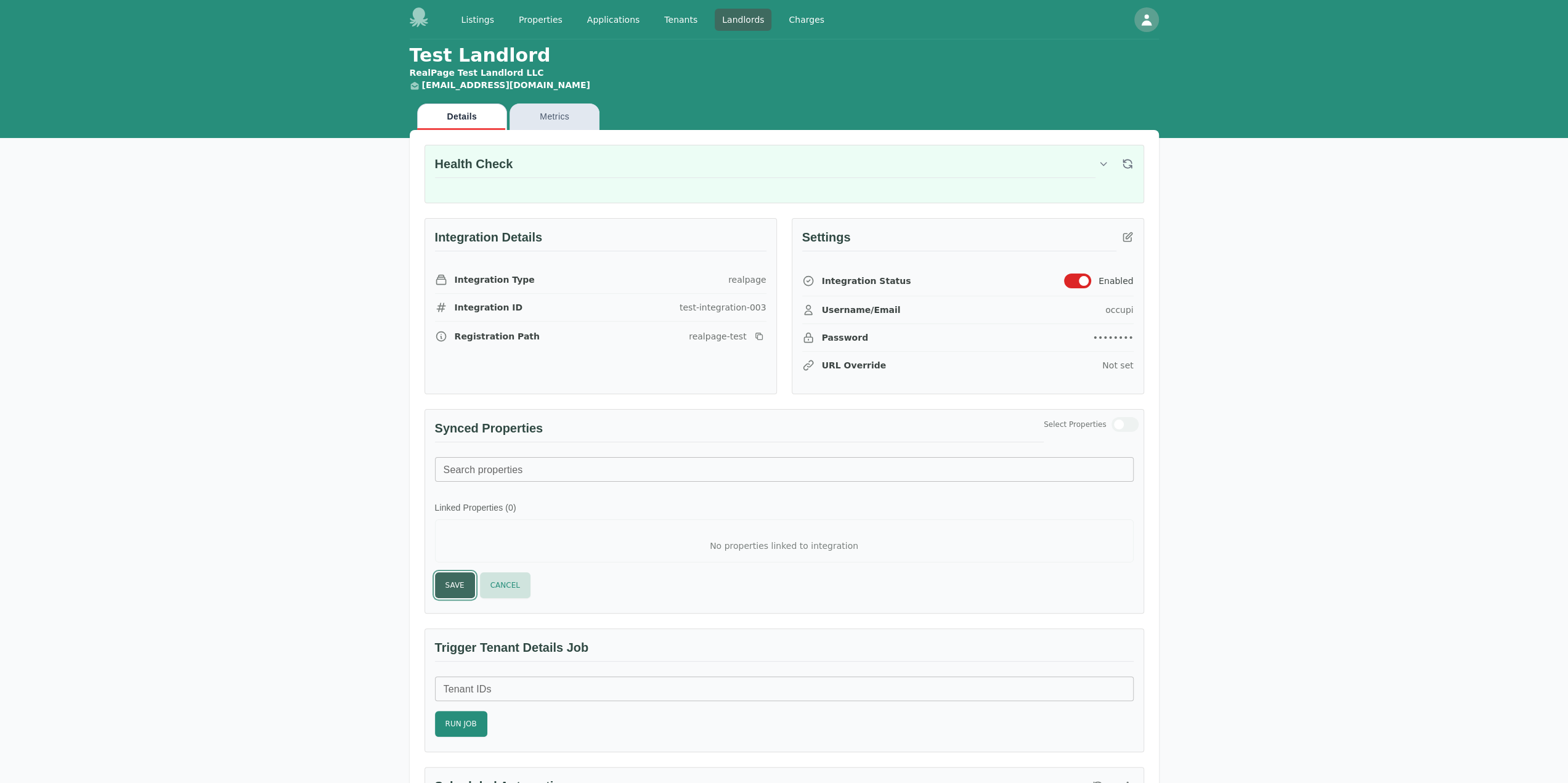
click at [440, 583] on button "Save" at bounding box center [455, 585] width 40 height 26
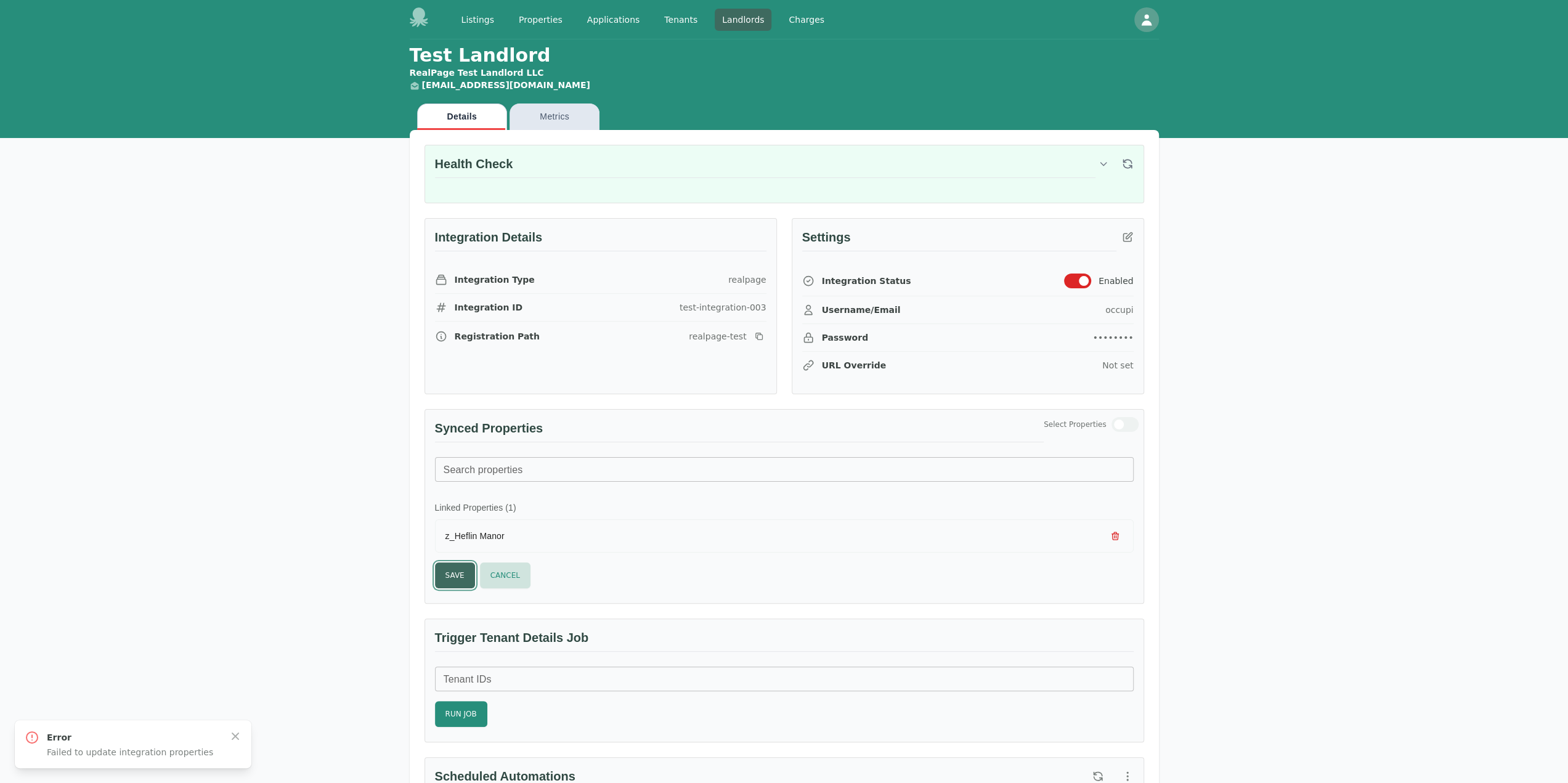
click at [459, 580] on button "Save" at bounding box center [455, 575] width 40 height 26
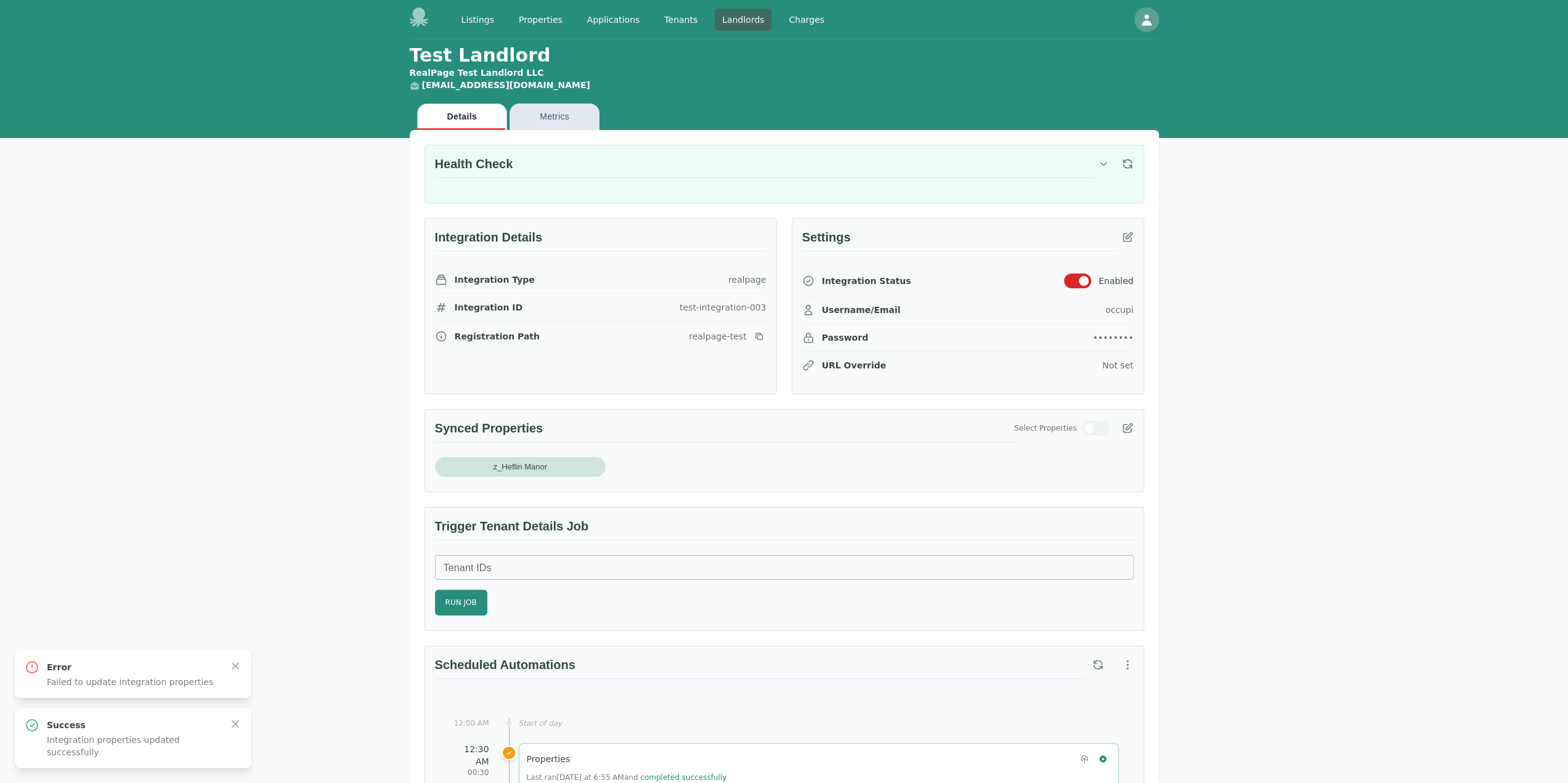
drag, startPoint x: 568, startPoint y: 585, endPoint x: 579, endPoint y: 585, distance: 11.0
click at [573, 585] on div "Tenant IDs Tenant IDs Run Job" at bounding box center [784, 585] width 699 height 60
click at [1129, 429] on icon "button" at bounding box center [1127, 428] width 12 height 12
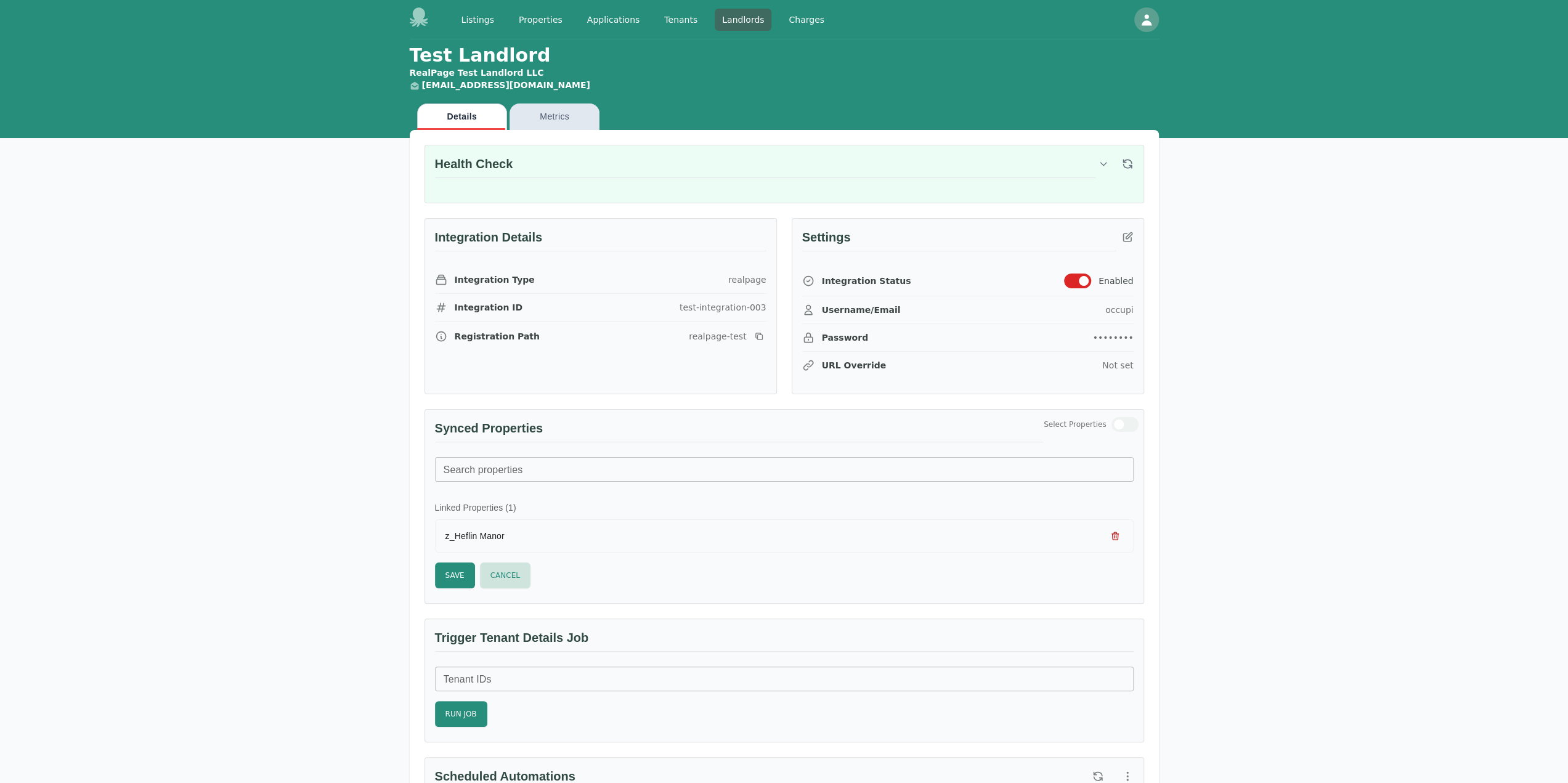
click at [1108, 529] on button "button" at bounding box center [1115, 536] width 16 height 16
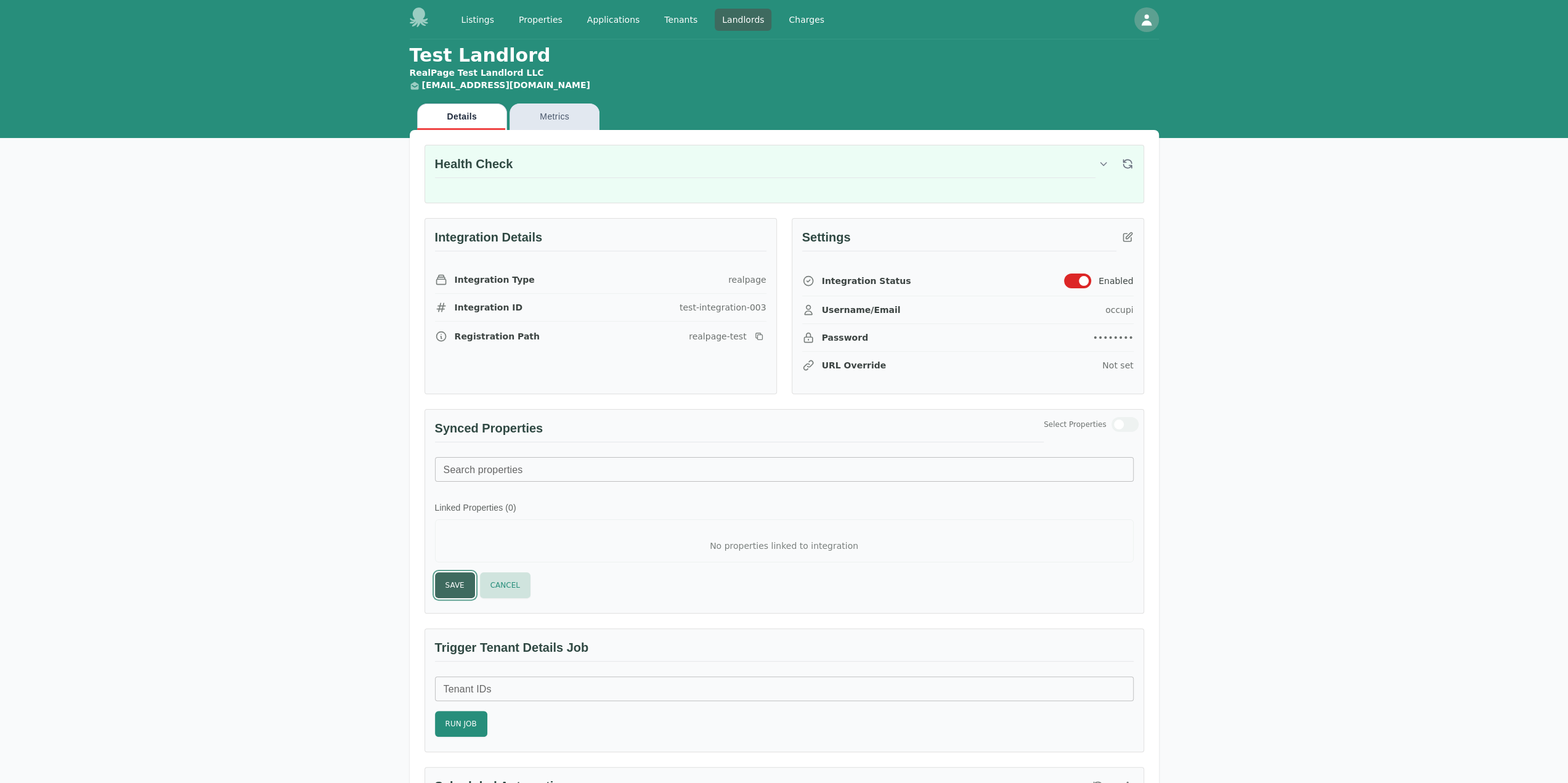
click at [451, 576] on button "Save" at bounding box center [455, 585] width 40 height 26
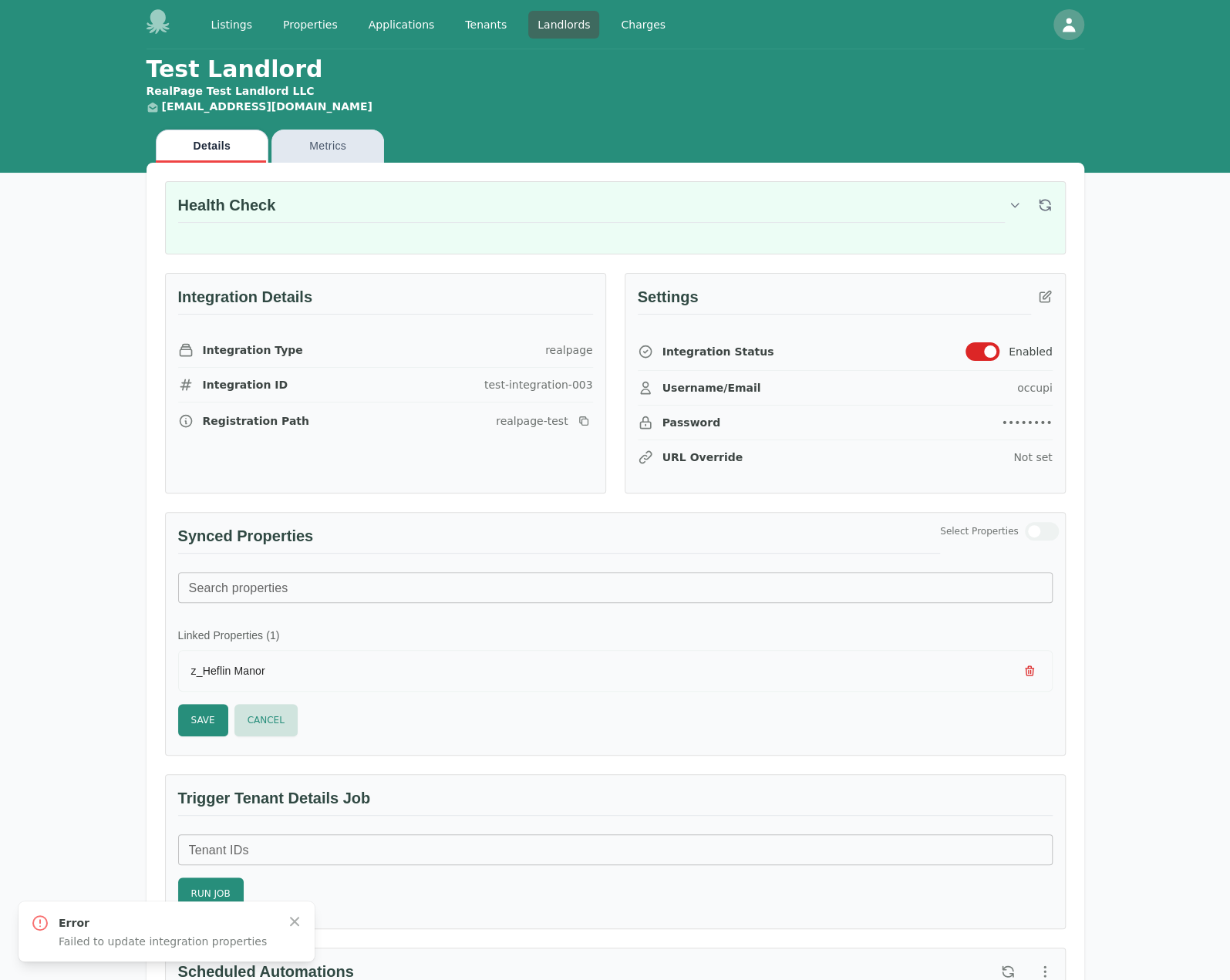
click at [189, 720] on button "Save" at bounding box center [203, 720] width 51 height 32
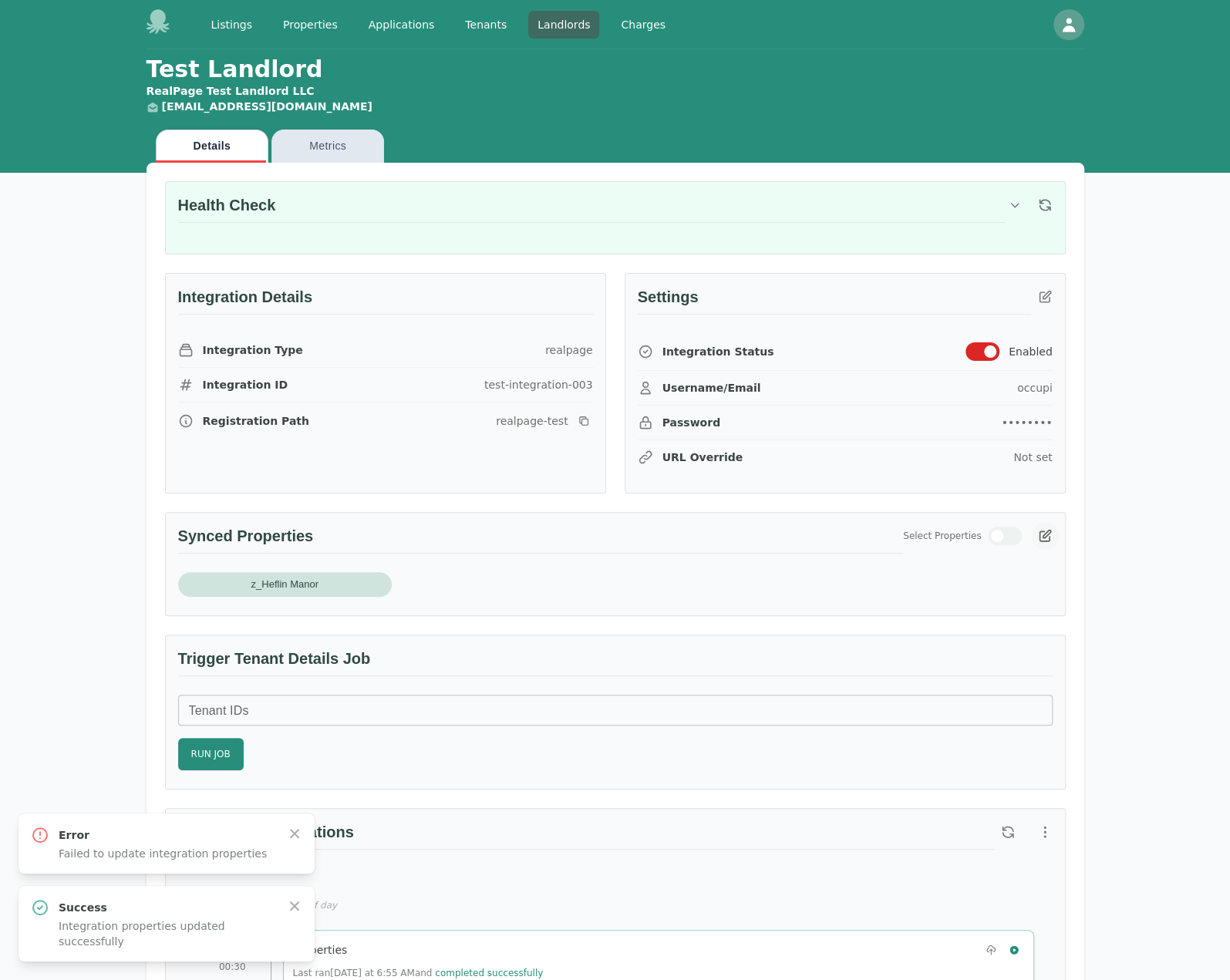
click at [1042, 530] on icon "button" at bounding box center [1044, 536] width 16 height 16
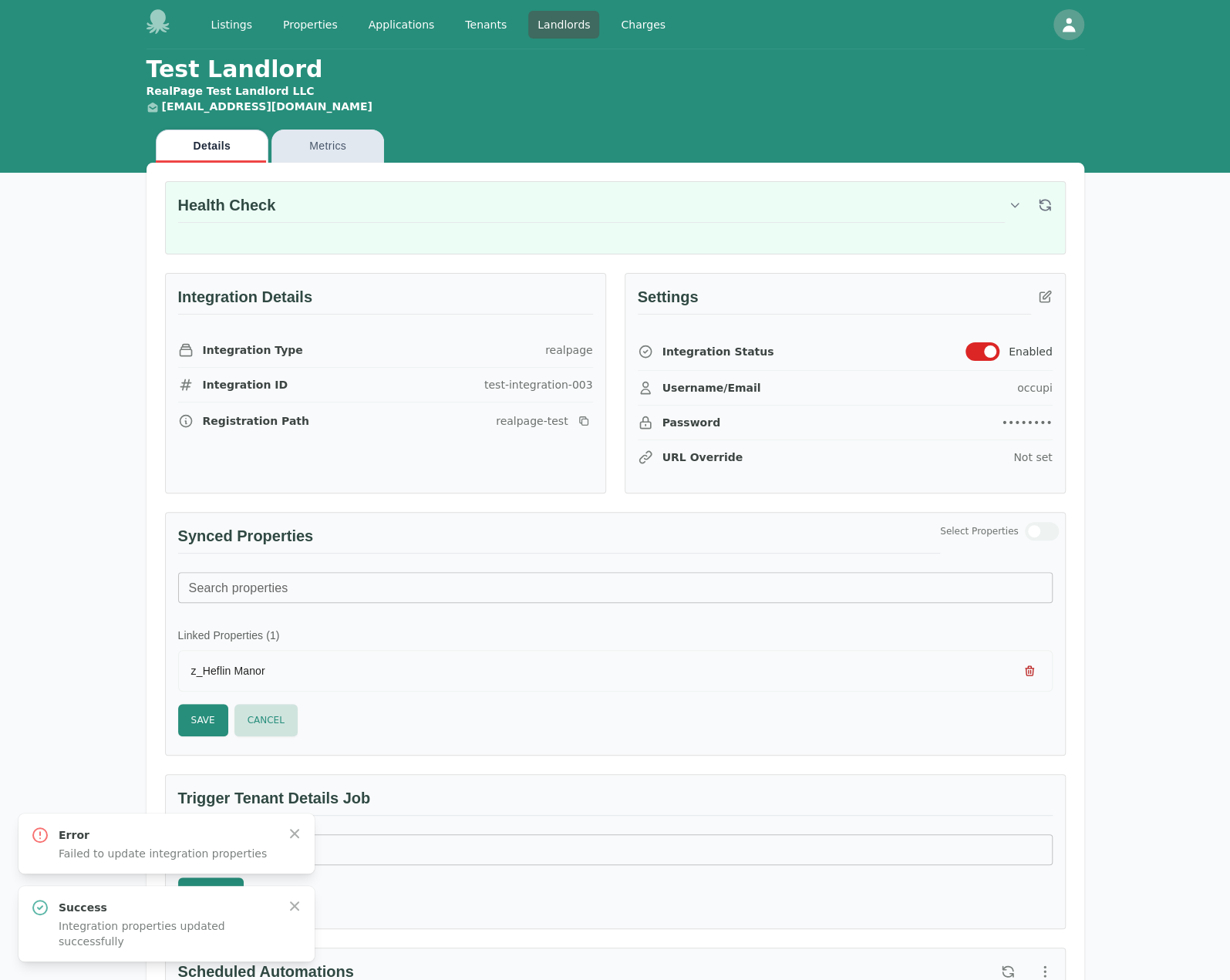
click at [1033, 667] on icon "button" at bounding box center [1029, 670] width 12 height 12
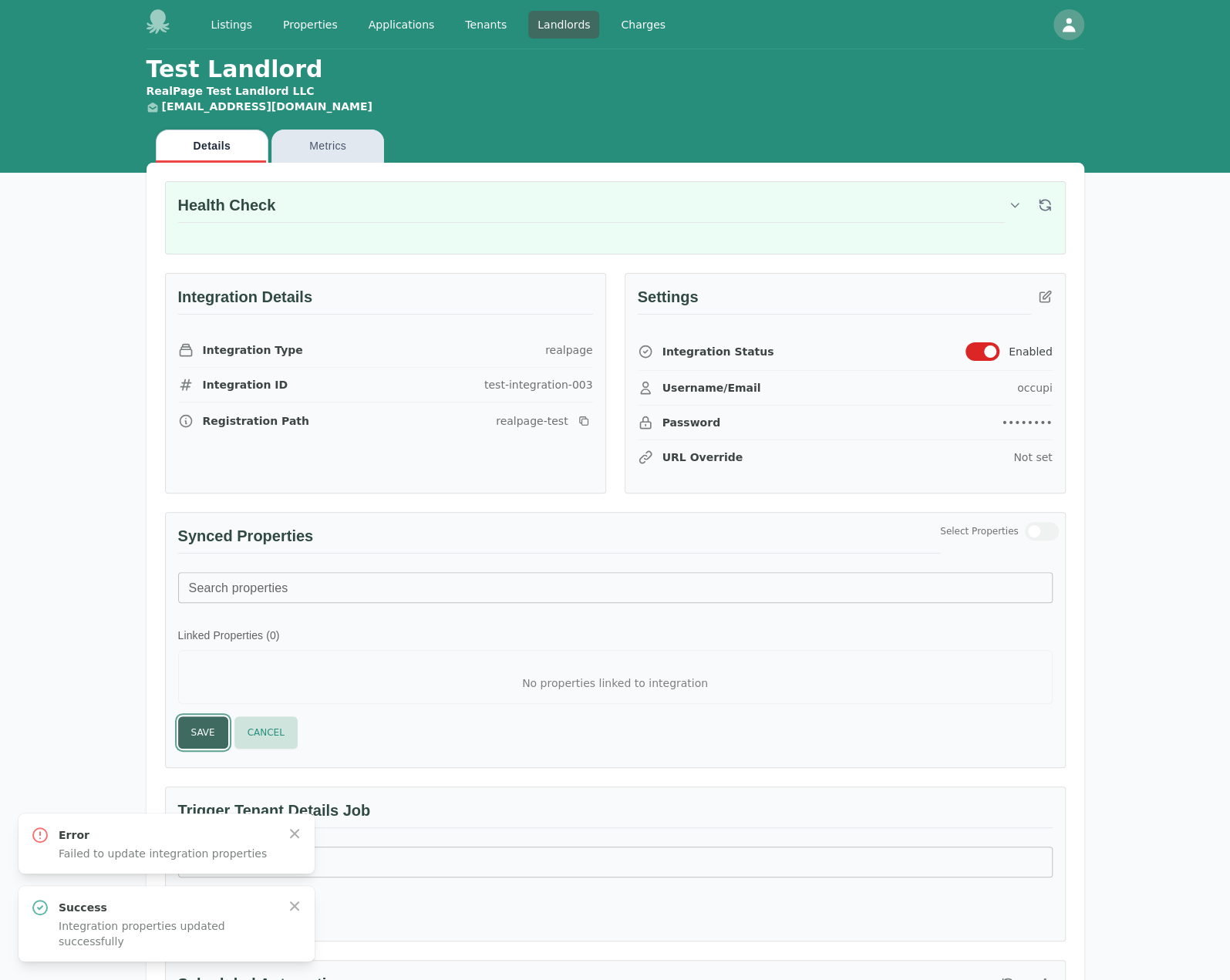
click at [189, 721] on button "Save" at bounding box center [203, 732] width 51 height 32
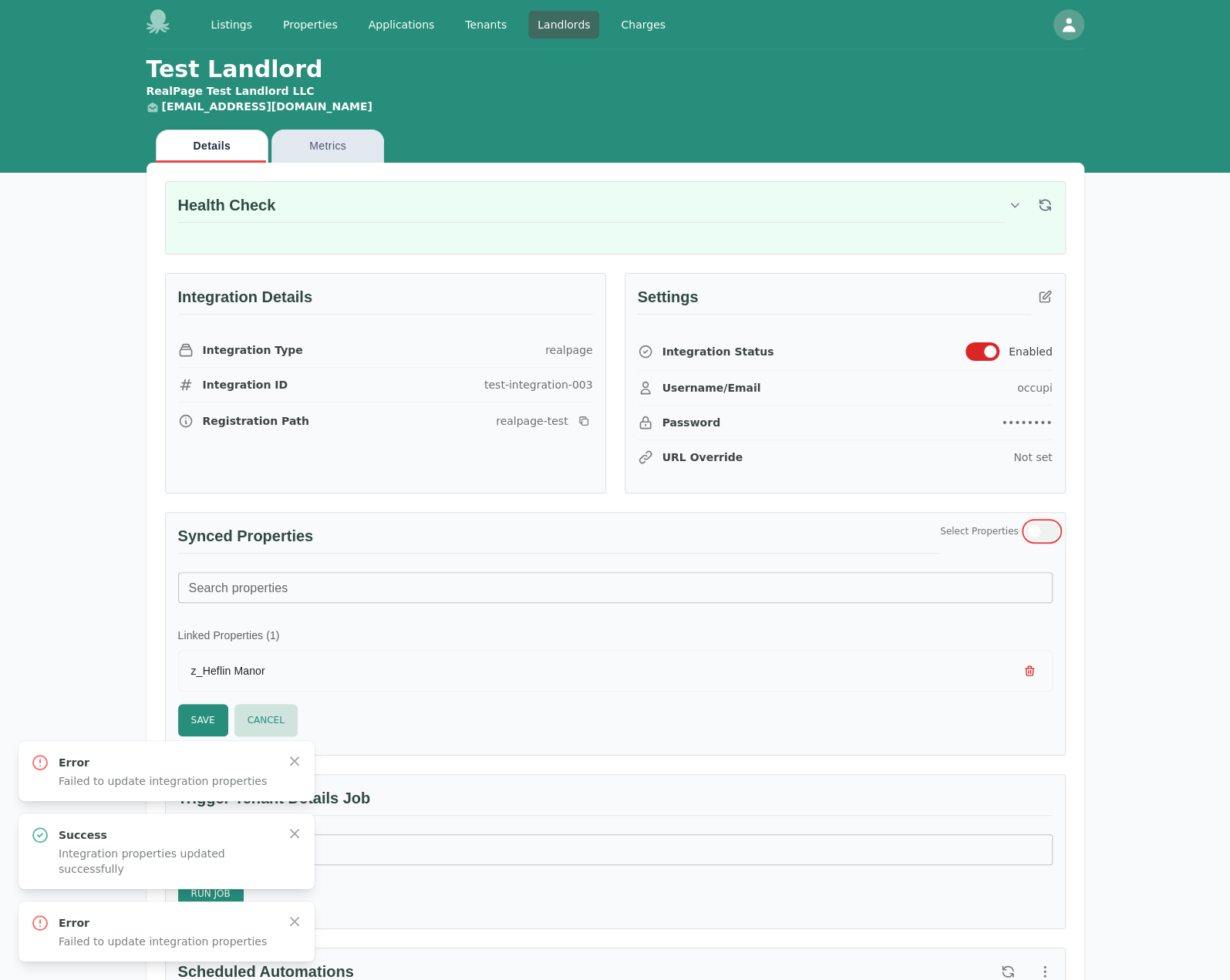
click at [1031, 525] on span "button" at bounding box center [1033, 530] width 12 height 12
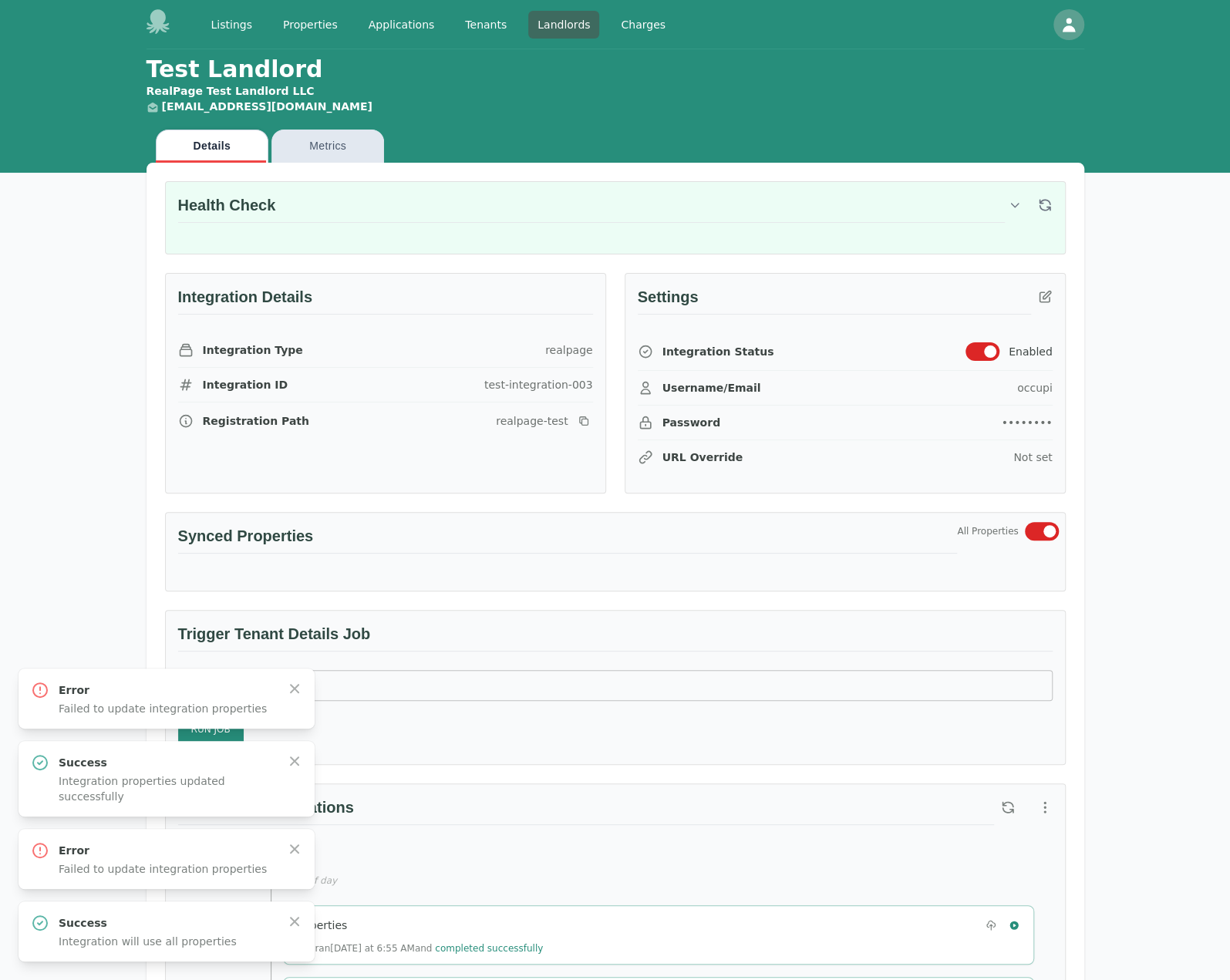
click at [1020, 529] on div "All Properties" at bounding box center [1008, 531] width 101 height 18
click at [1038, 530] on button "button" at bounding box center [1042, 531] width 34 height 18
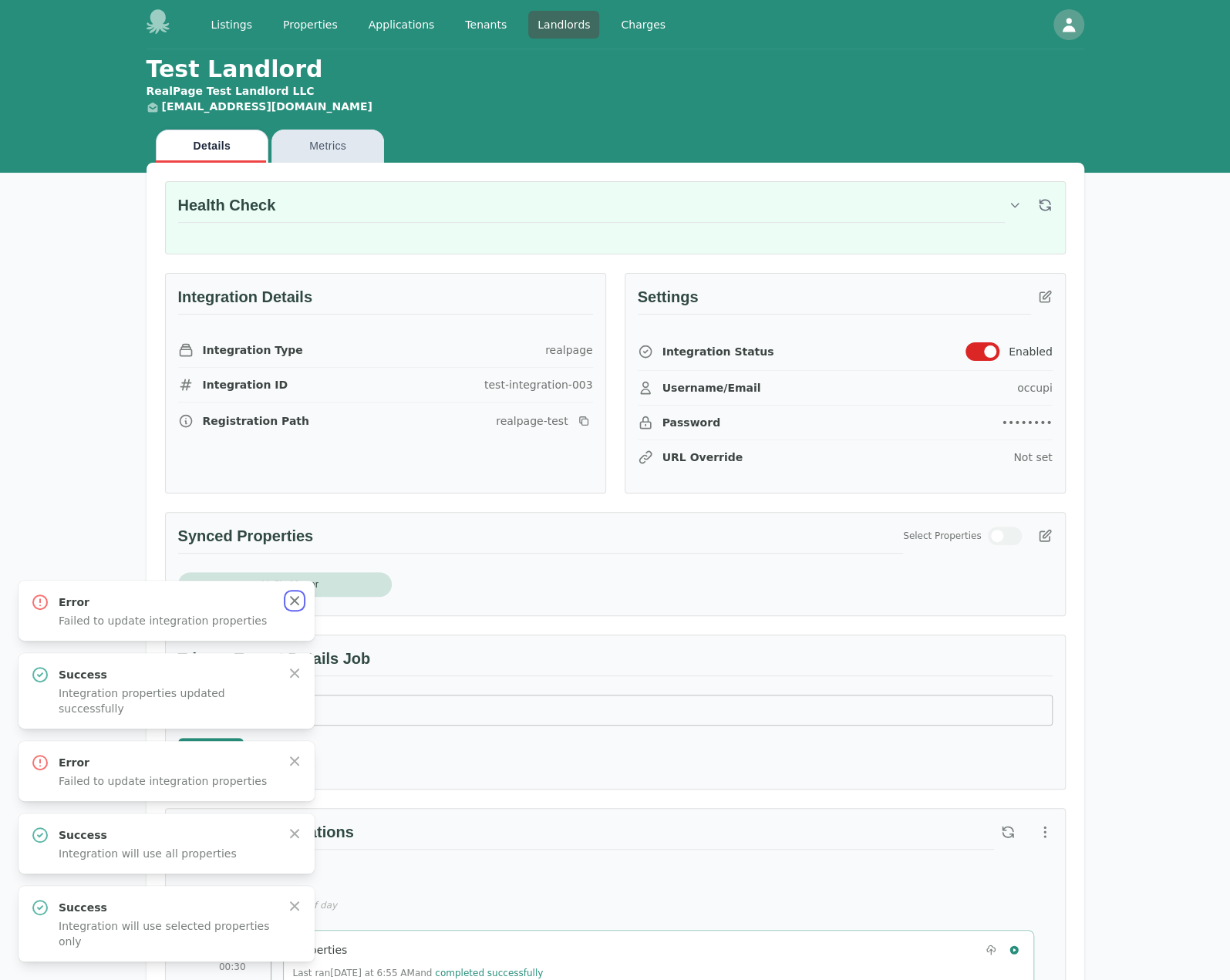
click at [295, 603] on icon "button" at bounding box center [294, 600] width 16 height 16
click at [299, 905] on icon "button" at bounding box center [294, 906] width 16 height 16
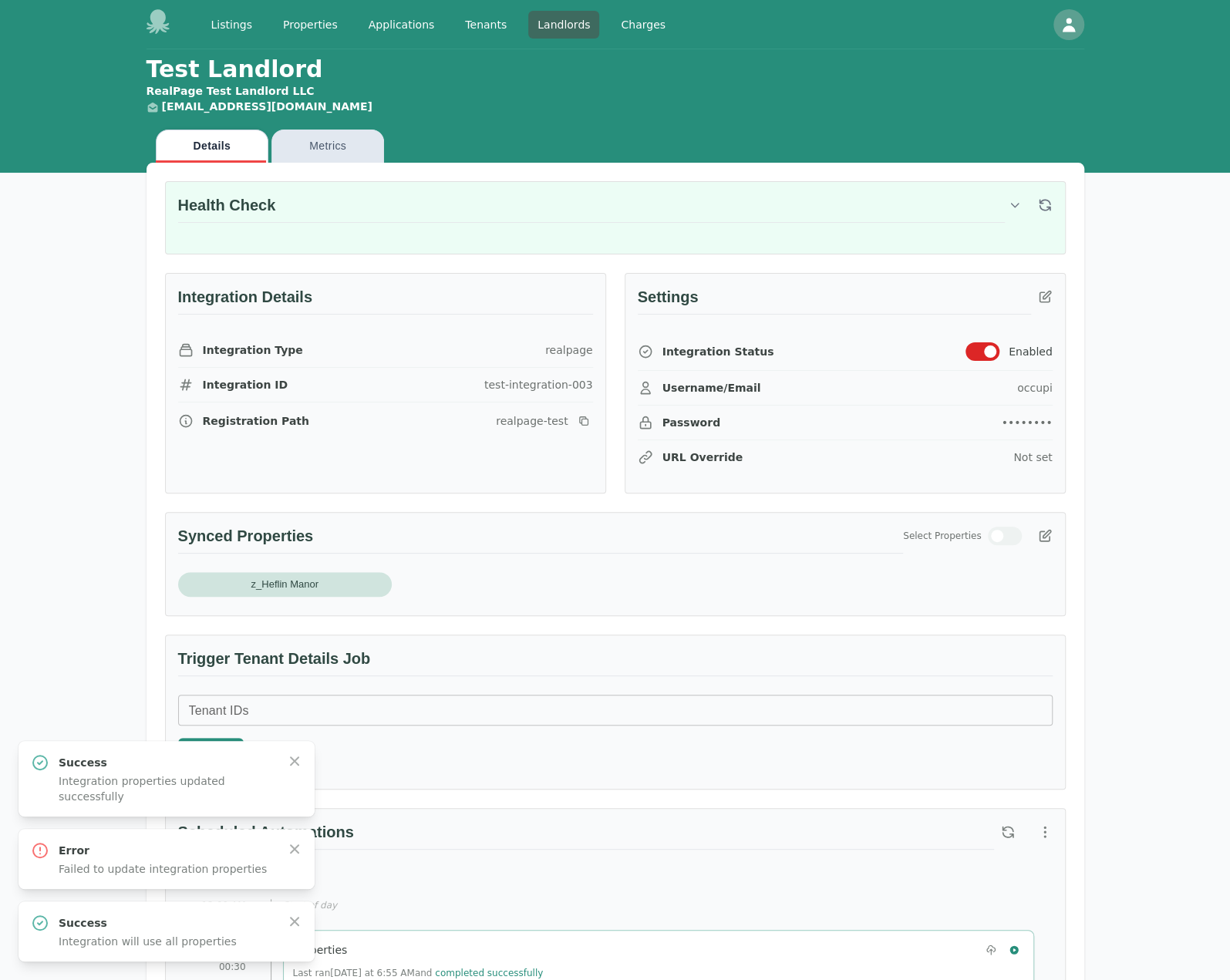
click at [299, 905] on div "Success Integration will use all properties Close" at bounding box center [166, 930] width 296 height 60
click at [294, 915] on icon "button" at bounding box center [294, 921] width 16 height 16
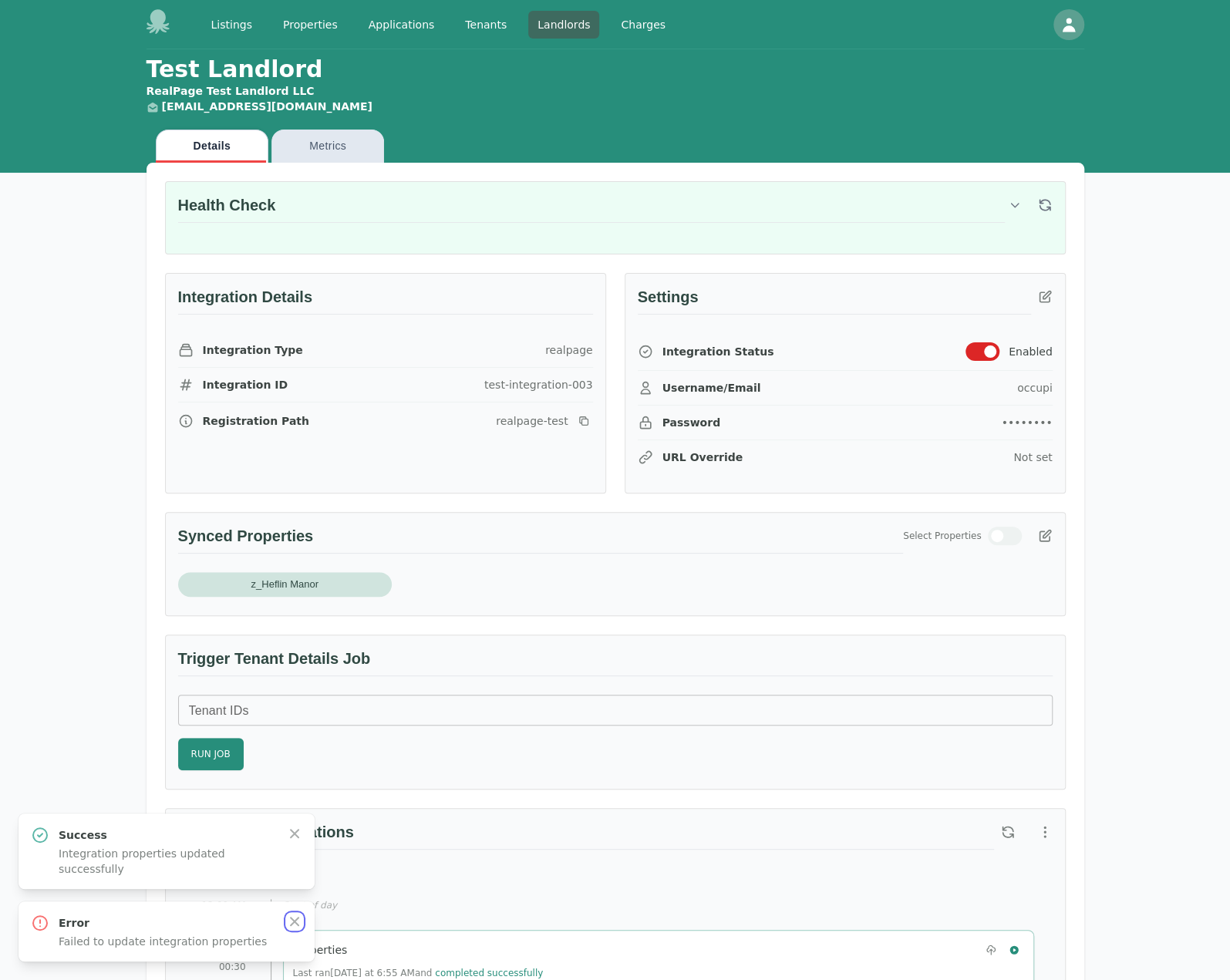
click at [294, 915] on icon "button" at bounding box center [294, 921] width 16 height 16
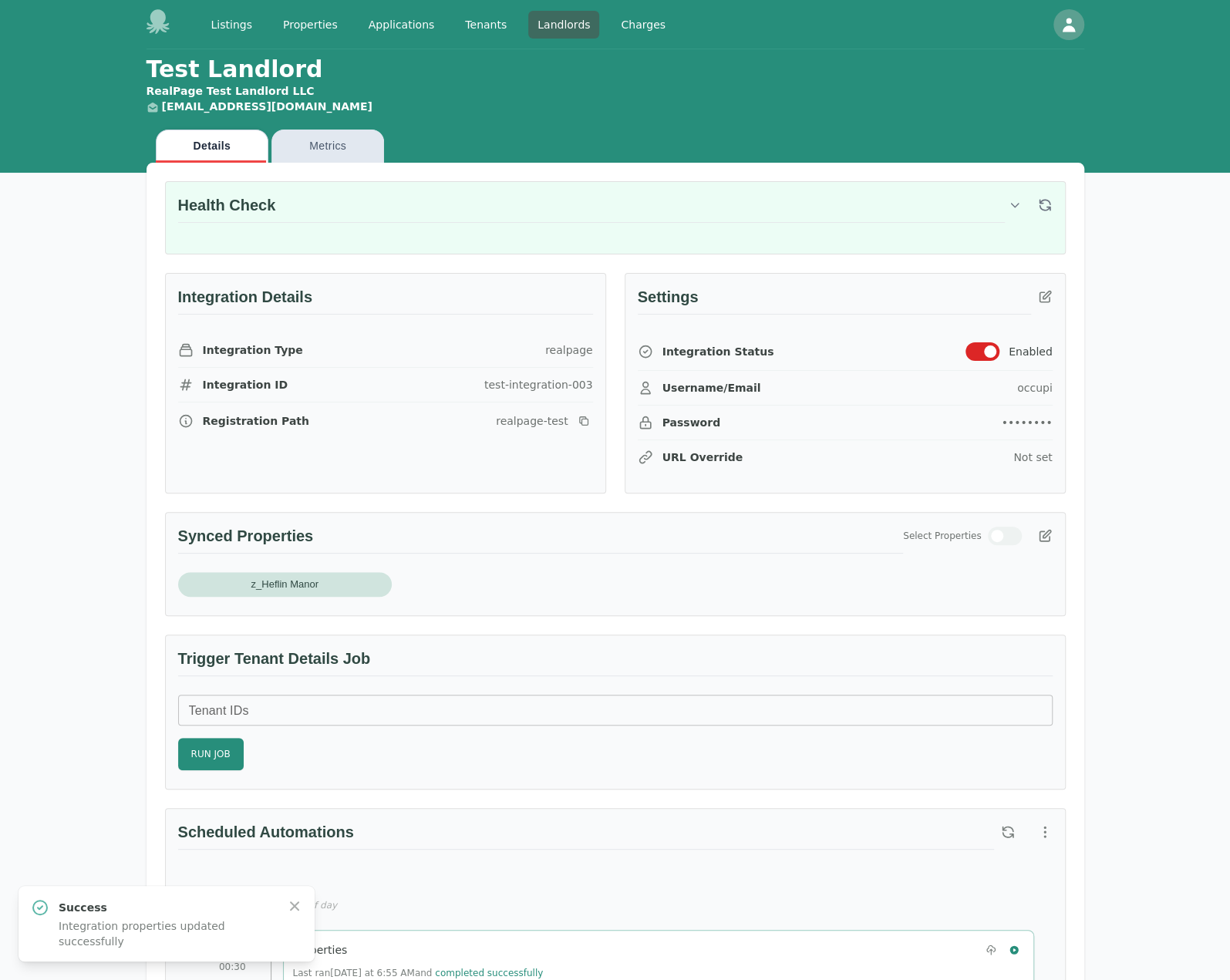
click at [294, 915] on div "Success Integration properties updated successfully Close" at bounding box center [166, 923] width 271 height 51
click at [294, 909] on icon "button" at bounding box center [294, 906] width 16 height 16
click at [1049, 530] on icon "button" at bounding box center [1044, 536] width 16 height 16
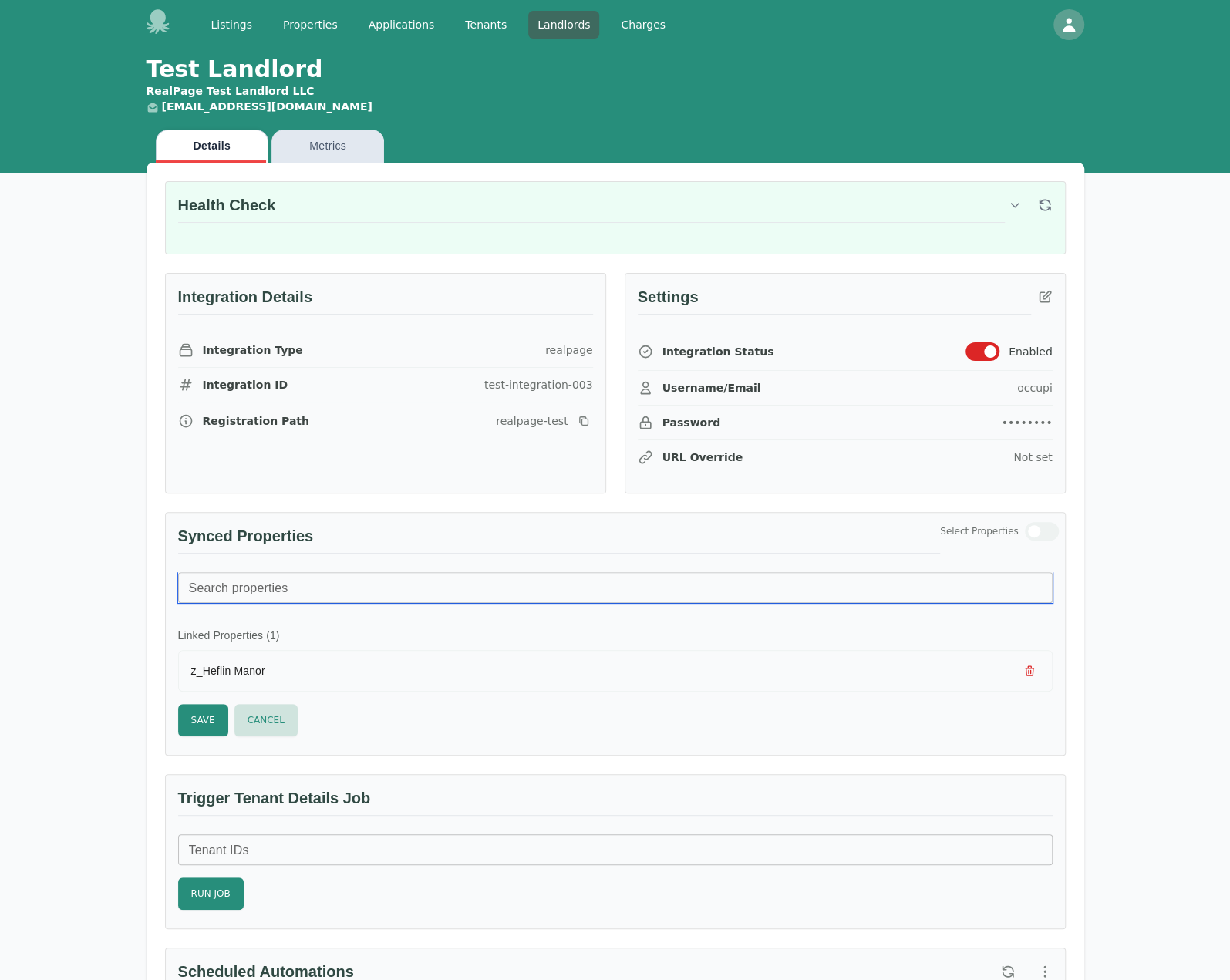
click at [270, 584] on input "Search properties" at bounding box center [615, 587] width 874 height 31
type input "*"
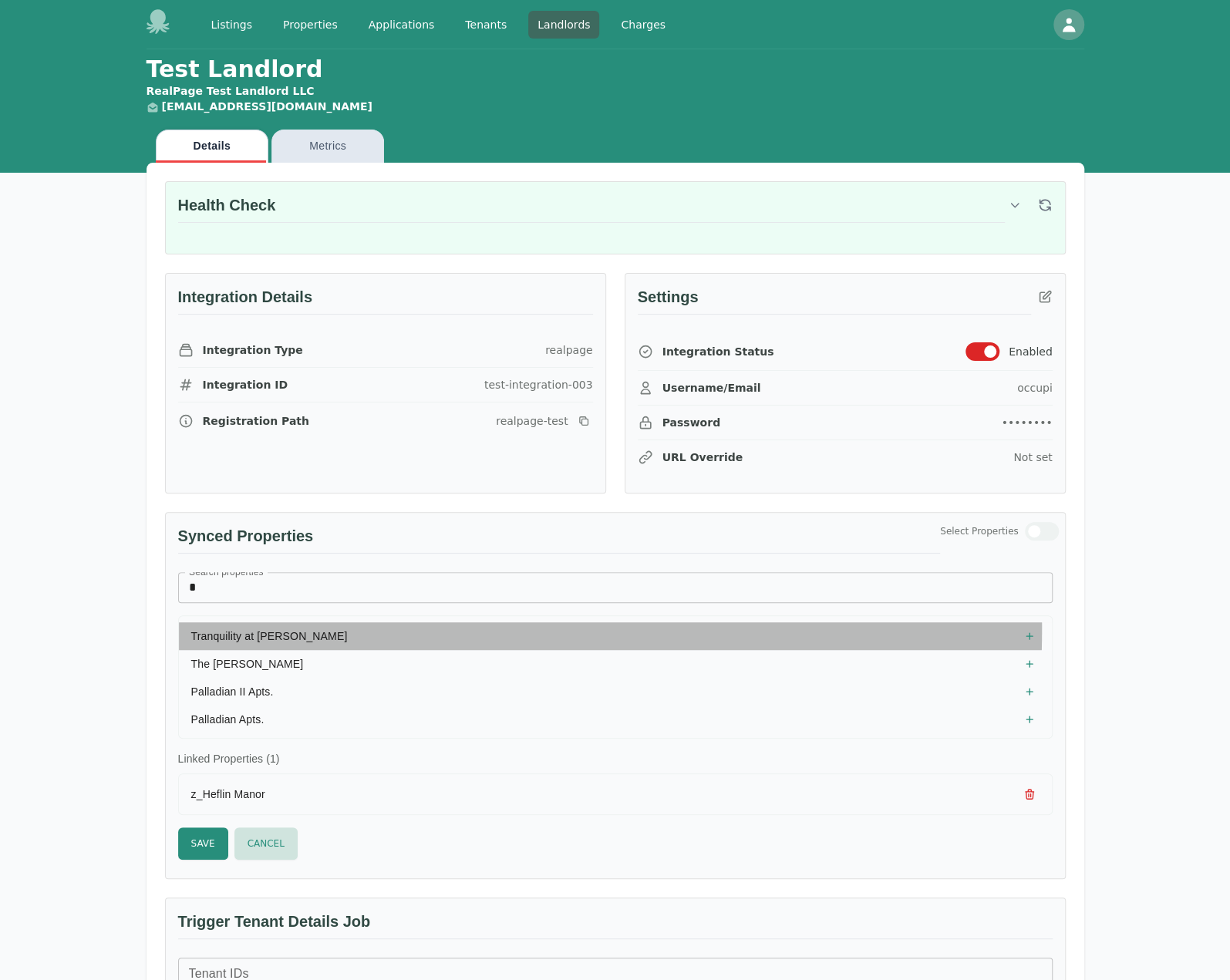
click at [281, 630] on span "Tranquility at Griffin" at bounding box center [269, 635] width 156 height 12
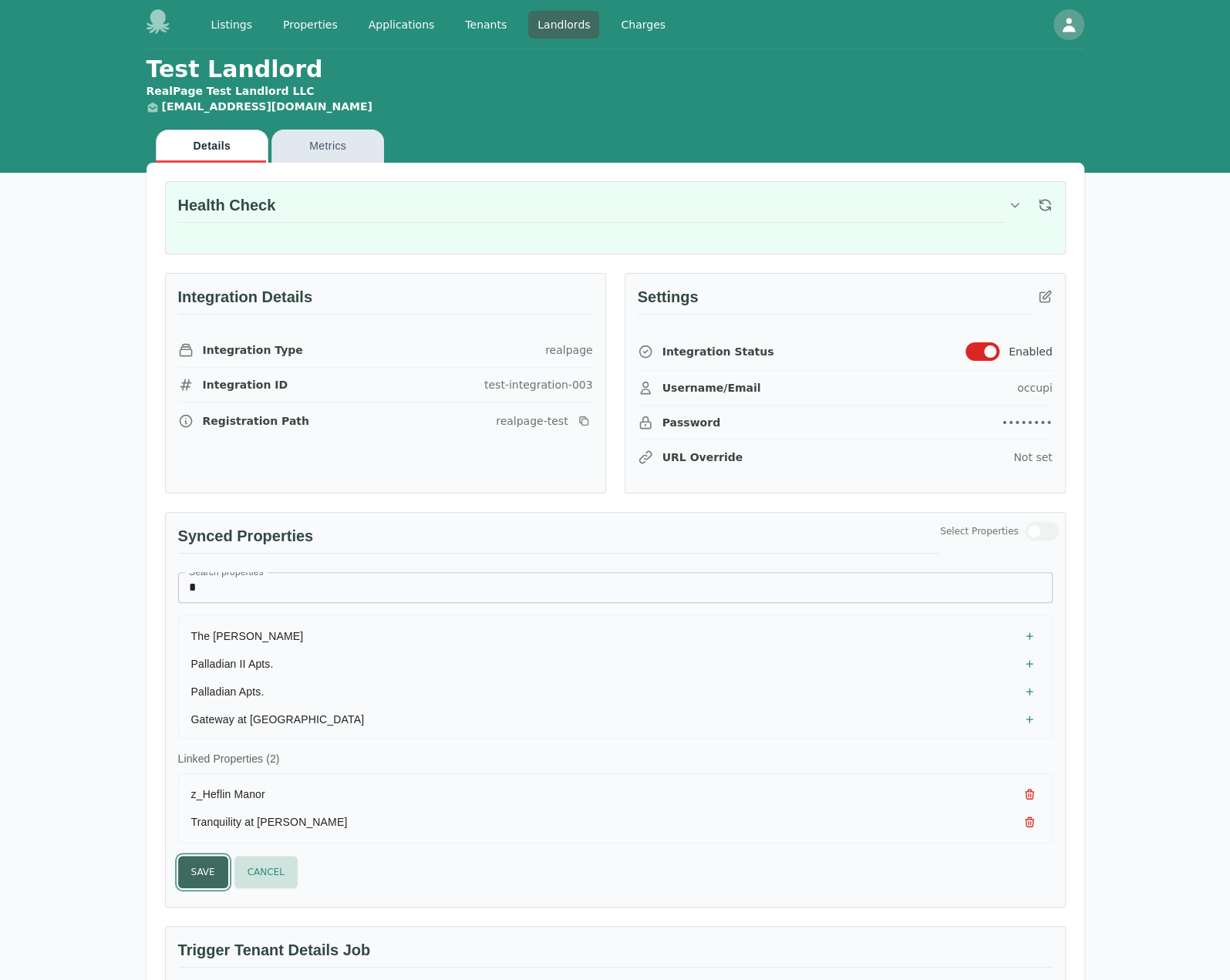
click at [206, 878] on button "Save" at bounding box center [203, 872] width 51 height 32
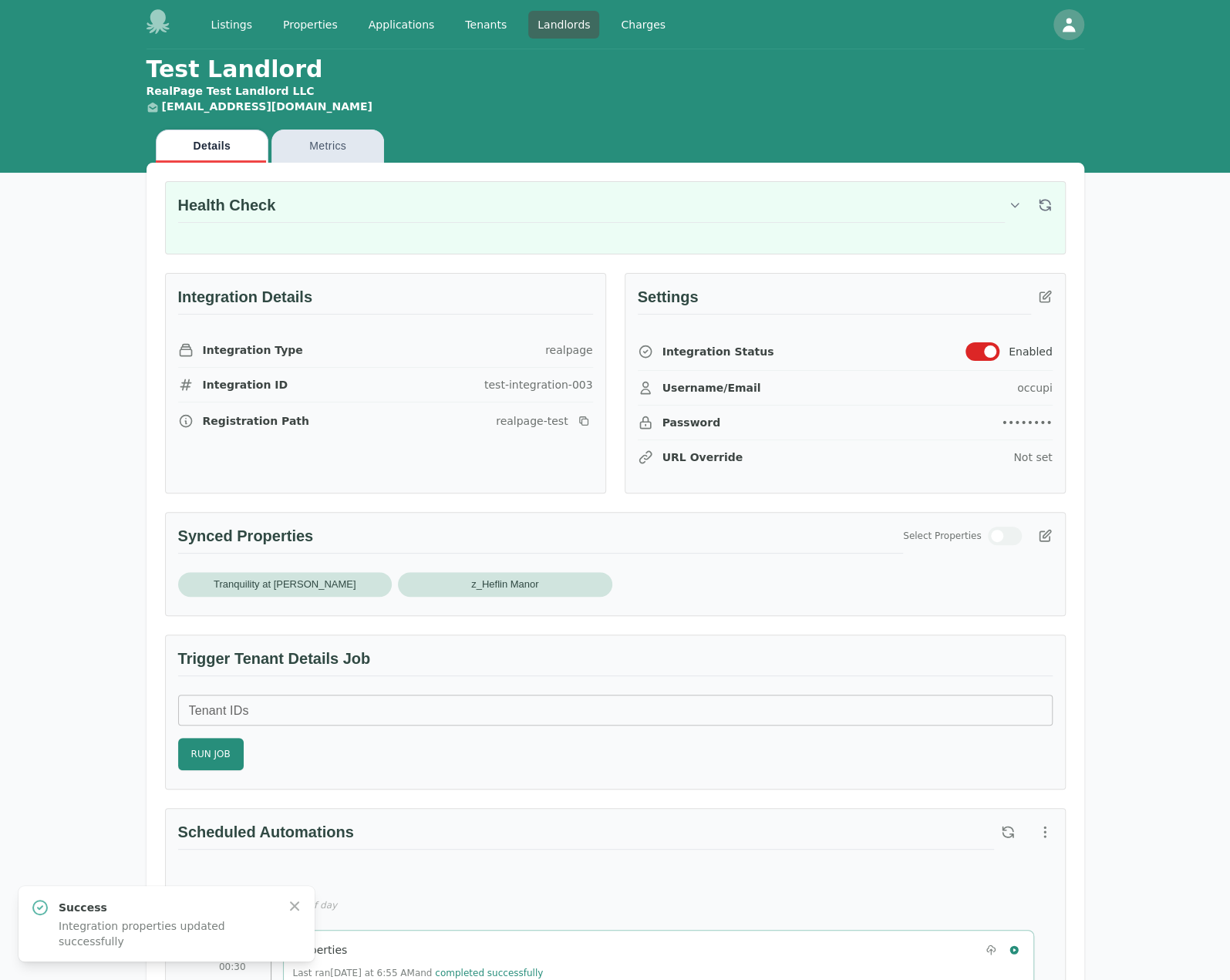
click at [723, 590] on div "Tranquility at Griffin z_Heflin Manor" at bounding box center [615, 584] width 874 height 25
click at [1058, 533] on button "button" at bounding box center [1044, 536] width 28 height 28
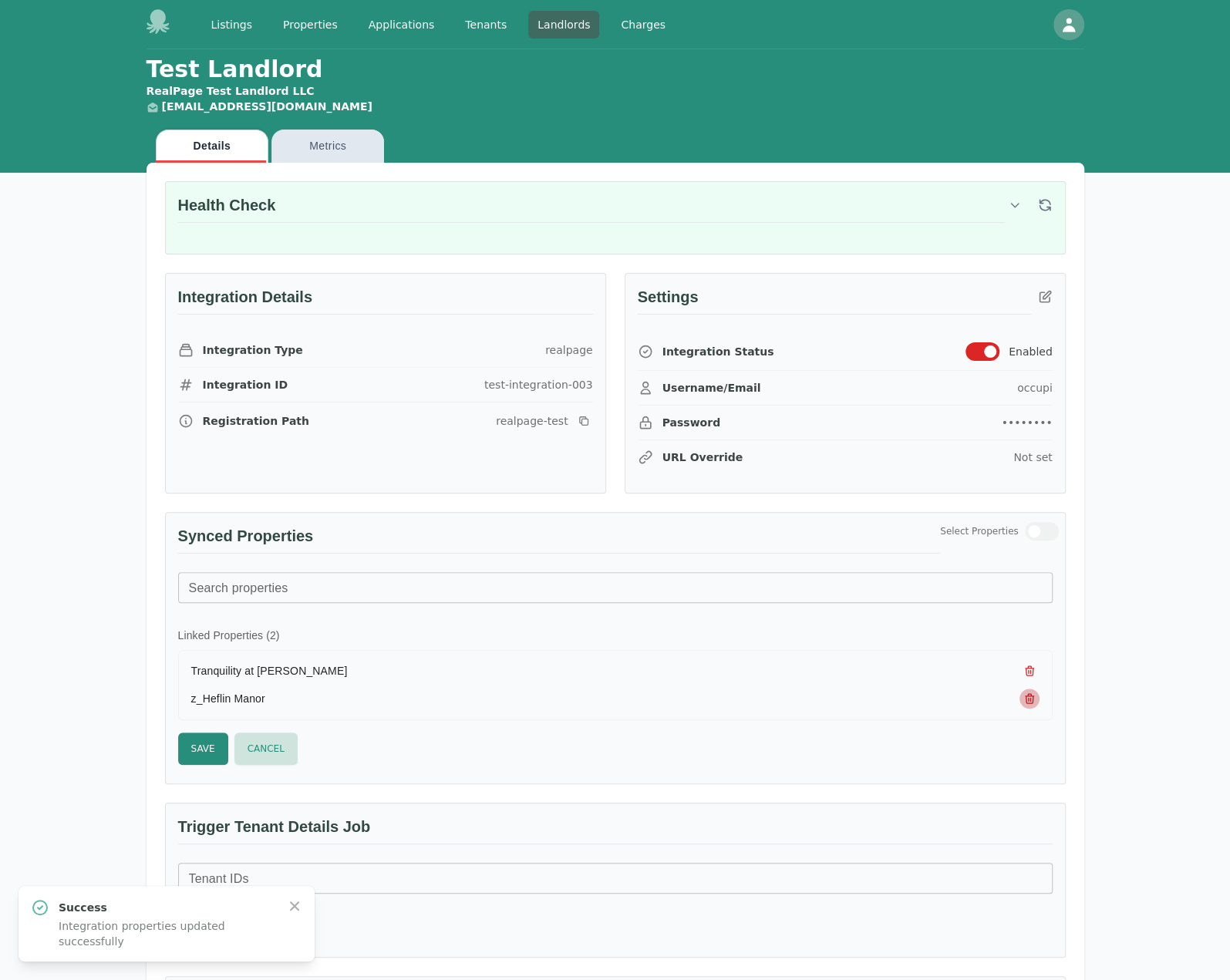
click at [1033, 698] on icon "button" at bounding box center [1029, 698] width 12 height 12
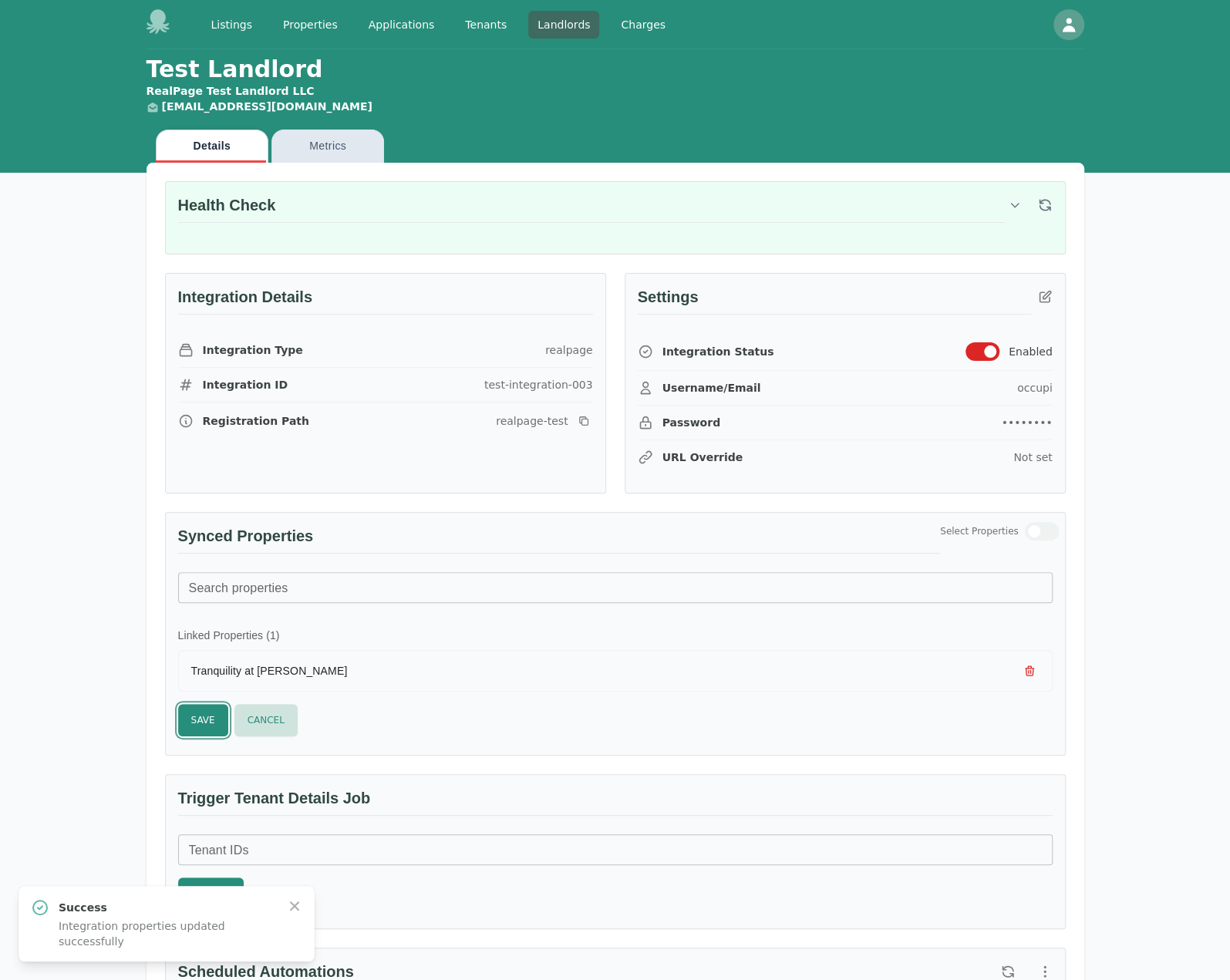
click at [204, 724] on button "Save" at bounding box center [203, 720] width 51 height 32
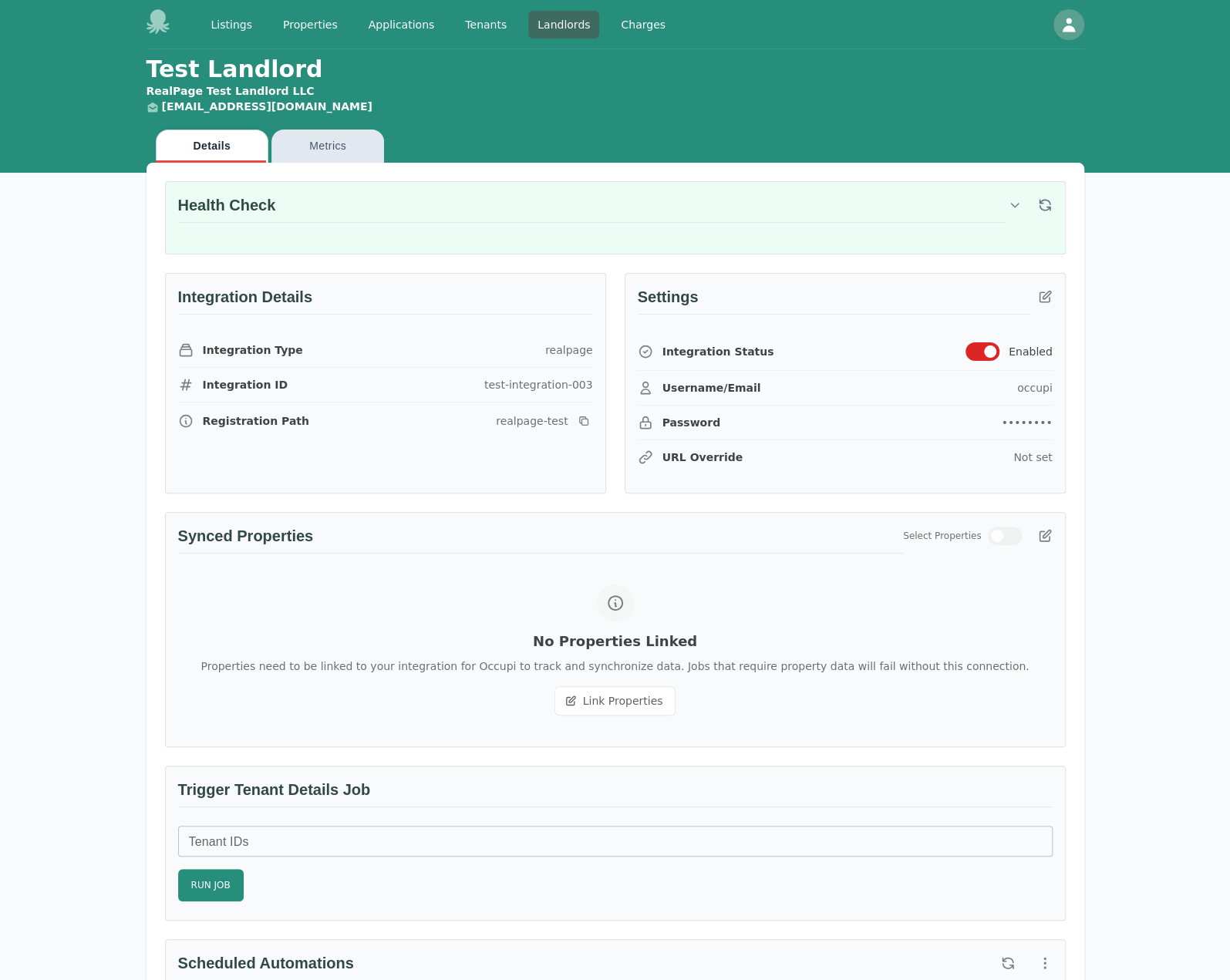
drag, startPoint x: 39, startPoint y: 656, endPoint x: 350, endPoint y: 602, distance: 315.7
